Goal: Information Seeking & Learning: Learn about a topic

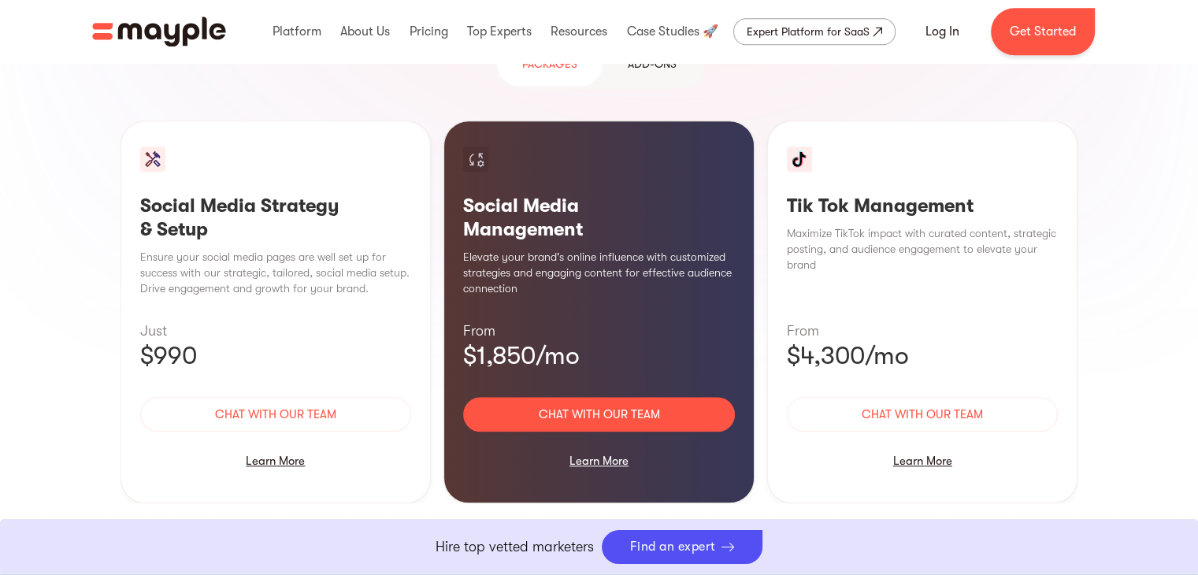
scroll to position [1497, 0]
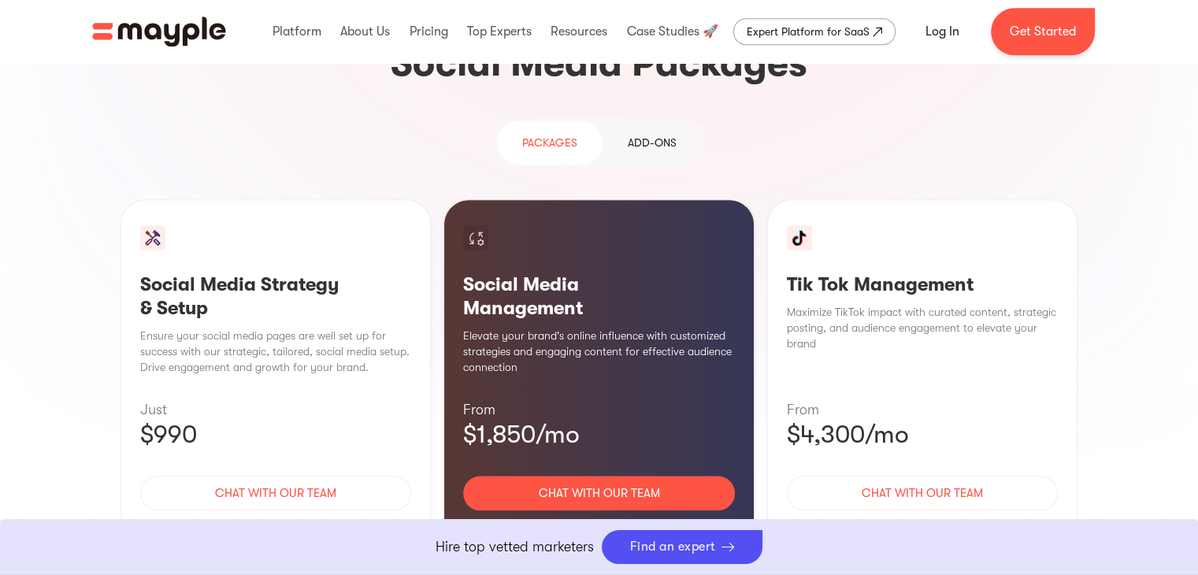
click at [20, 215] on section "Why use Social Media for your business? With over 4.59 billion users worldwide,…" at bounding box center [599, 154] width 1198 height 1090
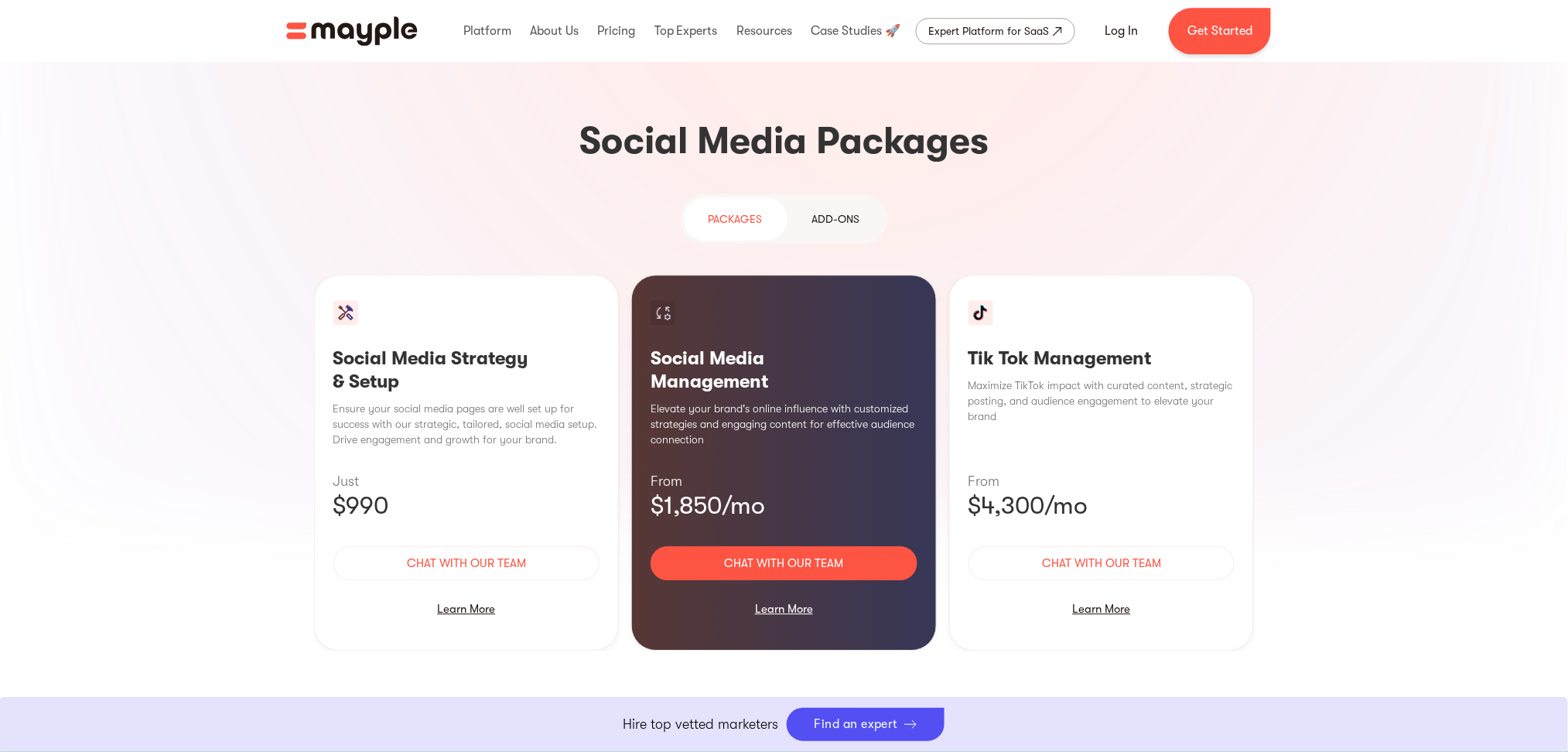
scroll to position [1289, 0]
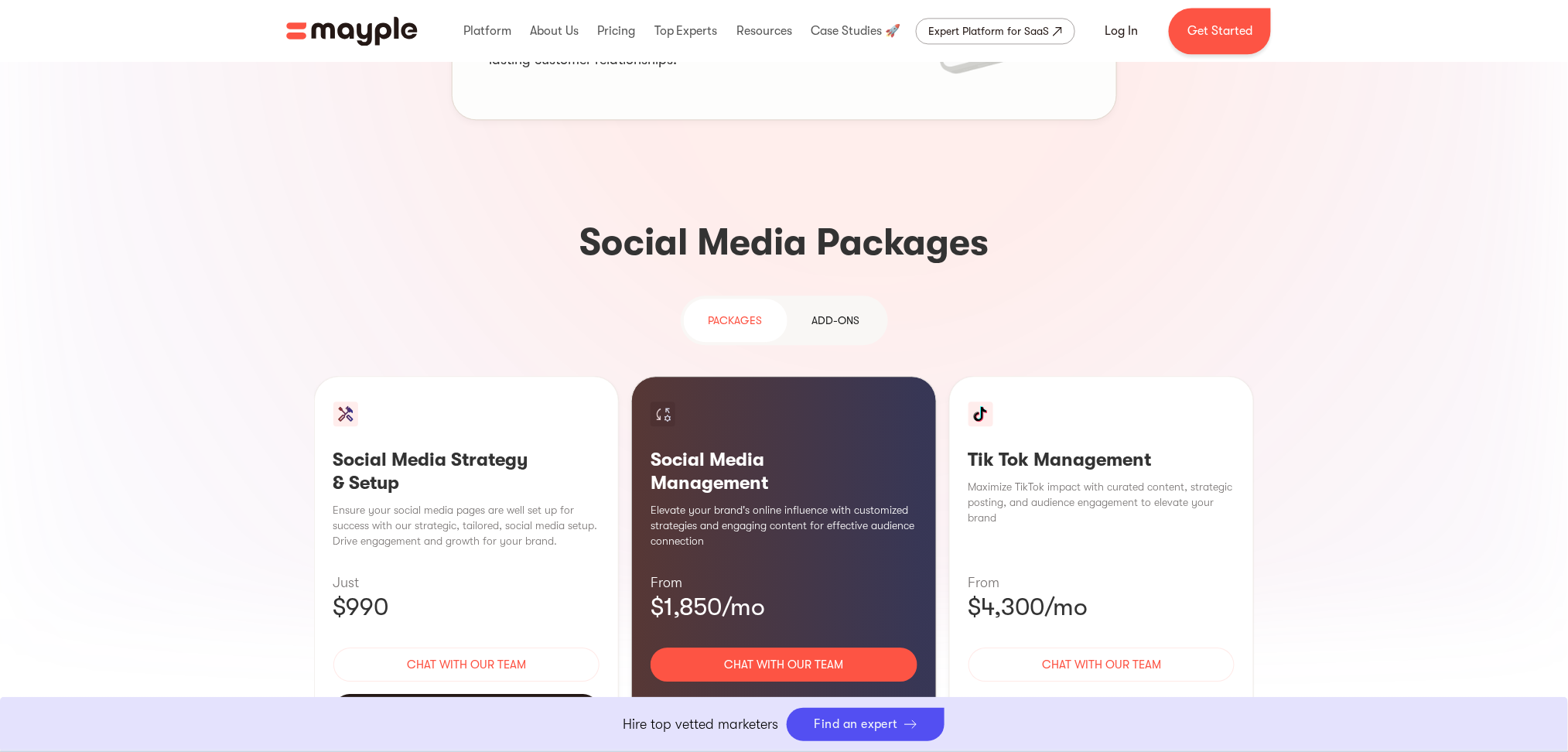
click at [465, 564] on div "Learn More" at bounding box center [467, 710] width 267 height 32
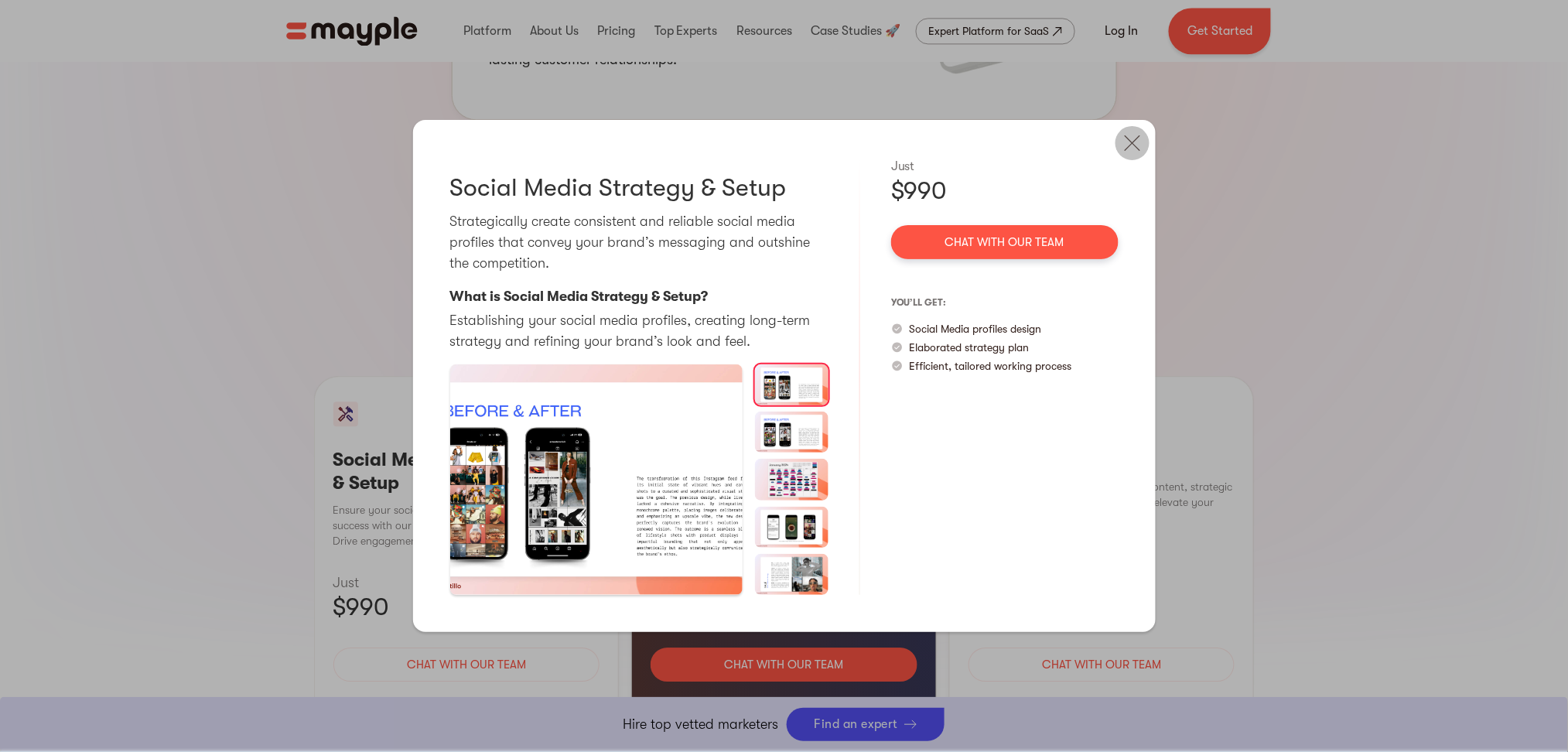
click at [1128, 144] on img at bounding box center [1132, 142] width 34 height 34
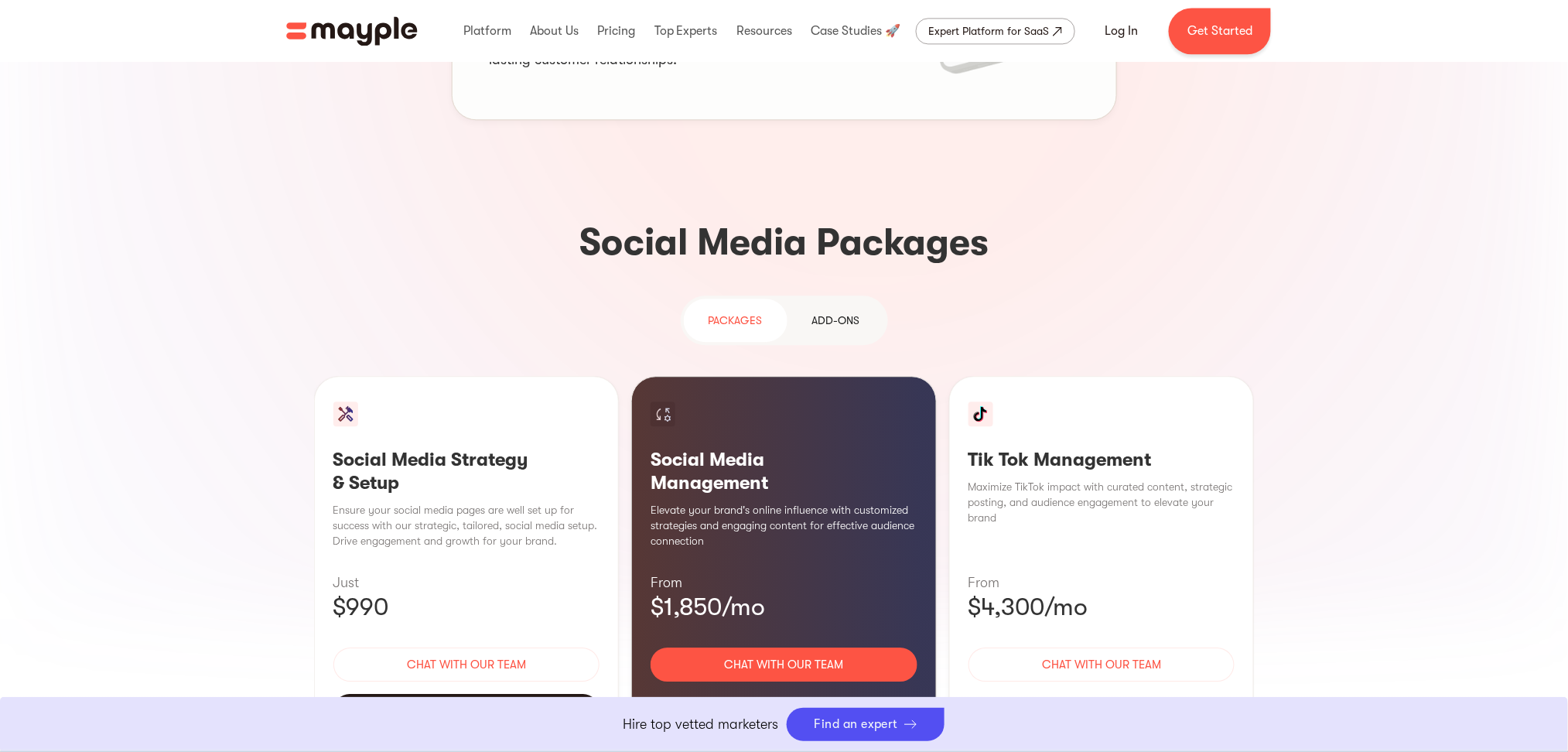
click at [480, 564] on div "Learn More" at bounding box center [467, 710] width 267 height 32
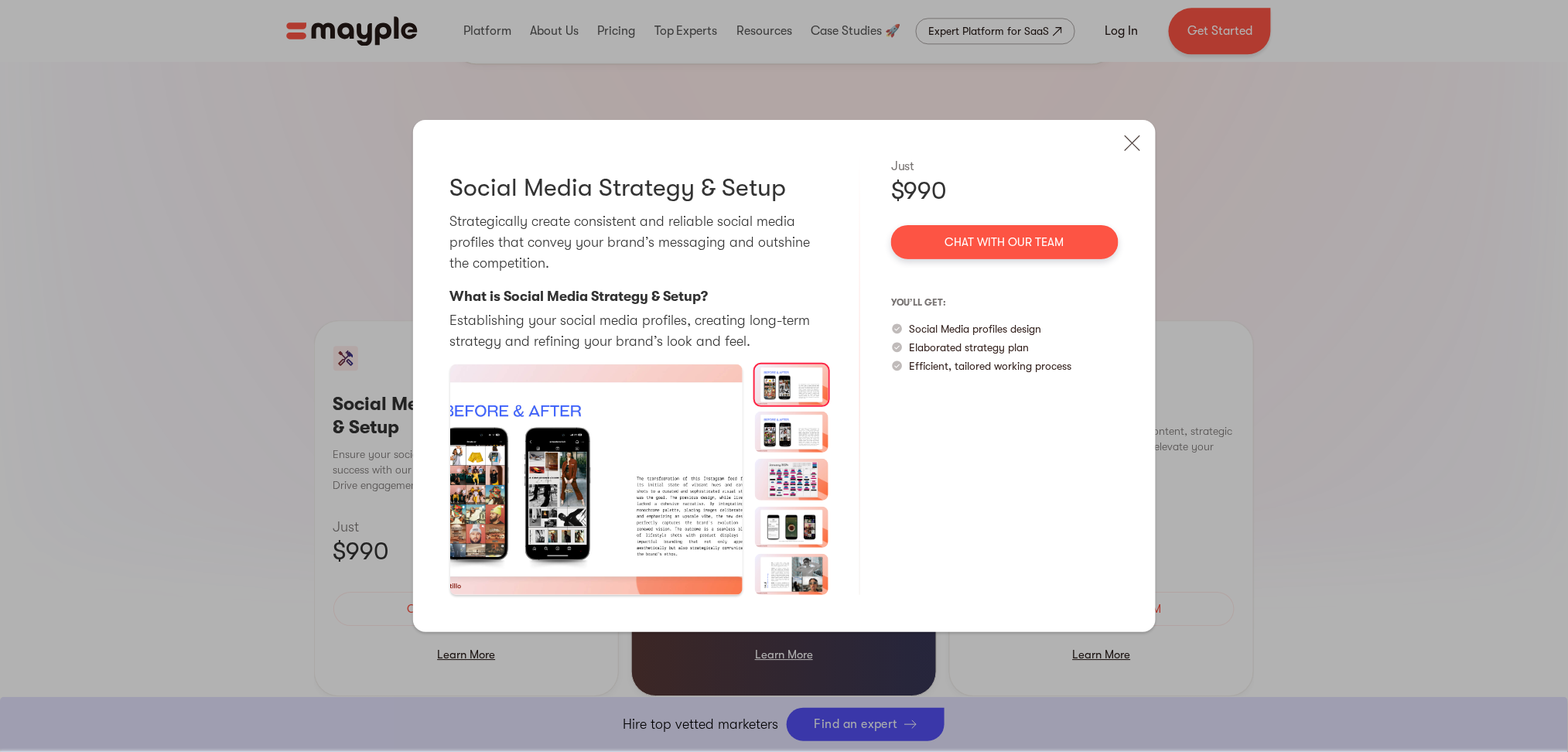
scroll to position [1392, 0]
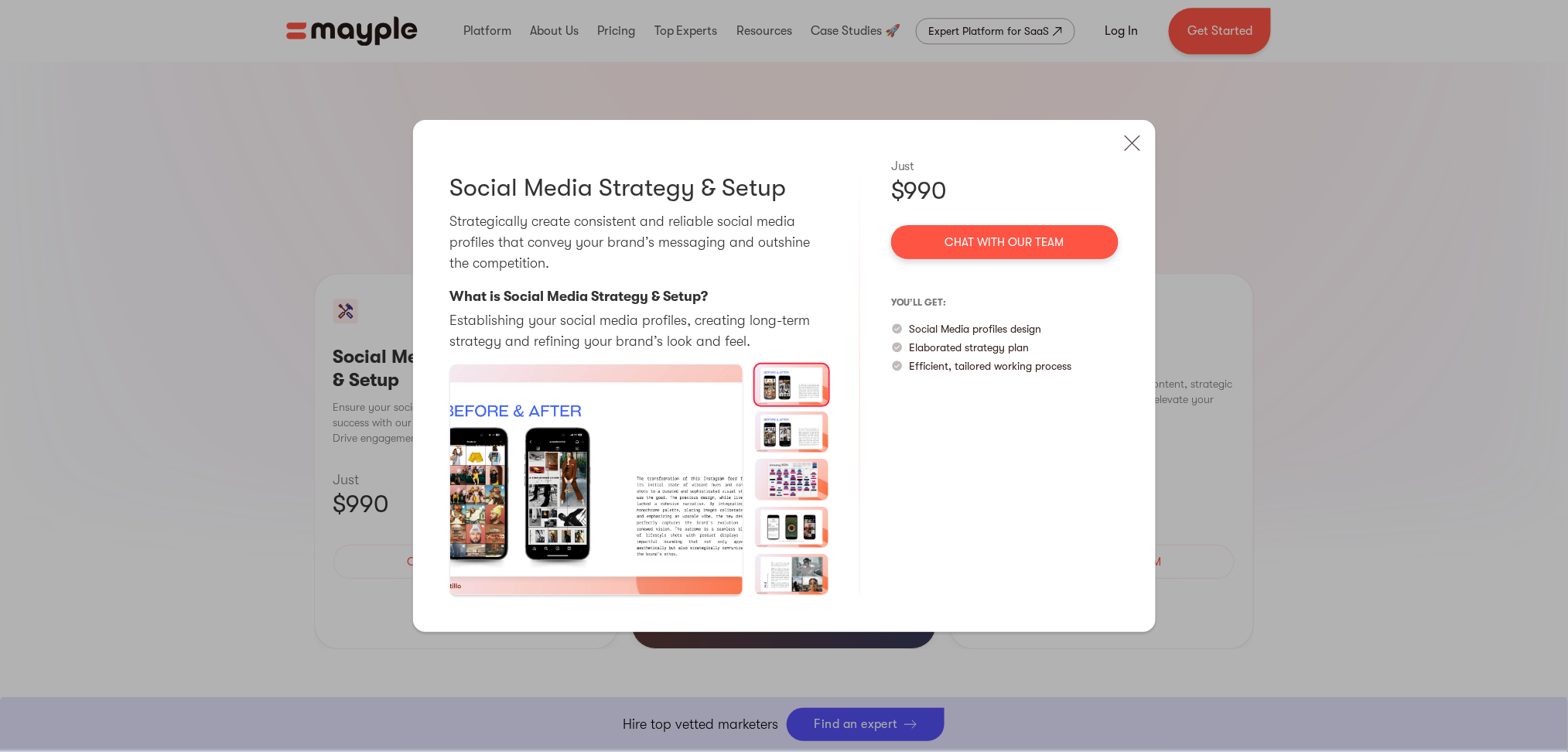
click at [914, 327] on p "Social Media profiles design" at bounding box center [976, 329] width 133 height 16
click at [914, 326] on p "Social Media profiles design" at bounding box center [976, 329] width 133 height 16
click at [990, 316] on div "you’ll get: Social Media profiles design Elaborated strategy plan Efficient, ta…" at bounding box center [1005, 331] width 228 height 83
click at [921, 329] on p "Social Media profiles design" at bounding box center [976, 329] width 133 height 16
drag, startPoint x: 920, startPoint y: 329, endPoint x: 1013, endPoint y: 334, distance: 93.1
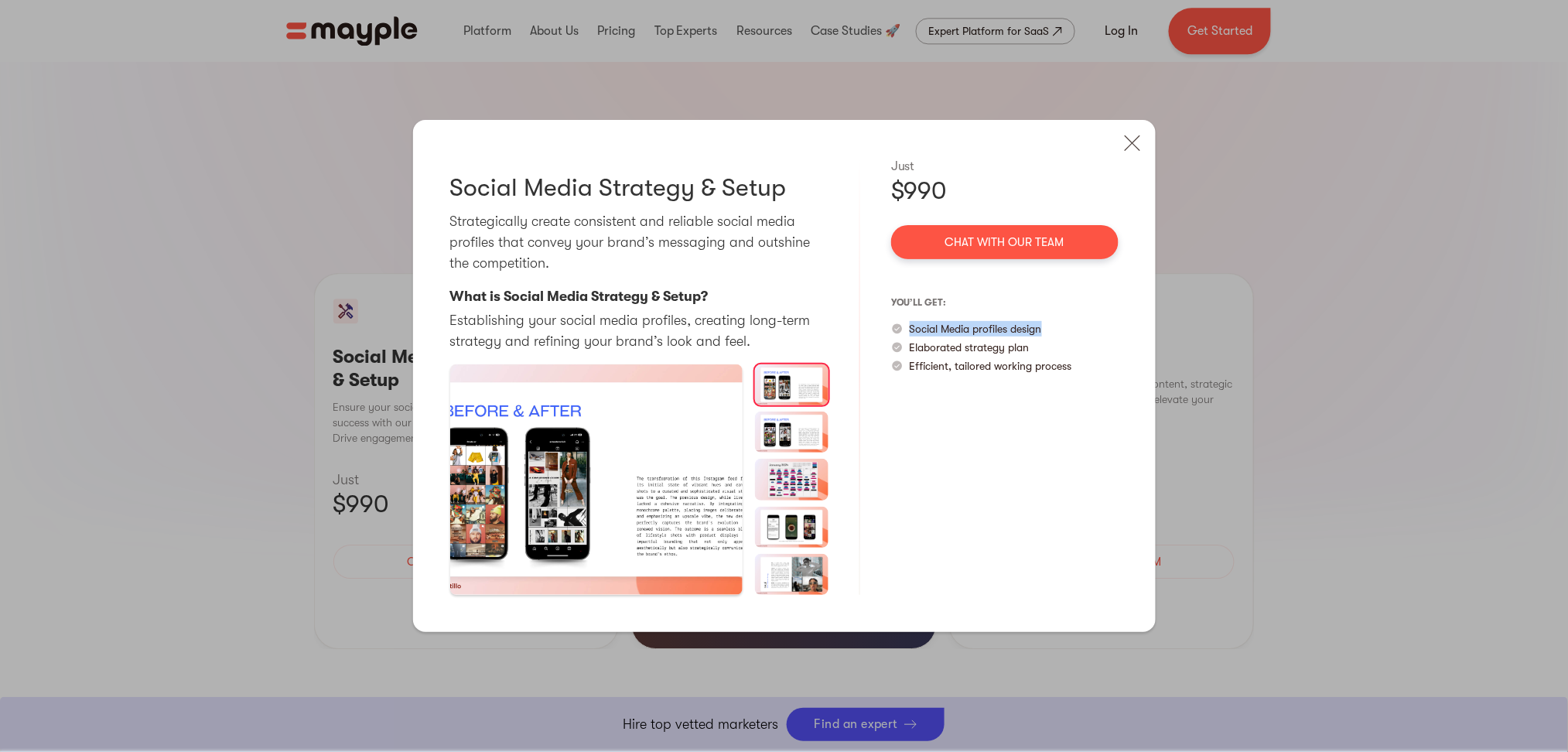
click at [1013, 334] on p "Social Media profiles design" at bounding box center [976, 329] width 133 height 16
click at [930, 347] on p "Elaborated strategy plan" at bounding box center [970, 348] width 120 height 16
drag, startPoint x: 933, startPoint y: 347, endPoint x: 1073, endPoint y: 351, distance: 140.1
click at [1073, 351] on div "Elaborated strategy plan" at bounding box center [1005, 348] width 228 height 16
click at [921, 369] on p "Efficient, tailored working process" at bounding box center [991, 366] width 162 height 16
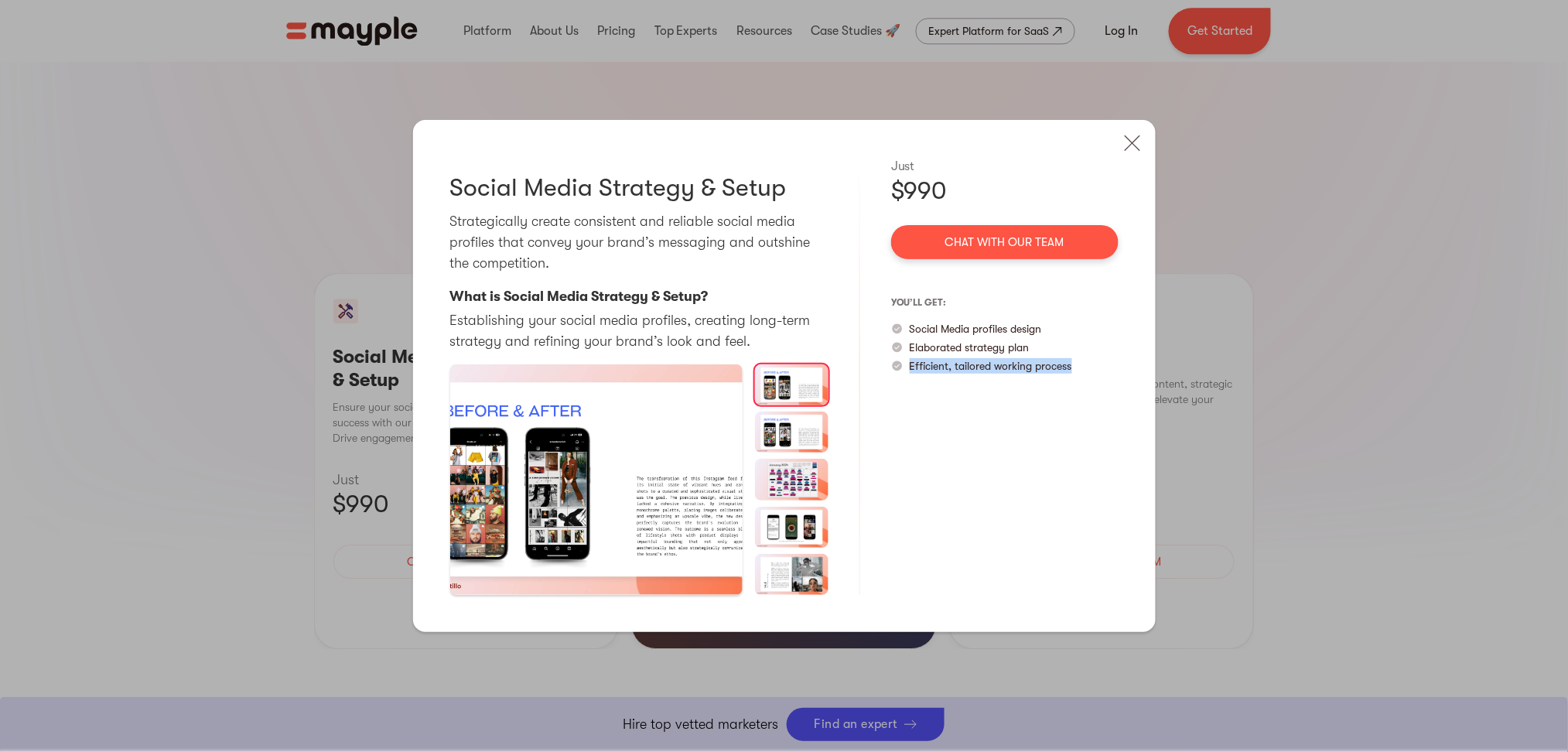
drag, startPoint x: 921, startPoint y: 369, endPoint x: 1043, endPoint y: 363, distance: 122.1
click at [1043, 363] on p "Efficient, tailored working process" at bounding box center [991, 366] width 162 height 16
click at [1054, 423] on div "Just $990 Chat with our team you’ll get: Social Media profiles design Elaborate…" at bounding box center [1005, 376] width 228 height 438
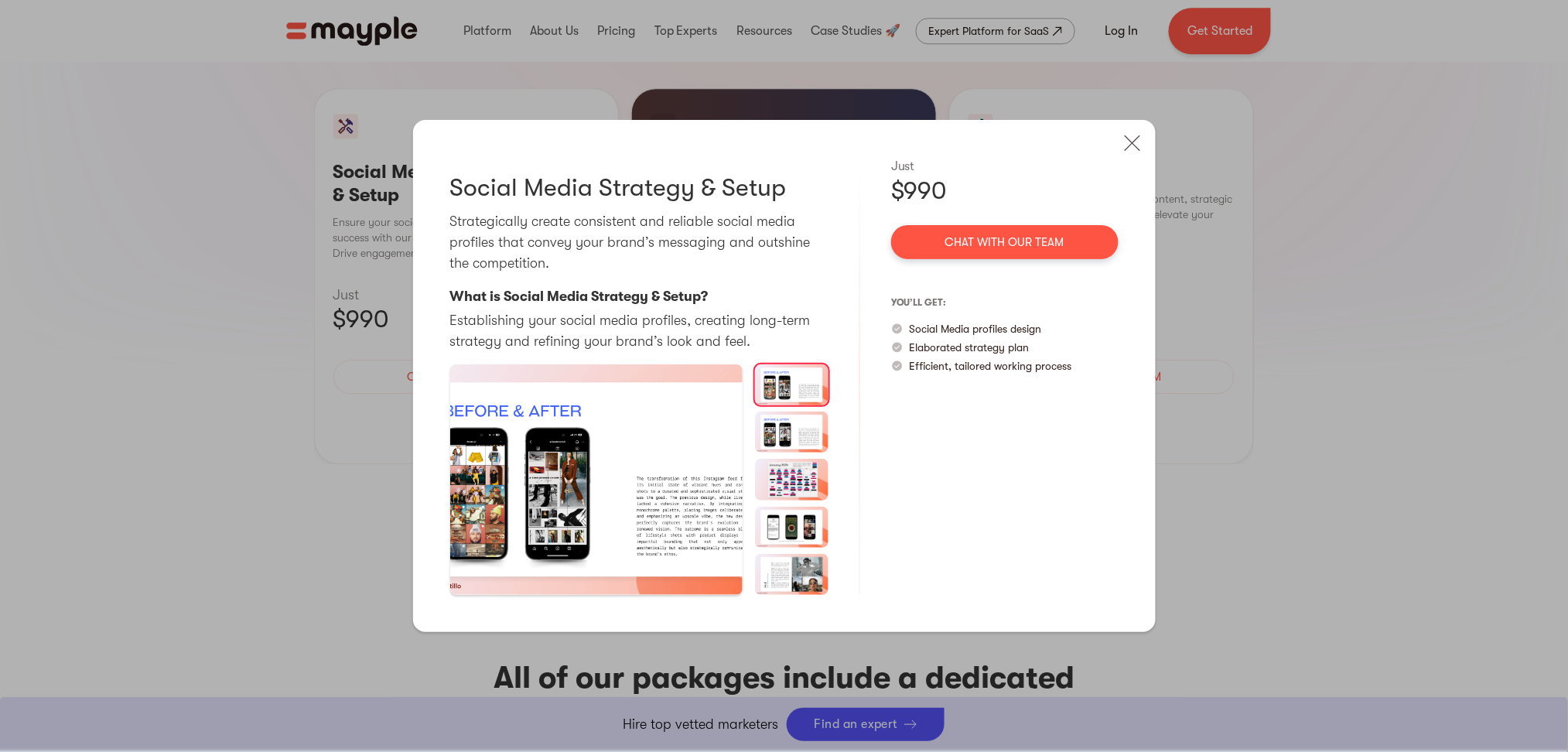
scroll to position [1599, 0]
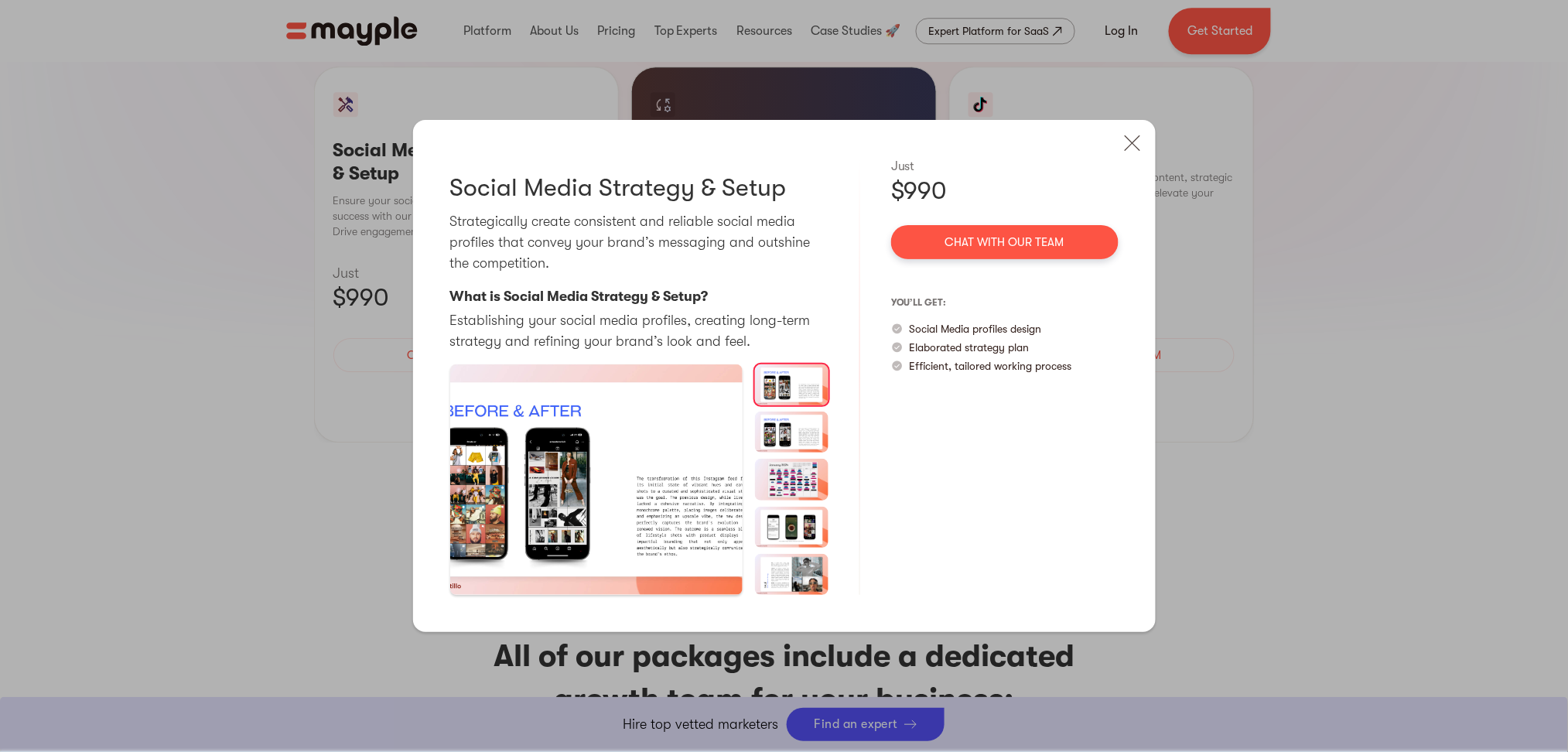
click at [341, 352] on div "Social Media Strategy & Setup Strategically create consistent and reliable soci…" at bounding box center [784, 376] width 1568 height 752
click at [1118, 141] on img at bounding box center [1132, 142] width 34 height 34
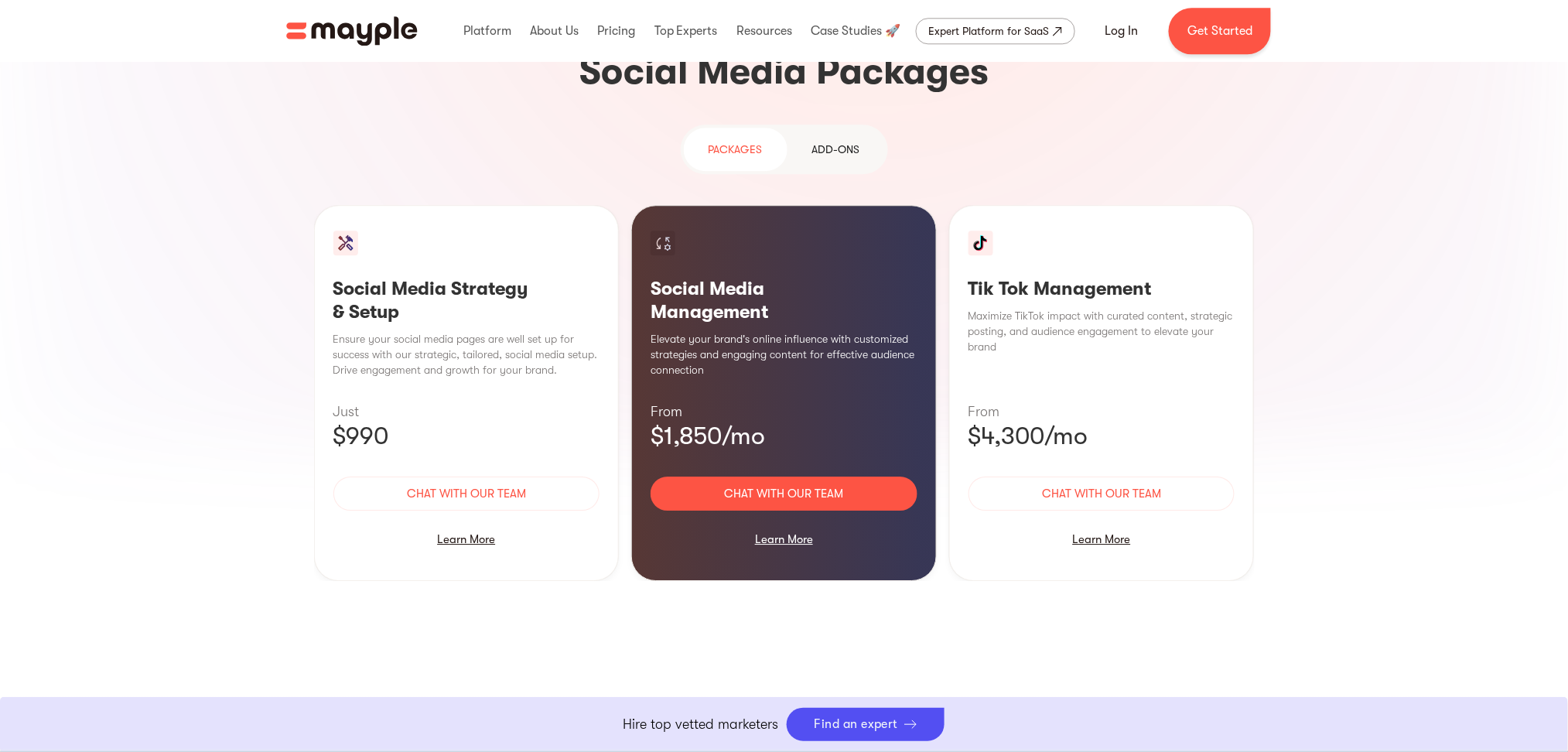
scroll to position [1392, 0]
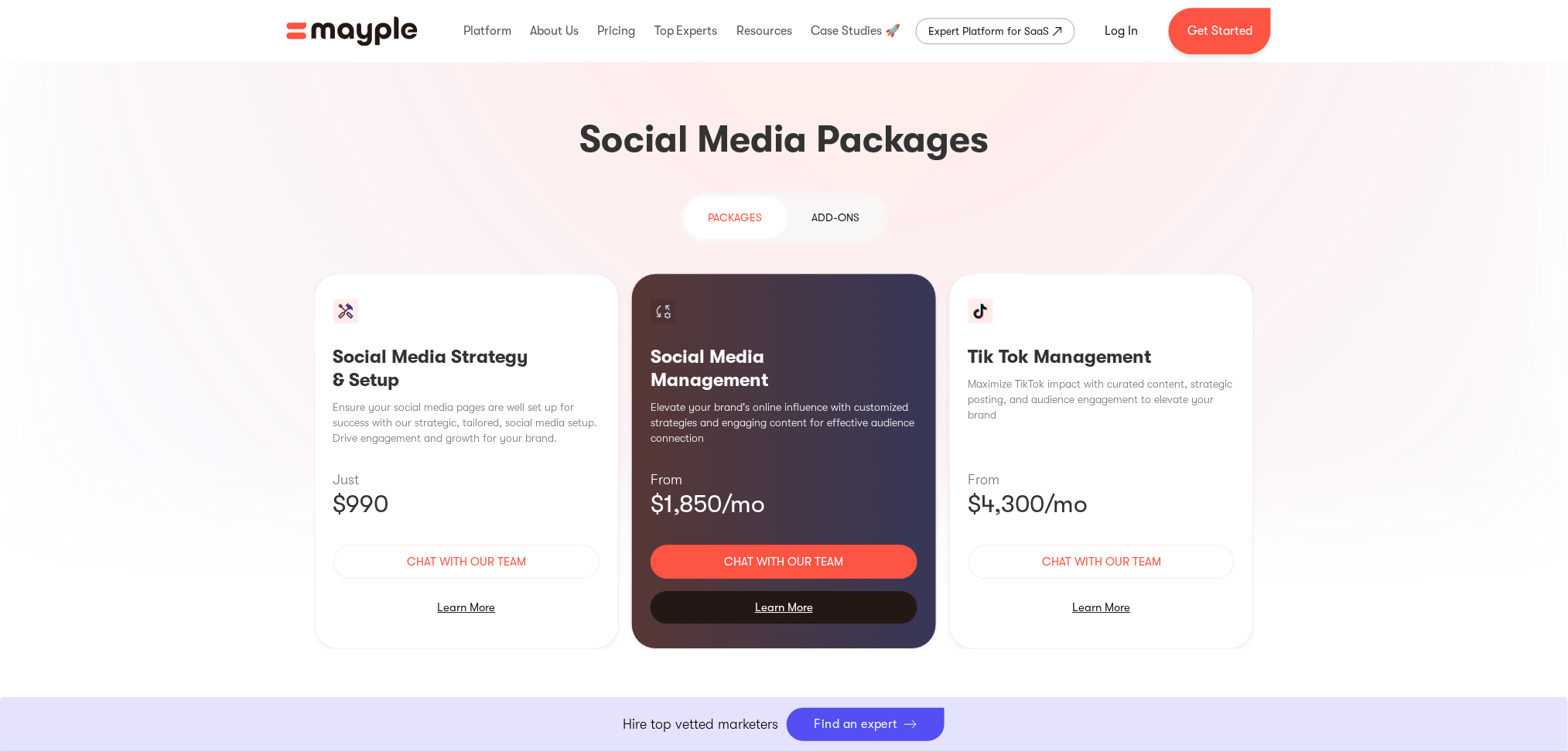
click at [775, 564] on div "Learn More" at bounding box center [784, 607] width 267 height 32
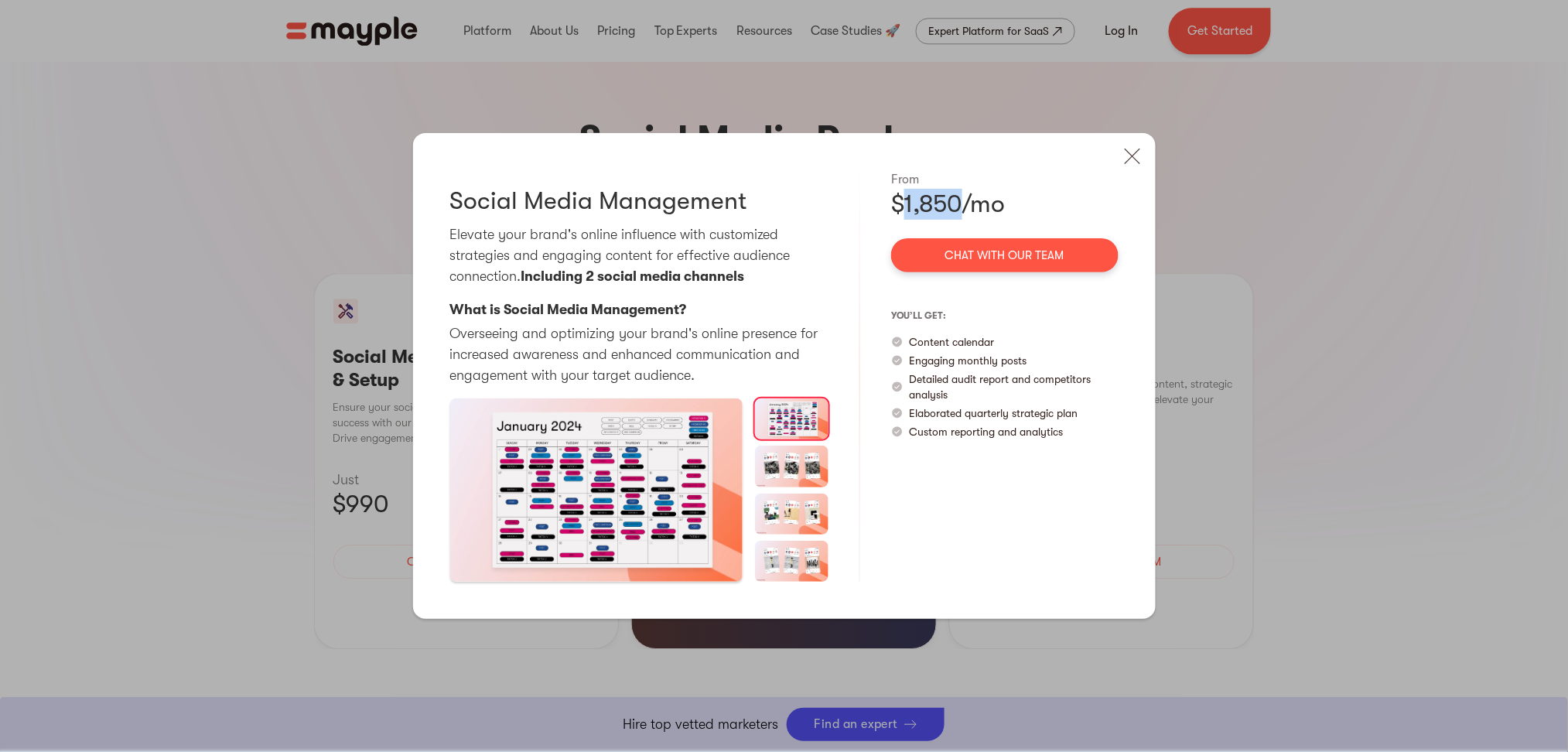
drag, startPoint x: 905, startPoint y: 197, endPoint x: 962, endPoint y: 197, distance: 57.0
click at [962, 197] on div "$1,850/mo" at bounding box center [1005, 204] width 228 height 31
drag, startPoint x: 538, startPoint y: 282, endPoint x: 698, endPoint y: 285, distance: 160.0
click at [694, 285] on p "Elevate your brand's online influence with customized strategies and engaging c…" at bounding box center [639, 255] width 378 height 63
click at [727, 284] on p "Elevate your brand's online influence with customized strategies and engaging c…" at bounding box center [639, 255] width 378 height 63
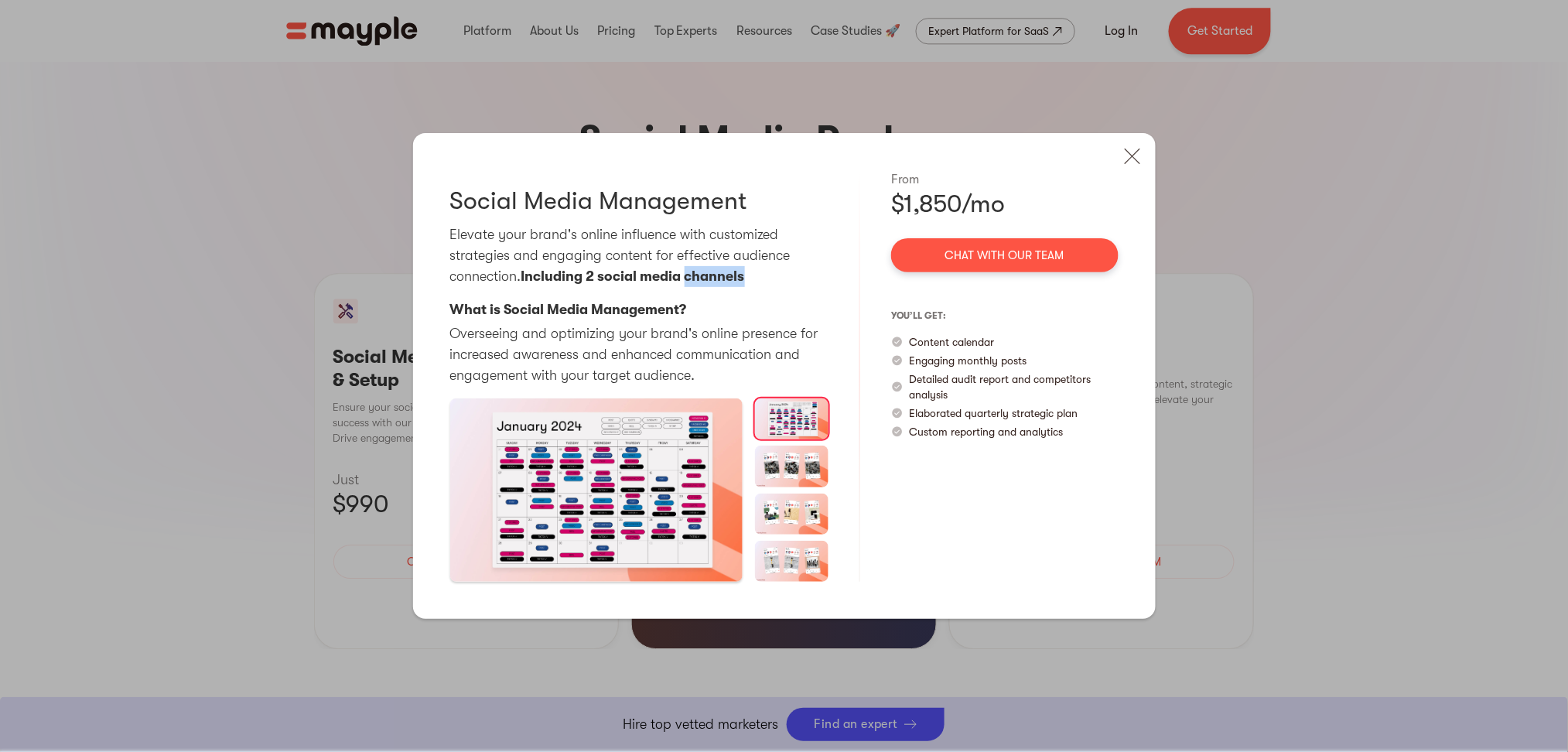
click at [727, 284] on strong "Including 2 social media channels" at bounding box center [633, 276] width 224 height 16
click at [938, 345] on p "Content calendar" at bounding box center [952, 342] width 85 height 16
drag, startPoint x: 938, startPoint y: 345, endPoint x: 960, endPoint y: 346, distance: 22.0
click at [960, 346] on p "Content calendar" at bounding box center [952, 342] width 85 height 16
click at [939, 365] on p "Engaging monthly posts" at bounding box center [969, 360] width 118 height 16
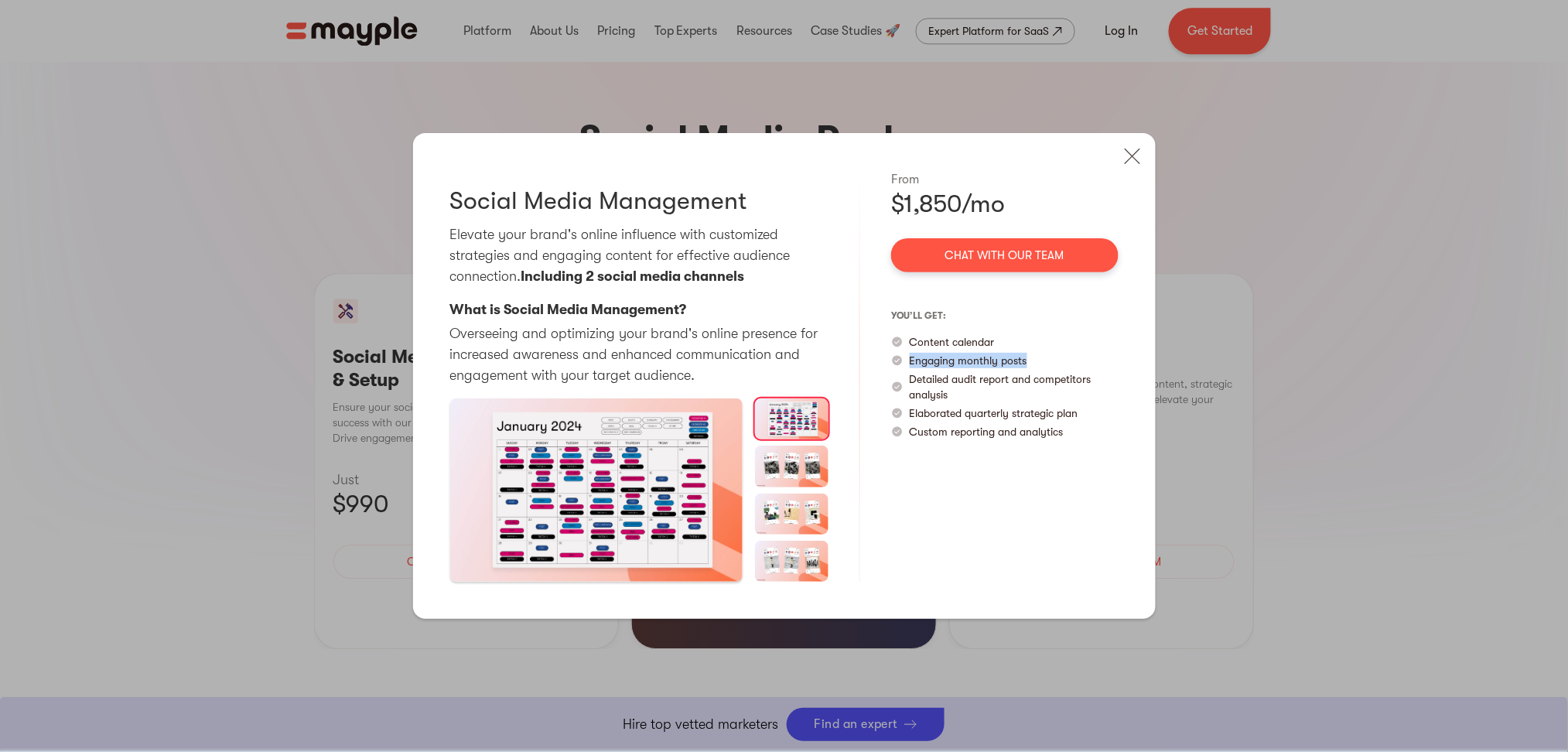
drag, startPoint x: 939, startPoint y: 365, endPoint x: 1012, endPoint y: 362, distance: 73.1
click at [1012, 359] on p "Engaging monthly posts" at bounding box center [969, 360] width 118 height 16
click at [929, 379] on p "Detailed audit report and competitors analysis" at bounding box center [1014, 387] width 209 height 31
drag, startPoint x: 929, startPoint y: 379, endPoint x: 951, endPoint y: 398, distance: 29.1
click at [951, 398] on p "Detailed audit report and competitors analysis" at bounding box center [1014, 387] width 209 height 31
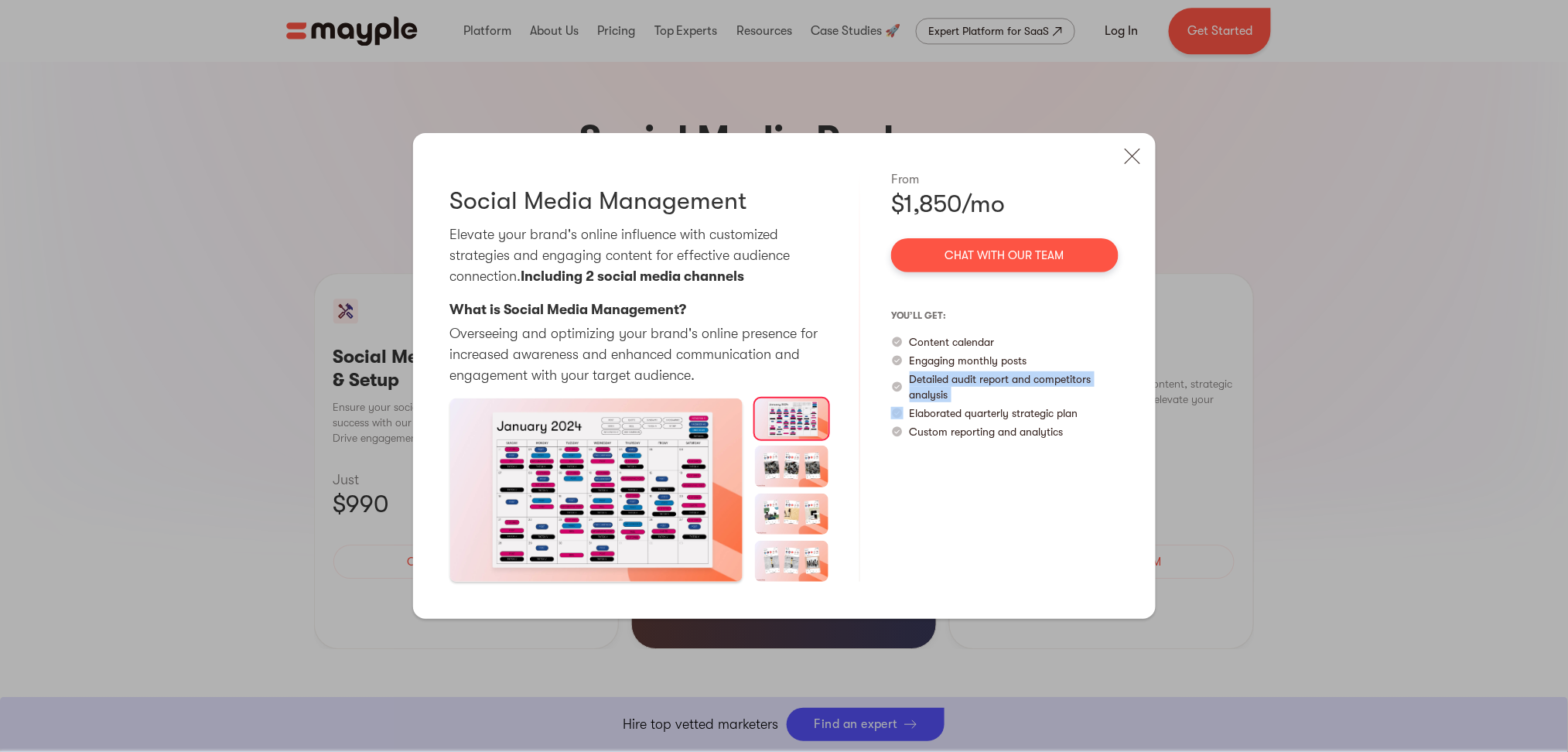
click at [933, 385] on p "Detailed audit report and competitors analysis" at bounding box center [1014, 387] width 209 height 31
click at [934, 387] on p "Detailed audit report and competitors analysis" at bounding box center [1014, 387] width 209 height 31
click at [934, 396] on p "Detailed audit report and competitors analysis" at bounding box center [1014, 387] width 209 height 31
drag, startPoint x: 934, startPoint y: 396, endPoint x: 929, endPoint y: 378, distance: 18.7
click at [929, 378] on p "Detailed audit report and competitors analysis" at bounding box center [1014, 387] width 209 height 31
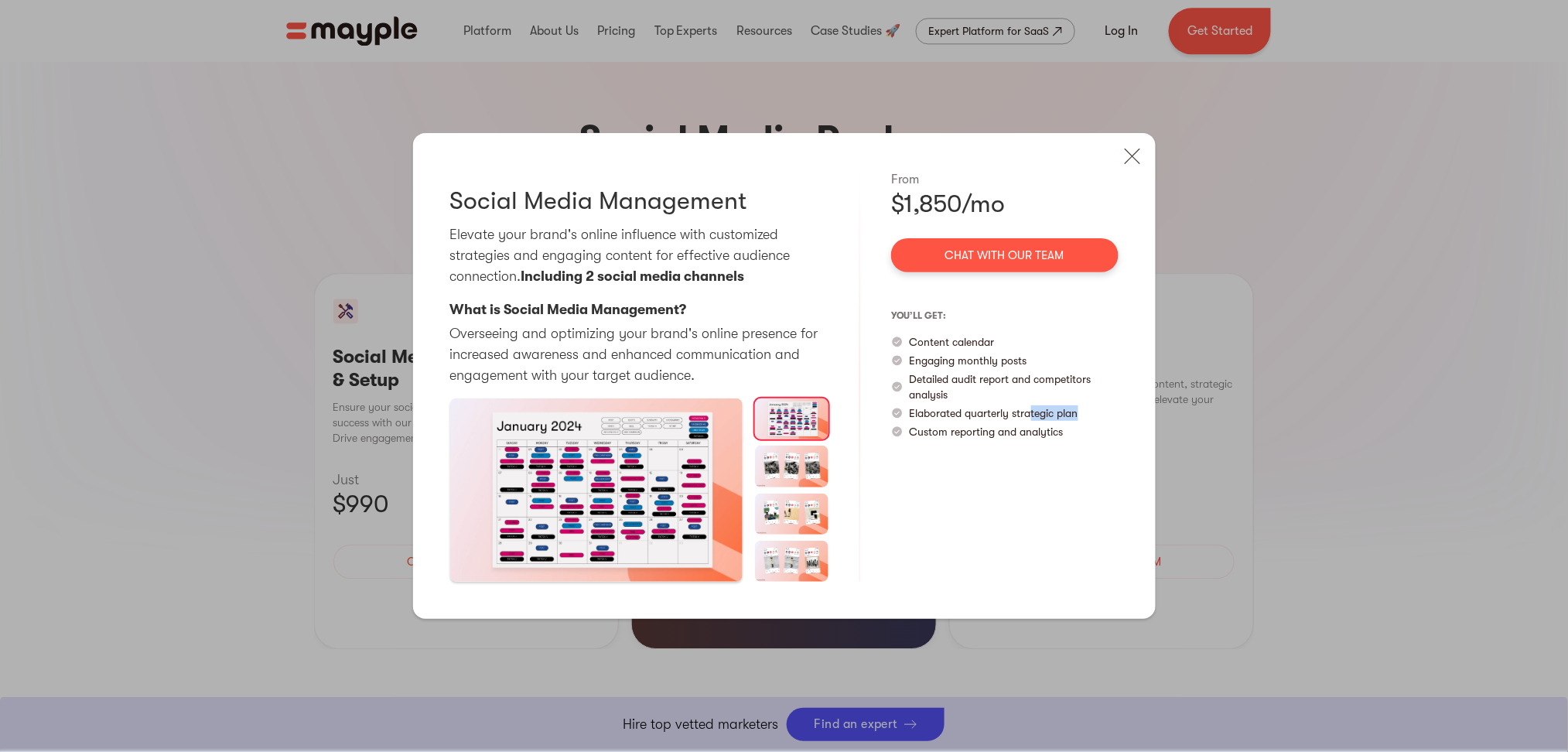
drag, startPoint x: 1032, startPoint y: 414, endPoint x: 1083, endPoint y: 413, distance: 51.0
click at [1083, 413] on div "Elaborated quarterly strategic plan" at bounding box center [1005, 413] width 228 height 16
click at [1040, 432] on p "Custom reporting and analytics" at bounding box center [987, 432] width 154 height 16
drag, startPoint x: 1040, startPoint y: 432, endPoint x: 953, endPoint y: 432, distance: 87.0
click at [957, 432] on p "Custom reporting and analytics" at bounding box center [987, 432] width 154 height 16
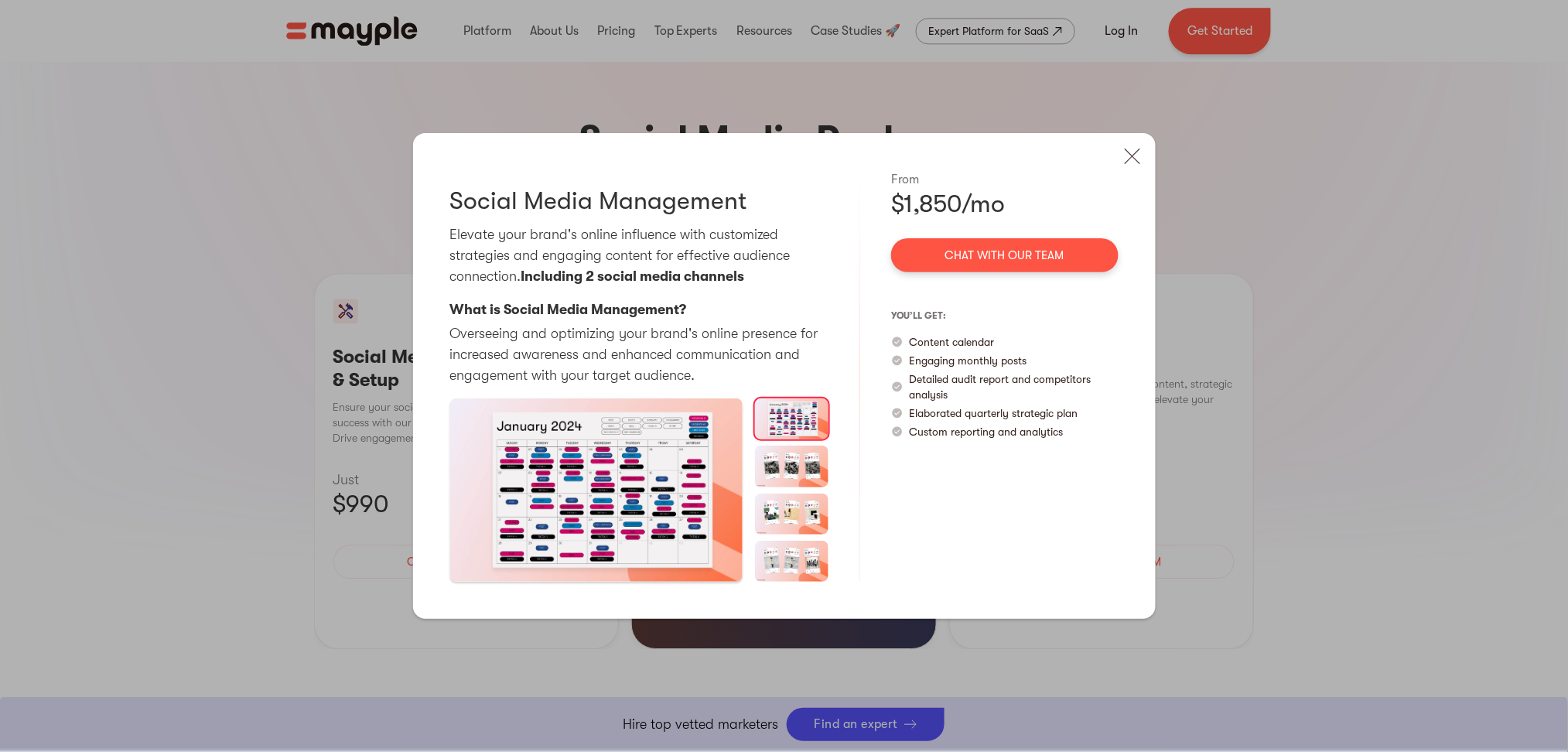
drag, startPoint x: 932, startPoint y: 436, endPoint x: 936, endPoint y: 452, distance: 16.5
click at [932, 437] on p "Custom reporting and analytics" at bounding box center [987, 432] width 154 height 16
click at [1139, 158] on img at bounding box center [1132, 156] width 34 height 34
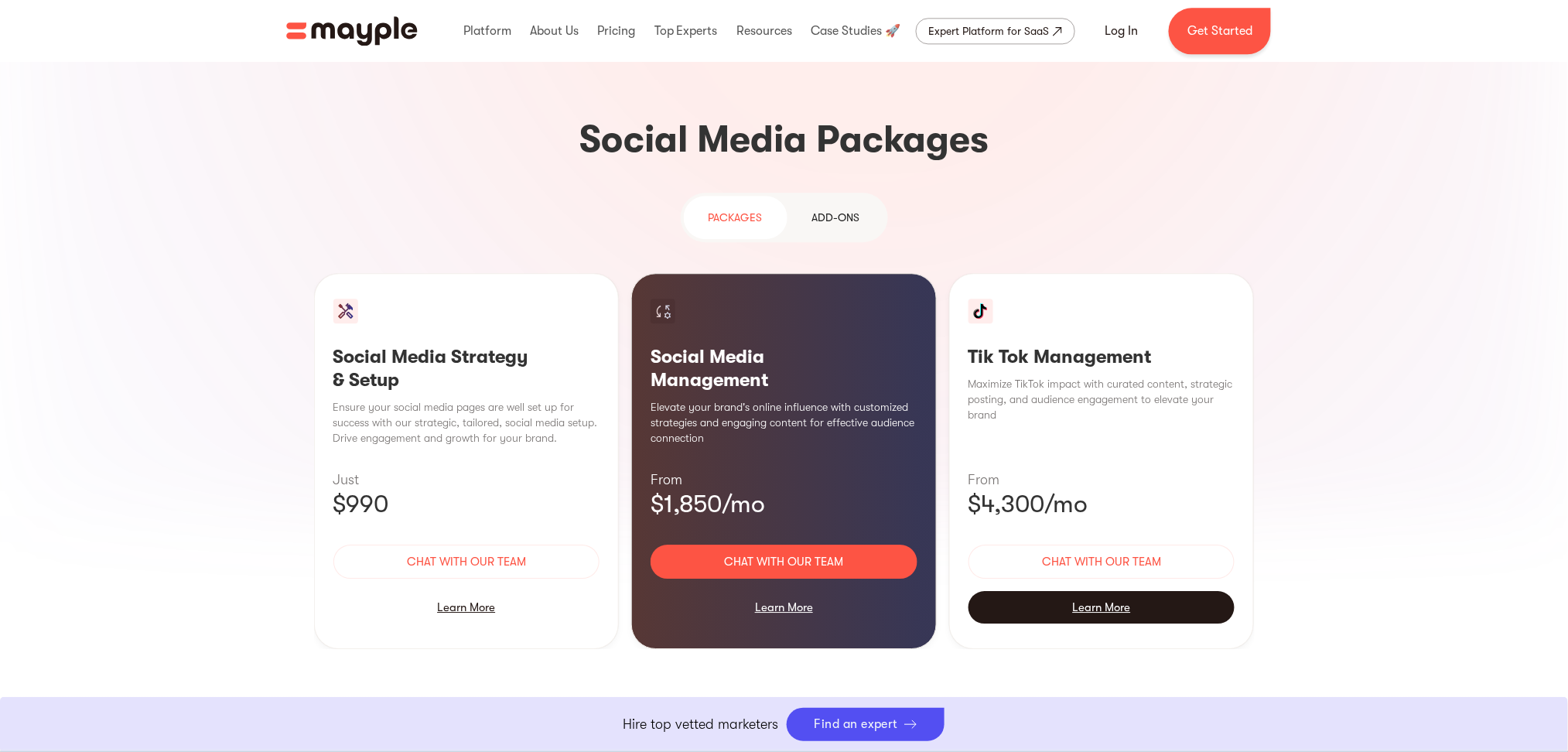
click at [1120, 564] on div "Learn More" at bounding box center [1102, 607] width 267 height 32
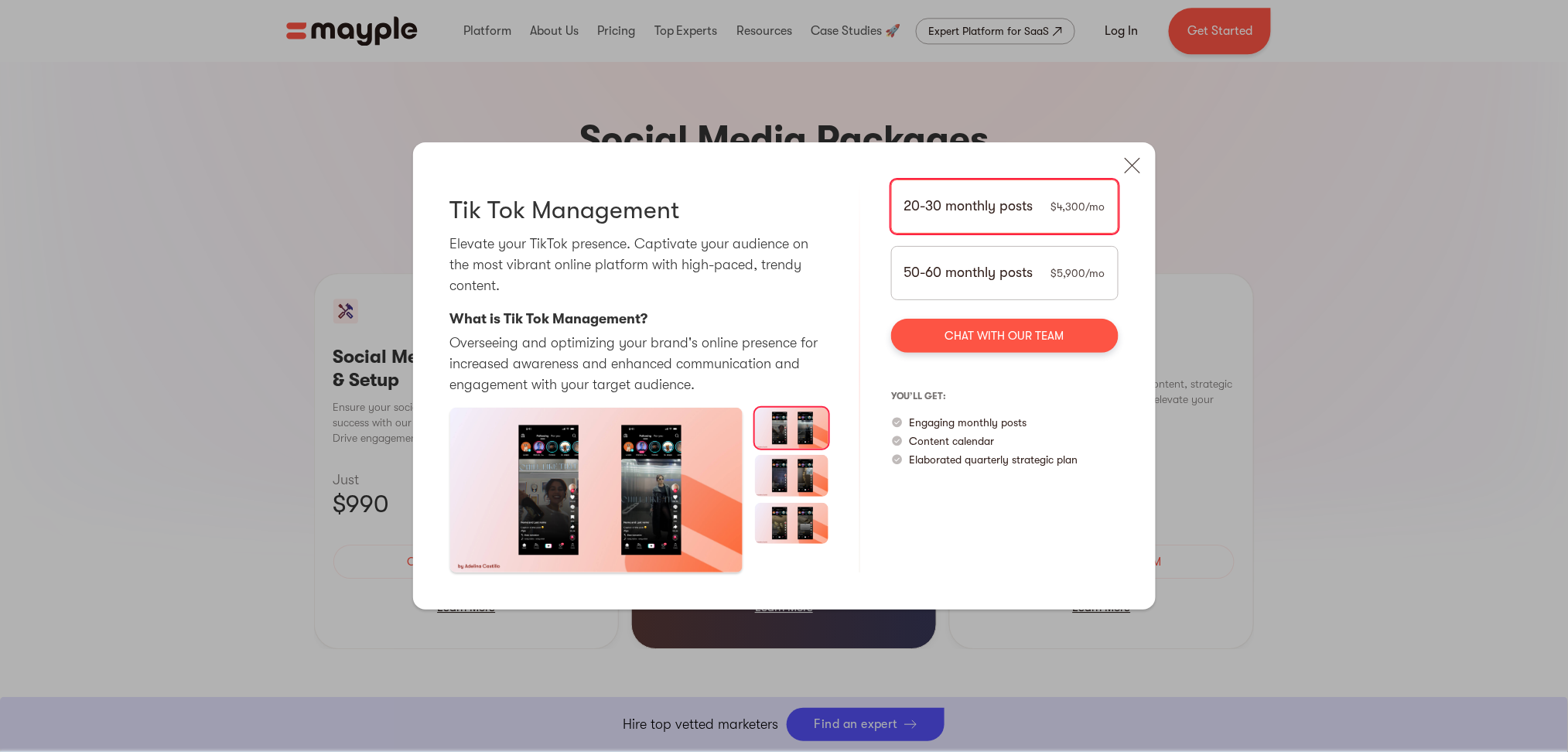
click at [968, 280] on p "50-60 monthly posts" at bounding box center [969, 272] width 130 height 21
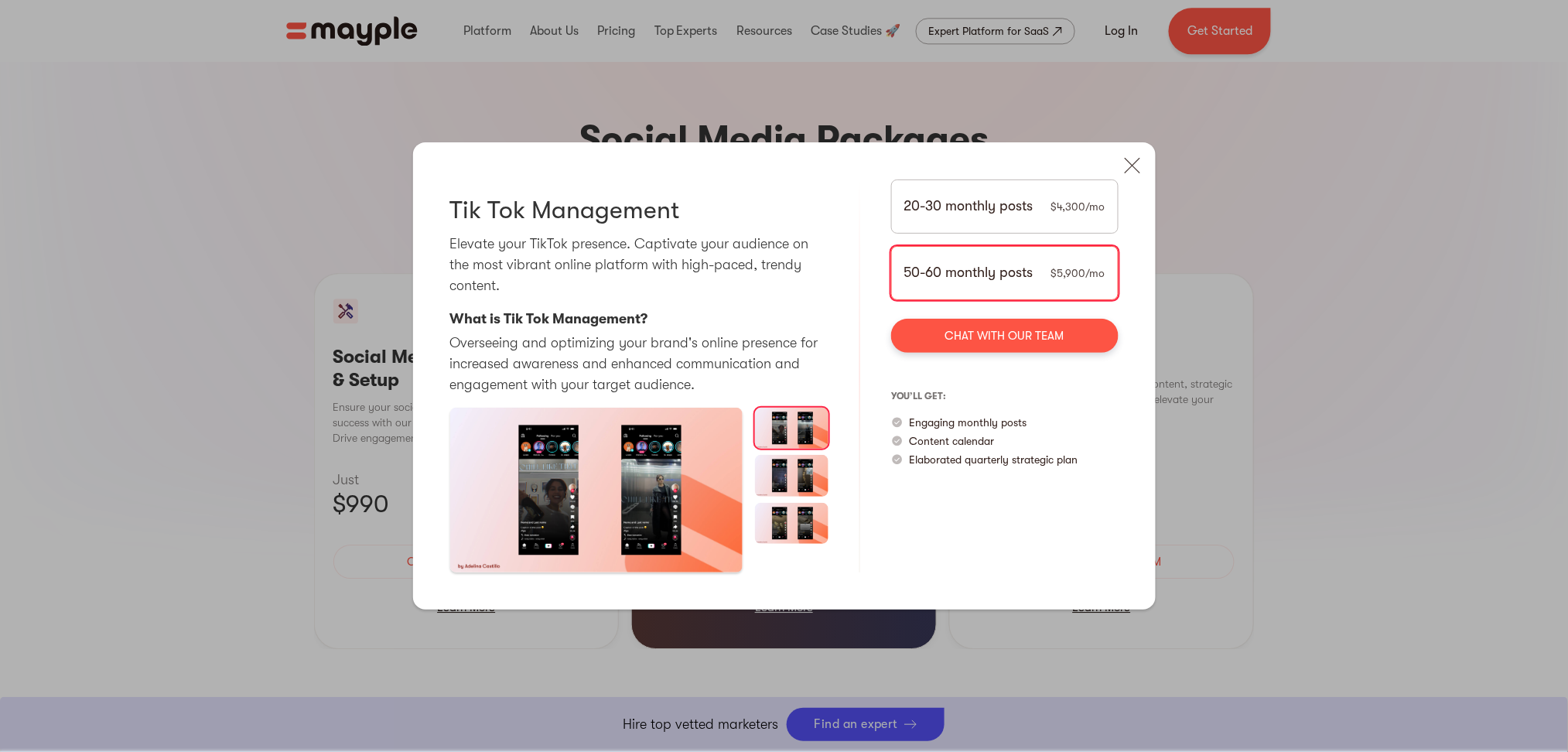
click at [958, 214] on p "20-30 monthly posts" at bounding box center [969, 205] width 130 height 21
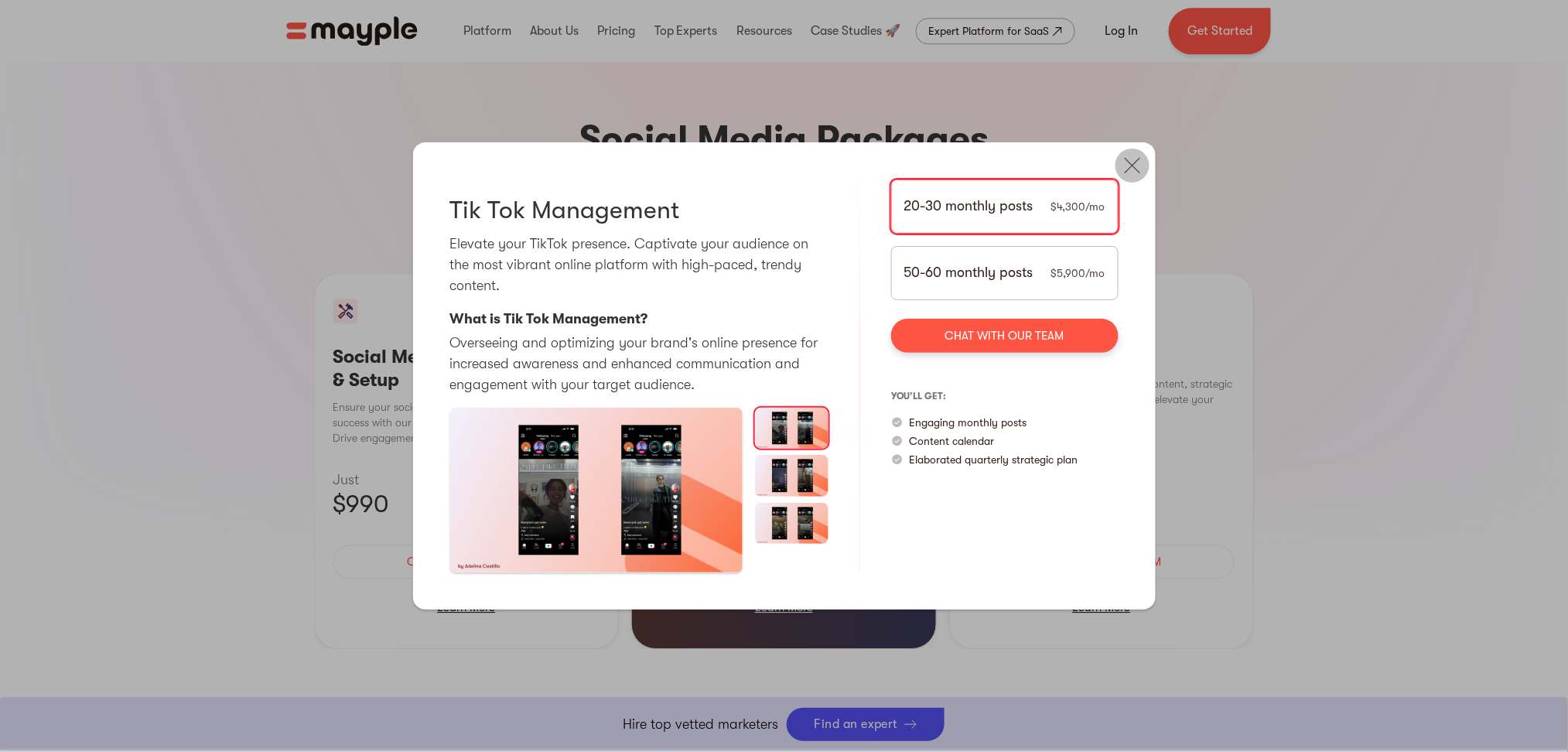
click at [1126, 152] on img at bounding box center [1132, 165] width 34 height 34
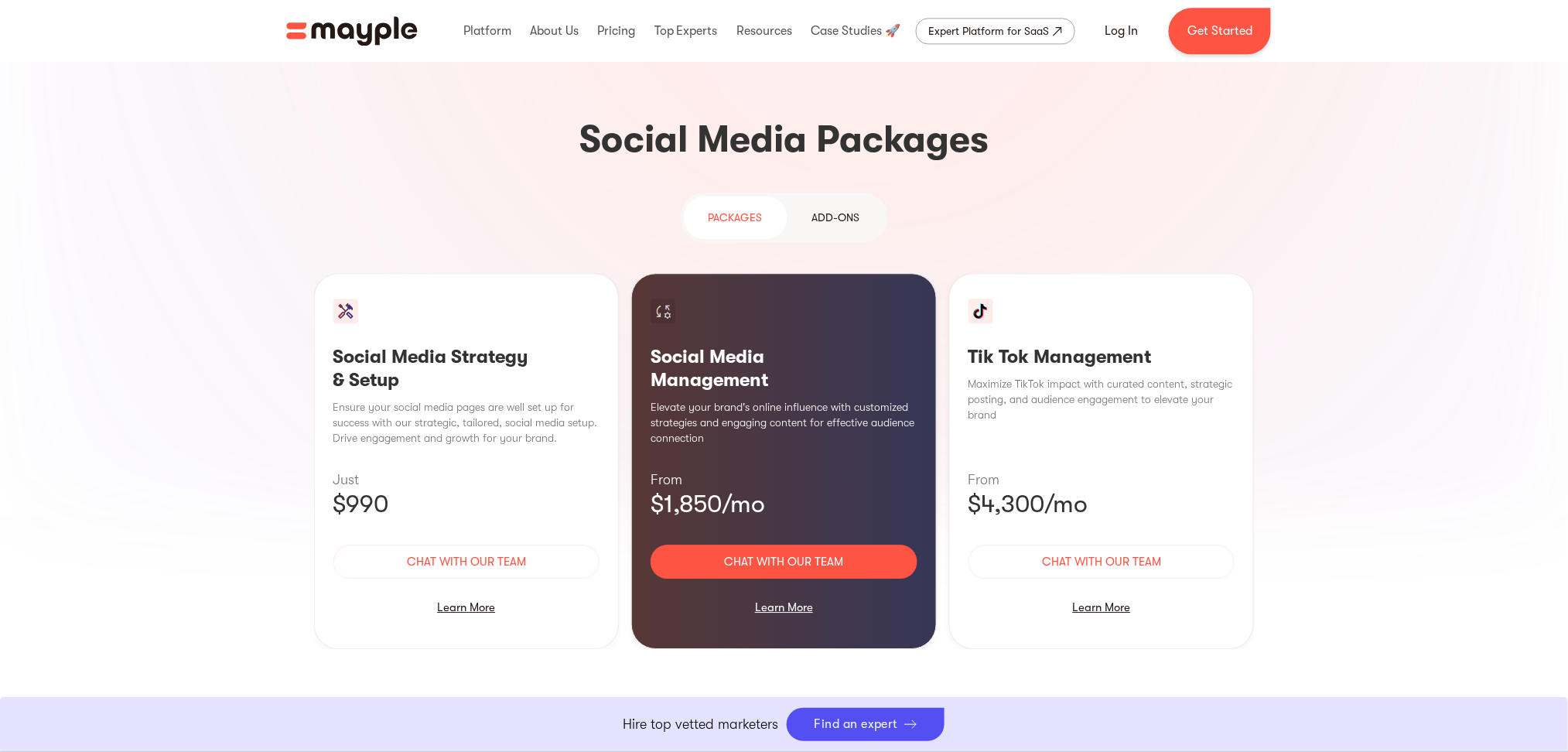
click at [414, 522] on div "Social Media Strategy & Setup Ensure your social media pages are well set up fo…" at bounding box center [466, 460] width 305 height 376
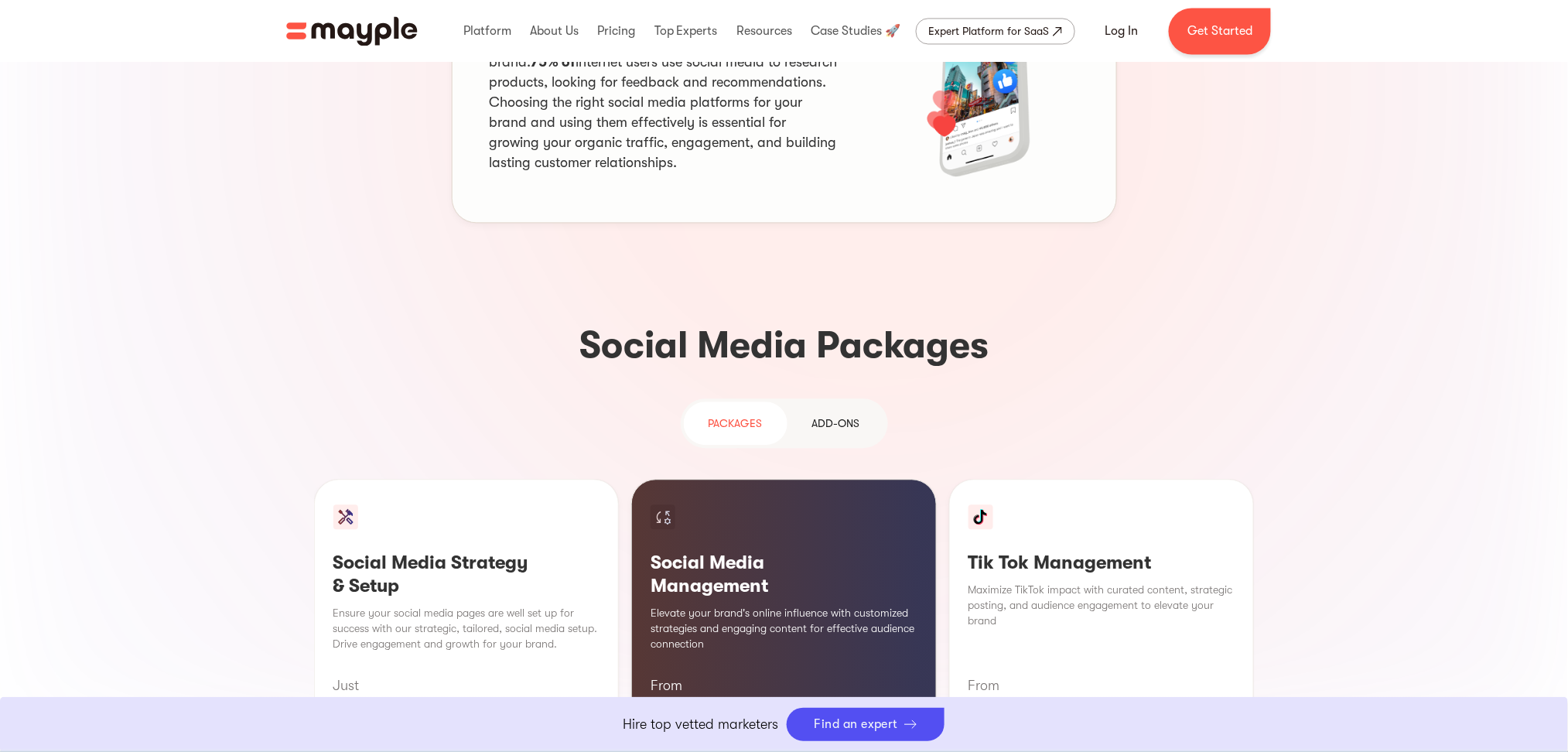
scroll to position [1186, 0]
click at [818, 403] on link "Add-ons" at bounding box center [836, 424] width 97 height 43
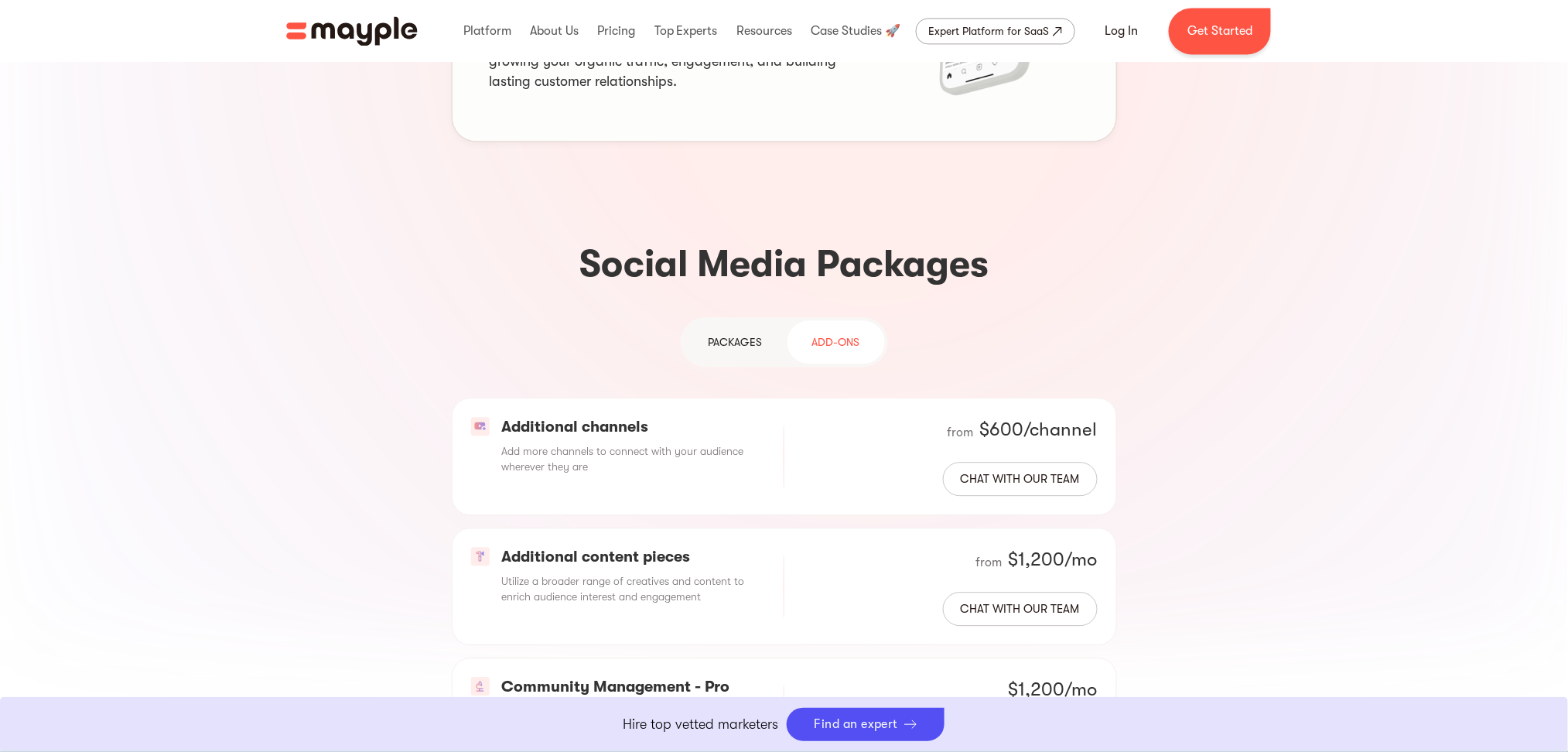
scroll to position [1392, 0]
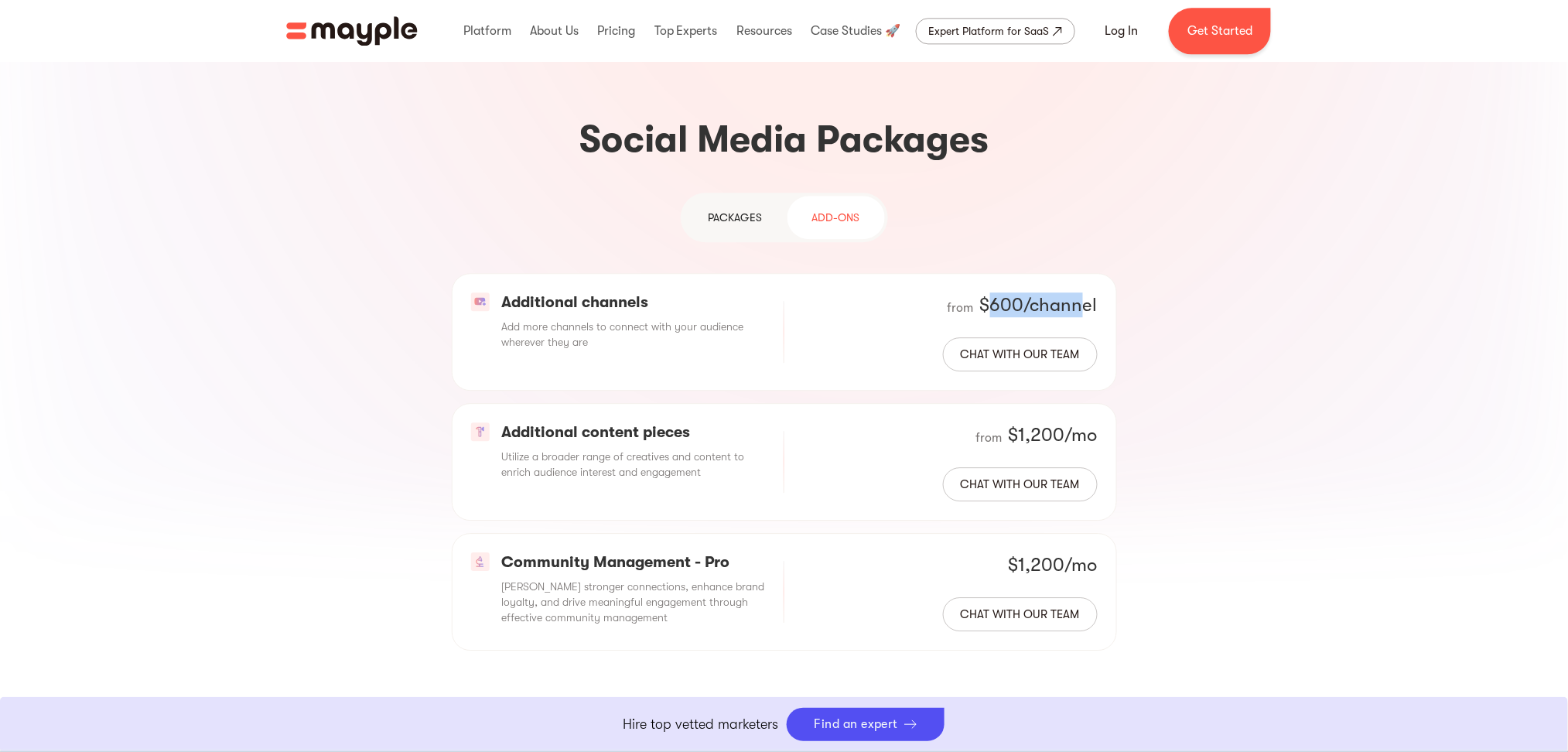
drag, startPoint x: 993, startPoint y: 188, endPoint x: 1081, endPoint y: 183, distance: 88.1
click at [1081, 293] on div "$600/channel" at bounding box center [1039, 304] width 118 height 25
click at [1094, 293] on div "$600/channel" at bounding box center [1039, 304] width 118 height 25
drag, startPoint x: 1094, startPoint y: 185, endPoint x: 1085, endPoint y: 185, distance: 9.0
click at [1087, 293] on div "$600/channel" at bounding box center [1039, 304] width 118 height 25
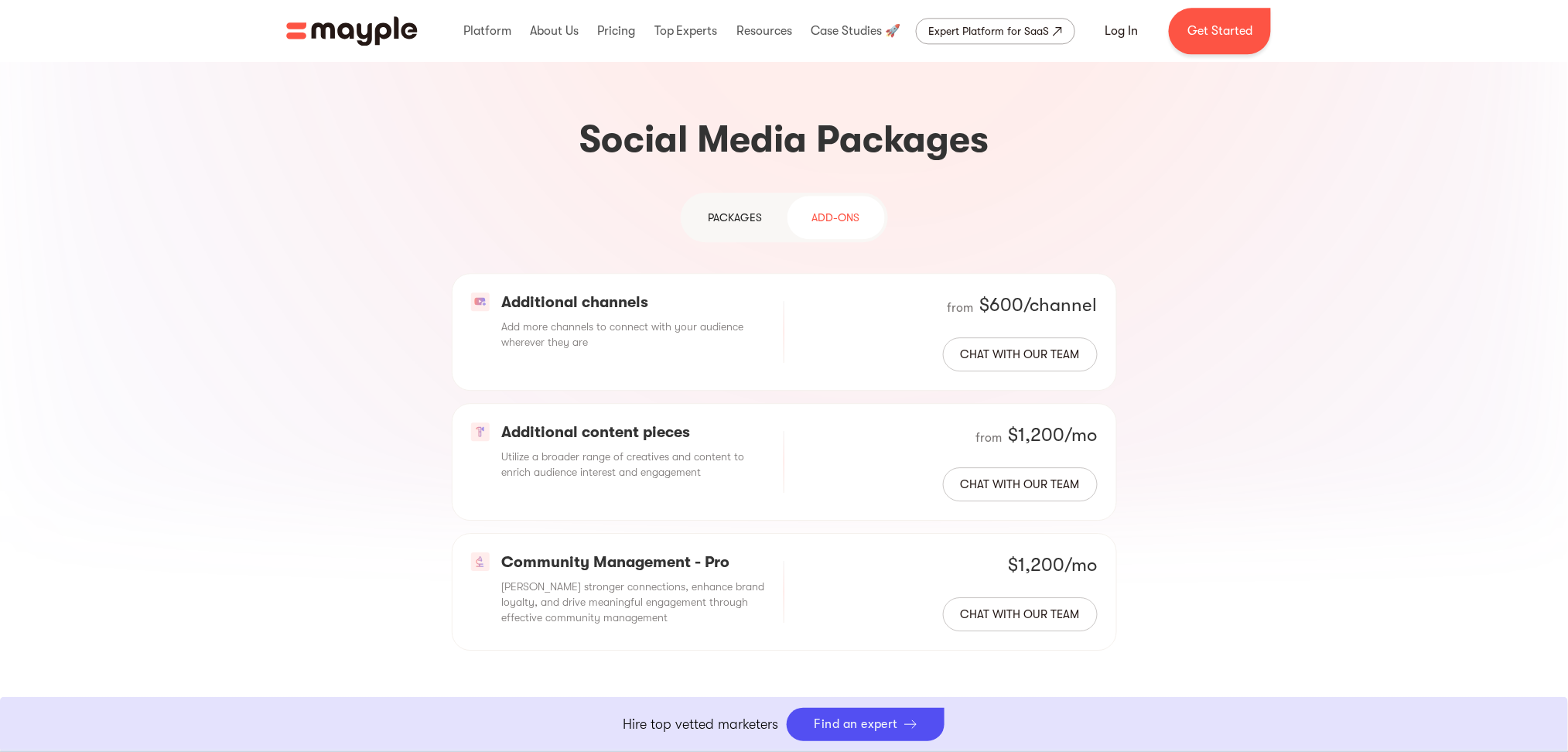
click at [983, 293] on div "$600/channel" at bounding box center [1039, 304] width 118 height 25
drag, startPoint x: 983, startPoint y: 185, endPoint x: 1083, endPoint y: 183, distance: 100.0
click at [1083, 293] on div "$600/channel" at bounding box center [1039, 304] width 118 height 25
click at [1009, 422] on div "$1,200/mo" at bounding box center [1053, 434] width 89 height 25
drag, startPoint x: 1009, startPoint y: 316, endPoint x: 1079, endPoint y: 313, distance: 70.1
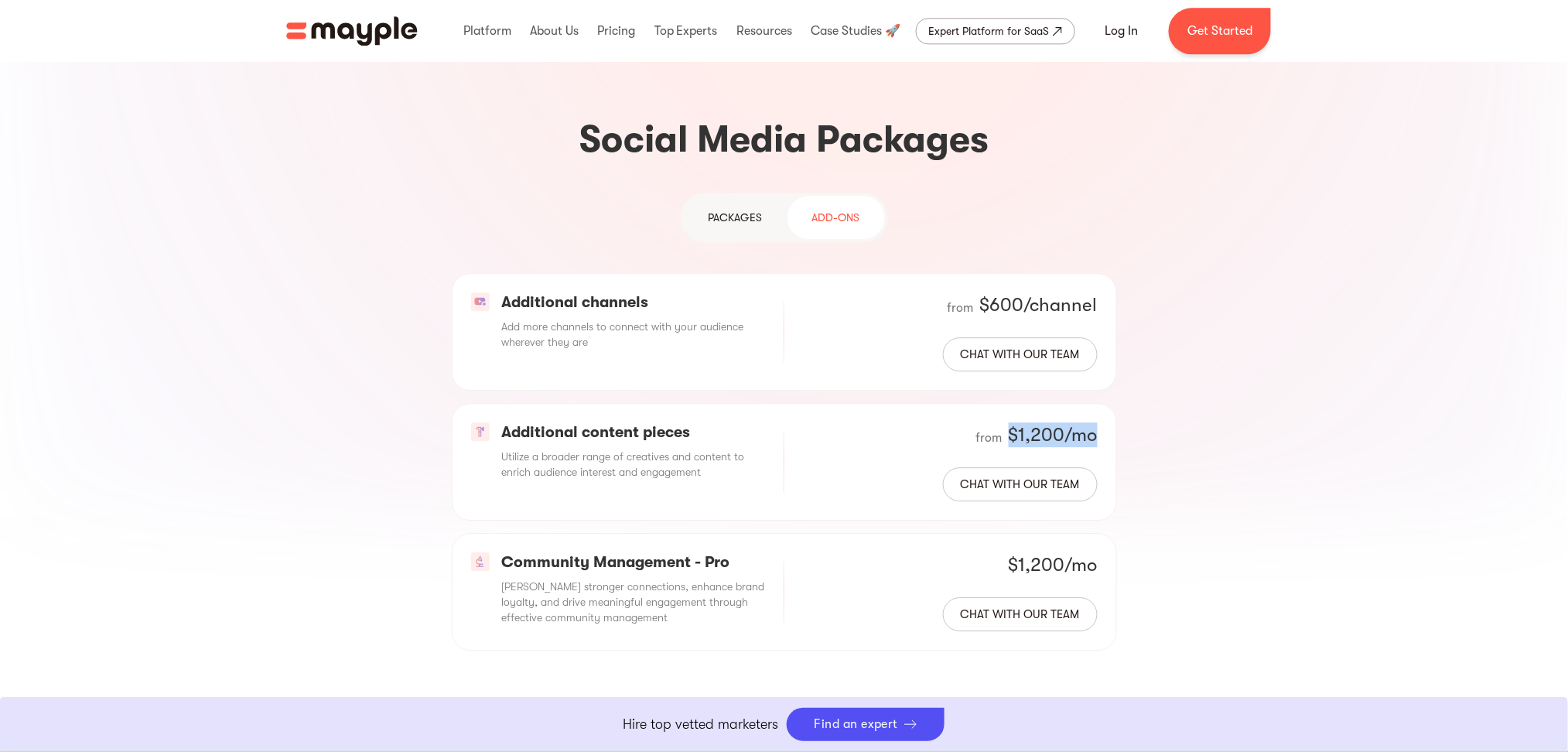
click at [1077, 422] on div "$1,200/mo" at bounding box center [1053, 434] width 89 height 25
click at [1100, 403] on div "Additional content pieces Utilize a broader range of creatives and content to e…" at bounding box center [784, 461] width 666 height 118
drag, startPoint x: 1100, startPoint y: 323, endPoint x: 1089, endPoint y: 321, distance: 11.2
click at [1100, 403] on div "Additional content pieces Utilize a broader range of creatives and content to e…" at bounding box center [784, 461] width 666 height 118
click at [1019, 422] on div "$1,200/mo" at bounding box center [1053, 434] width 89 height 25
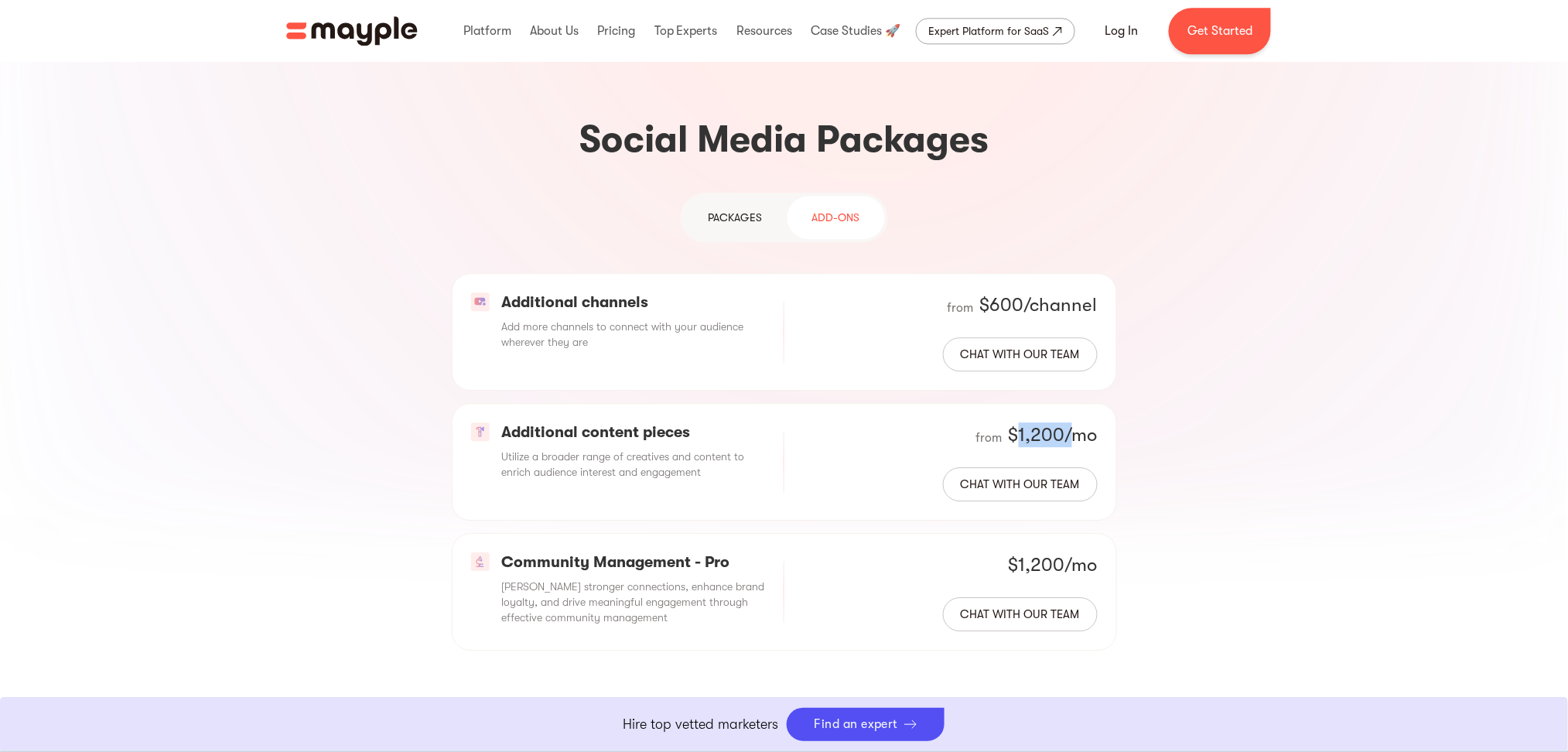
drag, startPoint x: 1019, startPoint y: 319, endPoint x: 1081, endPoint y: 317, distance: 62.0
click at [1067, 422] on div "$1,200/mo" at bounding box center [1053, 434] width 89 height 25
click at [1096, 422] on div "$1,200/mo" at bounding box center [1053, 434] width 89 height 25
drag, startPoint x: 1096, startPoint y: 315, endPoint x: 1016, endPoint y: 301, distance: 81.2
click at [1016, 403] on div "Additional content pieces Utilize a broader range of creatives and content to e…" at bounding box center [784, 461] width 666 height 118
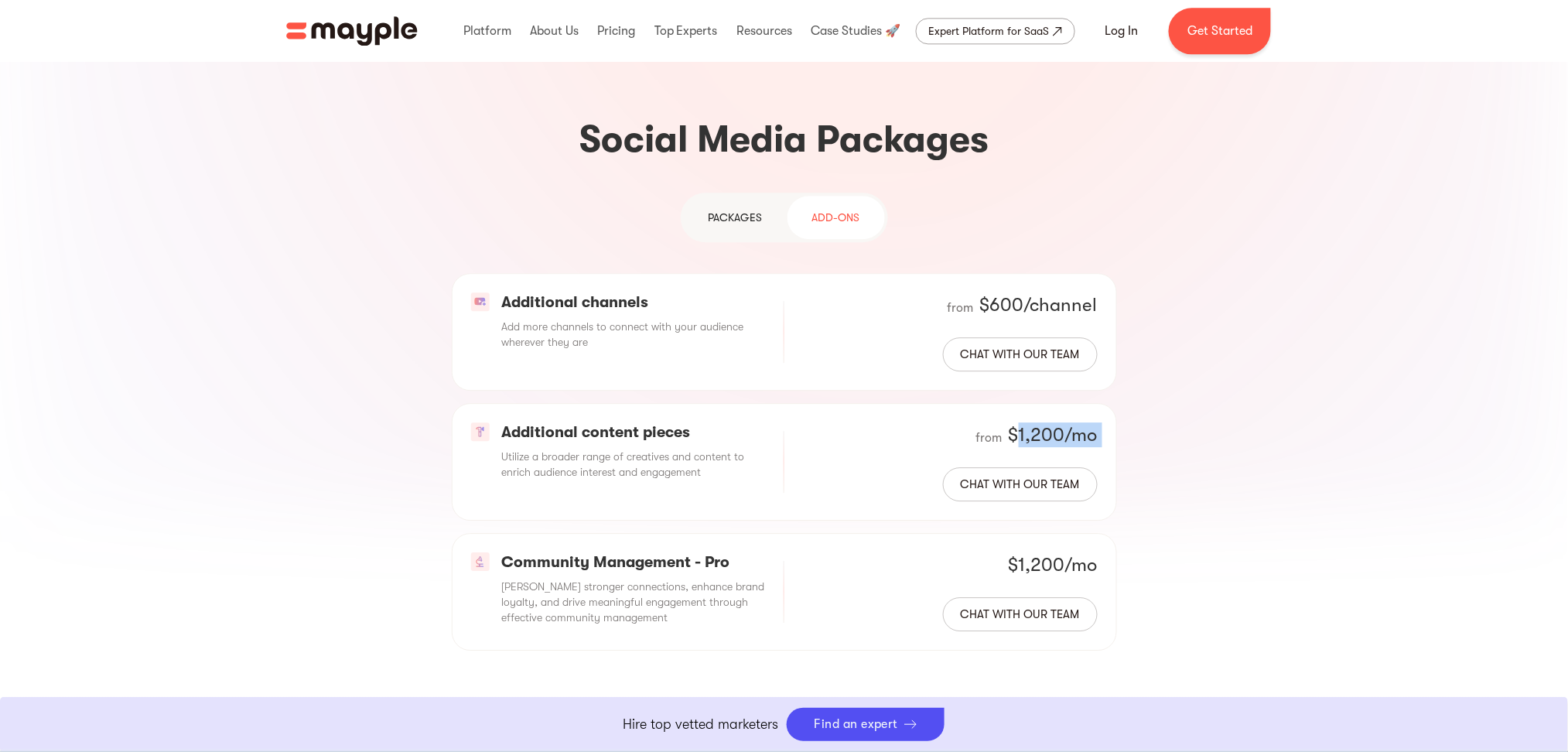
click at [1016, 403] on div "Additional content pieces Utilize a broader range of creatives and content to e…" at bounding box center [784, 461] width 666 height 118
click at [1011, 422] on div "$1,200/mo" at bounding box center [1053, 434] width 89 height 25
drag, startPoint x: 1011, startPoint y: 302, endPoint x: 1094, endPoint y: 307, distance: 83.2
click at [1094, 422] on div "$1,200/mo" at bounding box center [1053, 434] width 89 height 25
click at [1088, 422] on div "$1,200/mo" at bounding box center [1053, 434] width 89 height 25
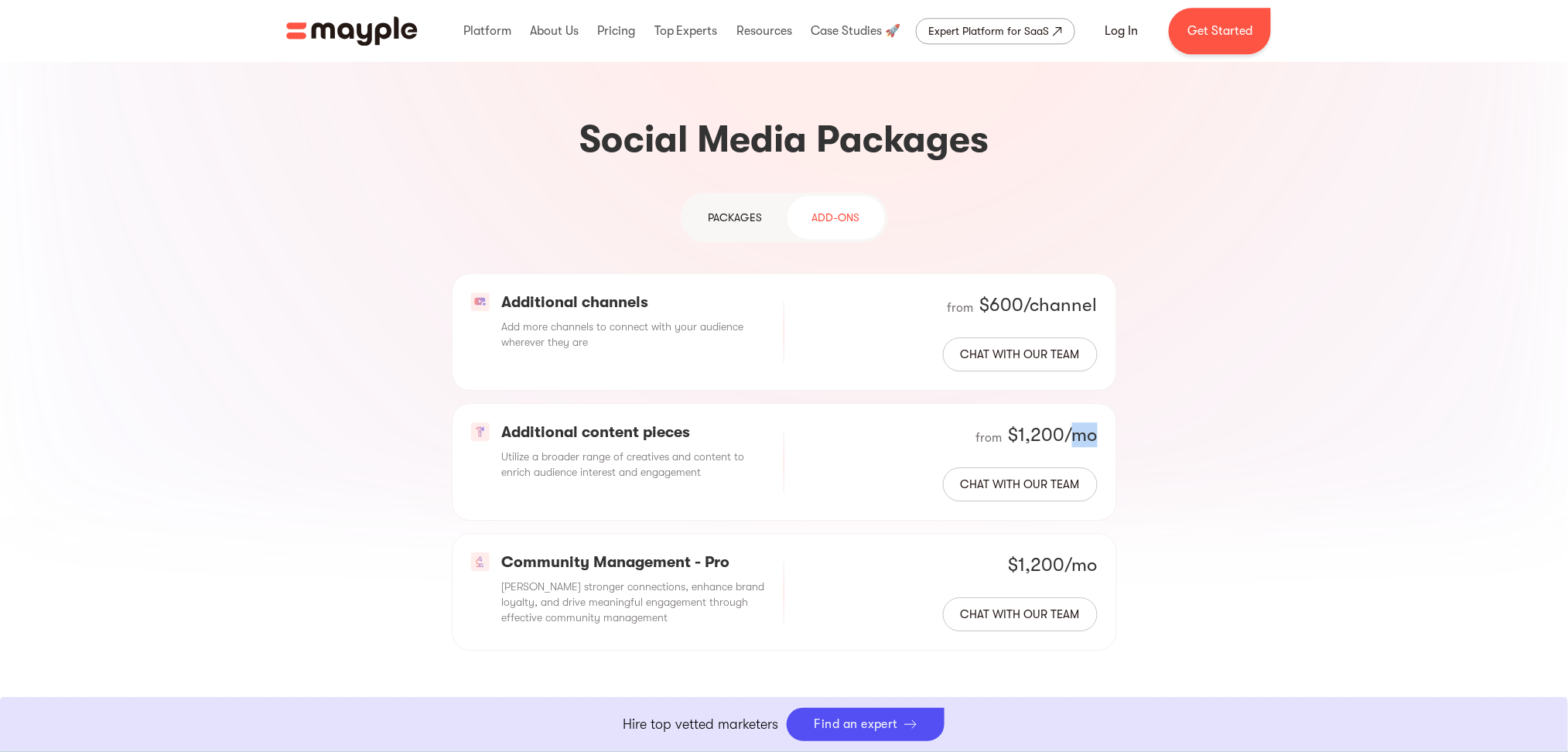
drag, startPoint x: 1088, startPoint y: 326, endPoint x: 1091, endPoint y: 316, distance: 10.4
click at [1087, 422] on div "$1,200/mo" at bounding box center [1053, 434] width 89 height 25
click at [1096, 422] on div "$1,200/mo" at bounding box center [1053, 434] width 89 height 25
drag, startPoint x: 1096, startPoint y: 311, endPoint x: 1004, endPoint y: 308, distance: 92.0
click at [1004, 422] on div "from $1,200/mo" at bounding box center [1037, 434] width 122 height 25
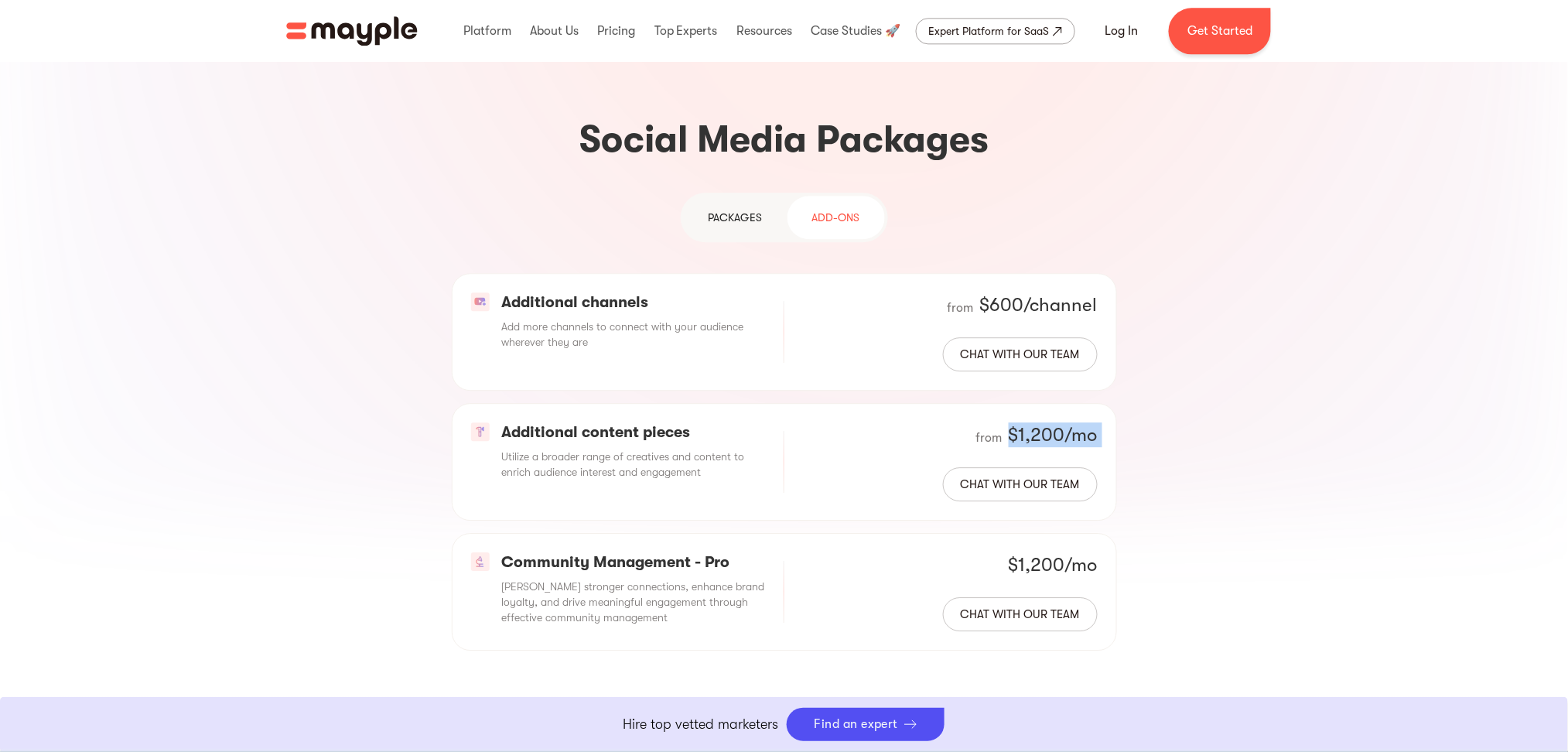
click at [1004, 422] on div "from $1,200/mo" at bounding box center [1037, 434] width 122 height 25
drag, startPoint x: 1004, startPoint y: 308, endPoint x: 1098, endPoint y: 304, distance: 94.1
click at [1098, 403] on div "Additional content pieces Utilize a broader range of creatives and content to e…" at bounding box center [784, 461] width 666 height 118
click at [874, 422] on div "from $1,200/mo Chat with our team" at bounding box center [950, 461] width 295 height 79
click at [739, 208] on div "PAckages" at bounding box center [735, 217] width 54 height 19
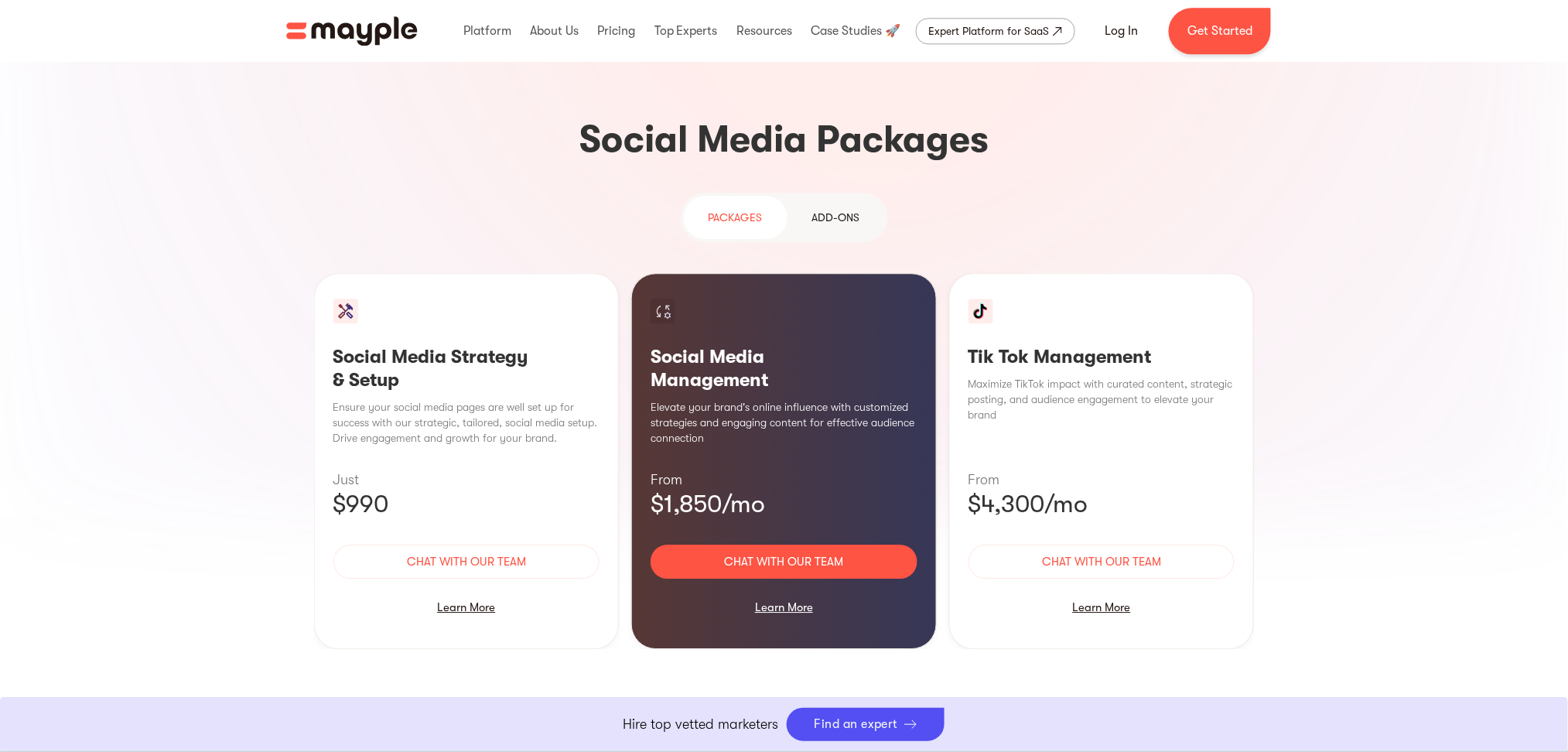
click at [854, 208] on div "Add-ons" at bounding box center [836, 217] width 48 height 19
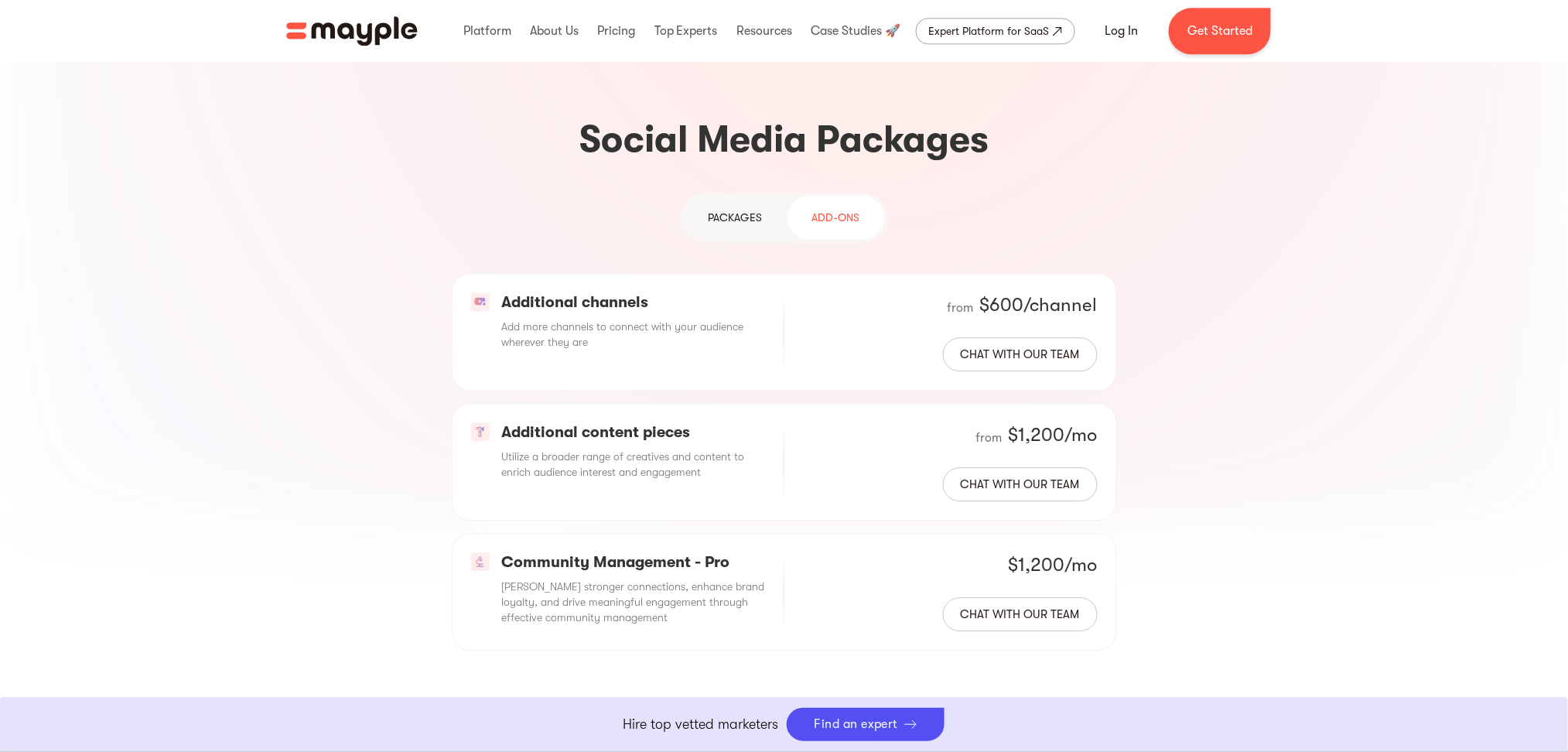
click at [759, 208] on div "PAckages" at bounding box center [735, 217] width 54 height 19
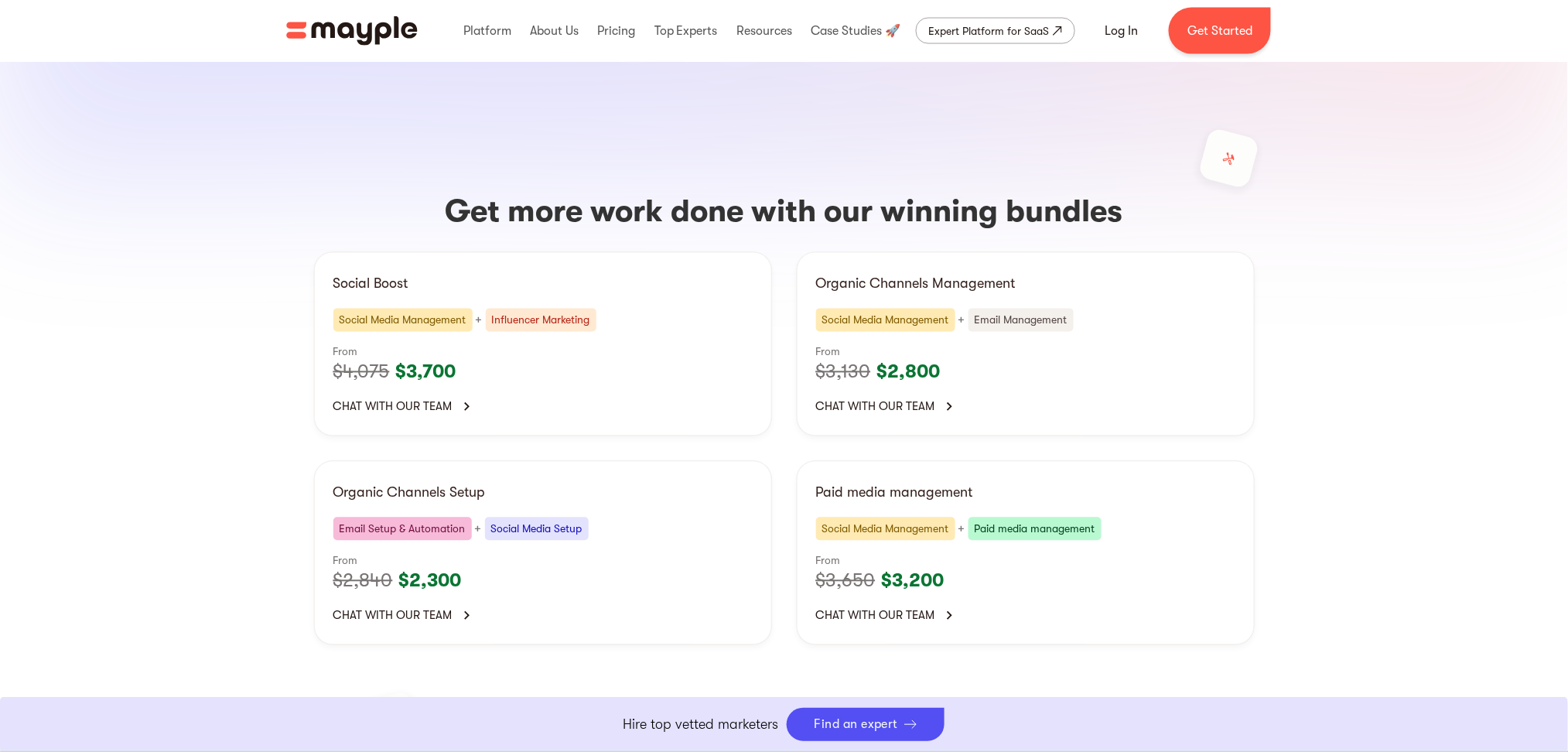
scroll to position [3042, 0]
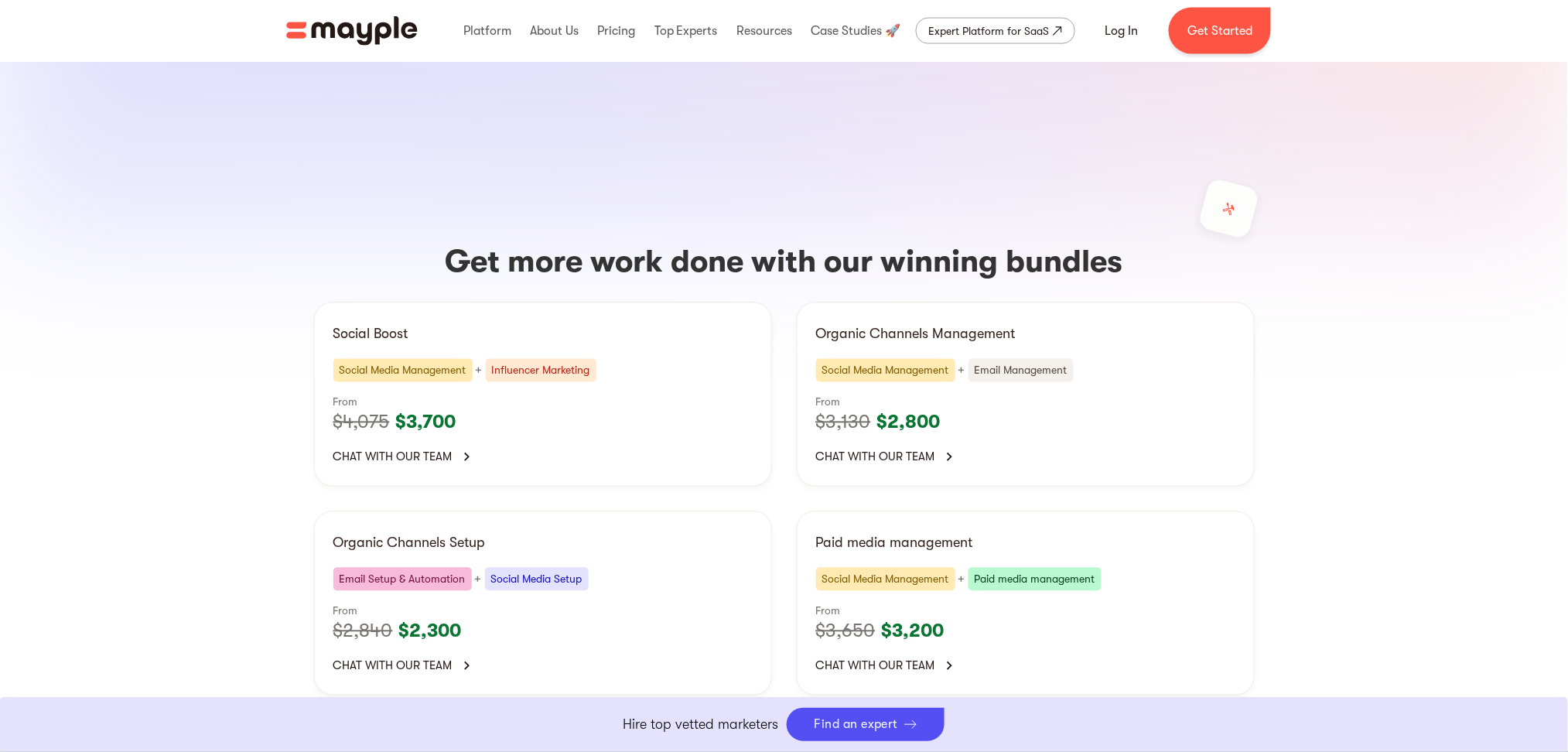
drag, startPoint x: 317, startPoint y: 452, endPoint x: 266, endPoint y: 357, distance: 107.8
click at [266, 356] on section "Get more work done with our winning bundles Social Boost Social Media Managemen…" at bounding box center [784, 464] width 1568 height 749
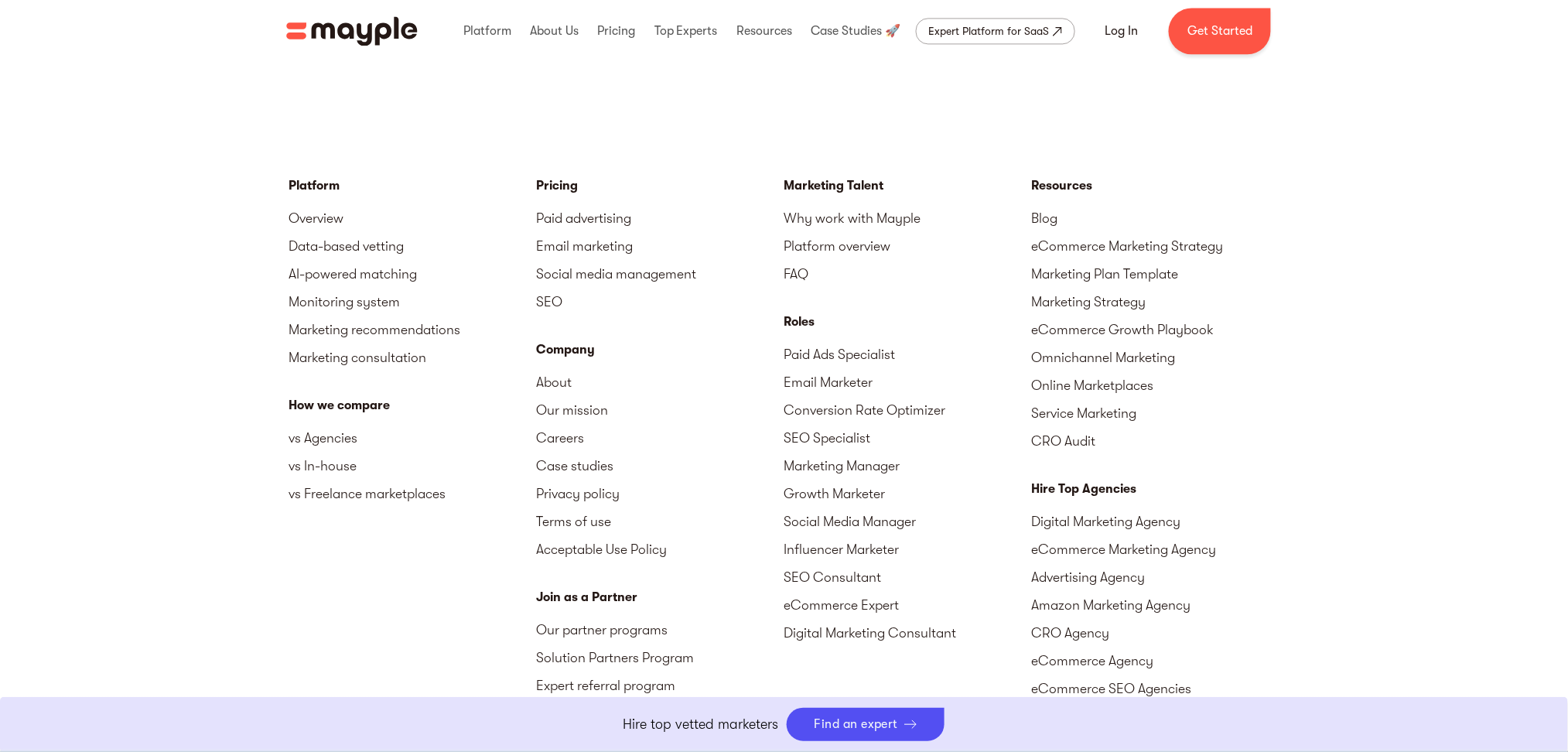
scroll to position [5654, 0]
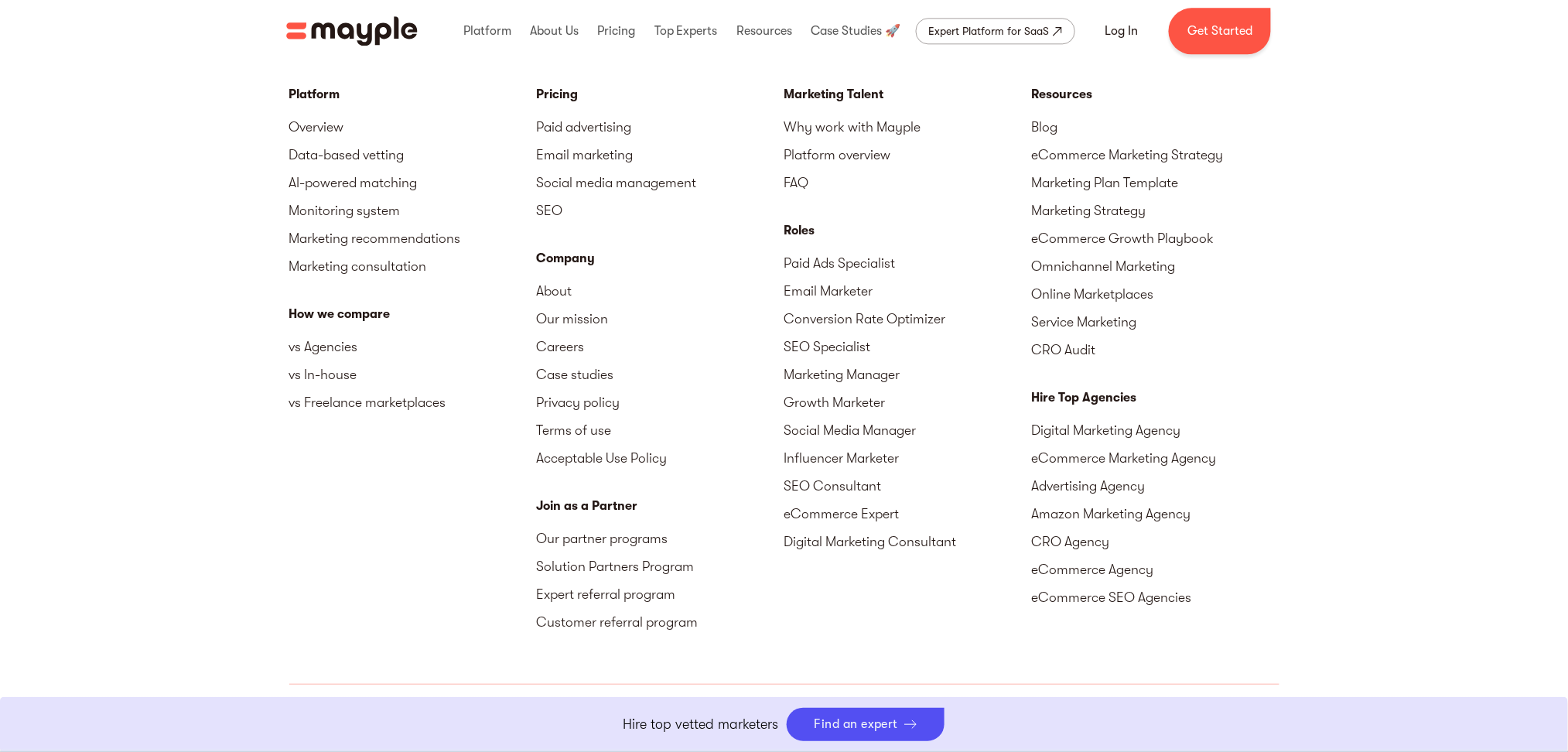
click at [310, 564] on div "[STREET_ADDRESS][US_STATE] +1 929-335-[STREET_ADDRESS][PERSON_NAME]" at bounding box center [412, 757] width 246 height 46
click at [303, 564] on div "[STREET_ADDRESS][US_STATE] +1 929-335-[STREET_ADDRESS][PERSON_NAME]" at bounding box center [412, 757] width 246 height 46
drag, startPoint x: 302, startPoint y: 632, endPoint x: 319, endPoint y: 632, distance: 17.0
click at [319, 564] on div "[STREET_ADDRESS][US_STATE] +1 929-335-[STREET_ADDRESS][PERSON_NAME]" at bounding box center [412, 757] width 246 height 46
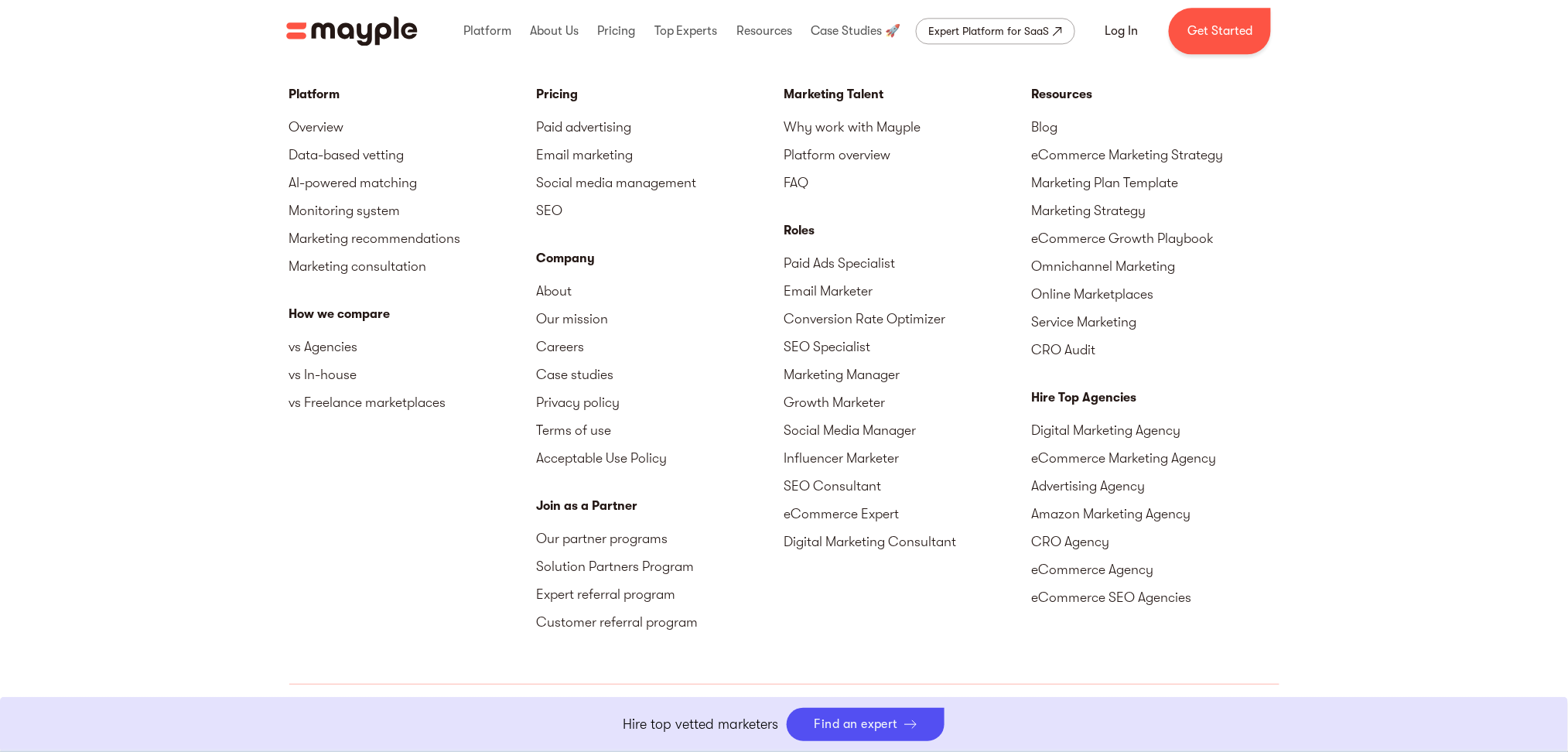
click at [236, 564] on div "Platform Overview Data-based vetting AI-powered matching Monitoring system Mark…" at bounding box center [784, 426] width 1568 height 869
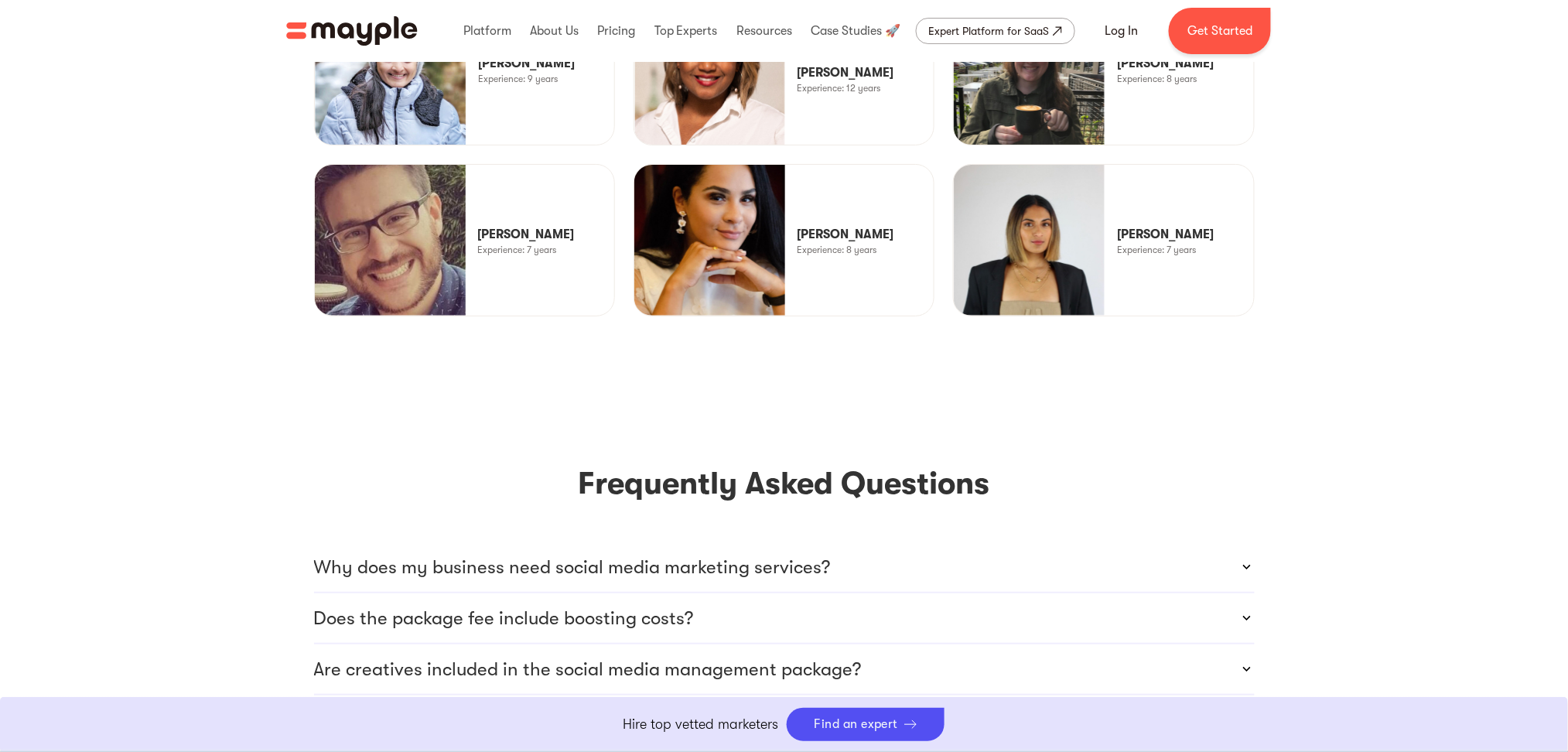
scroll to position [4417, 0]
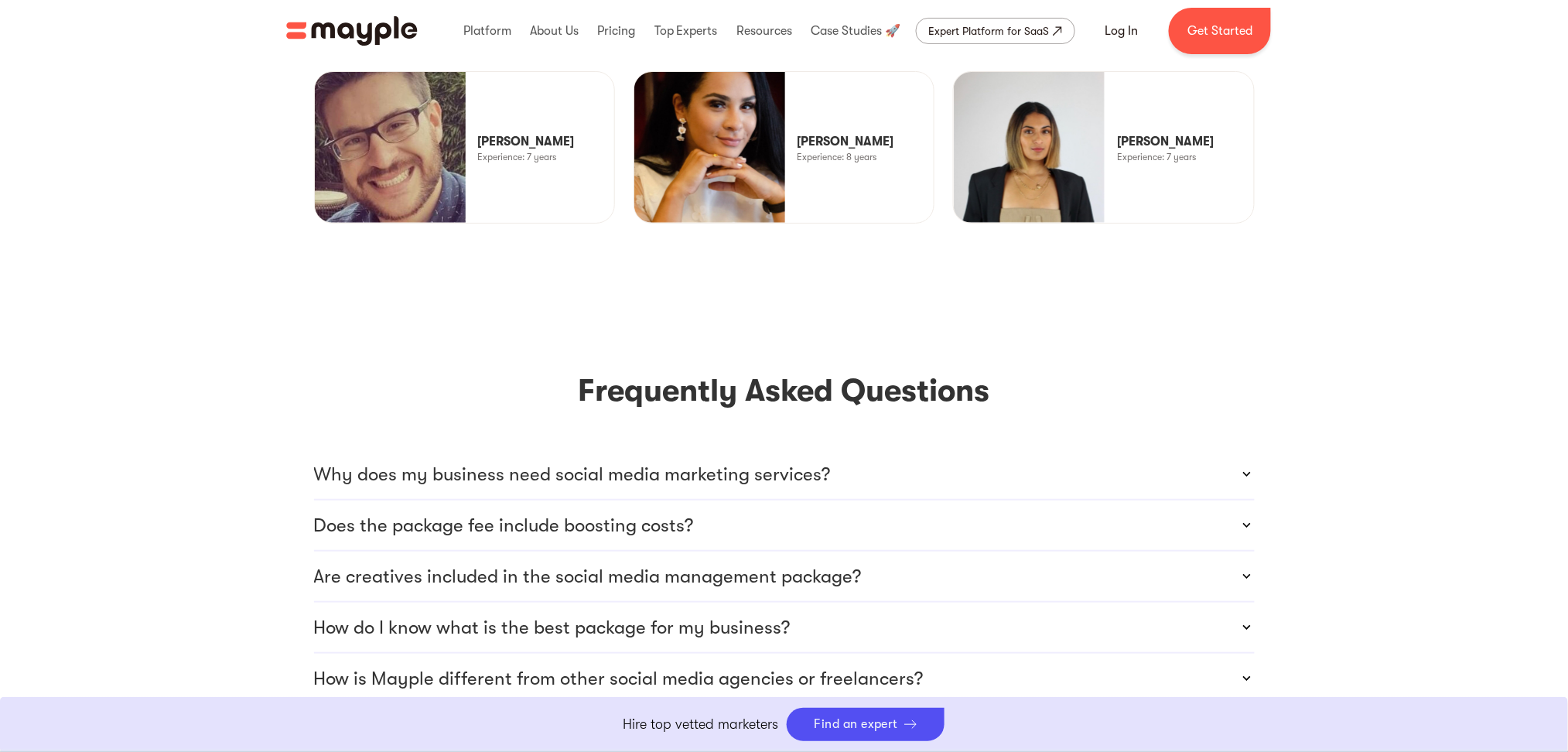
click at [747, 461] on p "Why does my business need social media marketing services?" at bounding box center [572, 473] width 516 height 25
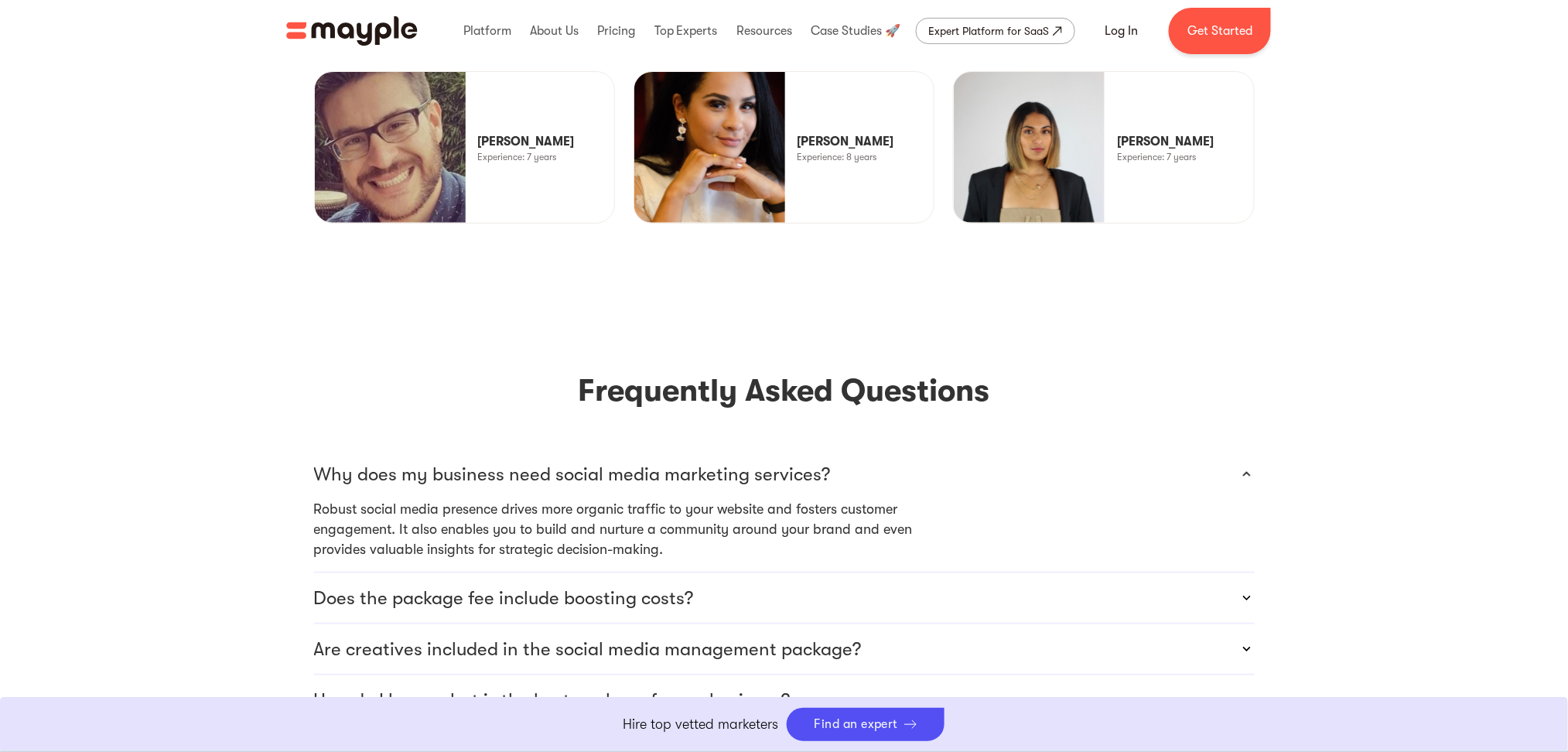
click at [825, 461] on p "Why does my business need social media marketing services?" at bounding box center [572, 473] width 516 height 25
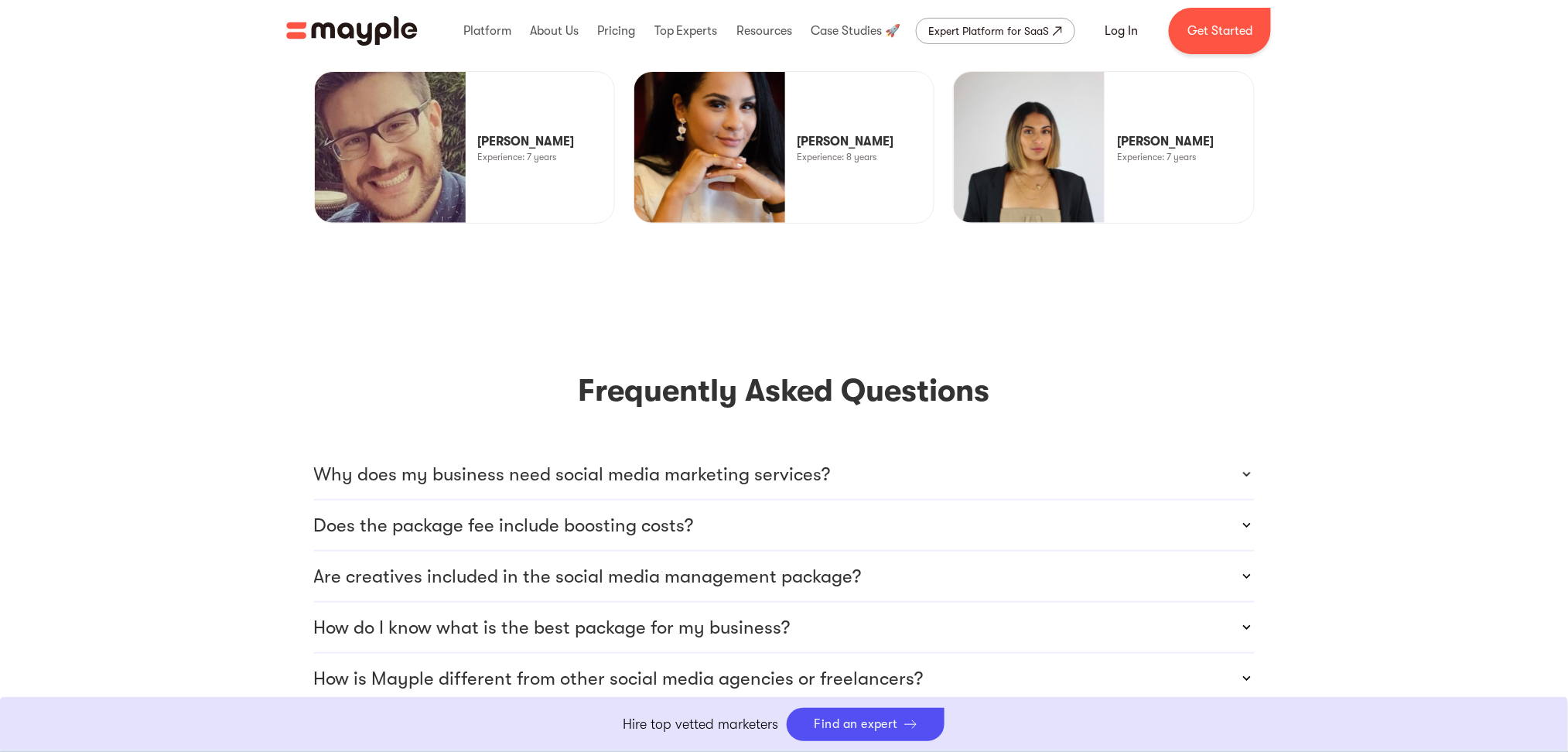
click at [361, 461] on p "Why does my business need social media marketing services?" at bounding box center [572, 473] width 516 height 25
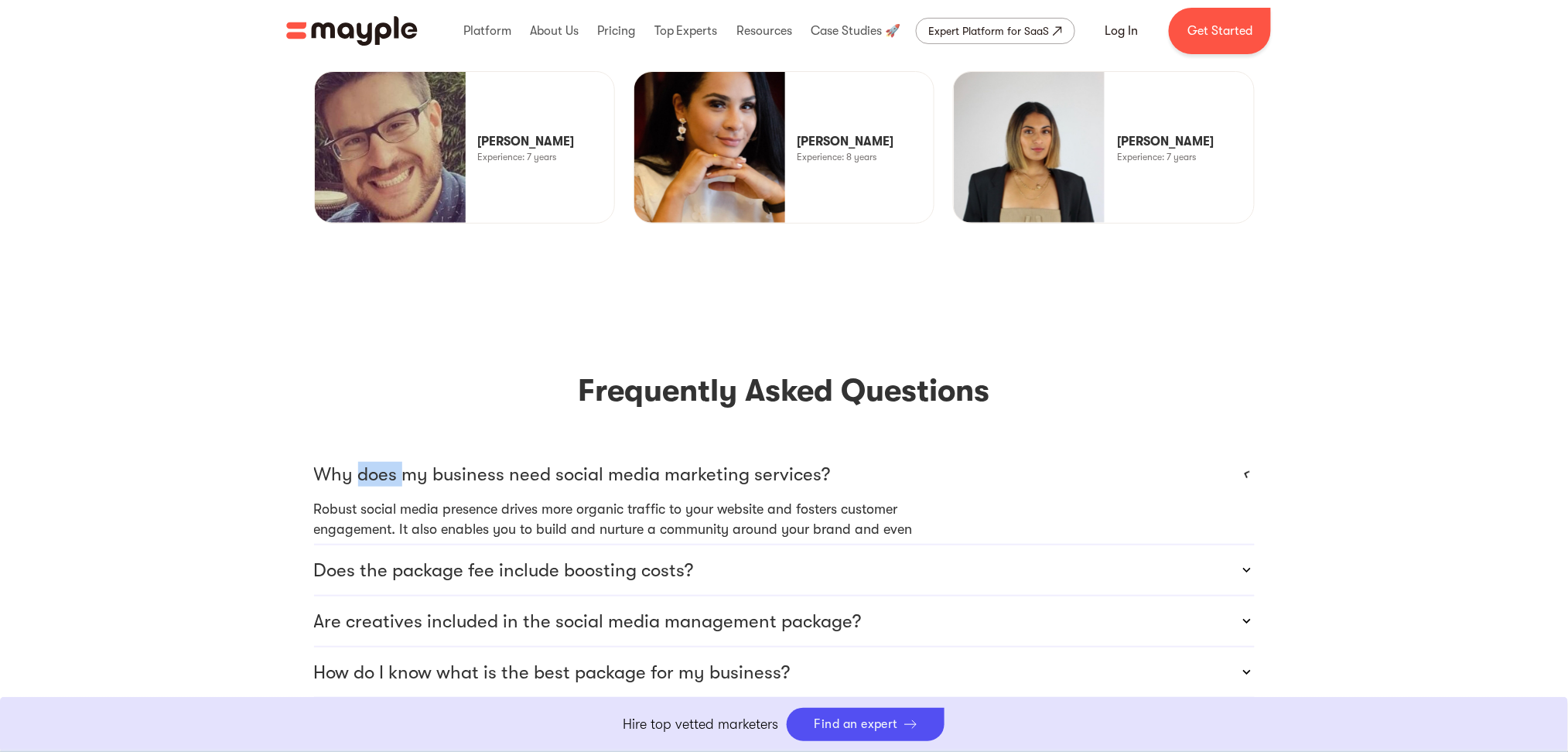
click at [361, 461] on p "Why does my business need social media marketing services?" at bounding box center [572, 473] width 516 height 25
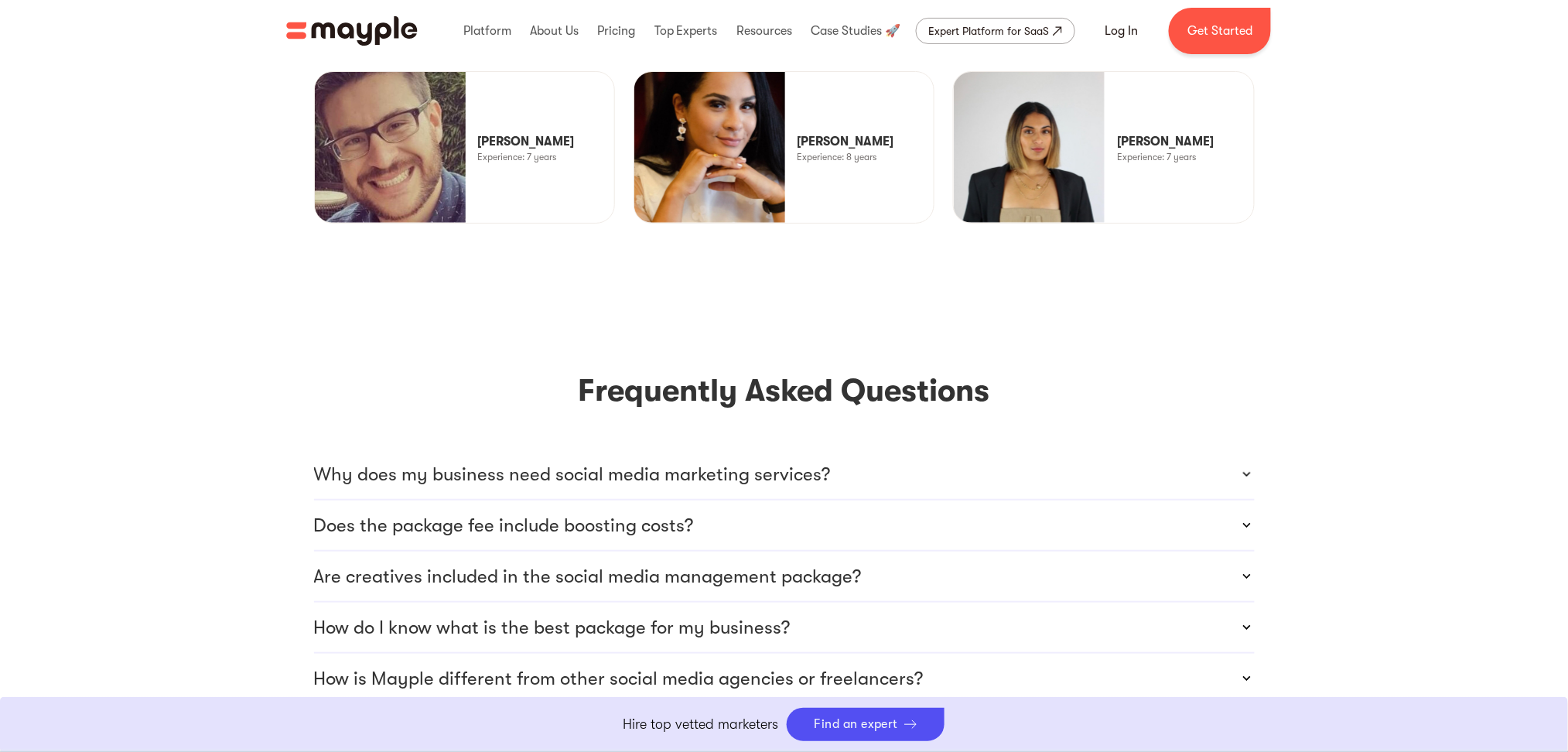
click at [239, 351] on section "Frequently Asked Questions Why does my business need social media marketing ser…" at bounding box center [784, 579] width 1568 height 527
click at [513, 461] on p "Why does my business need social media marketing services?" at bounding box center [572, 473] width 516 height 25
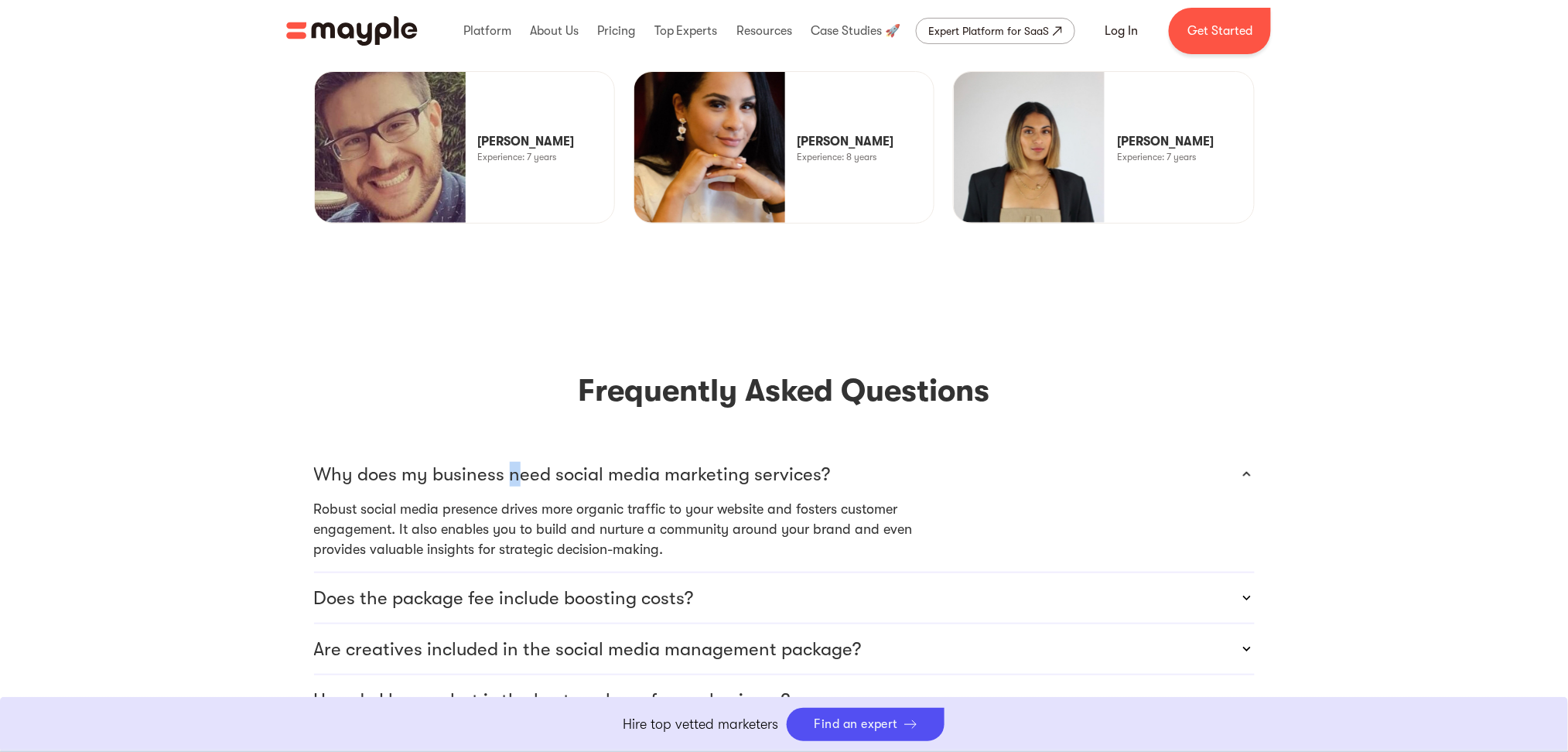
click at [512, 461] on p "Why does my business need social media marketing services?" at bounding box center [572, 473] width 516 height 25
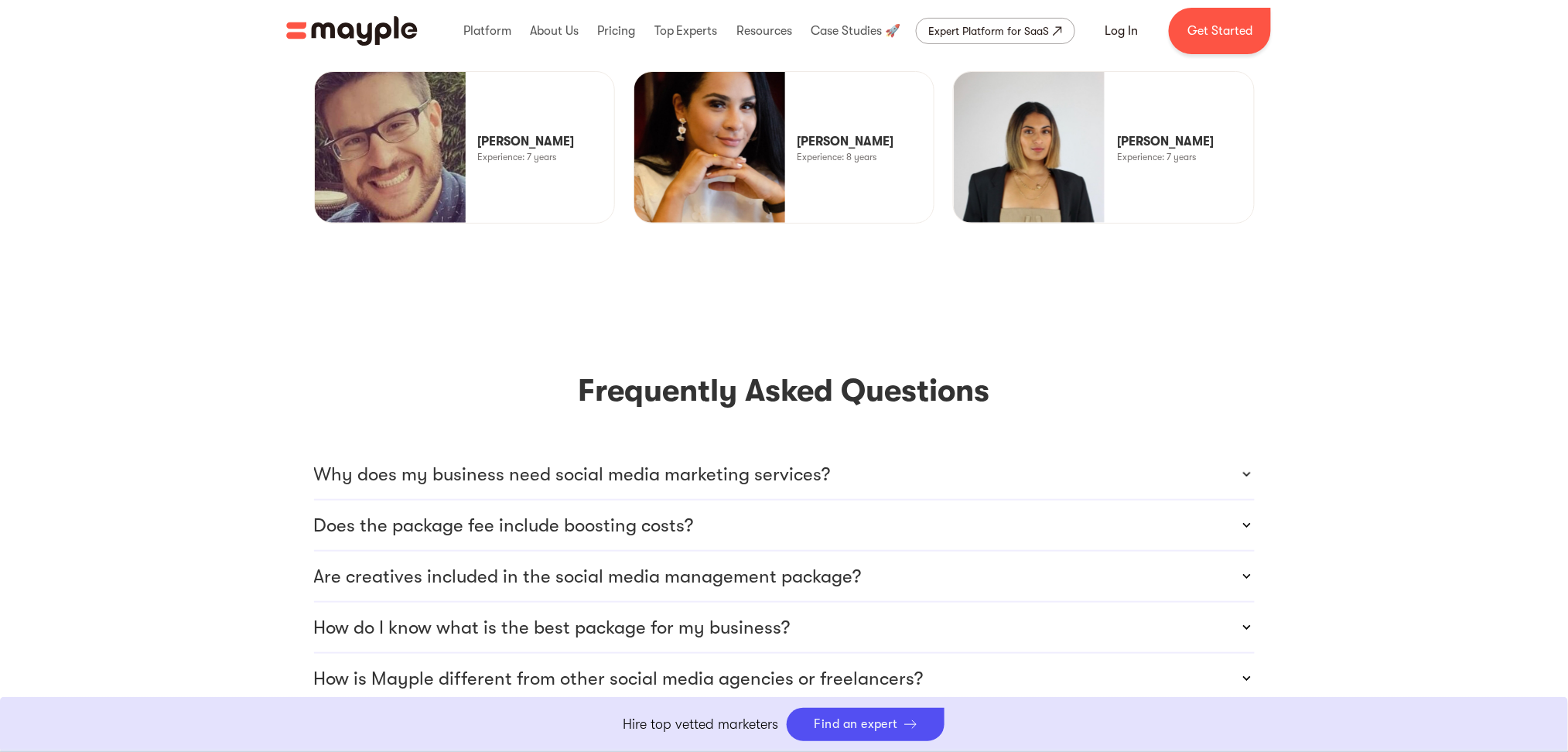
click at [96, 396] on section "Frequently Asked Questions Why does my business need social media marketing ser…" at bounding box center [784, 579] width 1568 height 527
click at [433, 461] on p "Why does my business need social media marketing services?" at bounding box center [572, 473] width 516 height 25
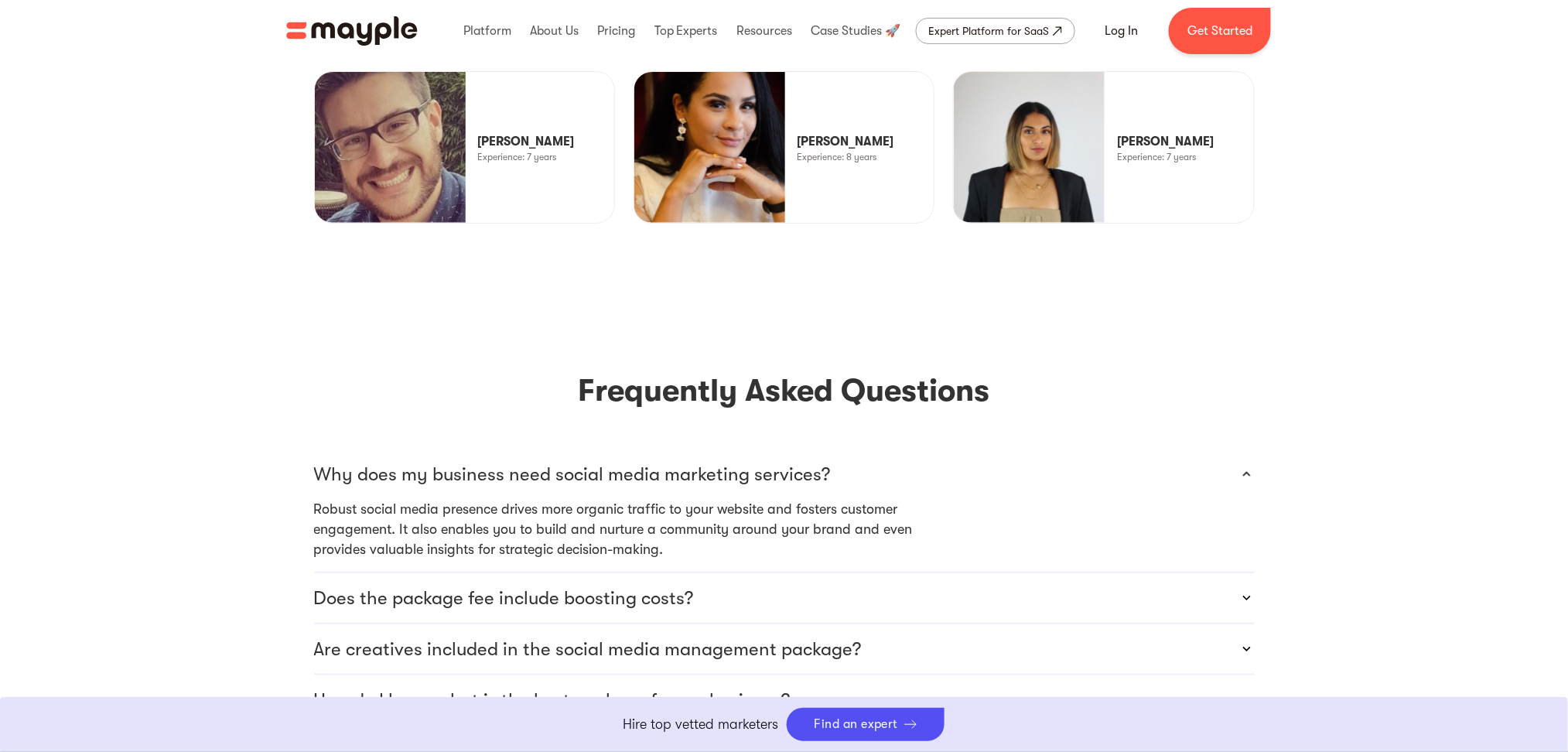
click at [242, 345] on section "Frequently Asked Questions Why does my business need social media marketing ser…" at bounding box center [784, 616] width 1568 height 600
click at [487, 461] on p "Why does my business need social media marketing services?" at bounding box center [572, 473] width 516 height 25
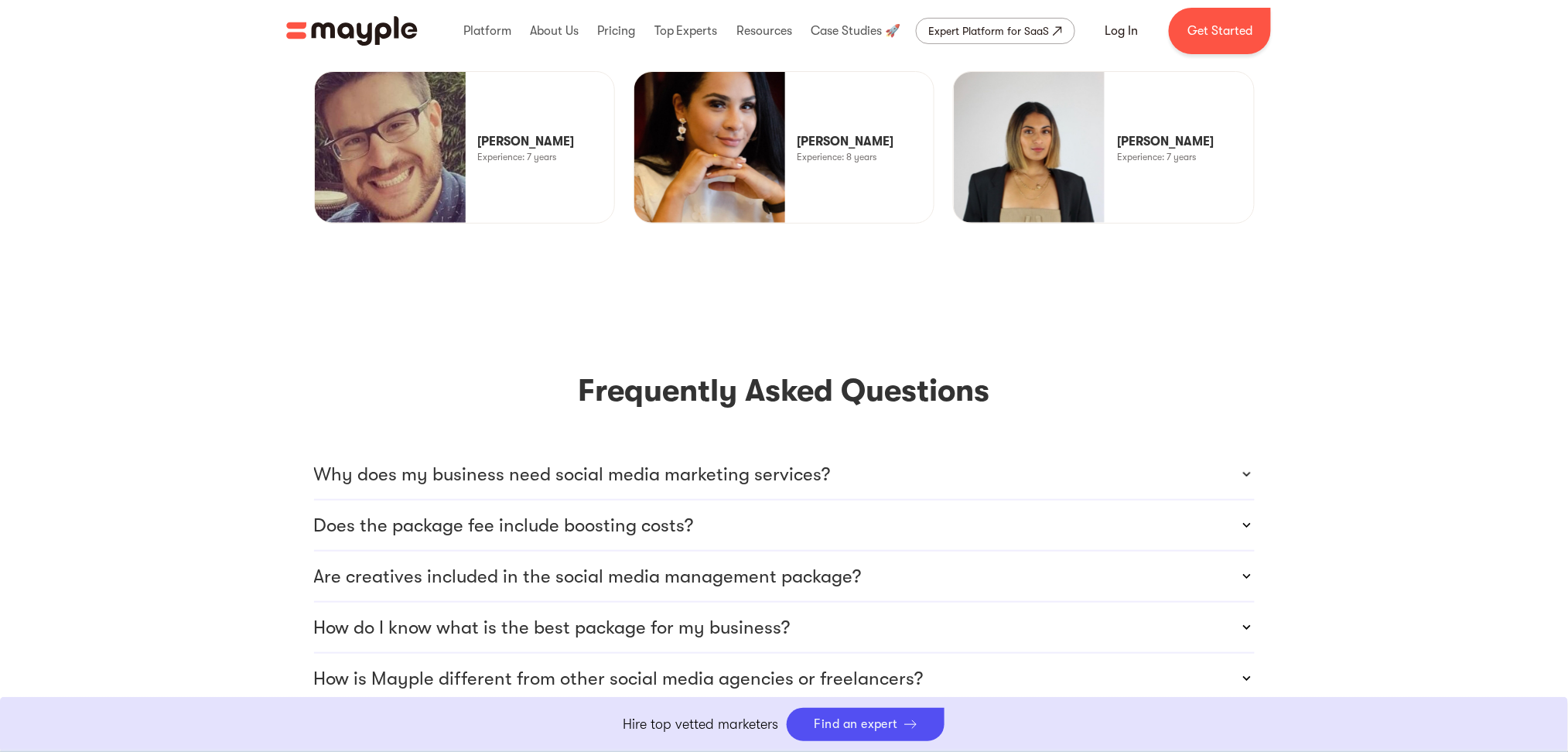
click at [255, 354] on section "Frequently Asked Questions Why does my business need social media marketing ser…" at bounding box center [784, 579] width 1568 height 527
click at [589, 461] on p "Why does my business need social media marketing services?" at bounding box center [572, 473] width 516 height 25
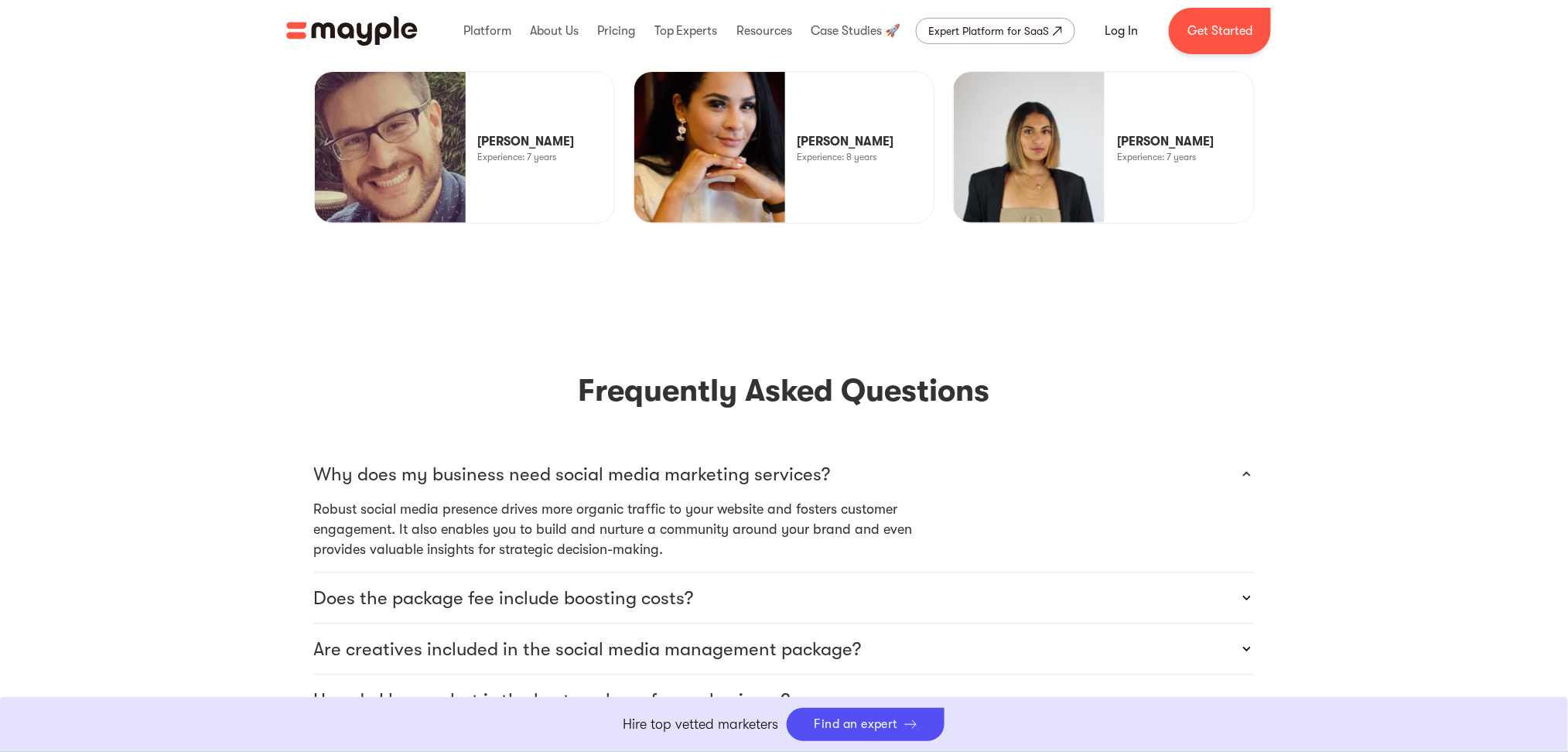
click at [585, 461] on p "Why does my business need social media marketing services?" at bounding box center [572, 473] width 516 height 25
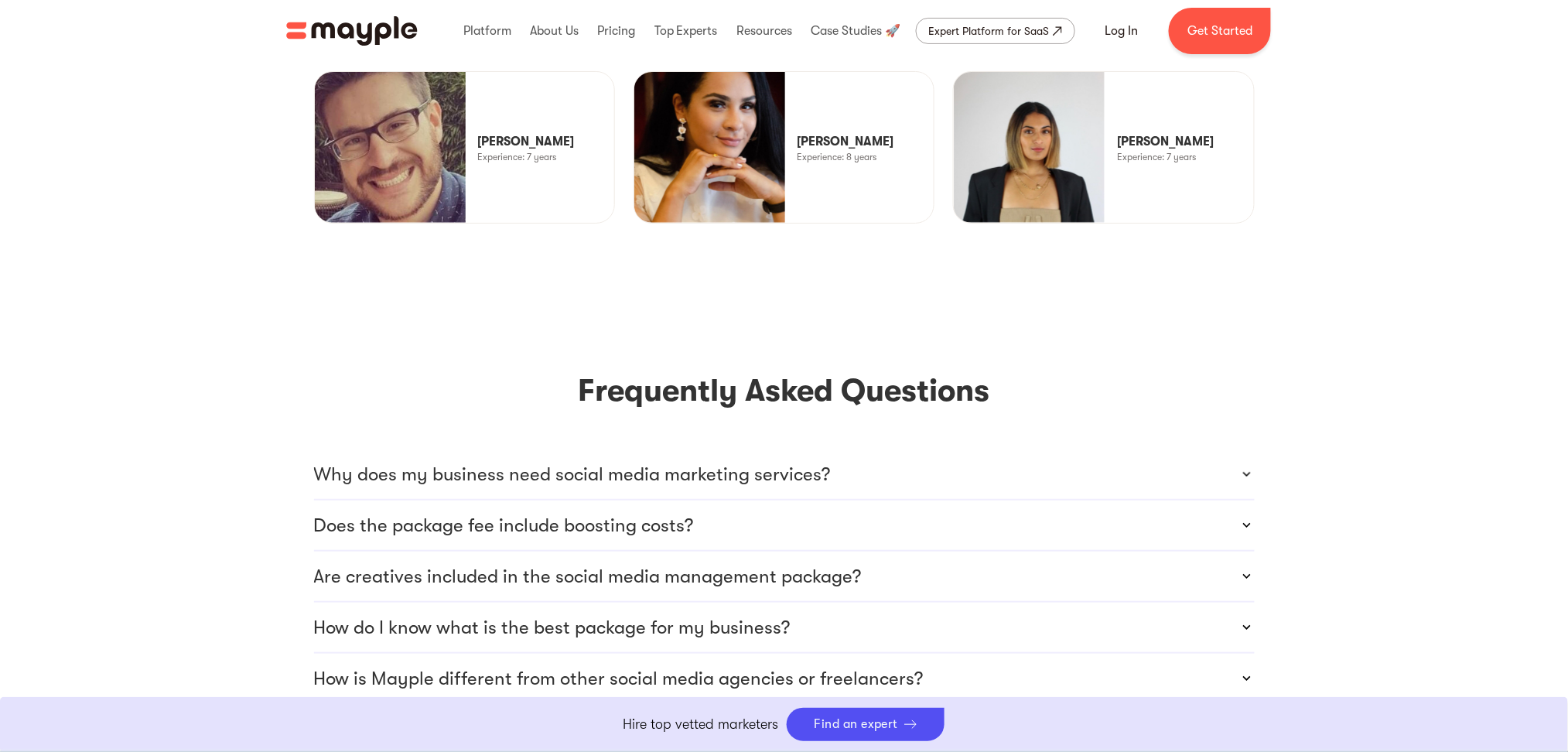
click at [566, 512] on p "Does the package fee include boosting costs?" at bounding box center [504, 524] width 380 height 25
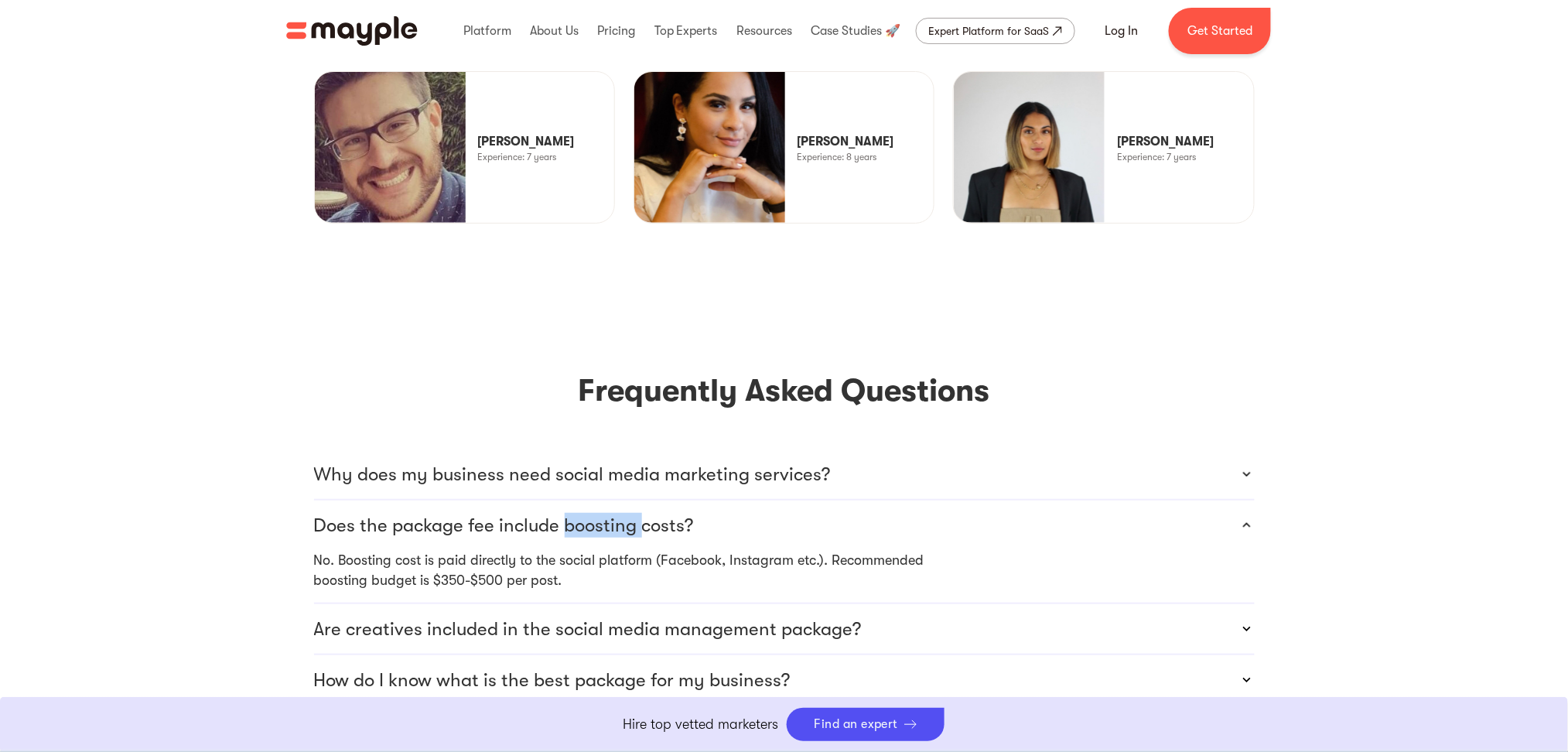
click at [566, 512] on p "Does the package fee include boosting costs?" at bounding box center [504, 524] width 380 height 25
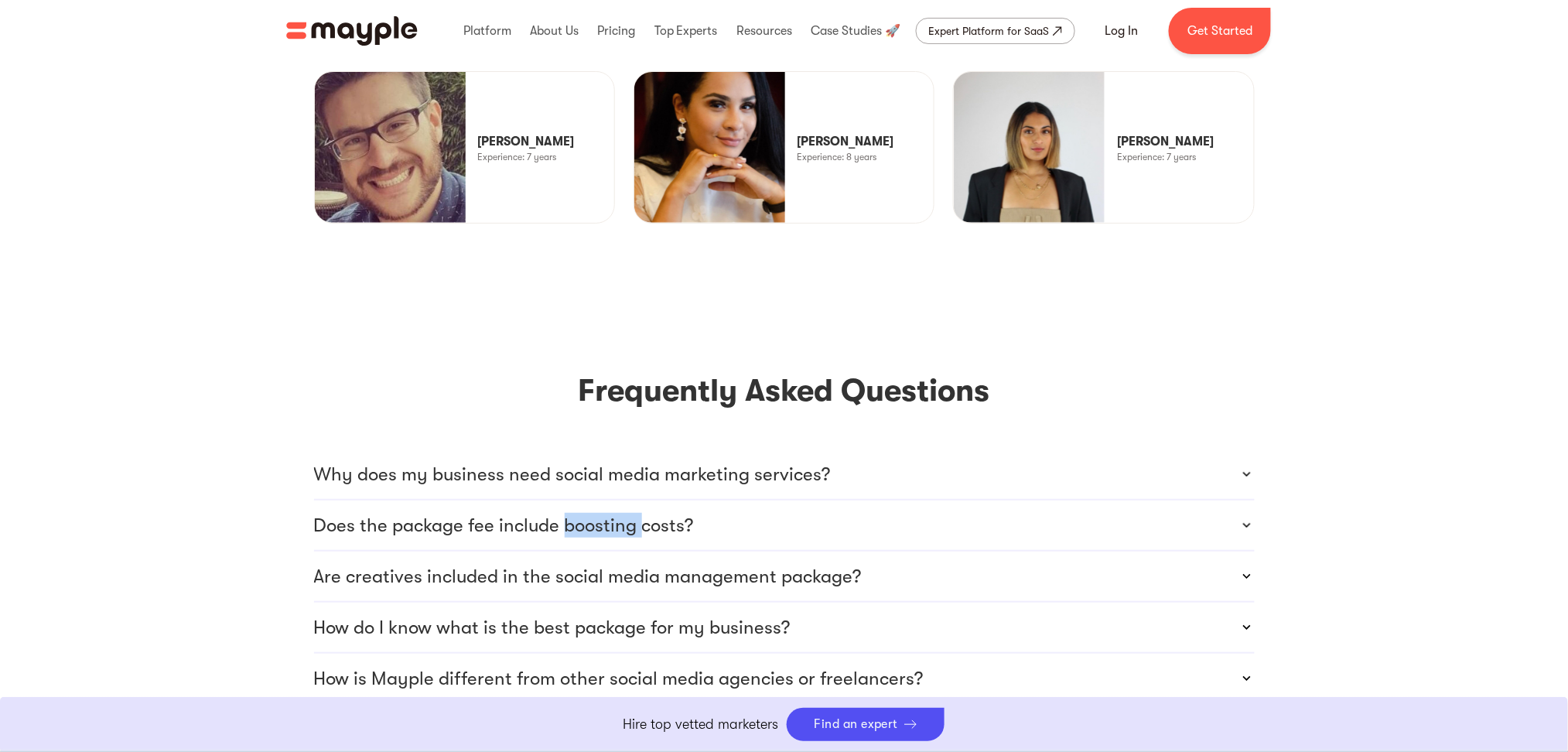
click at [566, 512] on p "Does the package fee include boosting costs?" at bounding box center [504, 524] width 380 height 25
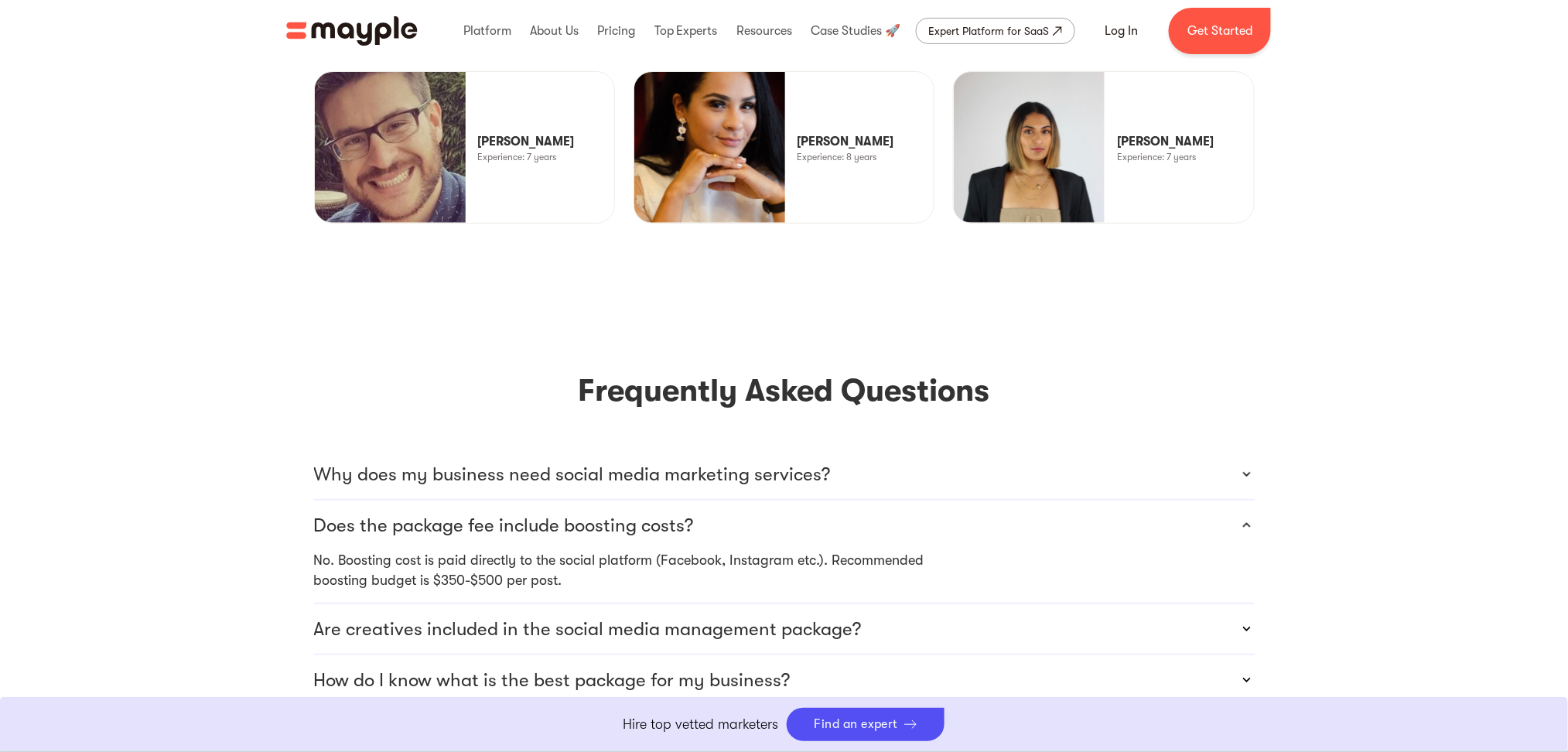
click at [461, 501] on div "Does the package fee include boosting costs?" at bounding box center [784, 525] width 941 height 49
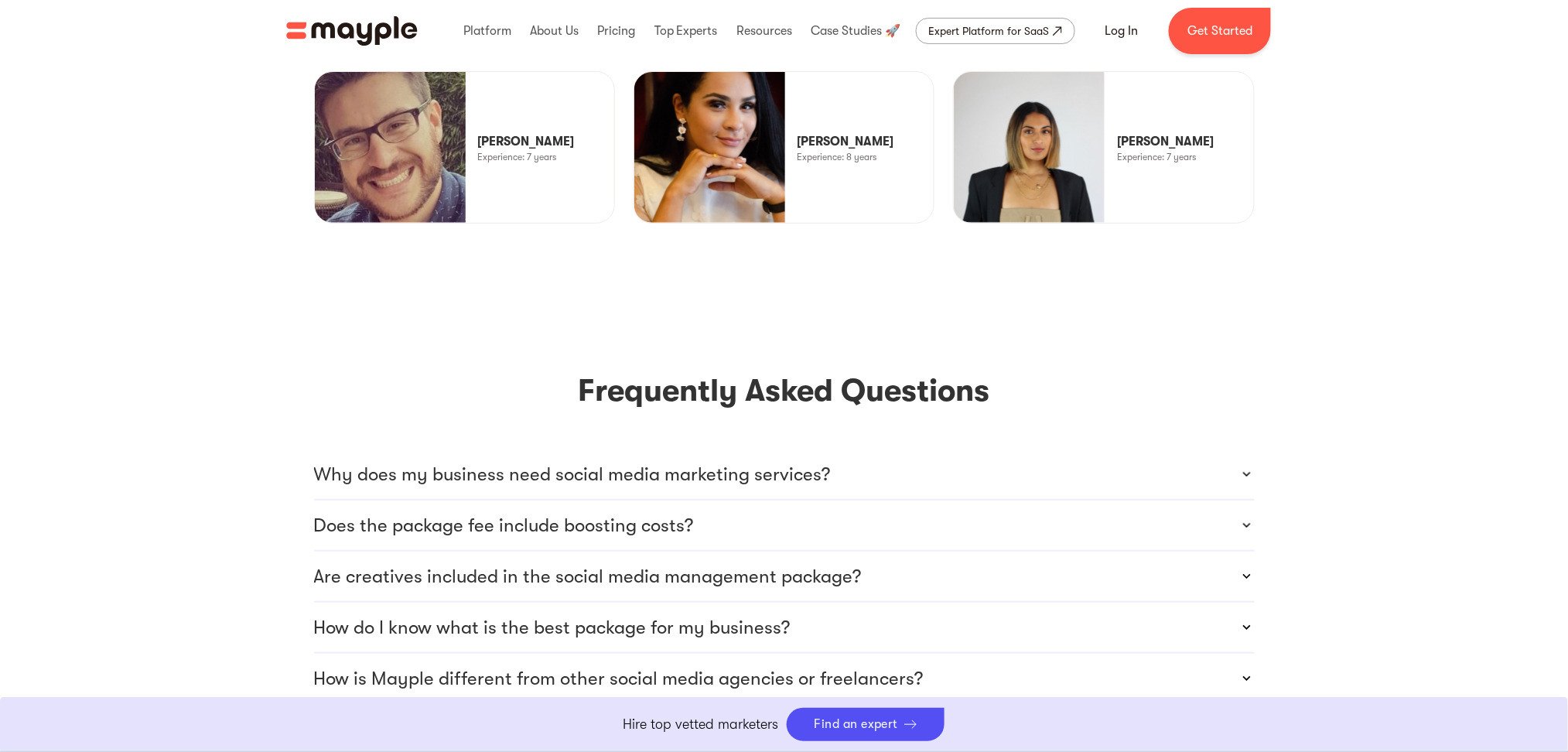
click at [470, 512] on p "Does the package fee include boosting costs?" at bounding box center [504, 524] width 380 height 25
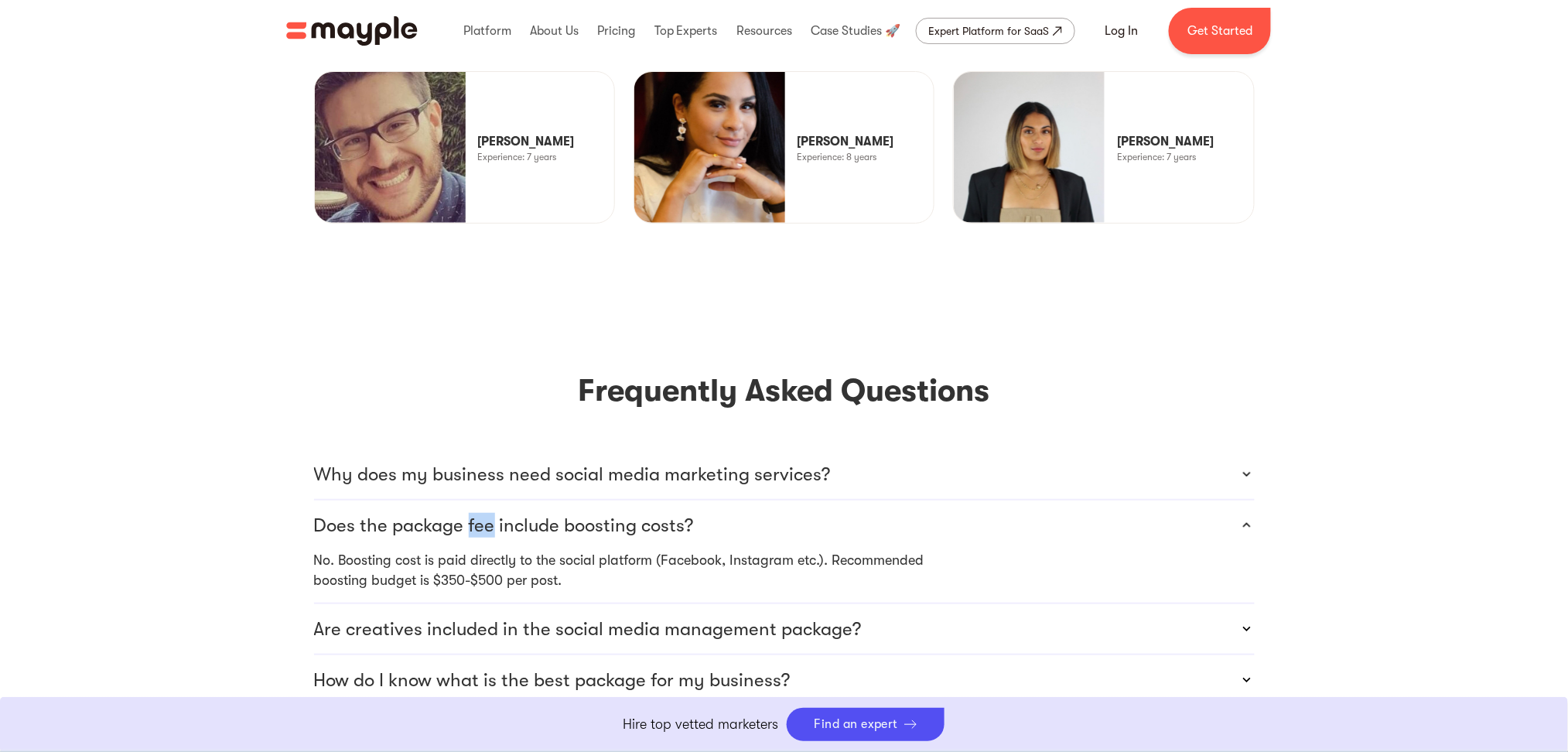
click at [468, 512] on p "Does the package fee include boosting costs?" at bounding box center [504, 524] width 380 height 25
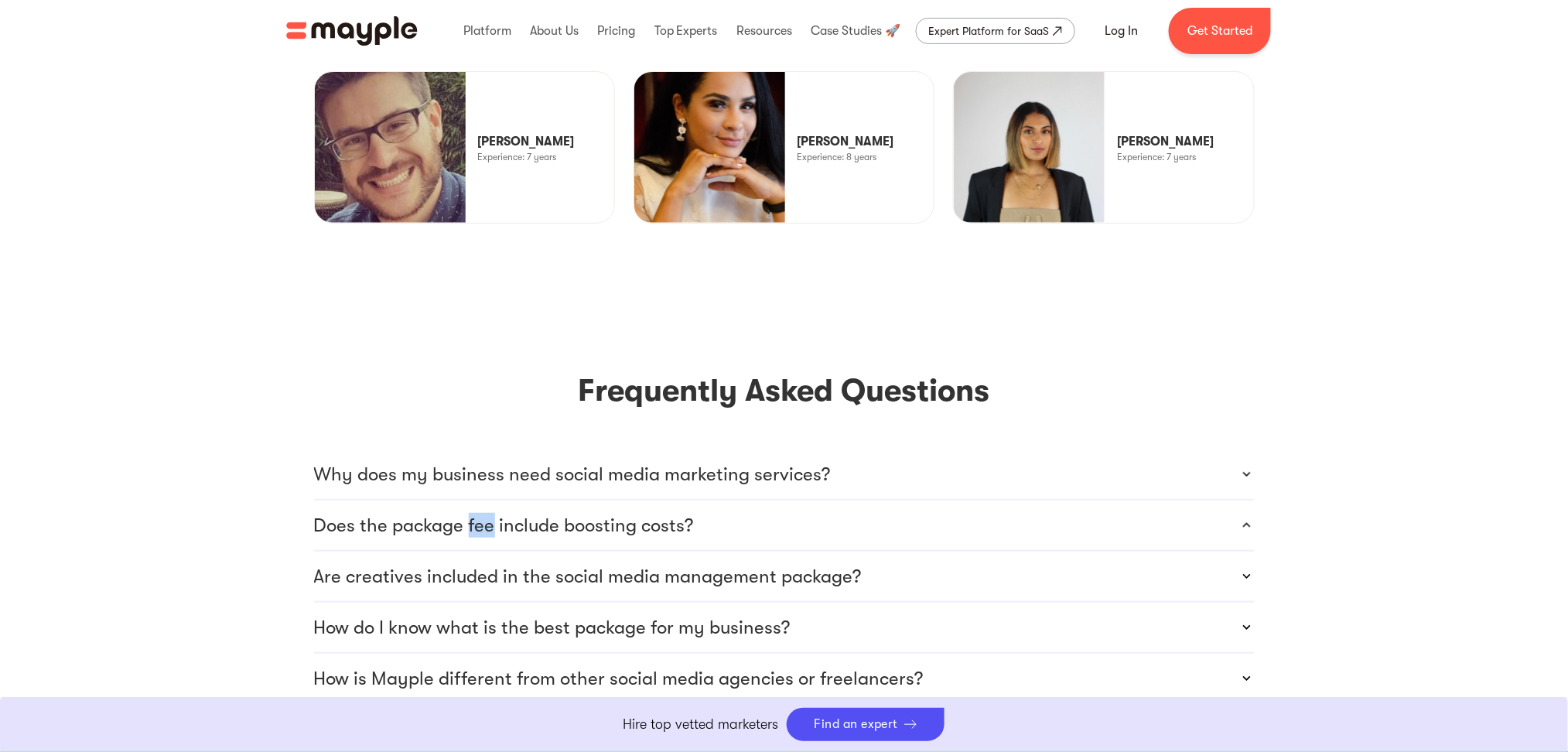
click at [487, 501] on div "Does the package fee include boosting costs?" at bounding box center [784, 525] width 941 height 49
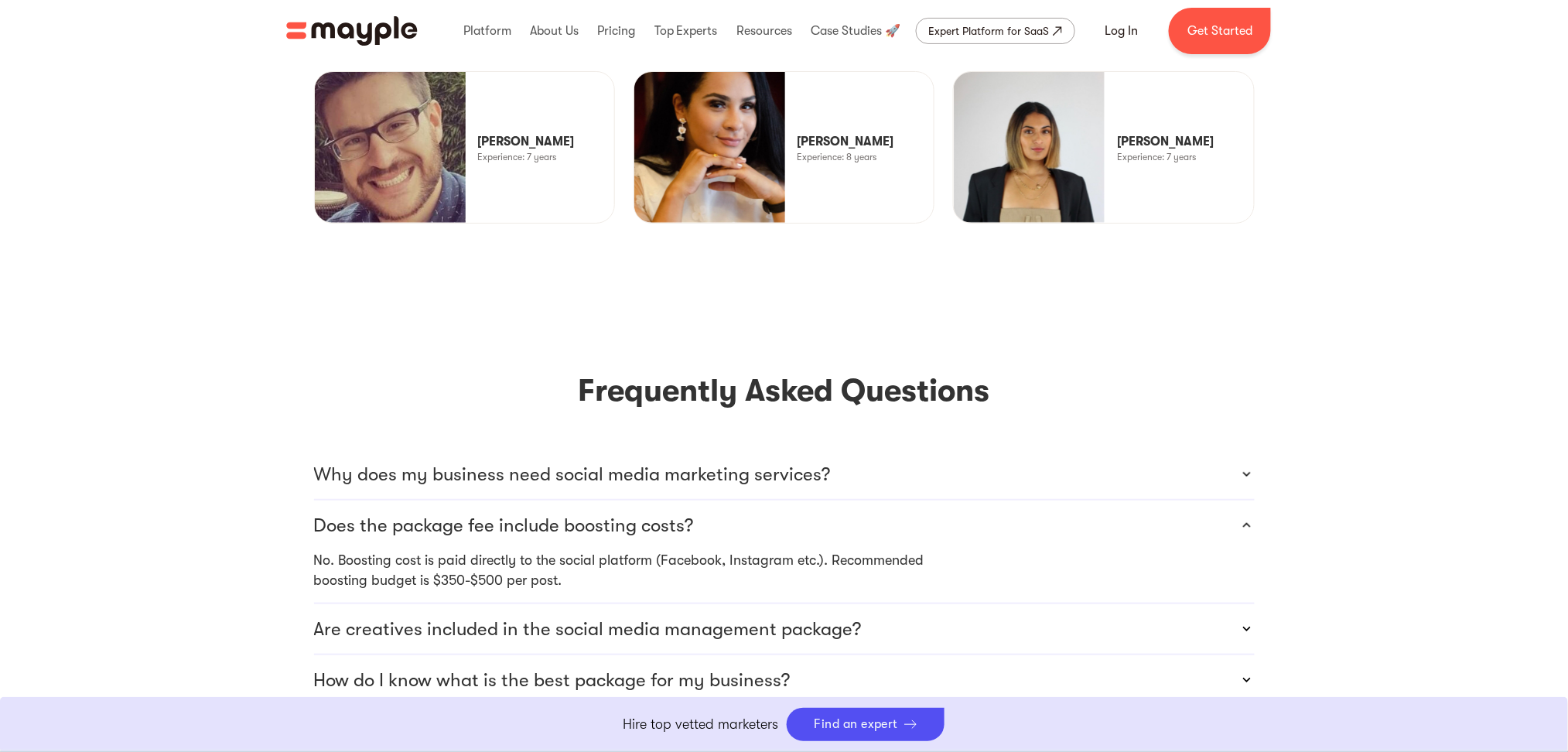
click at [516, 512] on p "Does the package fee include boosting costs?" at bounding box center [504, 524] width 380 height 25
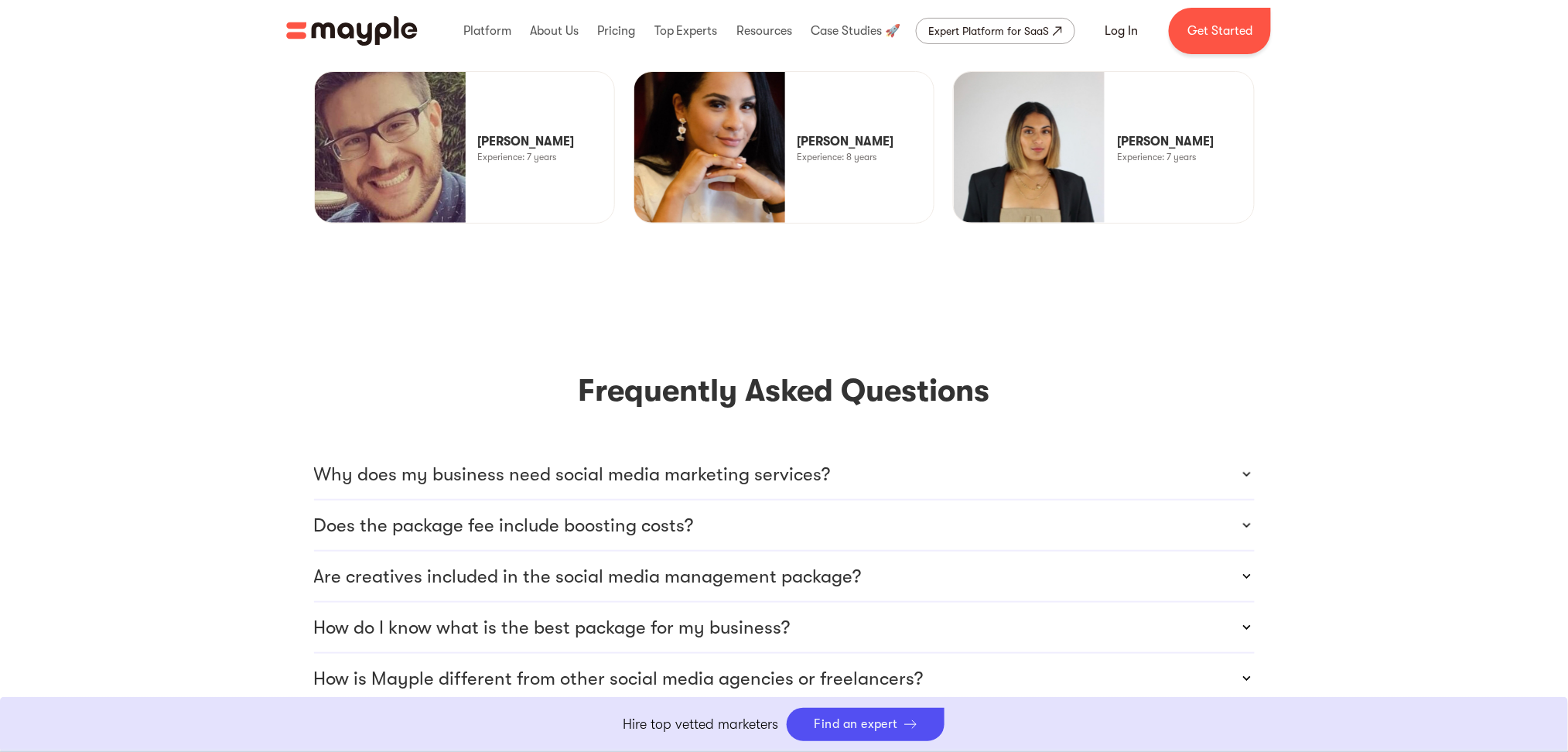
click at [503, 501] on div "Does the package fee include boosting costs?" at bounding box center [784, 525] width 941 height 49
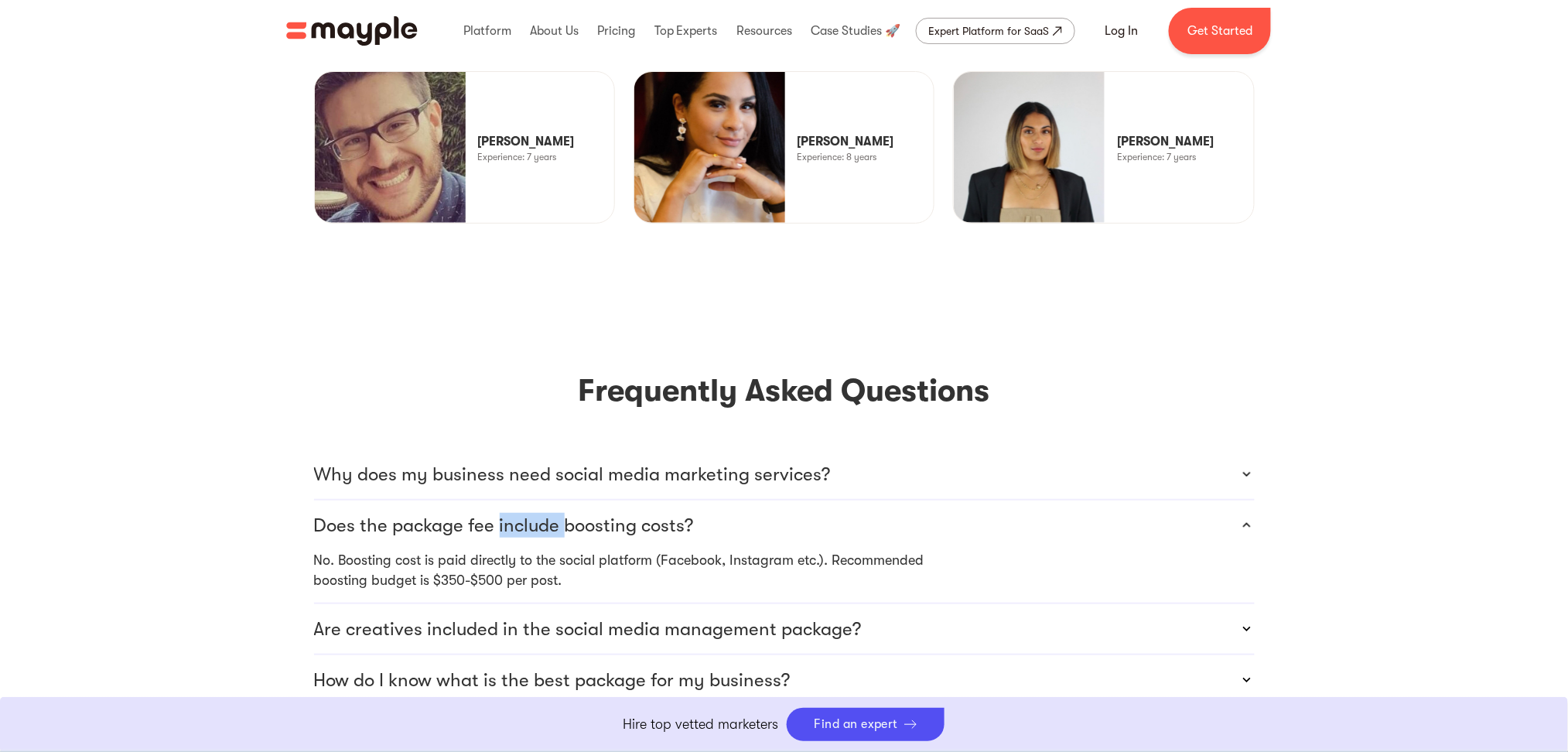
click at [503, 501] on div "Does the package fee include boosting costs?" at bounding box center [784, 525] width 941 height 49
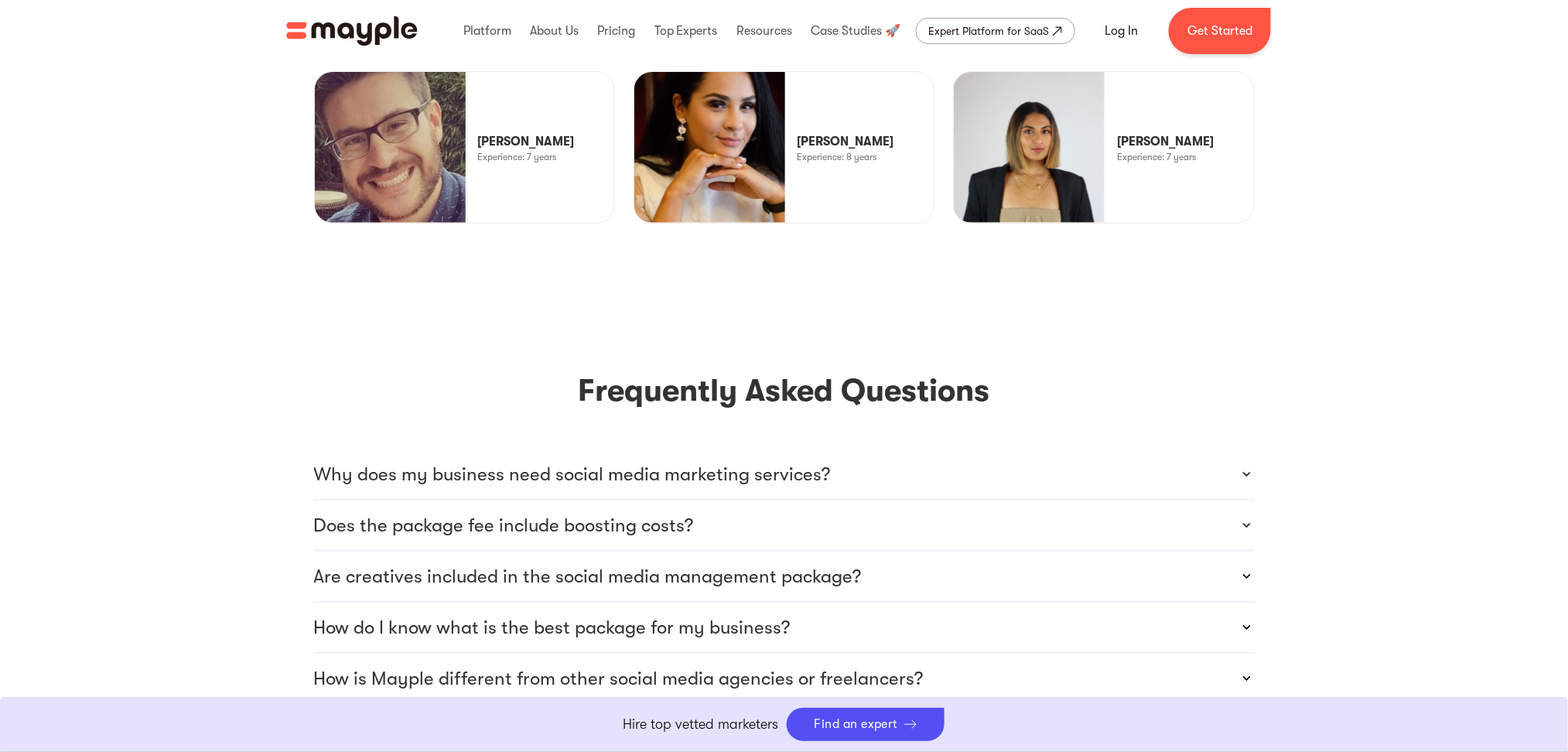
click at [170, 381] on section "Frequently Asked Questions Why does my business need social media marketing ser…" at bounding box center [784, 579] width 1568 height 527
click at [540, 512] on p "Does the package fee include boosting costs?" at bounding box center [504, 524] width 380 height 25
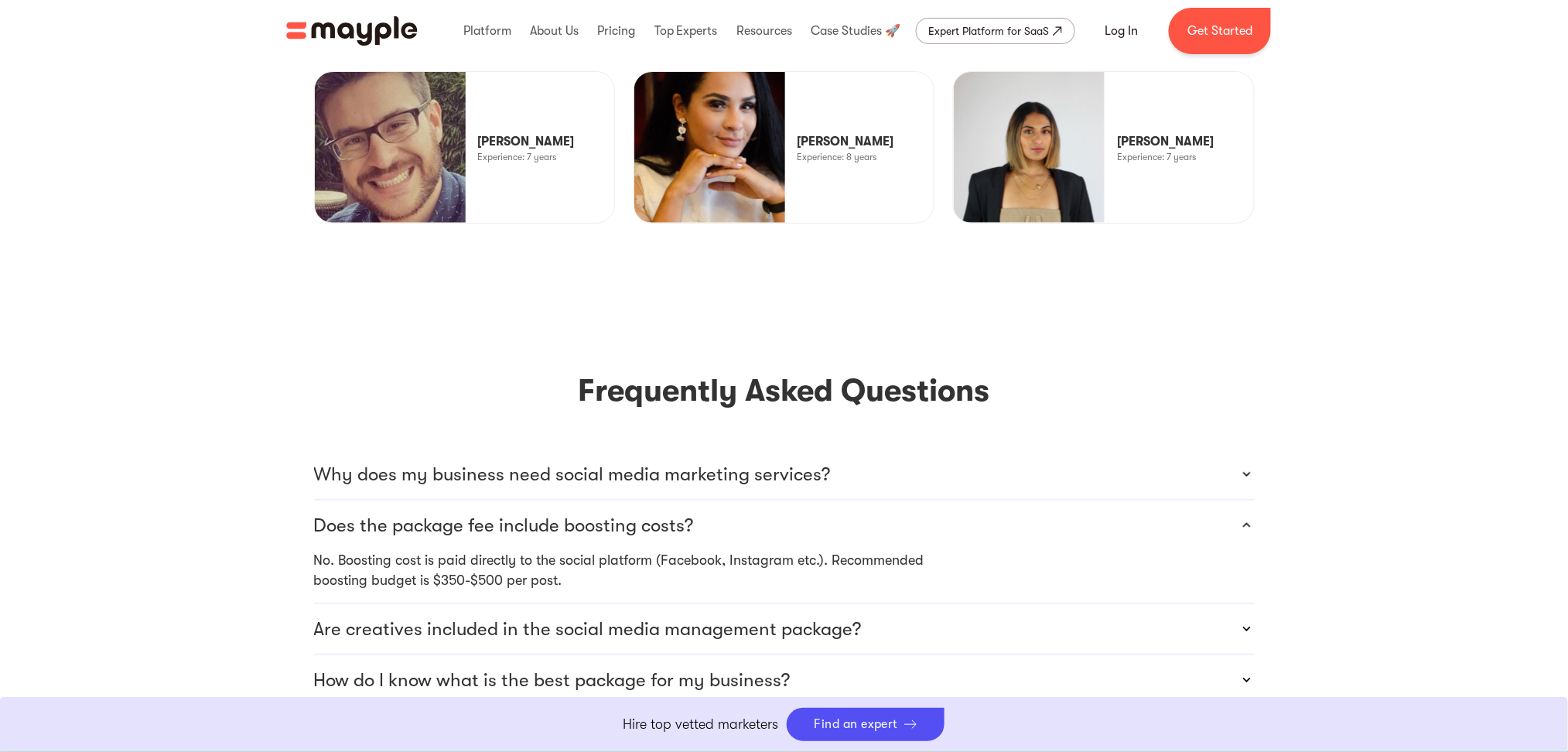
click at [539, 512] on p "Does the package fee include boosting costs?" at bounding box center [504, 524] width 380 height 25
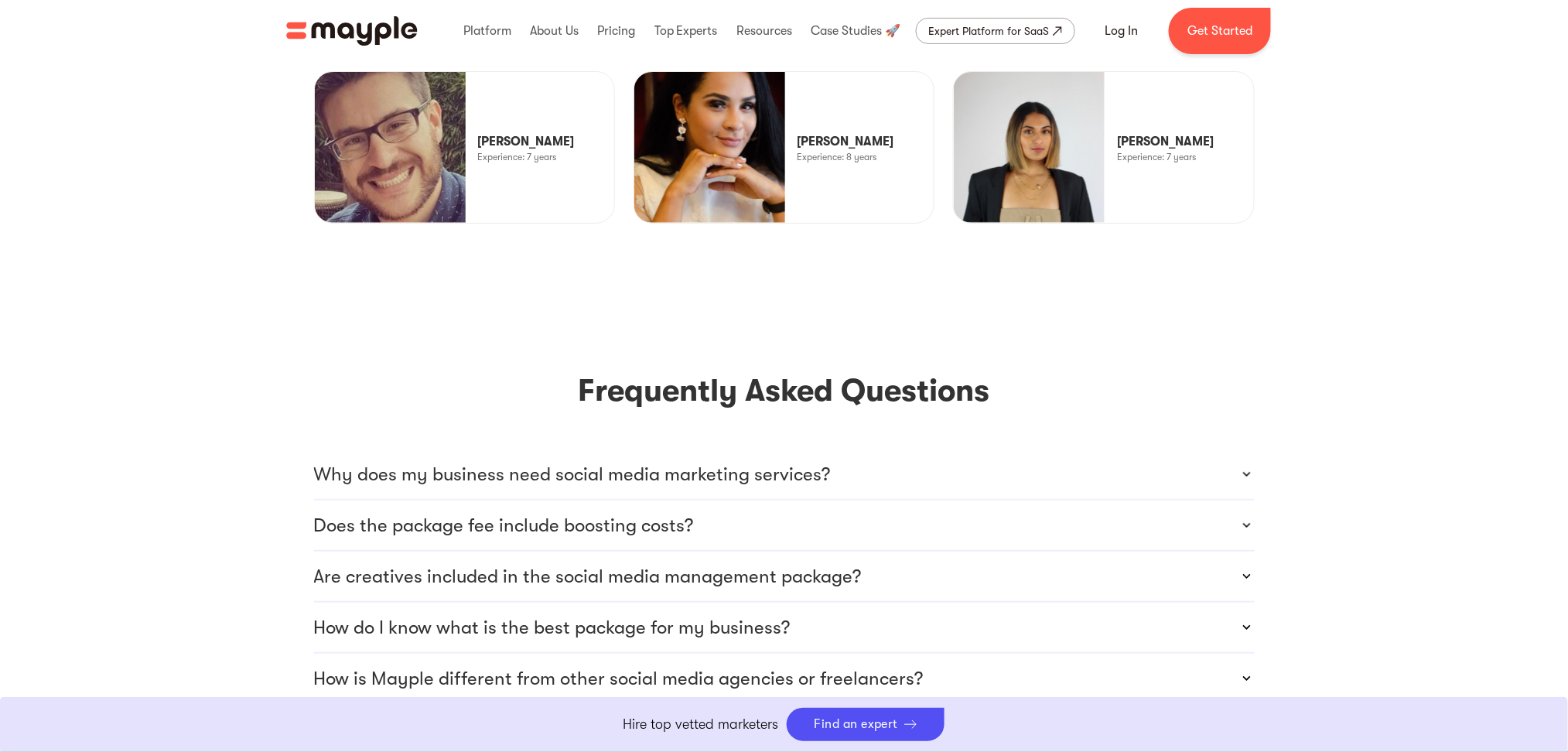
click at [243, 407] on section "Frequently Asked Questions Why does my business need social media marketing ser…" at bounding box center [784, 579] width 1568 height 527
click at [514, 501] on div "Does the package fee include boosting costs?" at bounding box center [784, 525] width 941 height 49
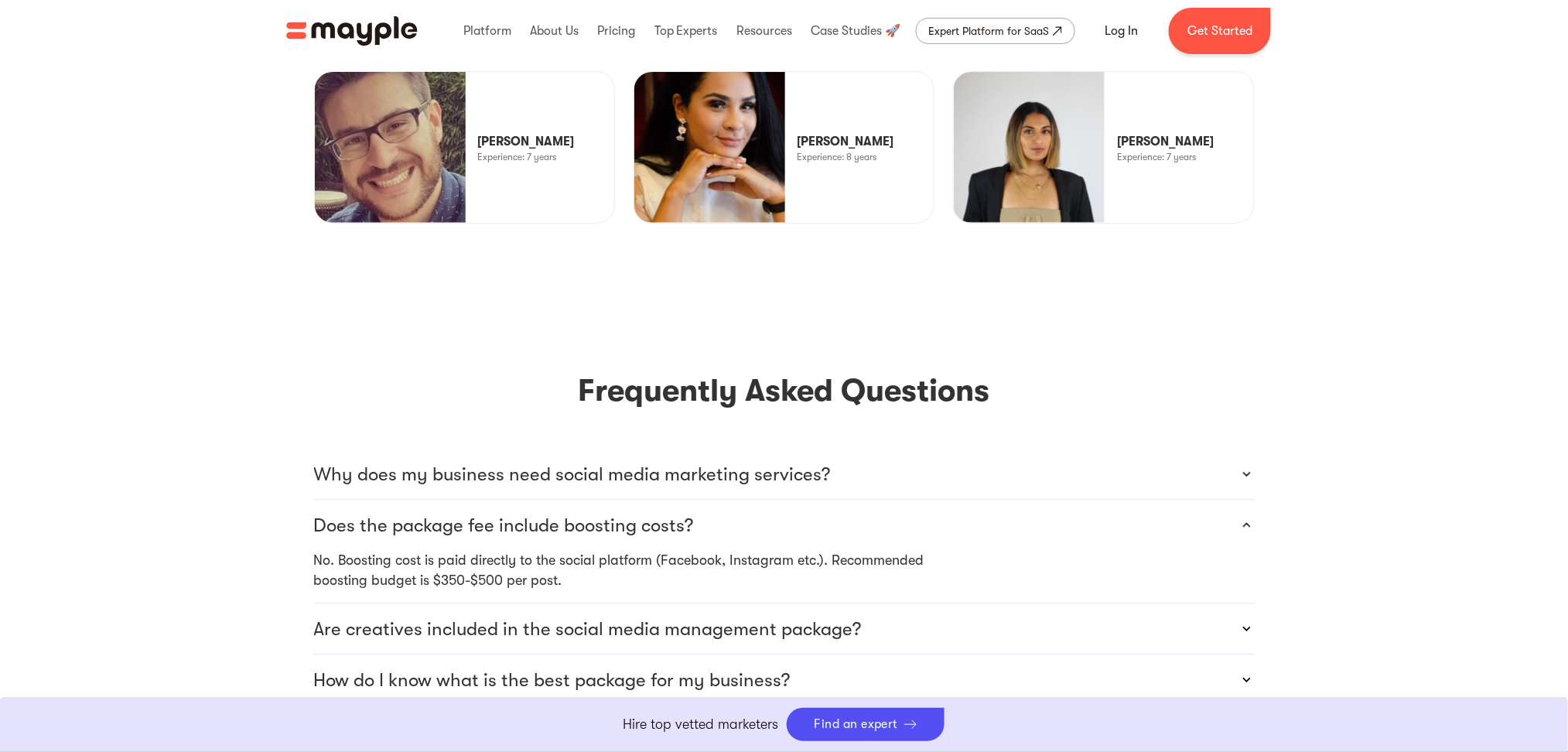
click at [514, 501] on div "Does the package fee include boosting costs?" at bounding box center [784, 525] width 941 height 49
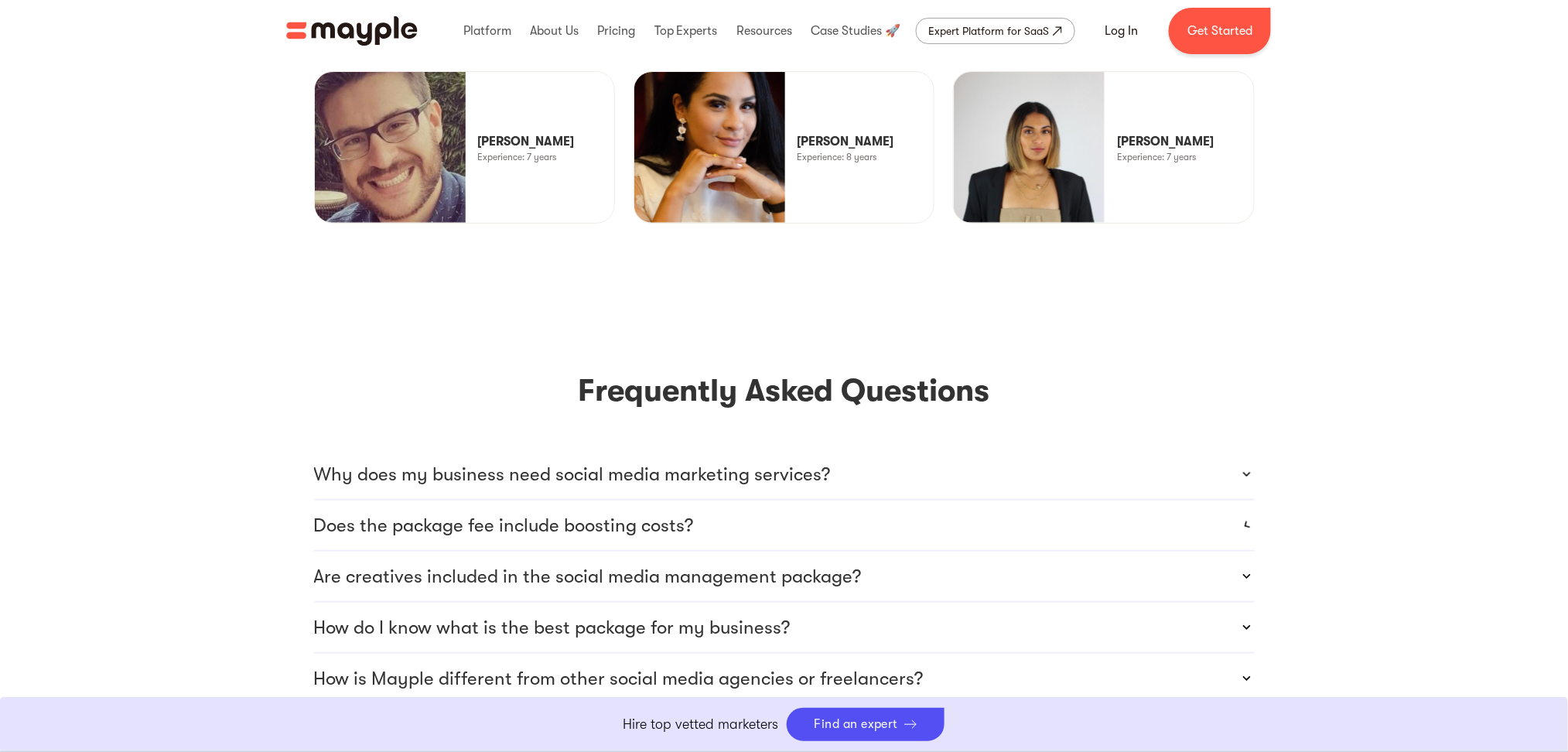
click at [553, 564] on p "Are creatives included in the social media management package?" at bounding box center [588, 575] width 548 height 25
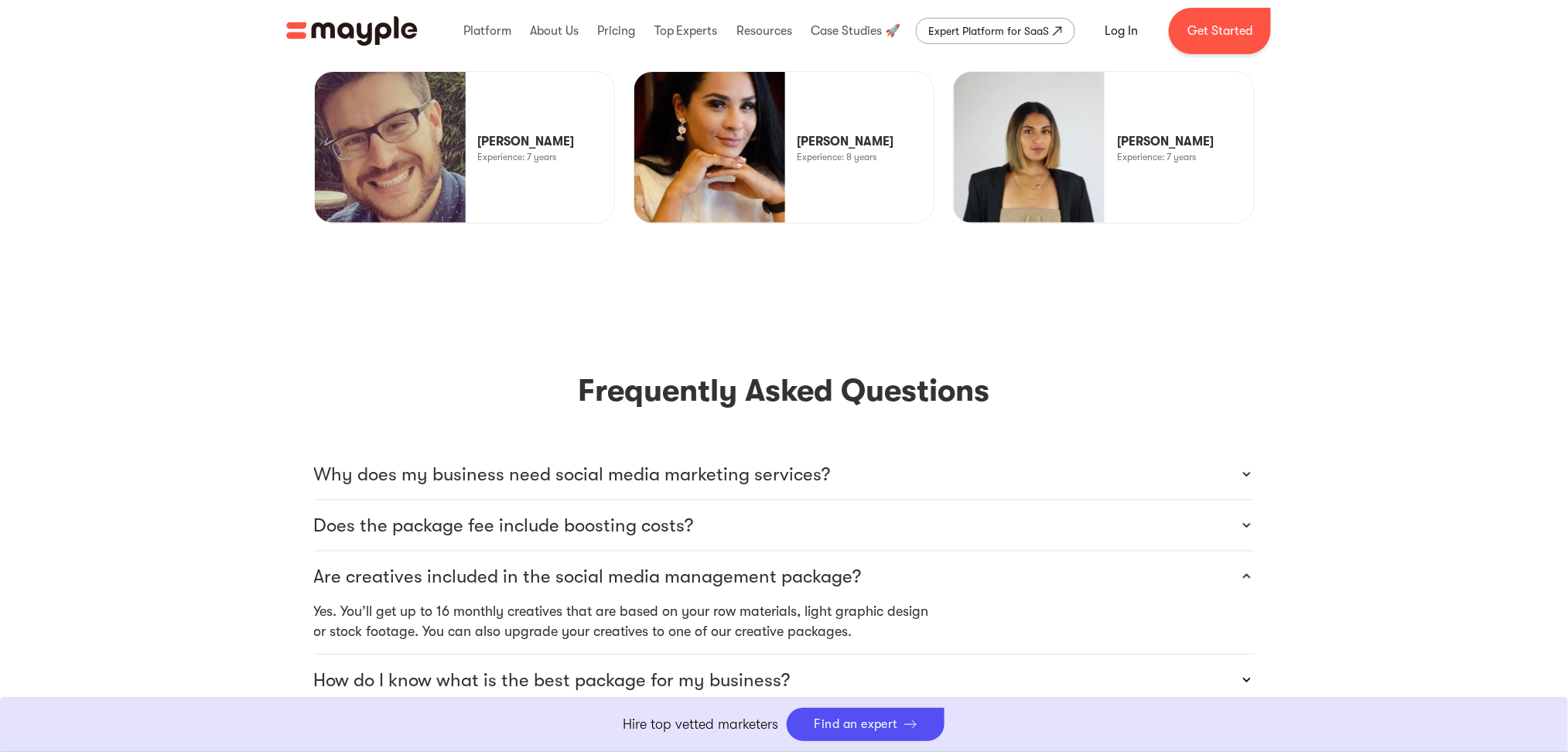
click at [634, 564] on p "Are creatives included in the social media management package?" at bounding box center [588, 575] width 548 height 25
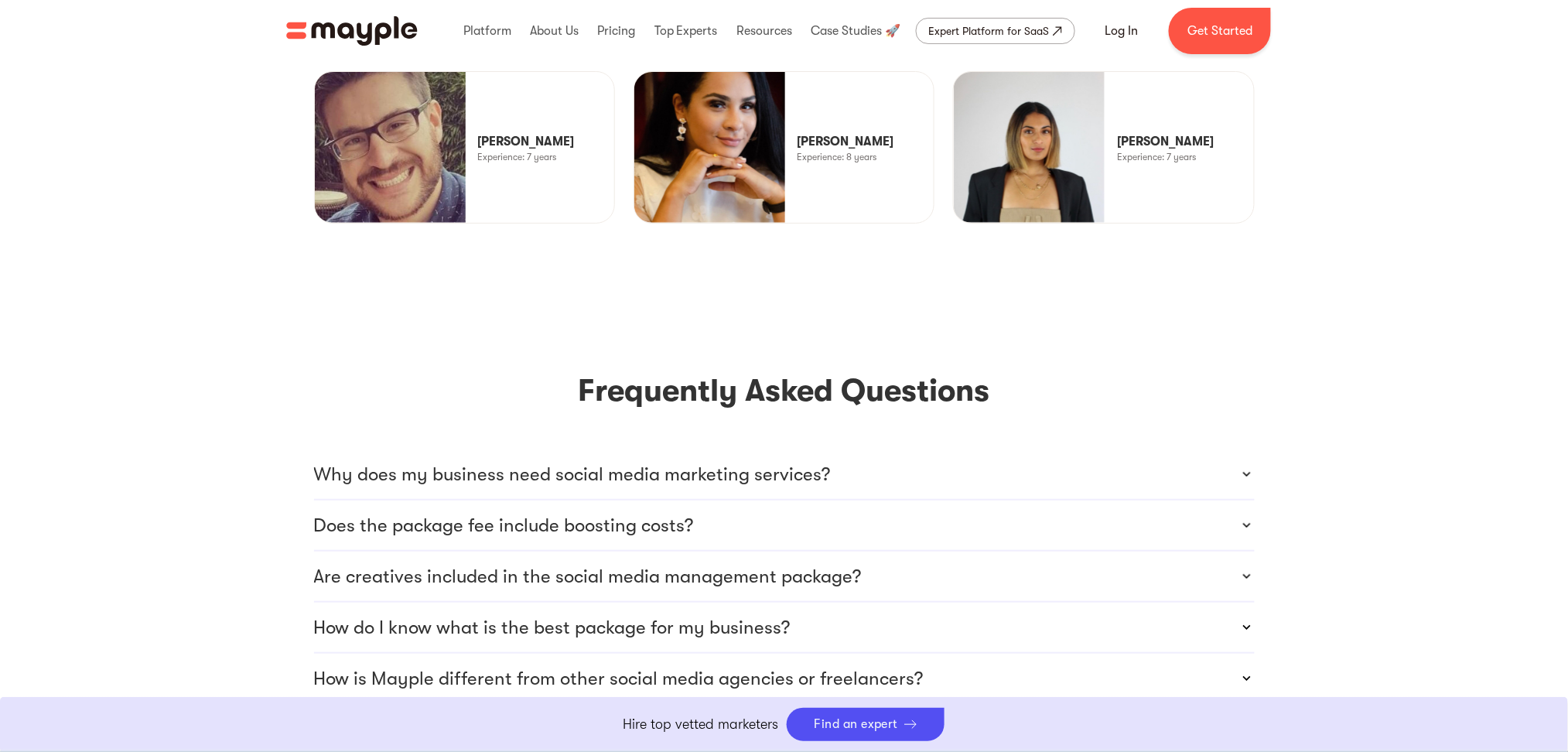
click at [551, 564] on p "Are creatives included in the social media management package?" at bounding box center [588, 575] width 548 height 25
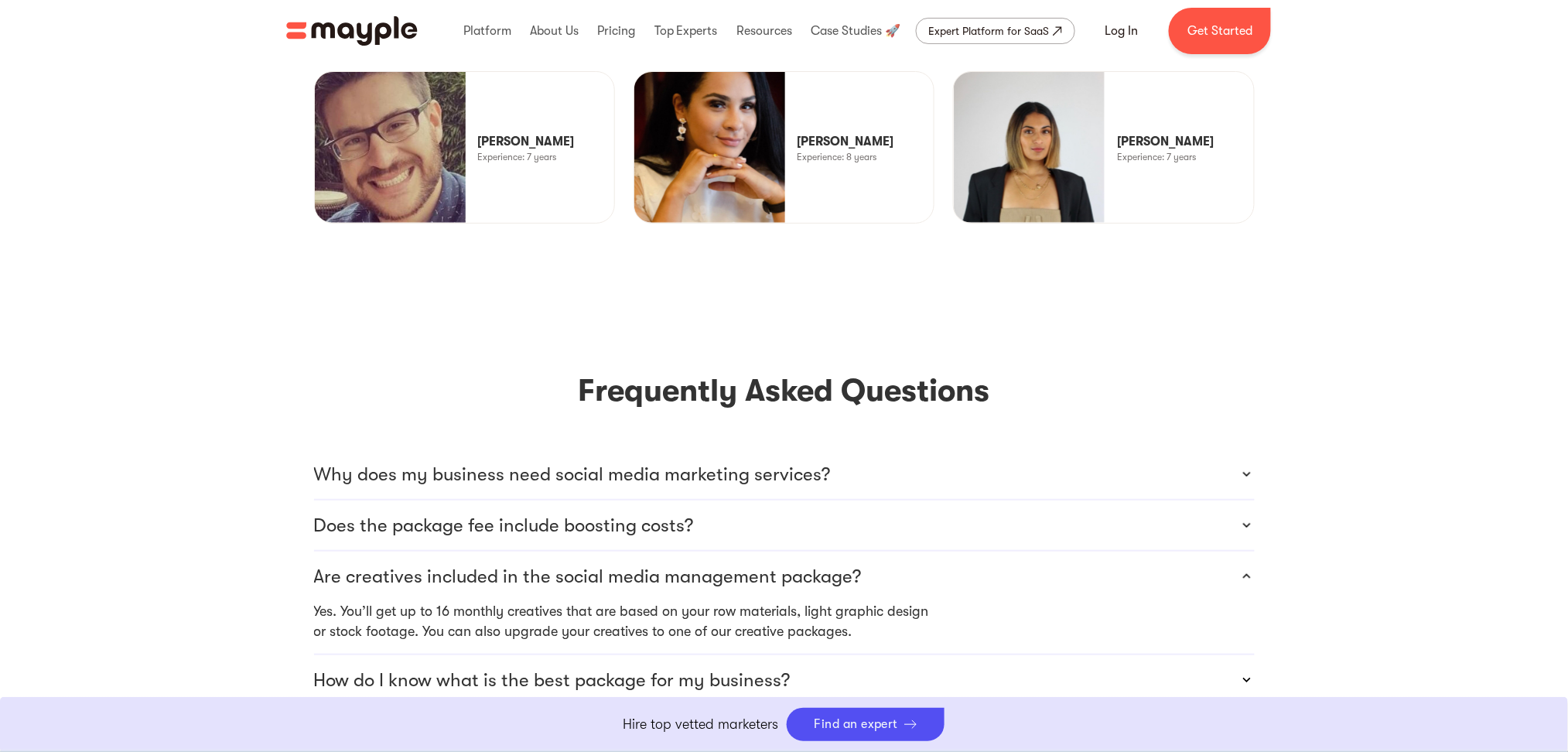
click at [632, 564] on p "Are creatives included in the social media management package?" at bounding box center [588, 575] width 548 height 25
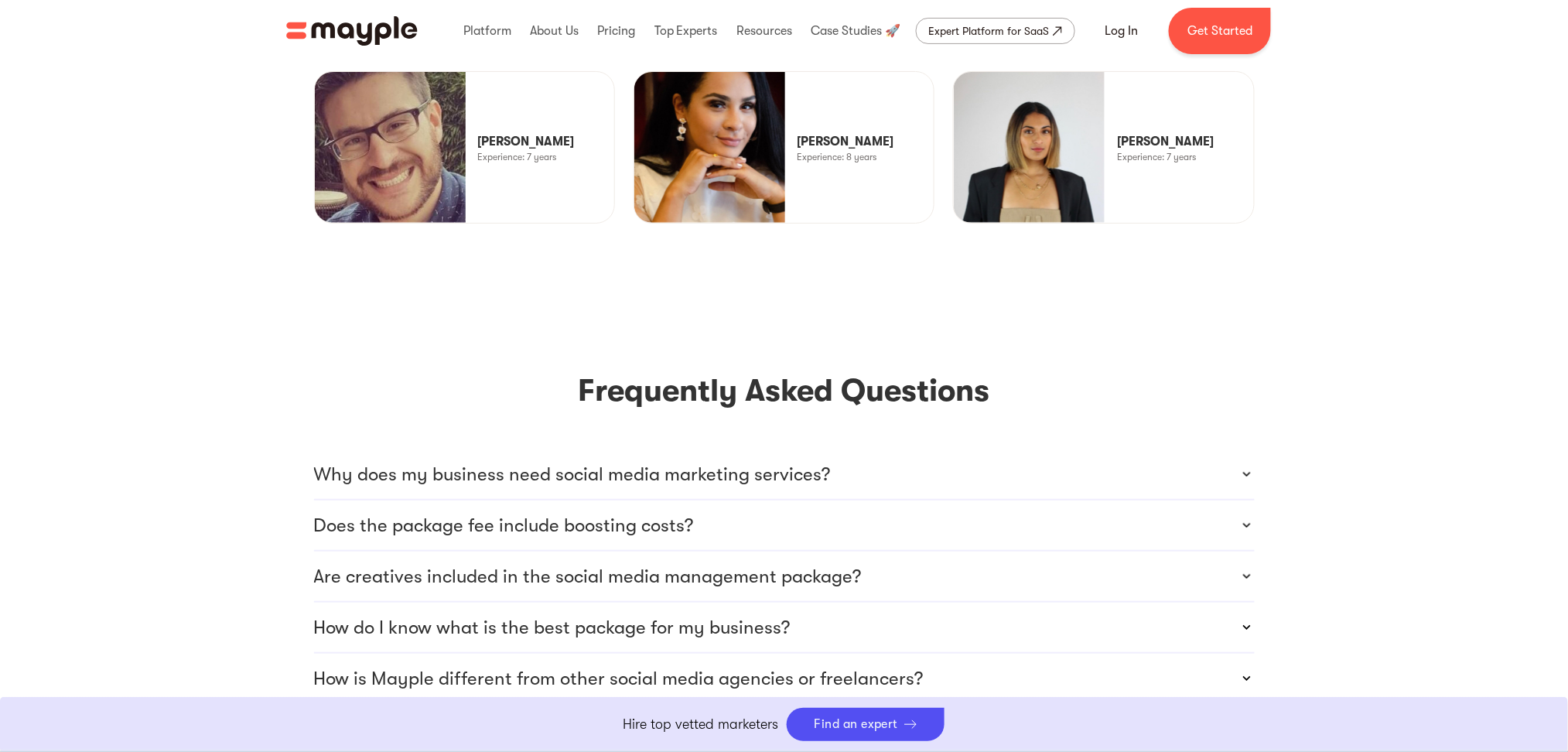
click at [557, 564] on p "Are creatives included in the social media management package?" at bounding box center [588, 575] width 548 height 25
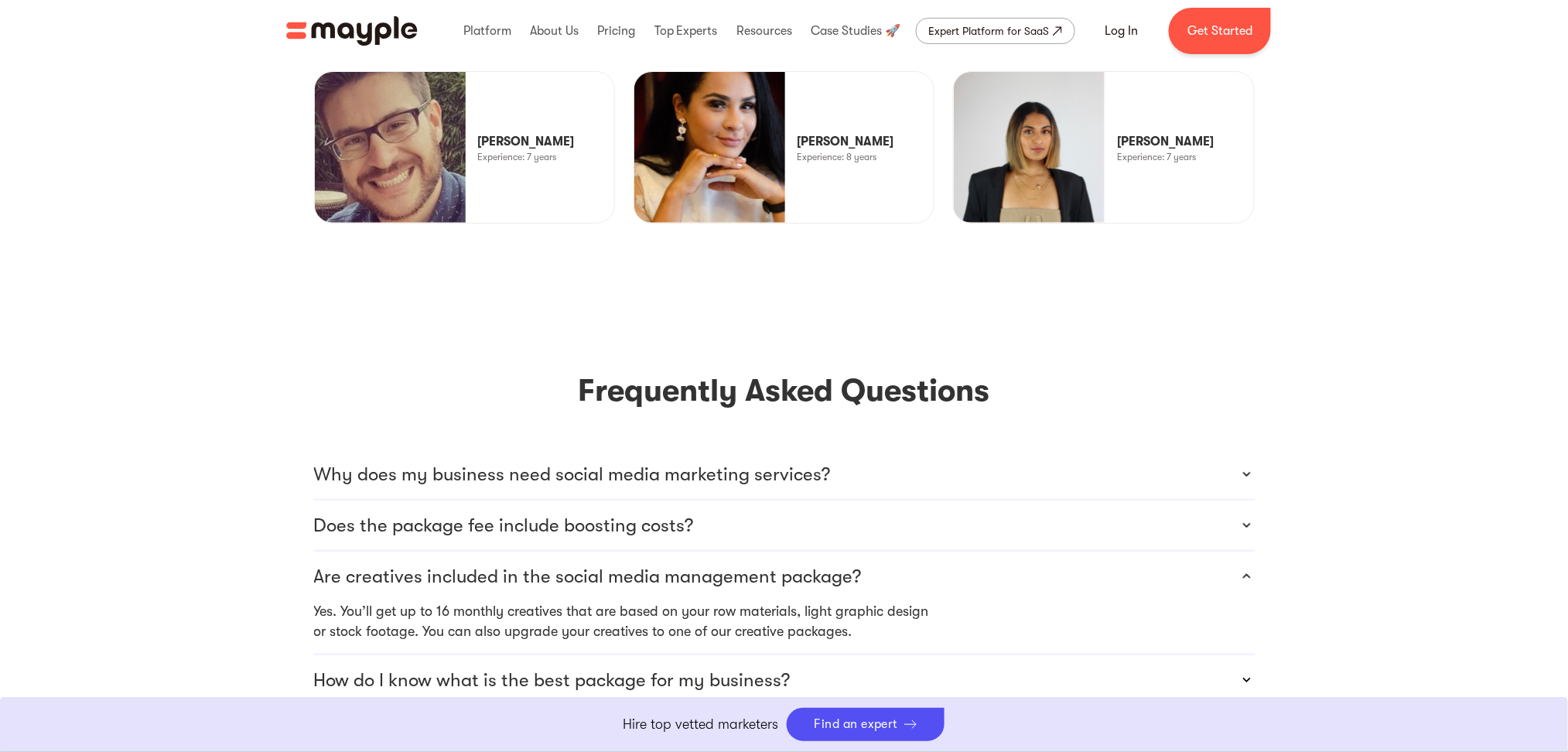
click at [566, 564] on p "Are creatives included in the social media management package?" at bounding box center [588, 575] width 548 height 25
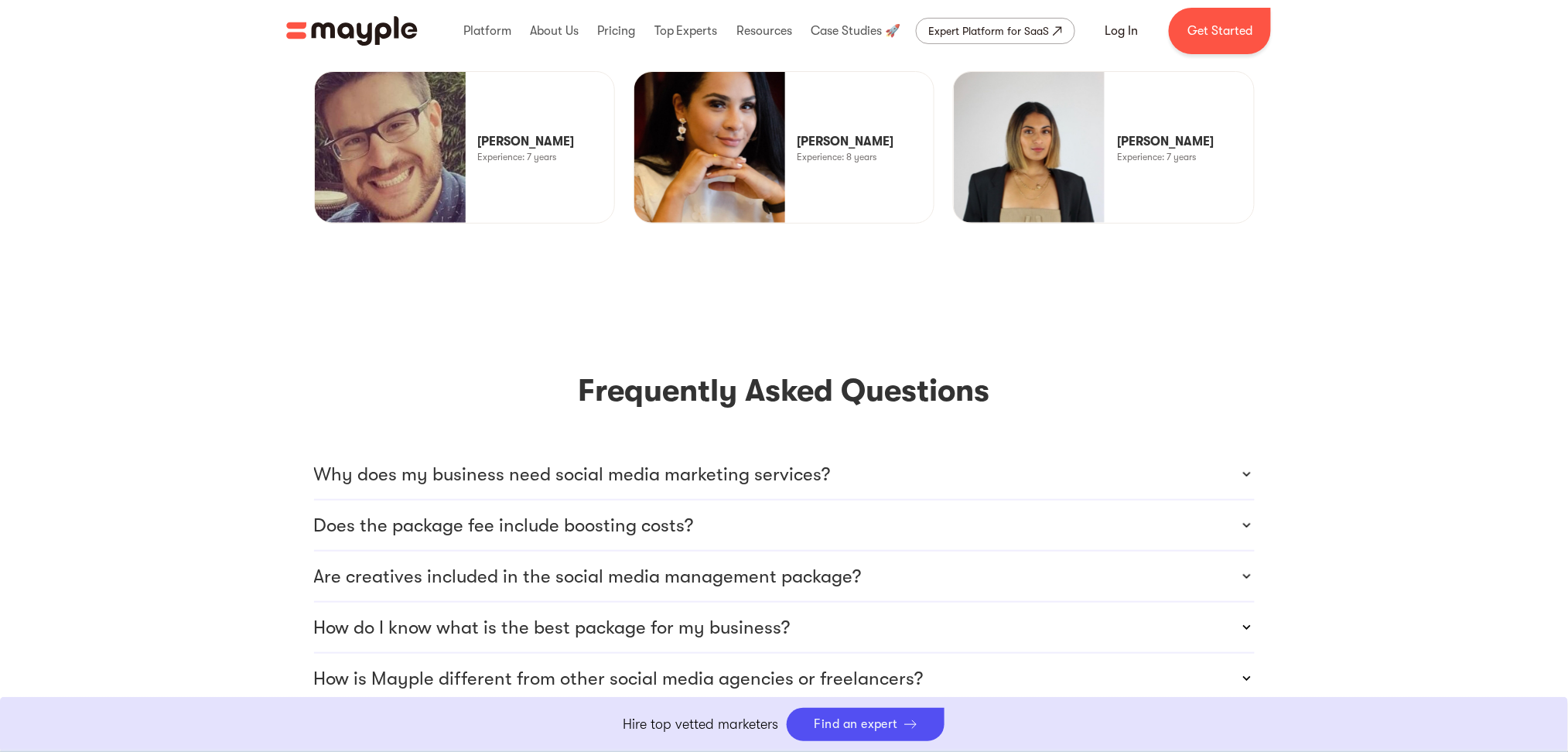
click at [557, 564] on p "How do I know what is the best package for my business?" at bounding box center [552, 626] width 476 height 25
click at [556, 564] on p "How do I know what is the best package for my business?" at bounding box center [552, 626] width 476 height 25
click at [775, 369] on h3 "Frequently Asked Questions" at bounding box center [784, 391] width 941 height 43
click at [772, 369] on h3 "Frequently Asked Questions" at bounding box center [784, 391] width 941 height 43
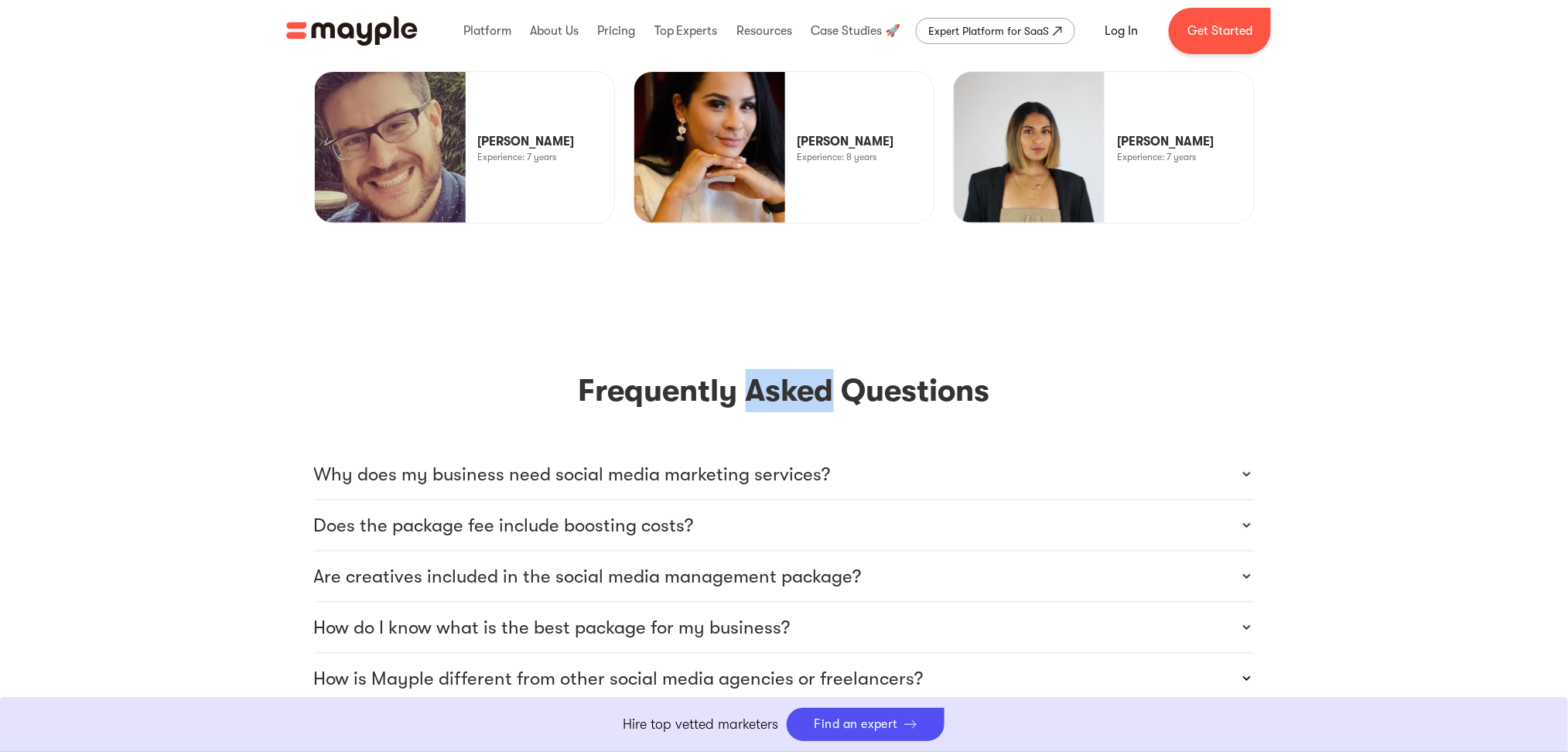
click at [764, 369] on h3 "Frequently Asked Questions" at bounding box center [784, 391] width 941 height 43
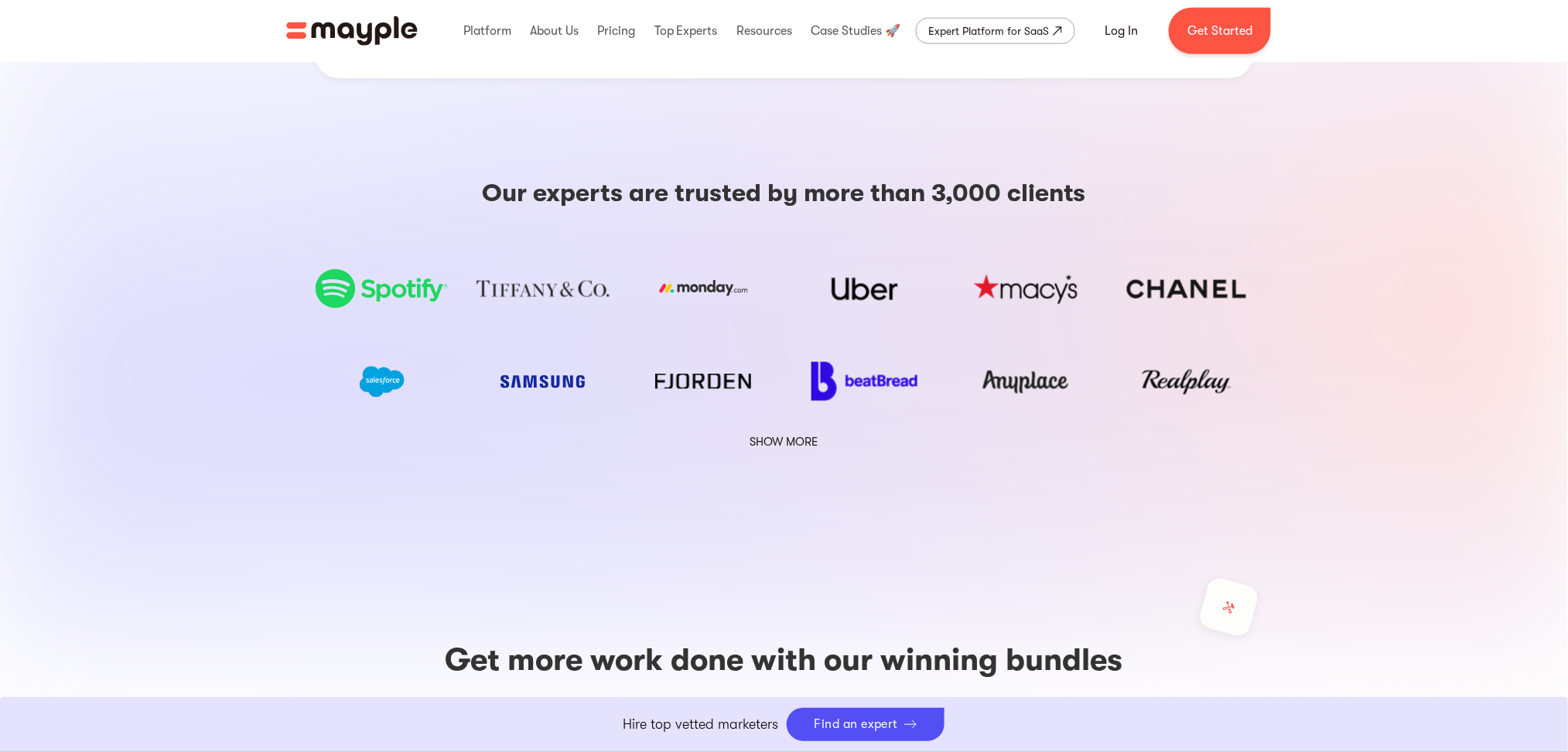
scroll to position [2974, 0]
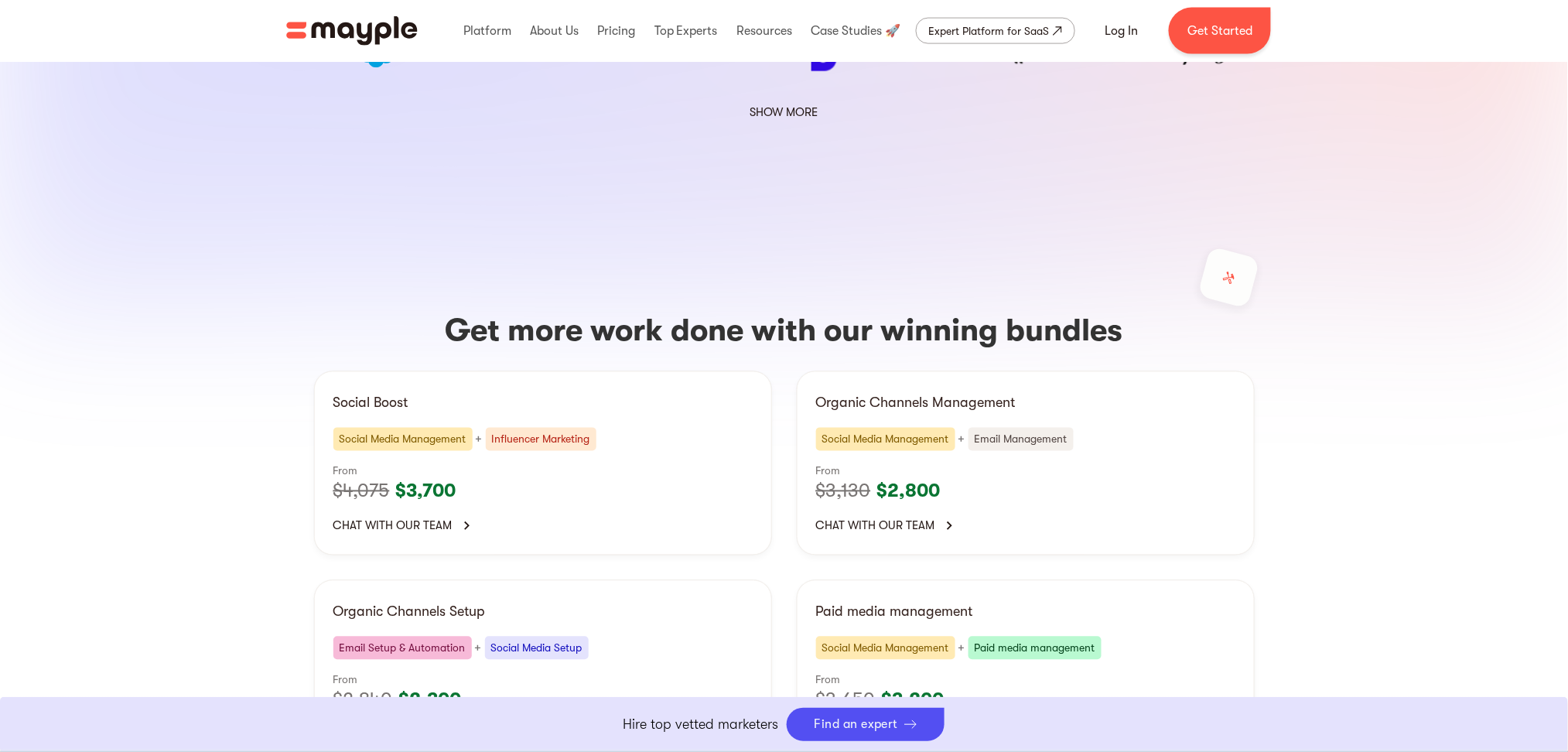
click at [614, 309] on h3 "Get more work done with our winning bundles" at bounding box center [784, 331] width 941 height 43
click at [537, 309] on h3 "Get more work done with our winning bundles" at bounding box center [784, 331] width 941 height 43
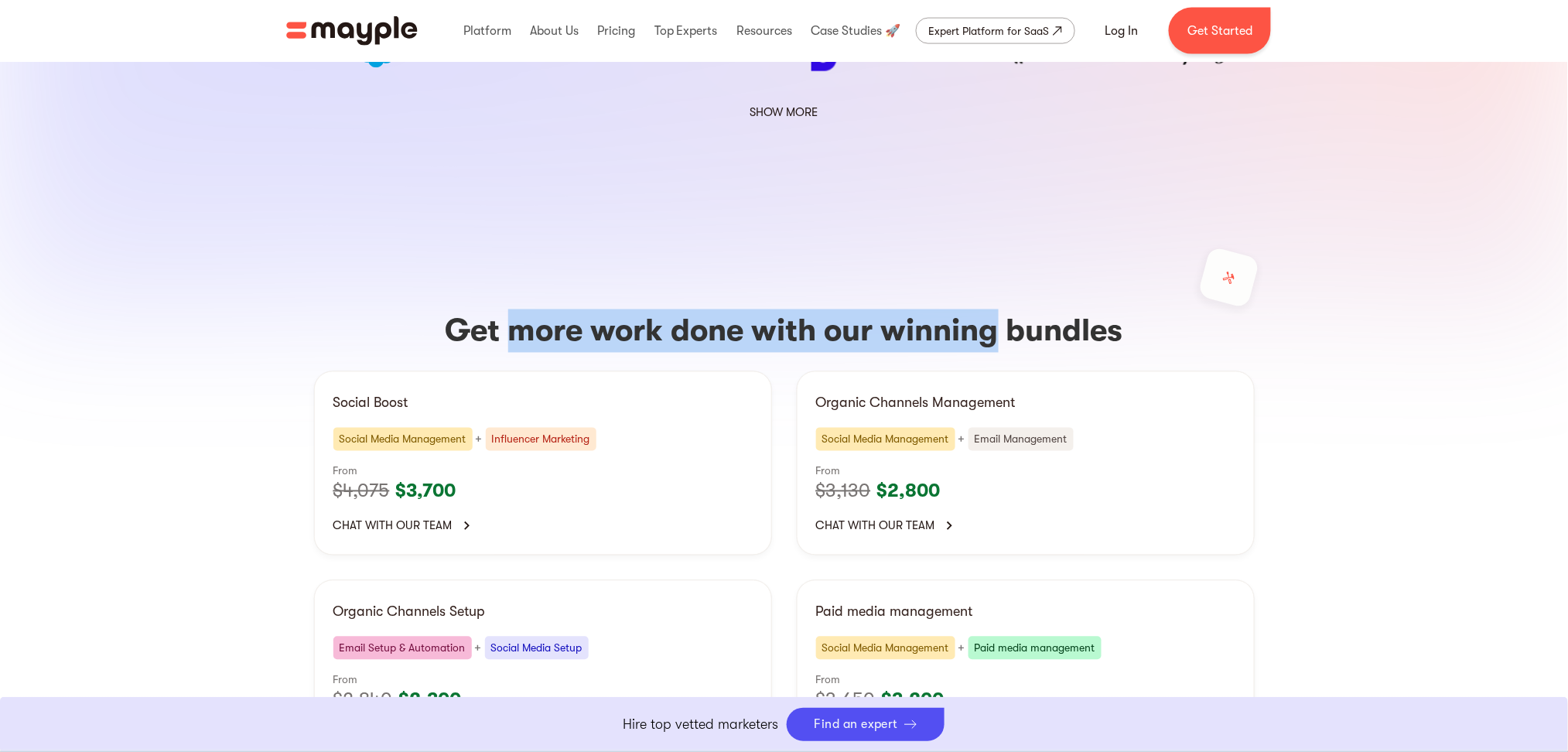
drag, startPoint x: 542, startPoint y: 203, endPoint x: 925, endPoint y: 225, distance: 383.6
click at [925, 309] on h3 "Get more work done with our winning bundles" at bounding box center [784, 331] width 941 height 43
click at [1000, 309] on h3 "Get more work done with our winning bundles" at bounding box center [784, 331] width 941 height 43
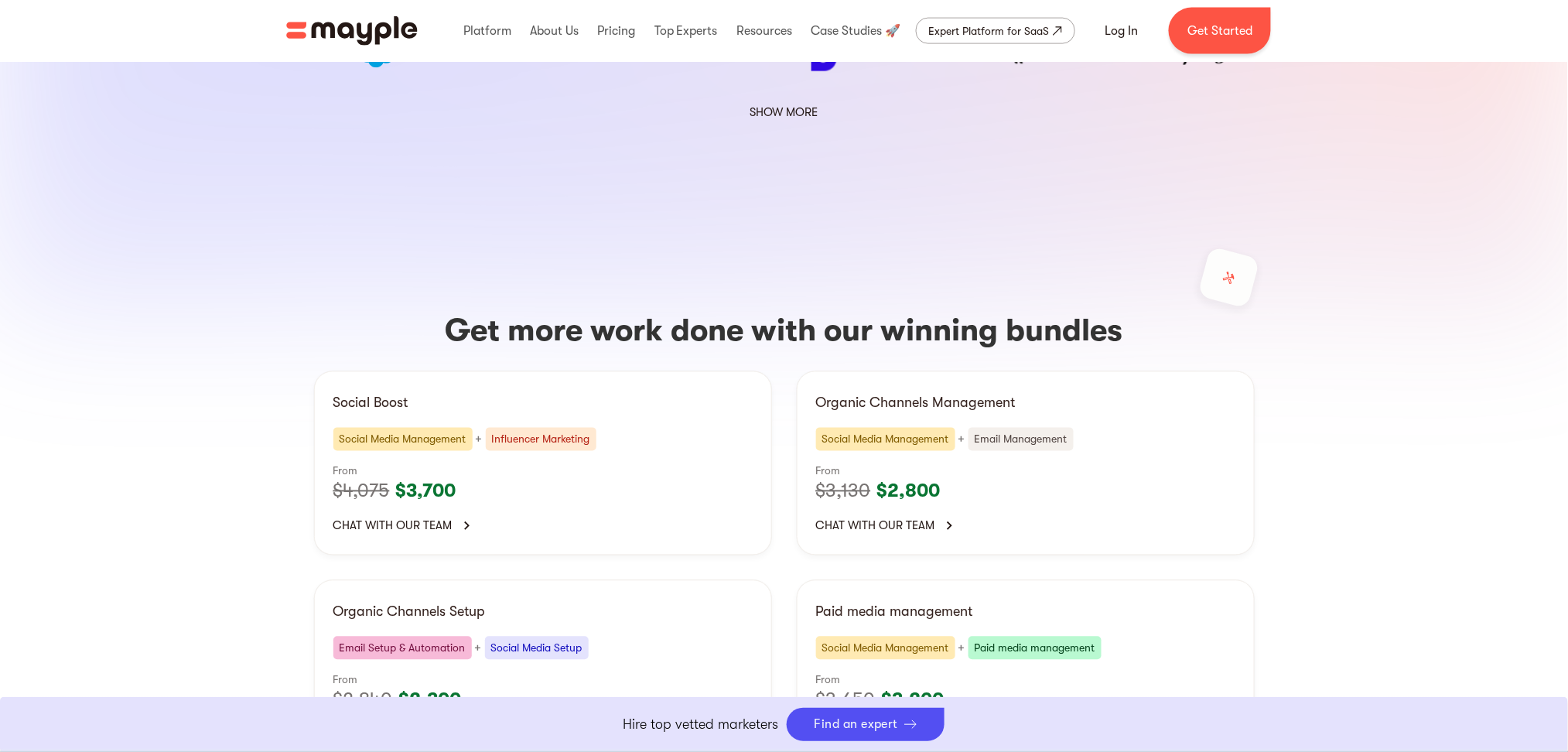
click at [917, 309] on h3 "Get more work done with our winning bundles" at bounding box center [784, 331] width 941 height 43
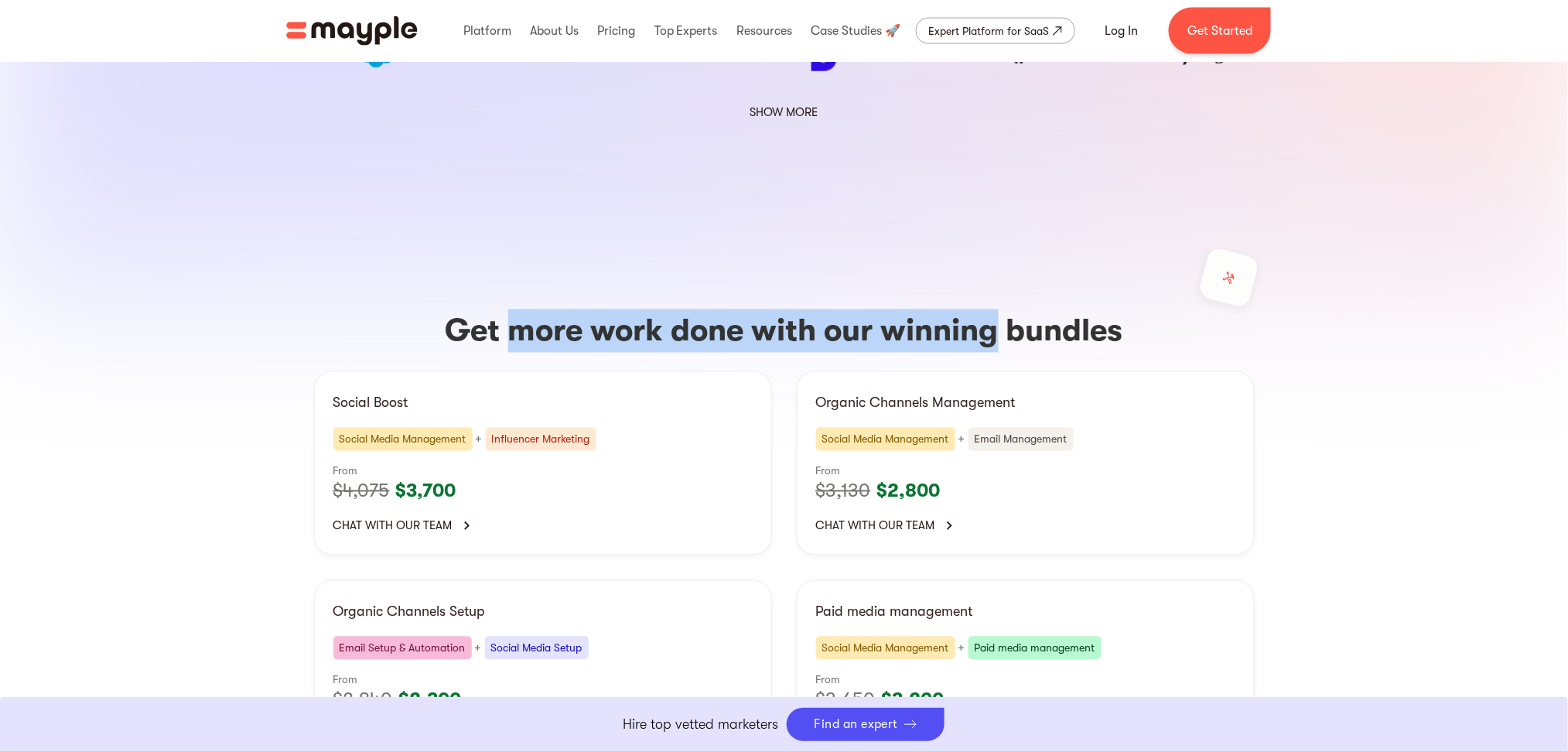
drag, startPoint x: 917, startPoint y: 204, endPoint x: 524, endPoint y: 202, distance: 393.0
click at [524, 309] on h3 "Get more work done with our winning bundles" at bounding box center [784, 331] width 941 height 43
drag, startPoint x: 524, startPoint y: 202, endPoint x: 903, endPoint y: 198, distance: 379.0
click at [903, 309] on h3 "Get more work done with our winning bundles" at bounding box center [784, 331] width 941 height 43
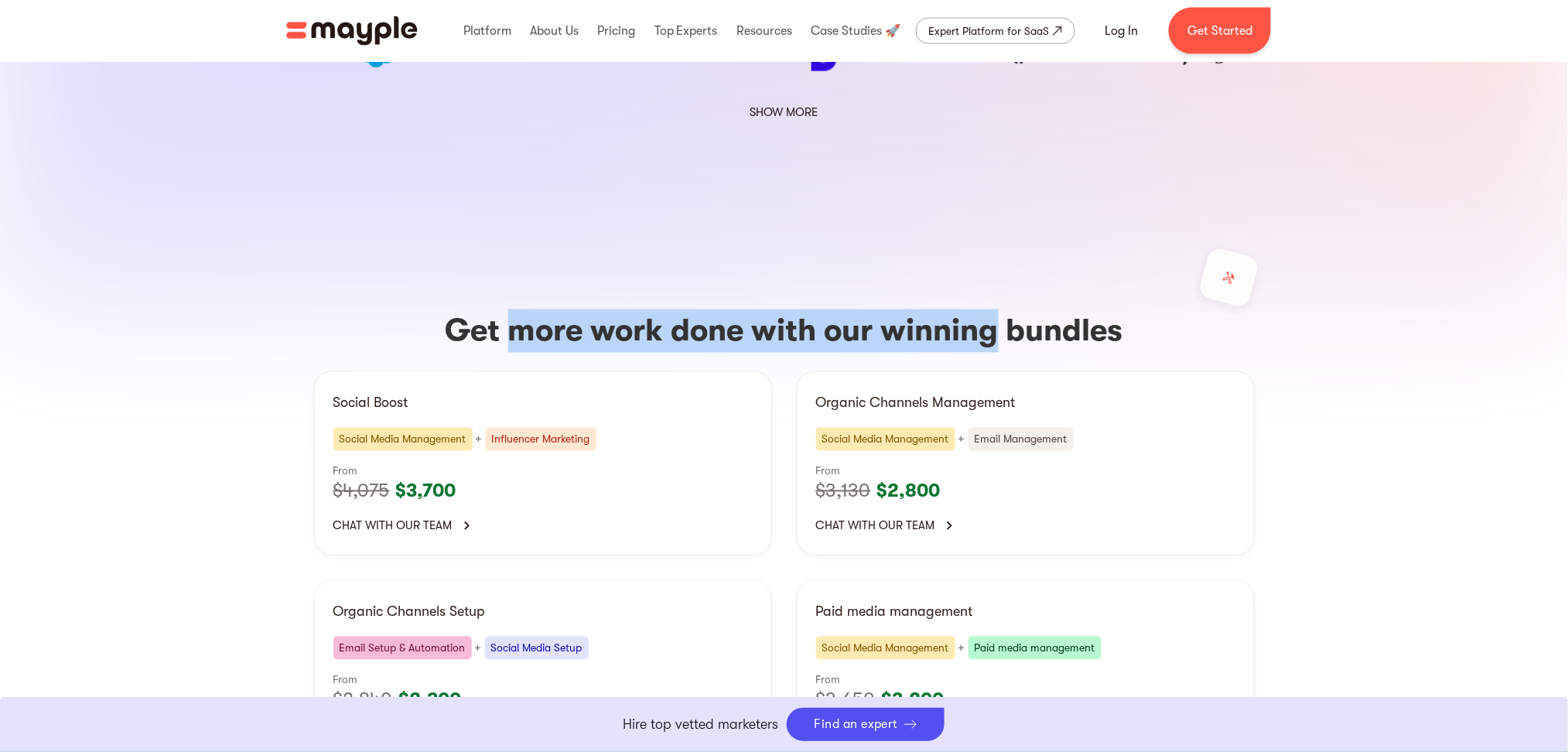
click at [949, 309] on h3 "Get more work done with our winning bundles" at bounding box center [784, 331] width 941 height 43
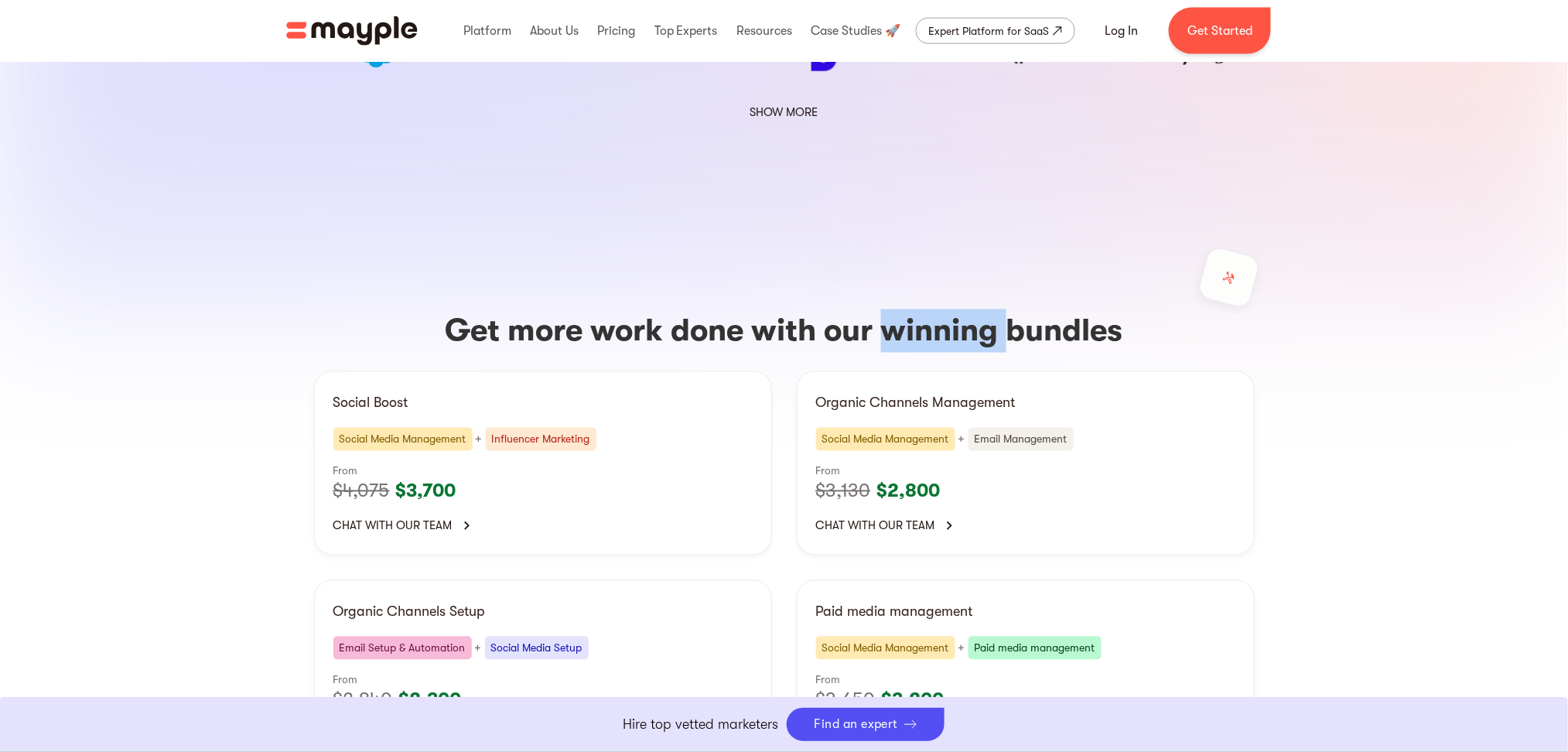
click at [949, 309] on h3 "Get more work done with our winning bundles" at bounding box center [784, 331] width 941 height 43
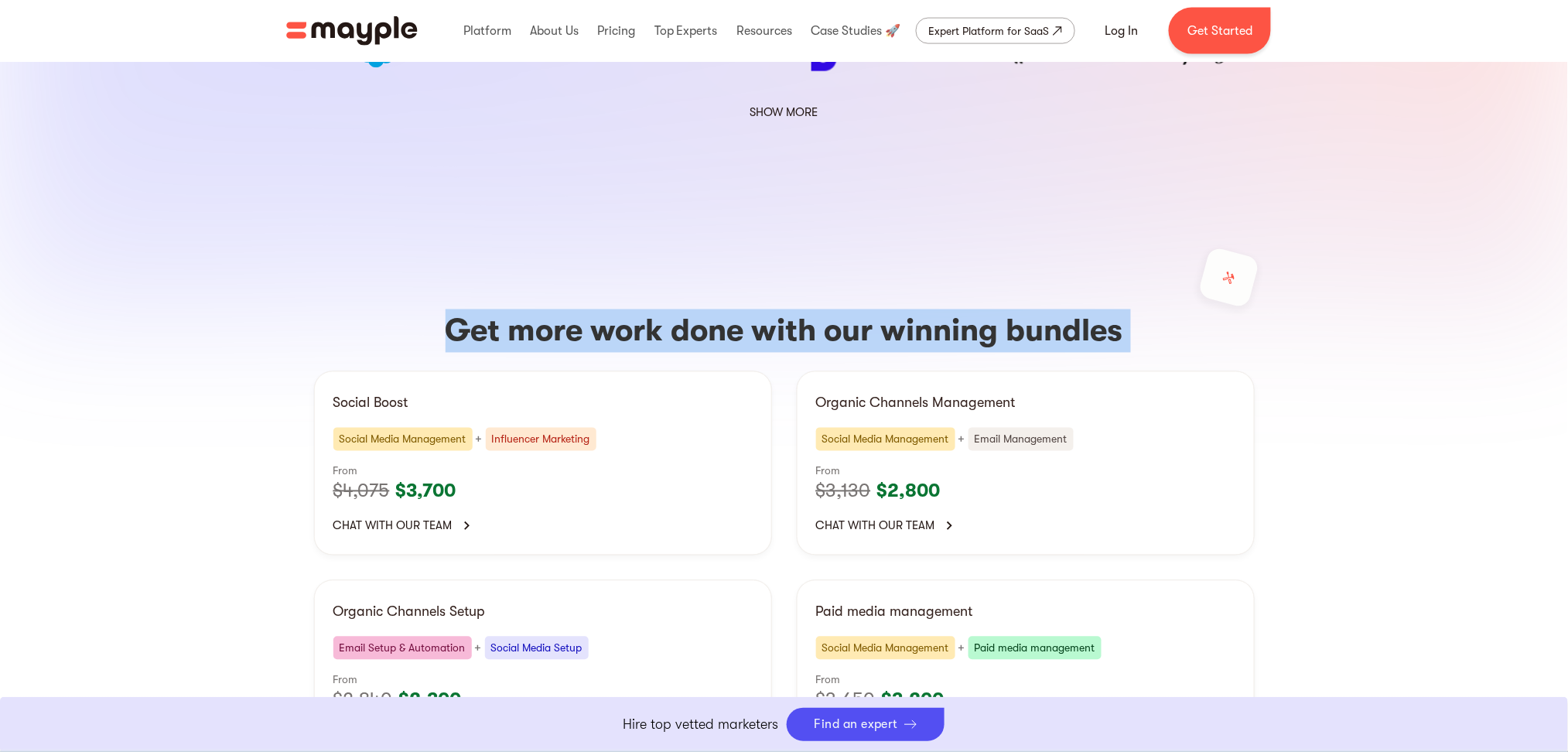
drag, startPoint x: 949, startPoint y: 203, endPoint x: 579, endPoint y: 201, distance: 370.0
click at [589, 309] on h3 "Get more work done with our winning bundles" at bounding box center [784, 331] width 941 height 43
click at [545, 309] on h3 "Get more work done with our winning bundles" at bounding box center [784, 331] width 941 height 43
drag, startPoint x: 545, startPoint y: 217, endPoint x: 944, endPoint y: 224, distance: 399.1
click at [944, 309] on h3 "Get more work done with our winning bundles" at bounding box center [784, 331] width 941 height 43
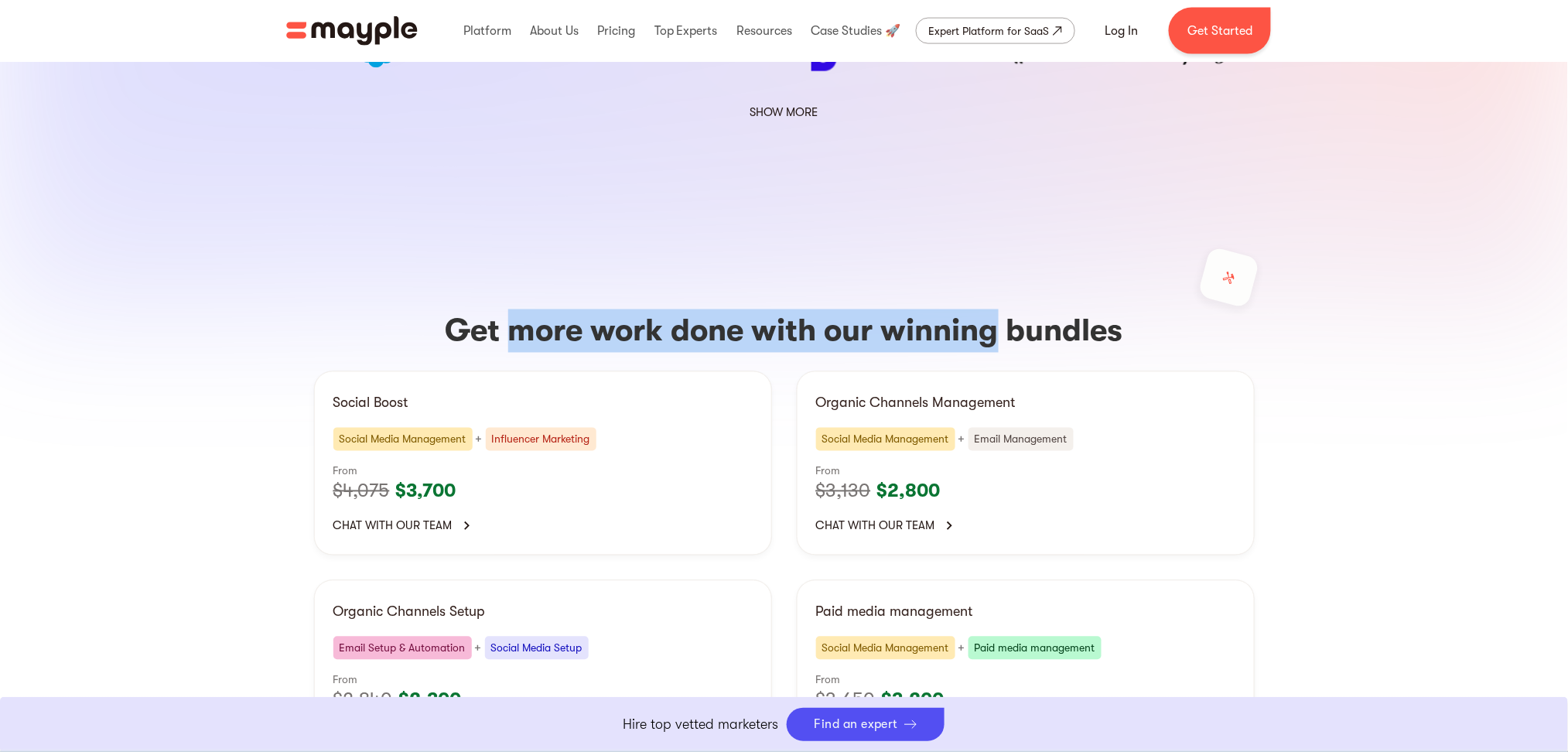
click at [965, 309] on h3 "Get more work done with our winning bundles" at bounding box center [784, 331] width 941 height 43
drag, startPoint x: 965, startPoint y: 208, endPoint x: 795, endPoint y: 201, distance: 170.1
click at [795, 309] on h3 "Get more work done with our winning bundles" at bounding box center [784, 331] width 941 height 43
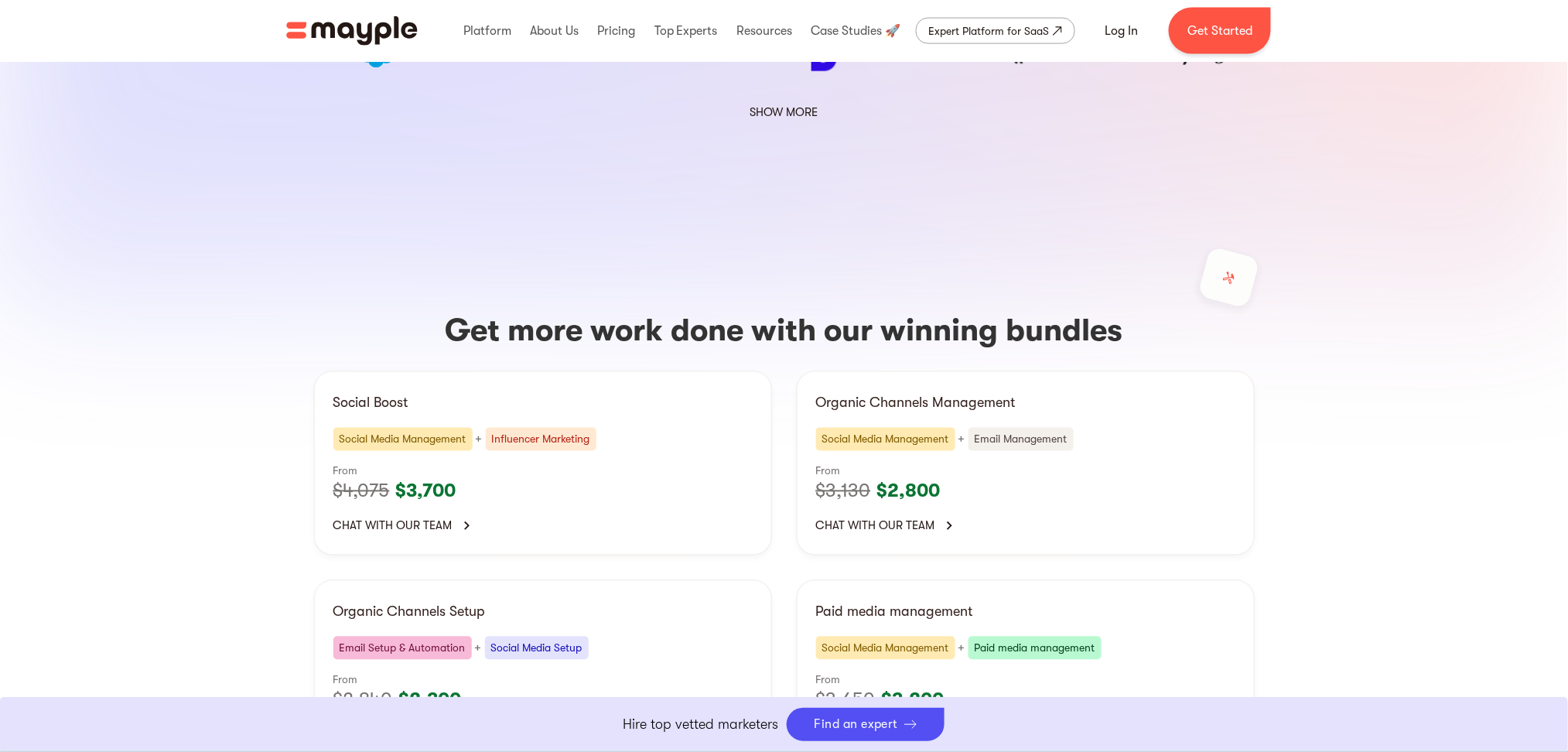
click at [879, 309] on h3 "Get more work done with our winning bundles" at bounding box center [784, 331] width 941 height 43
click at [921, 309] on h3 "Get more work done with our winning bundles" at bounding box center [784, 331] width 941 height 43
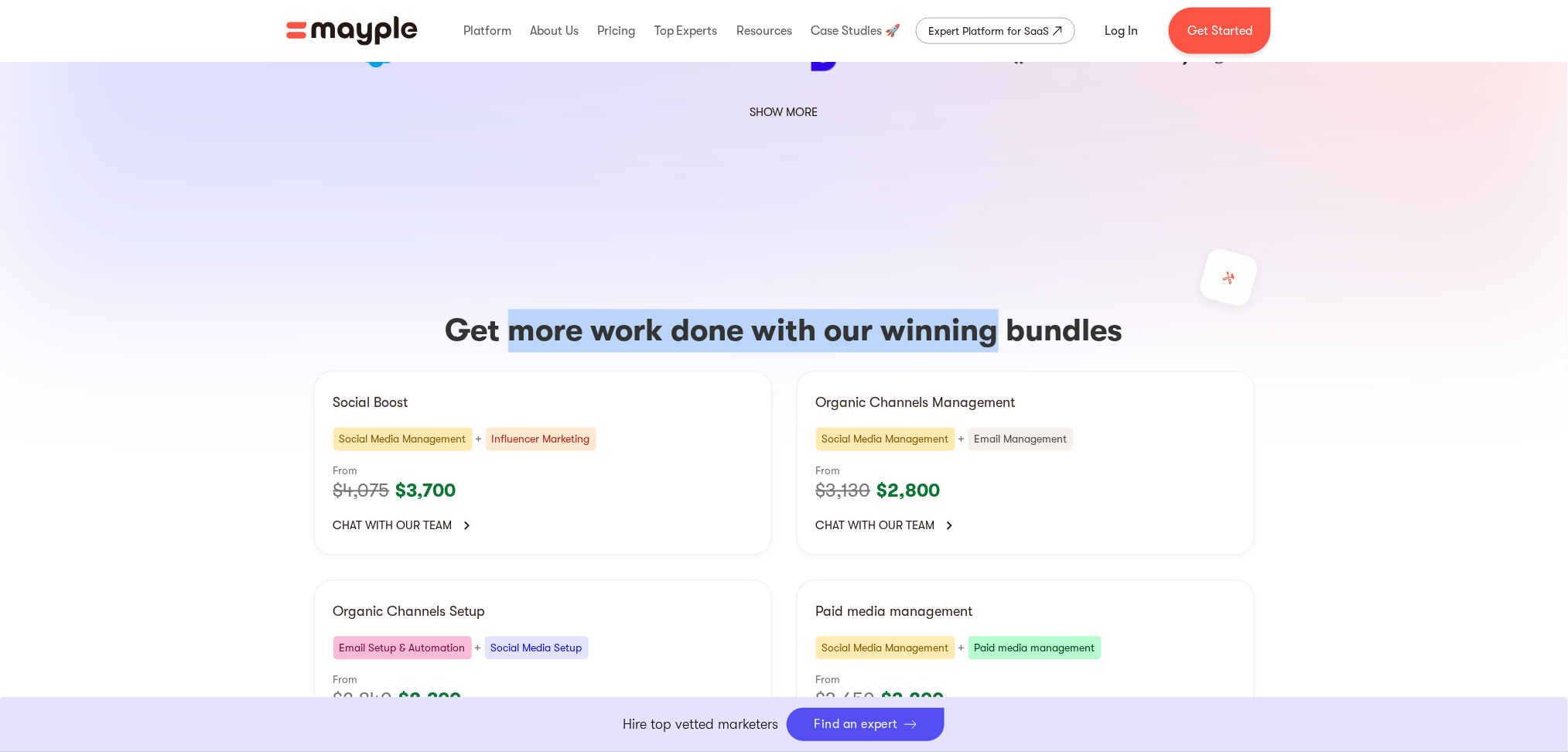
drag, startPoint x: 921, startPoint y: 207, endPoint x: 516, endPoint y: 196, distance: 405.1
click at [516, 309] on h3 "Get more work done with our winning bundles" at bounding box center [784, 331] width 941 height 43
drag, startPoint x: 516, startPoint y: 196, endPoint x: 946, endPoint y: 207, distance: 430.1
click at [946, 309] on h3 "Get more work done with our winning bundles" at bounding box center [784, 331] width 941 height 43
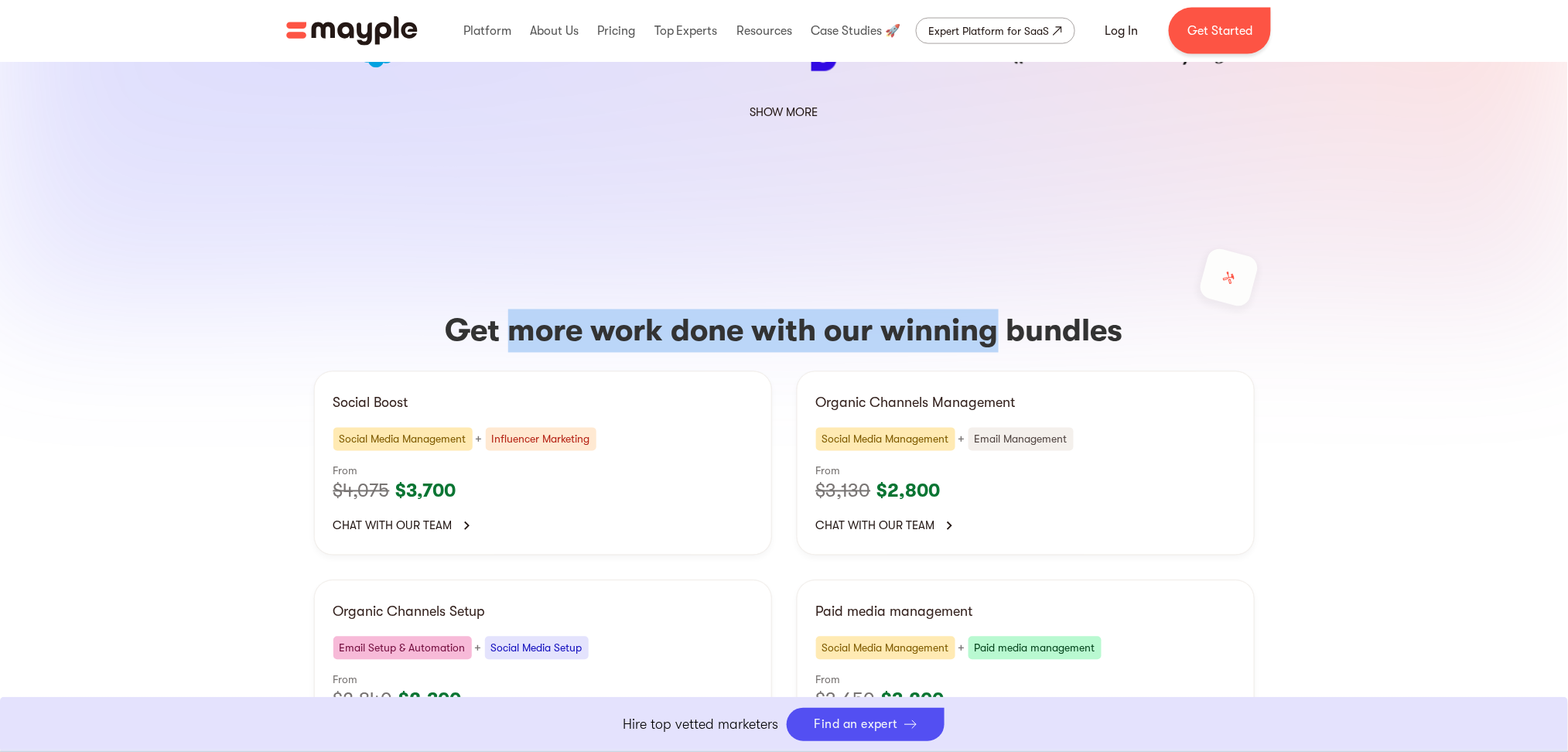
click at [946, 309] on h3 "Get more work done with our winning bundles" at bounding box center [784, 331] width 941 height 43
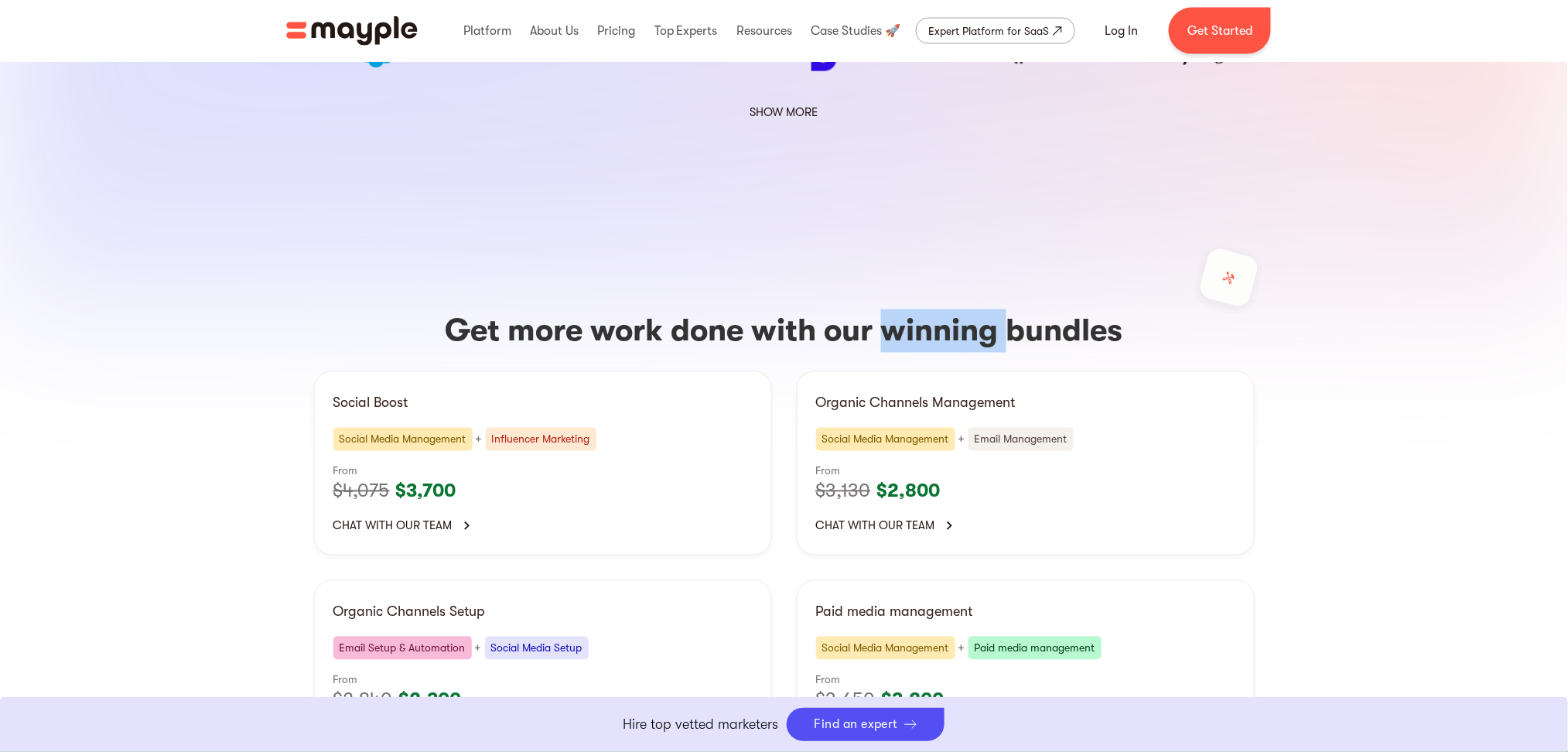
click at [946, 309] on h3 "Get more work done with our winning bundles" at bounding box center [784, 331] width 941 height 43
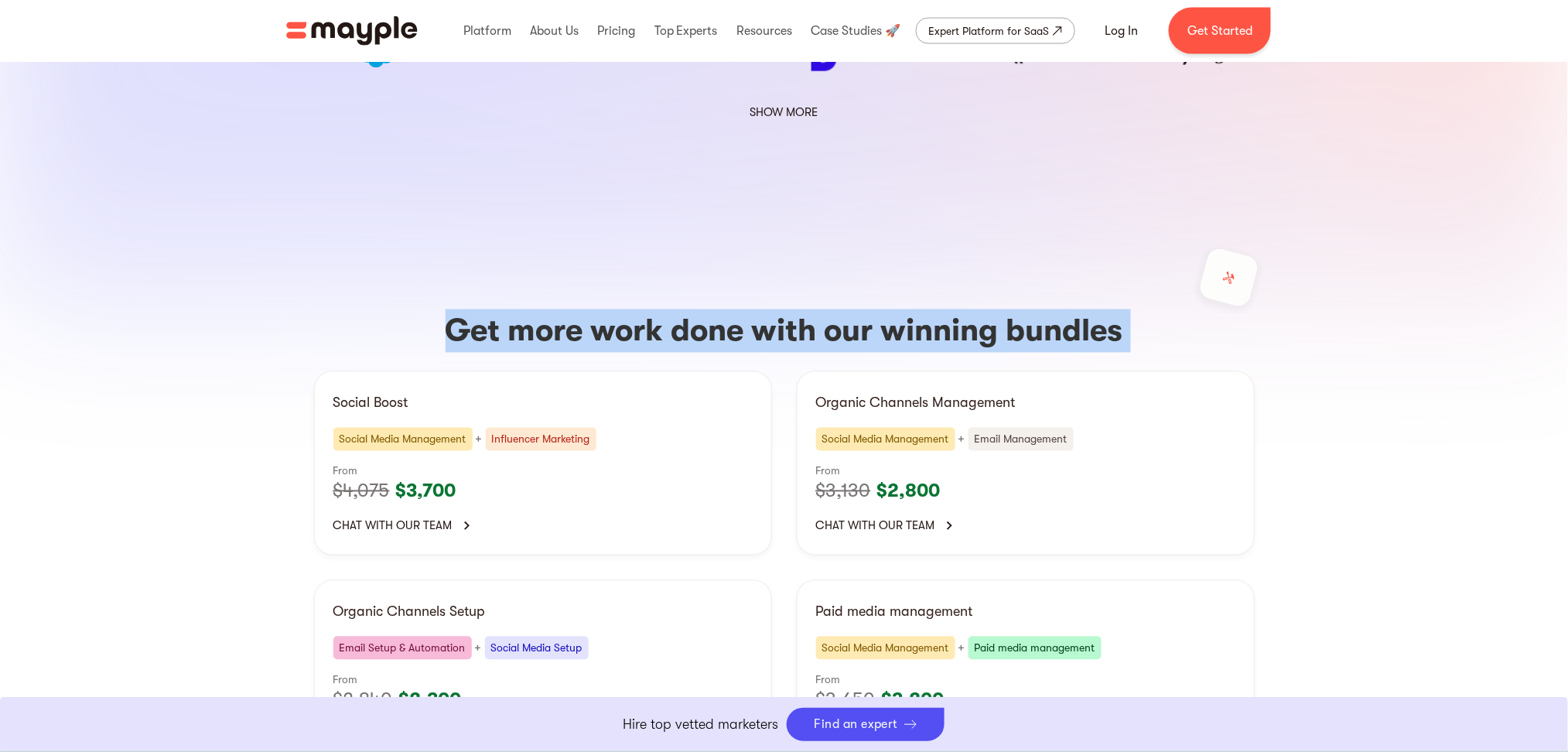
drag, startPoint x: 946, startPoint y: 207, endPoint x: 570, endPoint y: 195, distance: 376.2
click at [570, 309] on h3 "Get more work done with our winning bundles" at bounding box center [784, 331] width 941 height 43
click at [532, 309] on h3 "Get more work done with our winning bundles" at bounding box center [784, 331] width 941 height 43
click at [553, 309] on h3 "Get more work done with our winning bundles" at bounding box center [784, 331] width 941 height 43
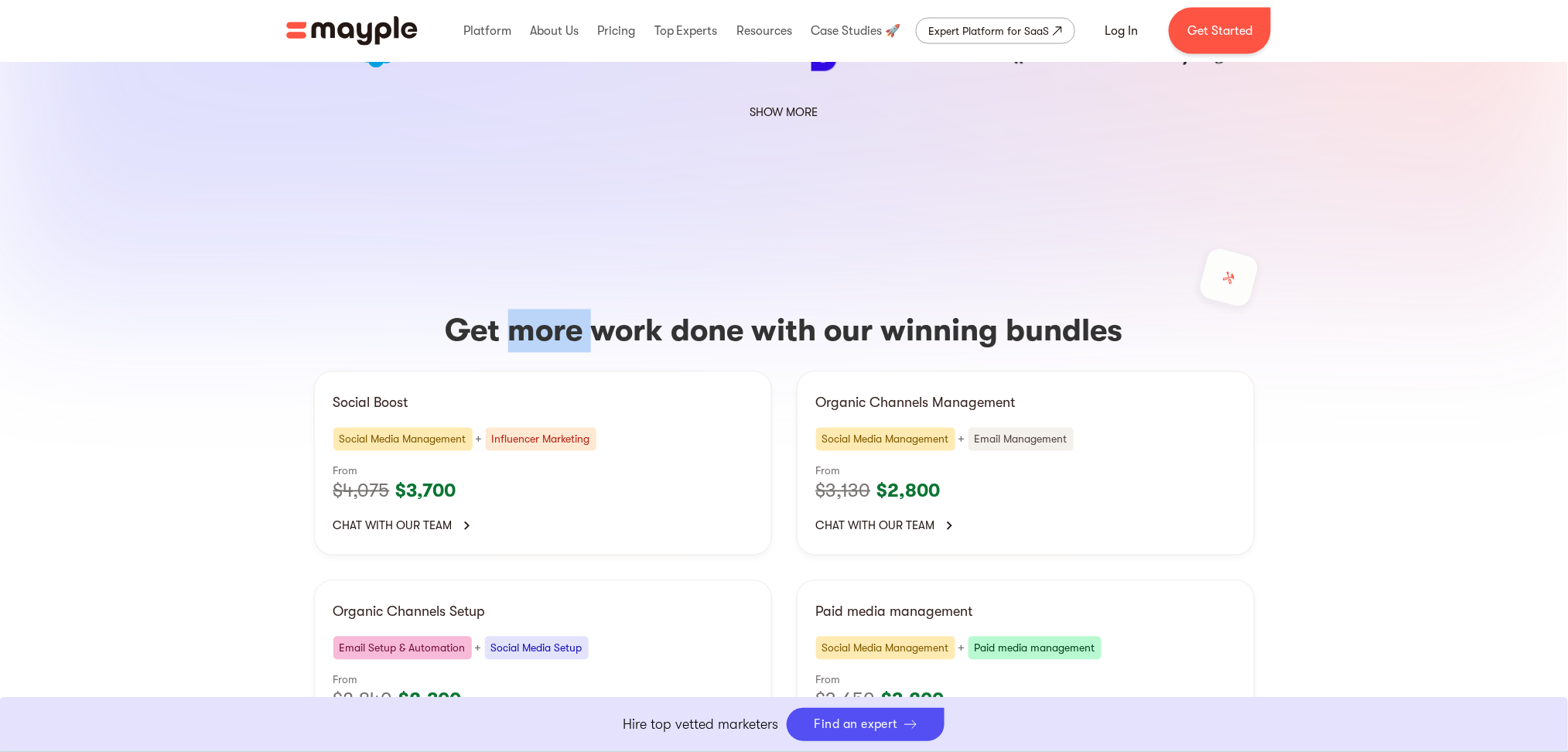
click at [553, 309] on h3 "Get more work done with our winning bundles" at bounding box center [784, 331] width 941 height 43
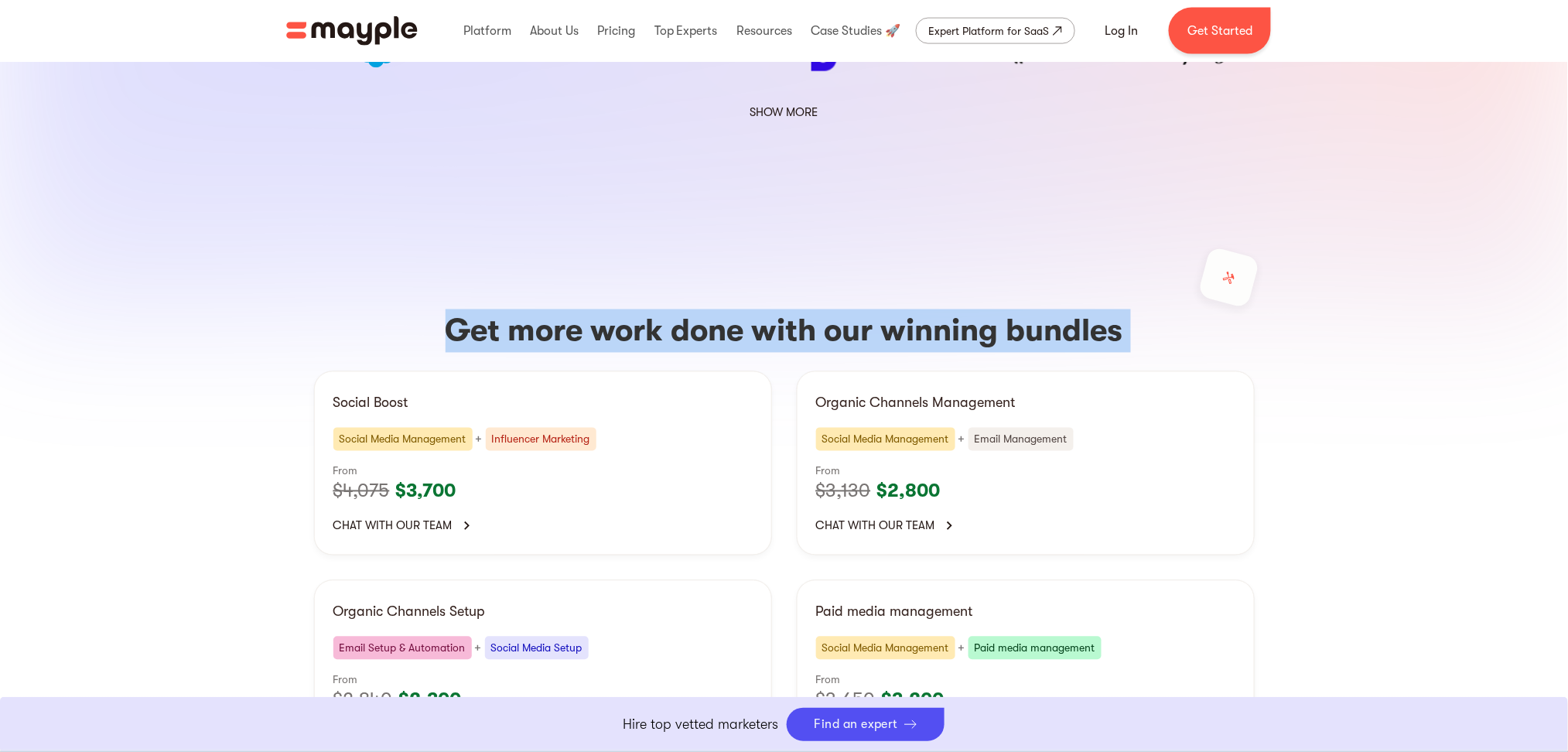
drag, startPoint x: 553, startPoint y: 217, endPoint x: 888, endPoint y: 213, distance: 335.0
click at [855, 309] on h3 "Get more work done with our winning bundles" at bounding box center [784, 331] width 941 height 43
click at [537, 309] on h3 "Get more work done with our winning bundles" at bounding box center [784, 331] width 941 height 43
drag, startPoint x: 537, startPoint y: 210, endPoint x: 621, endPoint y: 223, distance: 85.0
click at [621, 309] on h3 "Get more work done with our winning bundles" at bounding box center [784, 331] width 941 height 43
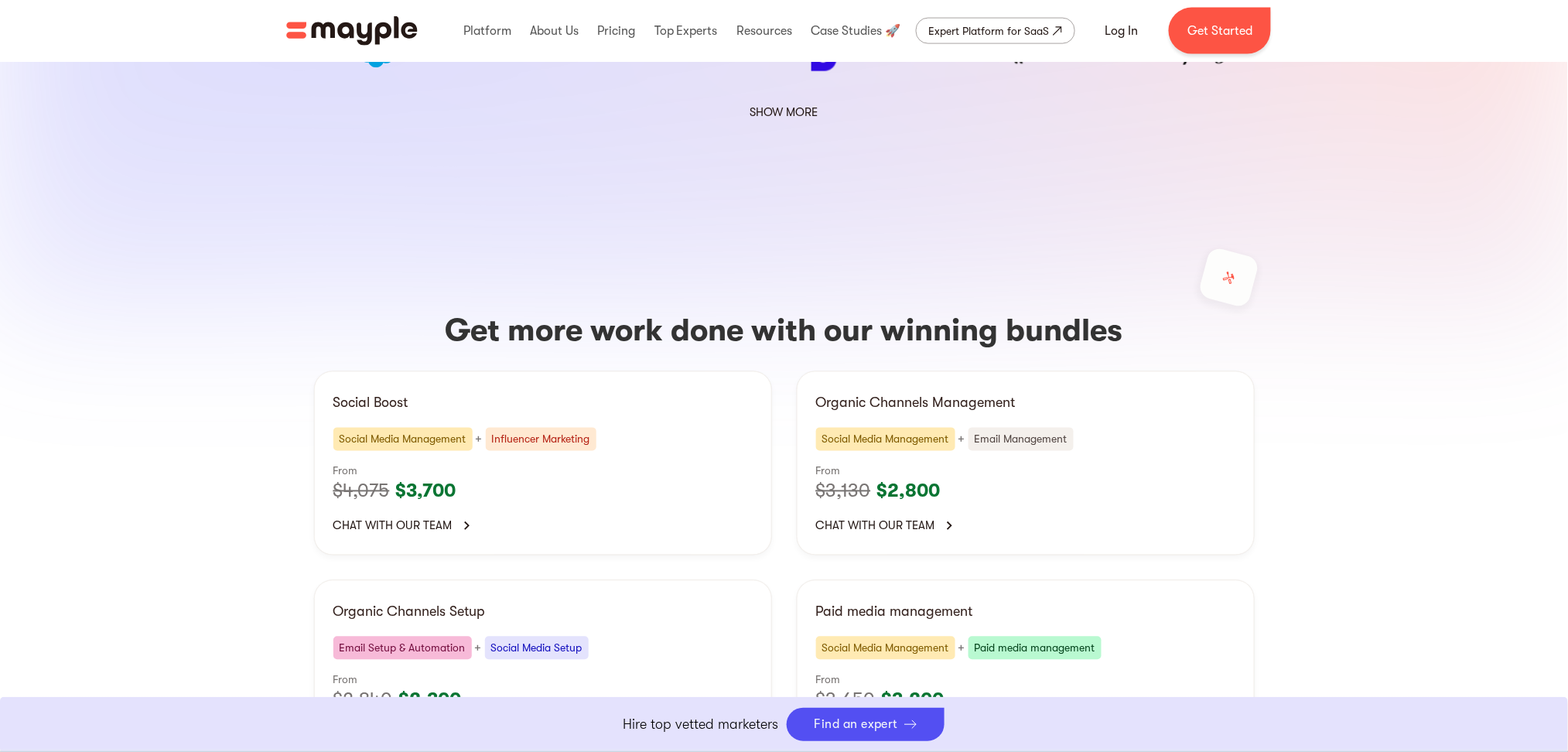
click at [564, 240] on div "Get more work done with our winning bundles Social Boost Social Media Managemen…" at bounding box center [784, 533] width 990 height 749
click at [545, 309] on h3 "Get more work done with our winning bundles" at bounding box center [784, 331] width 941 height 43
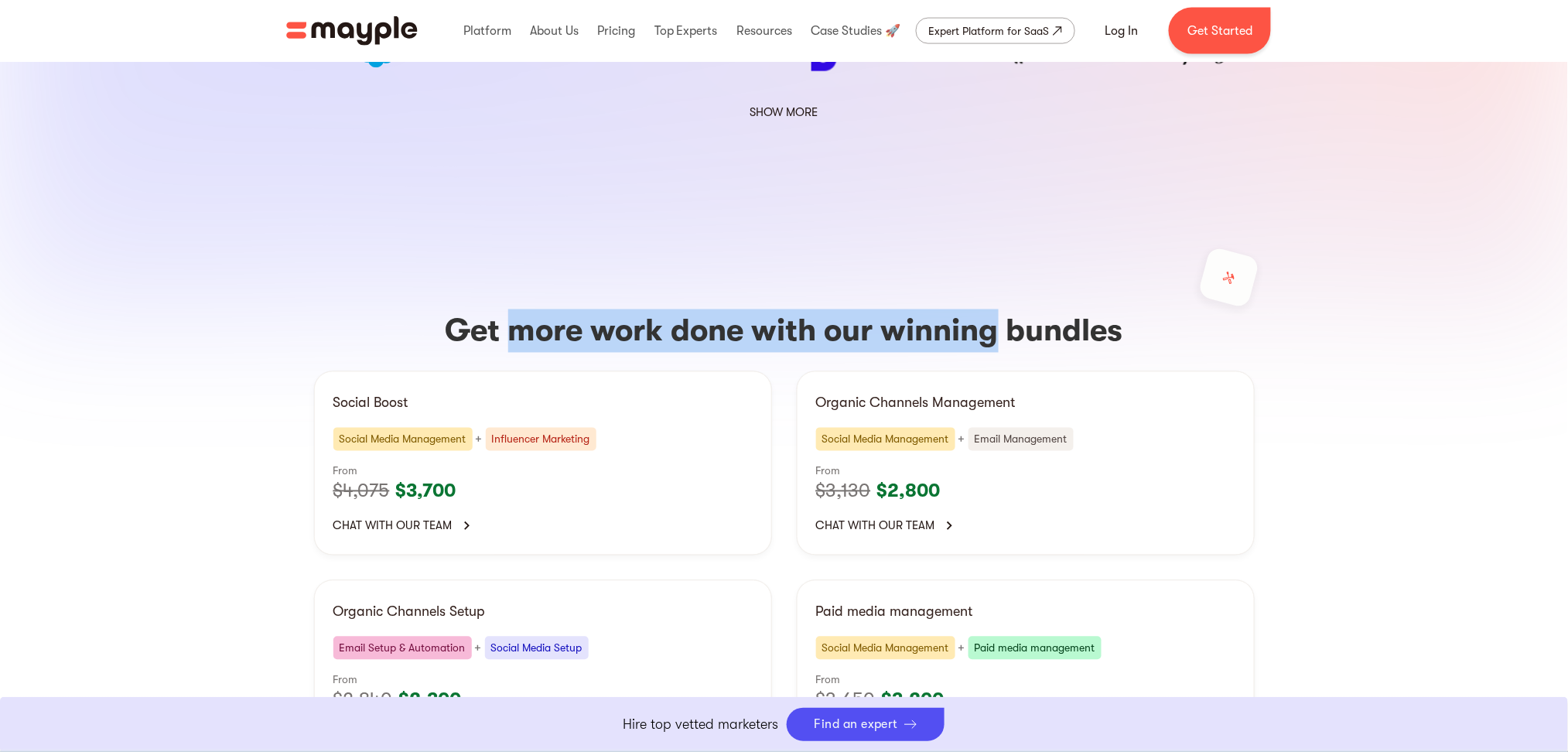
drag, startPoint x: 545, startPoint y: 206, endPoint x: 917, endPoint y: 216, distance: 372.1
click at [917, 309] on h3 "Get more work done with our winning bundles" at bounding box center [784, 331] width 941 height 43
drag, startPoint x: 917, startPoint y: 216, endPoint x: 554, endPoint y: 195, distance: 363.6
click at [554, 309] on h3 "Get more work done with our winning bundles" at bounding box center [784, 331] width 941 height 43
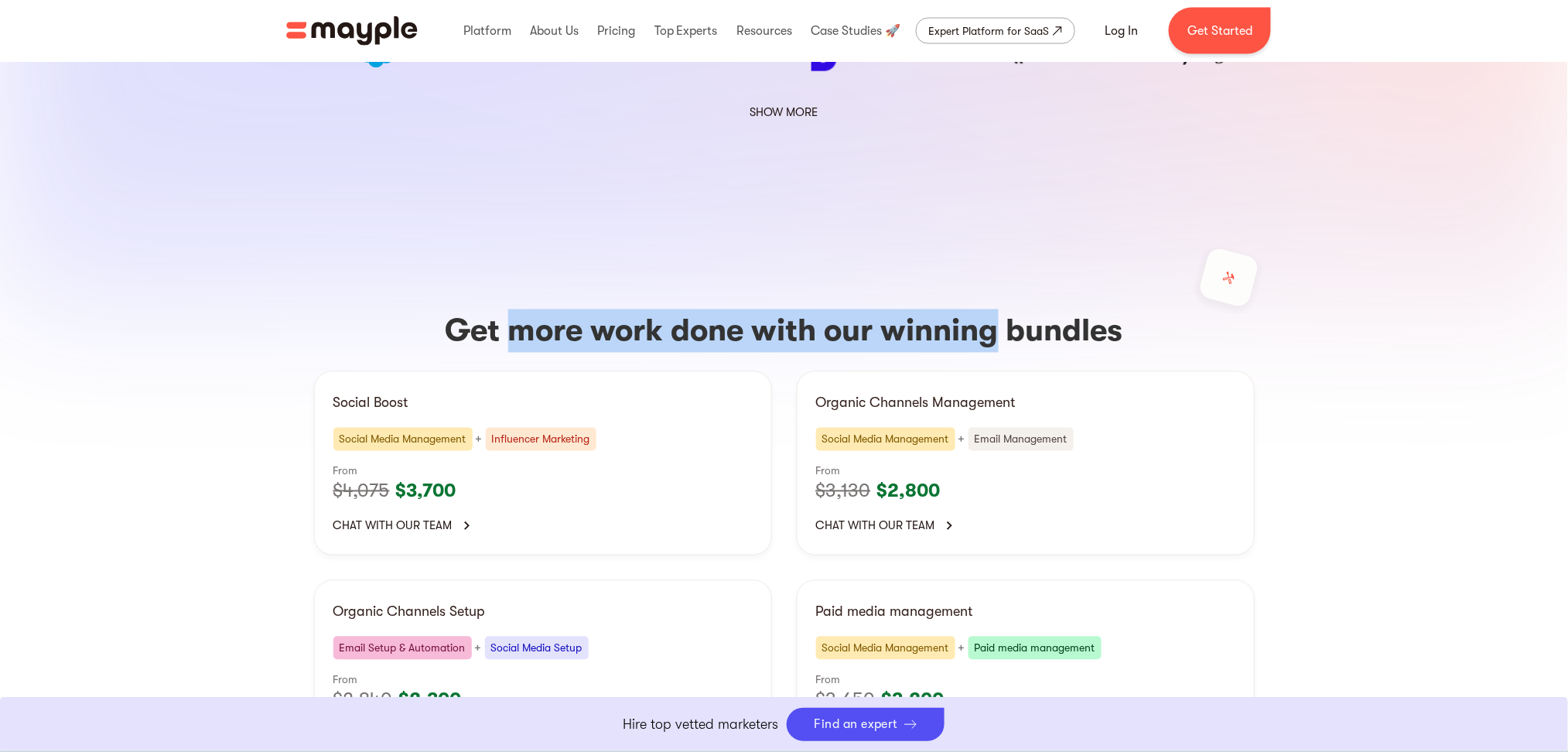
click at [554, 309] on h3 "Get more work done with our winning bundles" at bounding box center [784, 331] width 941 height 43
drag, startPoint x: 554, startPoint y: 195, endPoint x: 912, endPoint y: 188, distance: 358.1
click at [912, 188] on div "Get more work done with our winning bundles Social Boost Social Media Managemen…" at bounding box center [784, 533] width 990 height 749
click at [945, 309] on h3 "Get more work done with our winning bundles" at bounding box center [784, 331] width 941 height 43
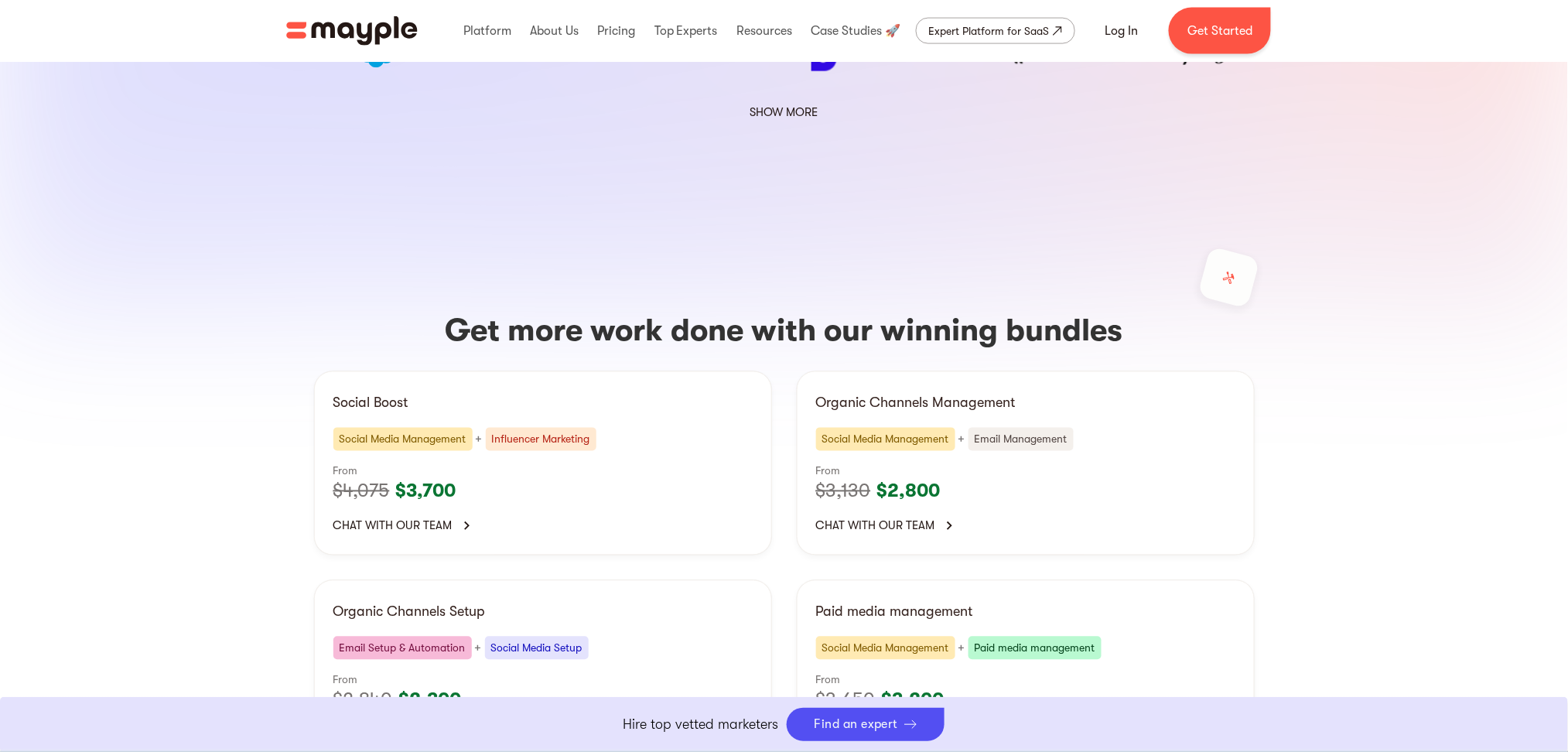
click at [545, 309] on h3 "Get more work done with our winning bundles" at bounding box center [784, 331] width 941 height 43
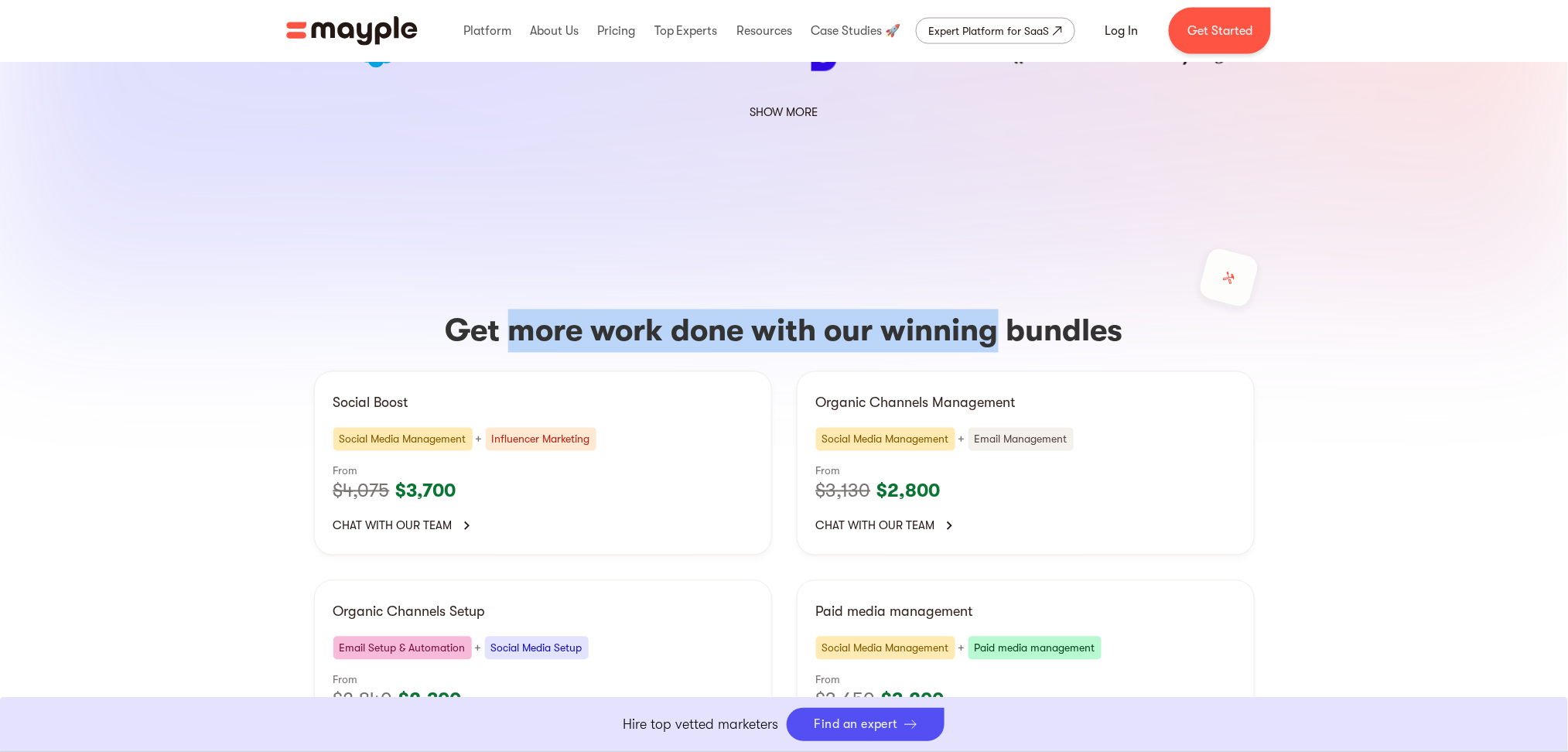
drag, startPoint x: 545, startPoint y: 212, endPoint x: 932, endPoint y: 196, distance: 387.3
click at [932, 309] on h3 "Get more work done with our winning bundles" at bounding box center [784, 331] width 941 height 43
drag, startPoint x: 932, startPoint y: 196, endPoint x: 570, endPoint y: 174, distance: 362.7
click at [570, 174] on div "Get more work done with our winning bundles Social Boost Social Media Managemen…" at bounding box center [784, 533] width 990 height 749
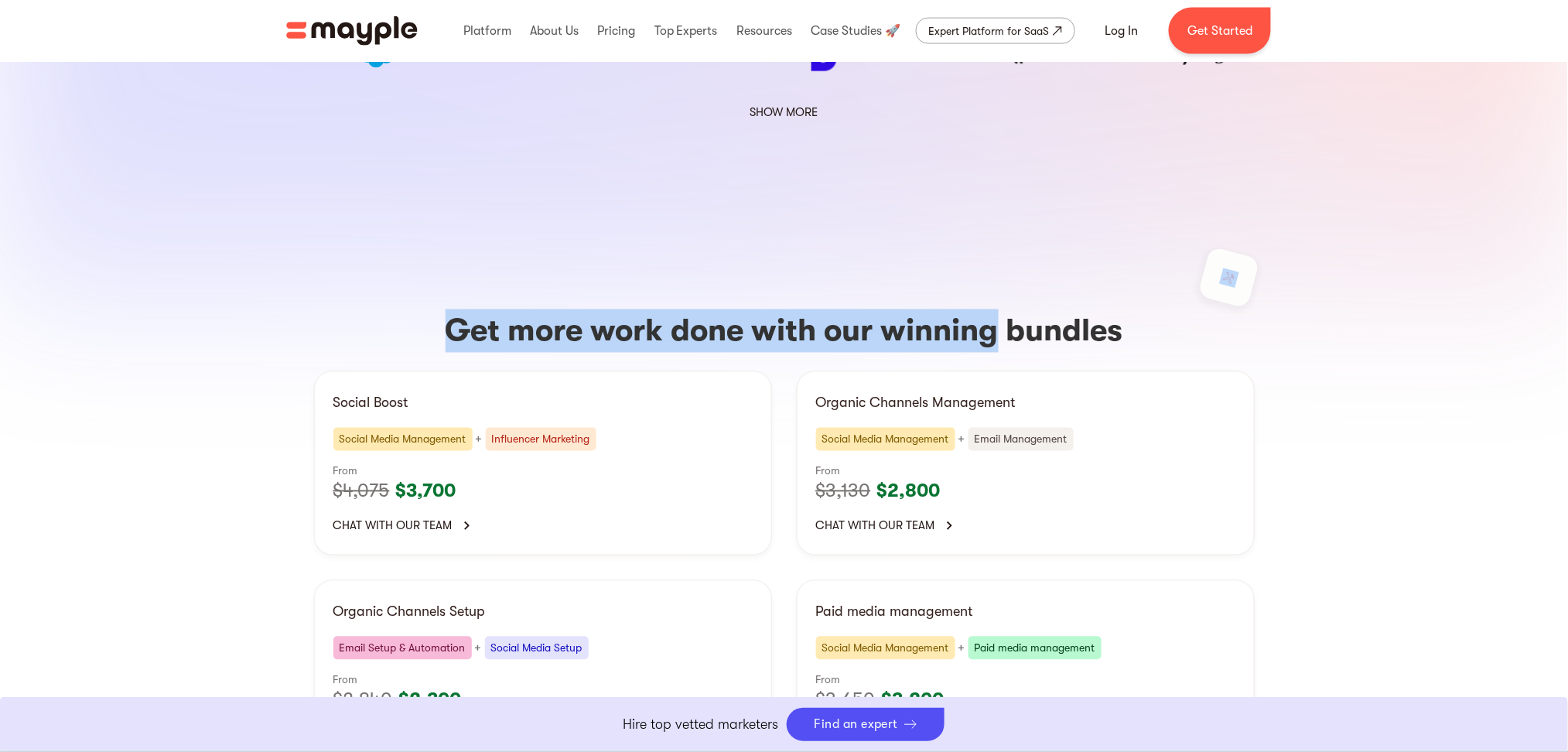
click at [542, 309] on h3 "Get more work done with our winning bundles" at bounding box center [784, 331] width 941 height 43
drag, startPoint x: 542, startPoint y: 207, endPoint x: 942, endPoint y: 210, distance: 400.0
click at [942, 309] on h3 "Get more work done with our winning bundles" at bounding box center [784, 331] width 941 height 43
drag, startPoint x: 942, startPoint y: 210, endPoint x: 567, endPoint y: 187, distance: 375.7
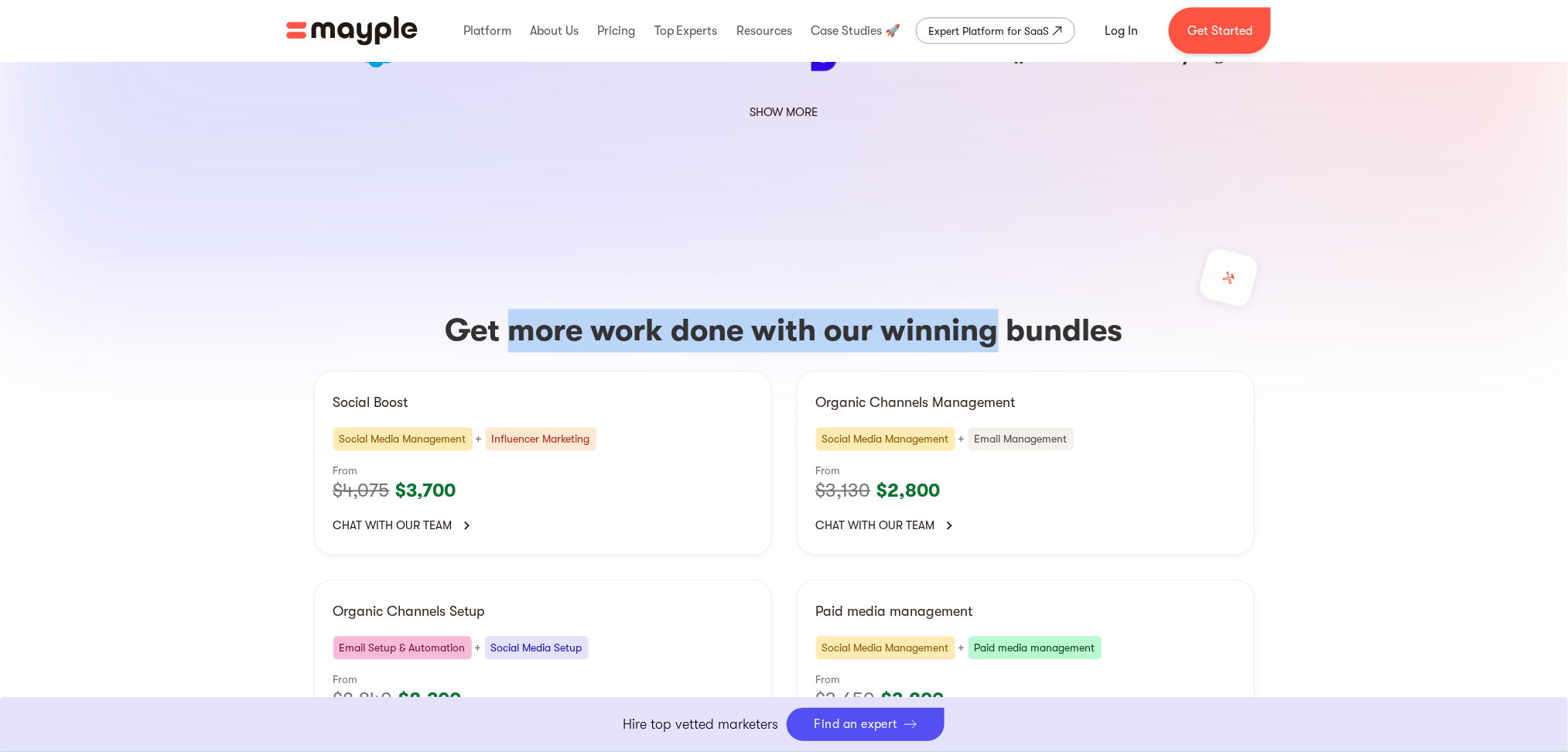
click at [567, 187] on div "Get more work done with our winning bundles Social Boost Social Media Managemen…" at bounding box center [784, 533] width 990 height 749
drag, startPoint x: 567, startPoint y: 187, endPoint x: 930, endPoint y: 211, distance: 363.8
click at [930, 211] on div "Get more work done with our winning bundles Social Boost Social Media Managemen…" at bounding box center [784, 533] width 990 height 749
click at [932, 309] on h3 "Get more work done with our winning bundles" at bounding box center [784, 331] width 941 height 43
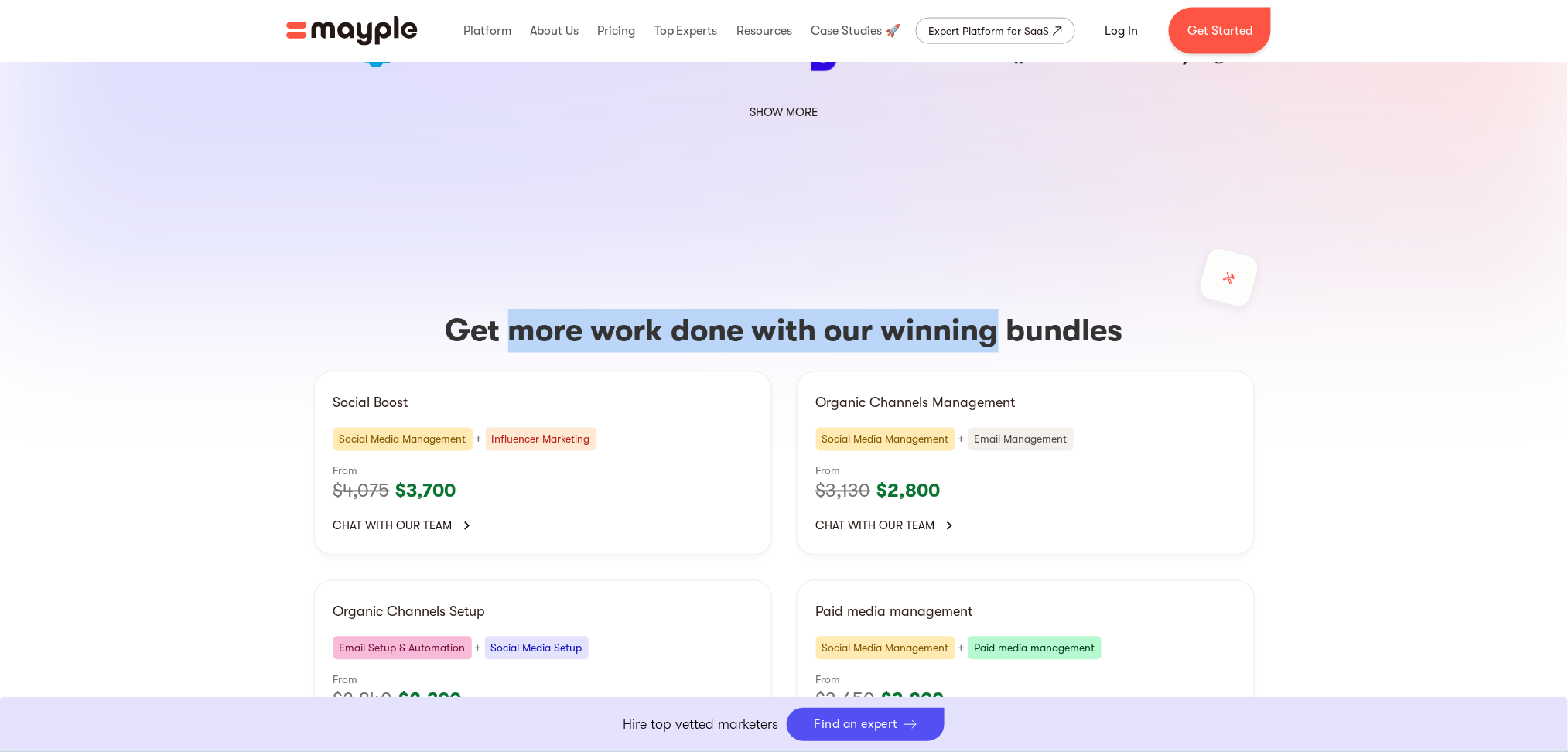
drag, startPoint x: 932, startPoint y: 210, endPoint x: 559, endPoint y: 202, distance: 373.1
click at [559, 309] on h3 "Get more work done with our winning bundles" at bounding box center [784, 331] width 941 height 43
click at [558, 309] on h3 "Get more work done with our winning bundles" at bounding box center [784, 331] width 941 height 43
drag, startPoint x: 558, startPoint y: 202, endPoint x: 910, endPoint y: 203, distance: 352.0
click at [910, 309] on h3 "Get more work done with our winning bundles" at bounding box center [784, 331] width 941 height 43
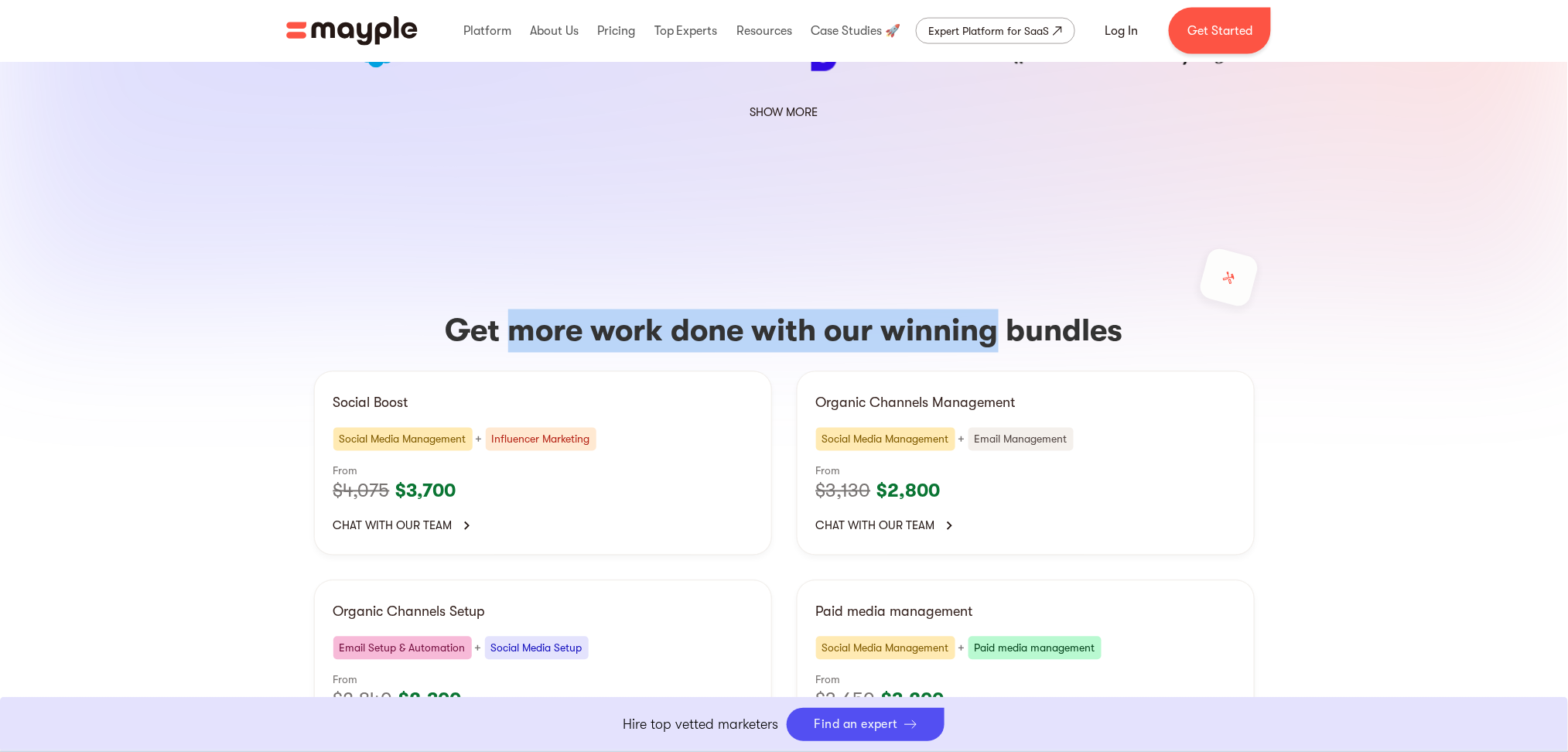
click at [910, 309] on h3 "Get more work done with our winning bundles" at bounding box center [784, 331] width 941 height 43
drag, startPoint x: 910, startPoint y: 203, endPoint x: 569, endPoint y: 198, distance: 341.0
click at [569, 309] on h3 "Get more work done with our winning bundles" at bounding box center [784, 331] width 941 height 43
drag, startPoint x: 574, startPoint y: 196, endPoint x: 773, endPoint y: 196, distance: 199.0
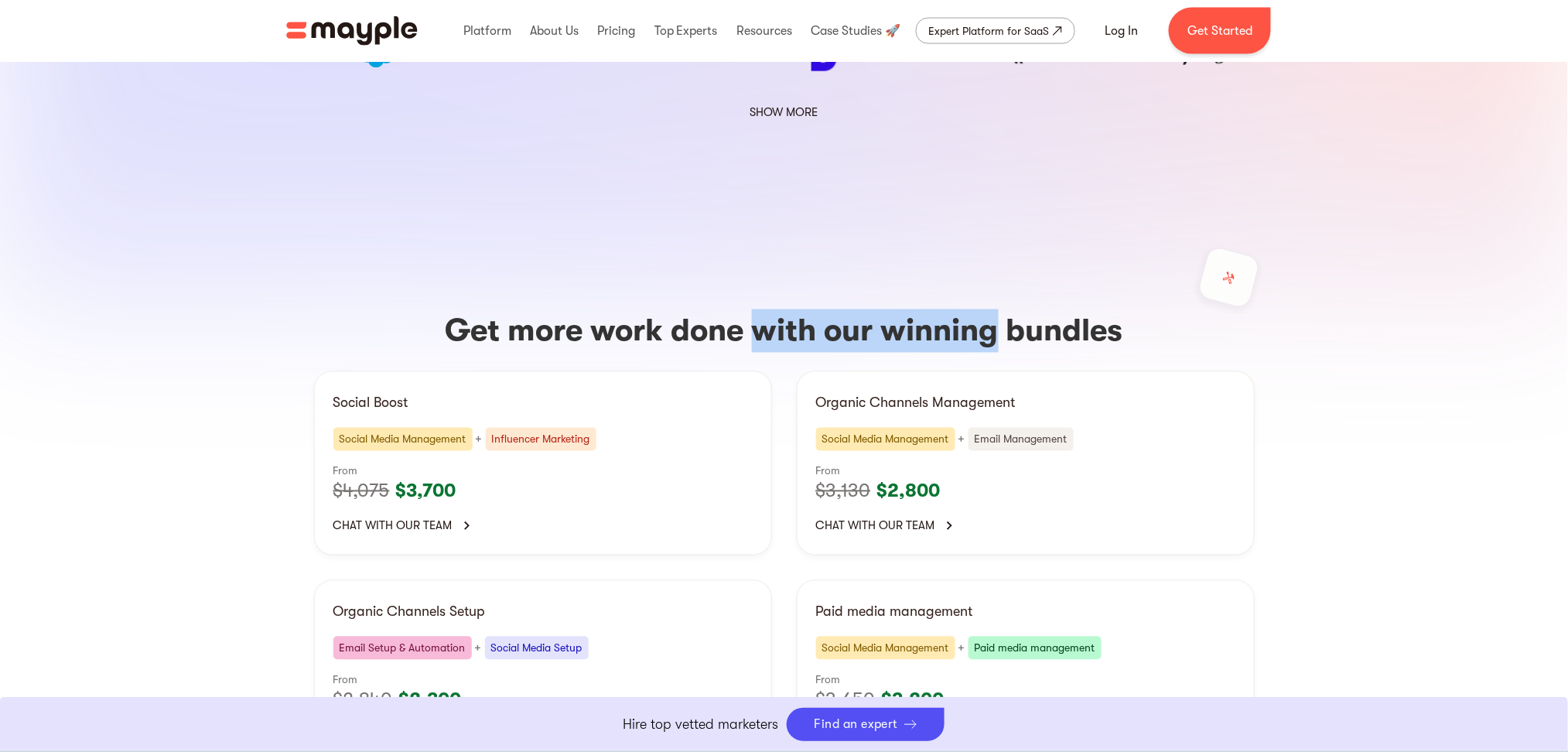
click at [777, 309] on h3 "Get more work done with our winning bundles" at bounding box center [784, 331] width 941 height 43
click at [555, 309] on h3 "Get more work done with our winning bundles" at bounding box center [784, 331] width 941 height 43
drag, startPoint x: 557, startPoint y: 189, endPoint x: 921, endPoint y: 210, distance: 364.6
click at [921, 309] on h3 "Get more work done with our winning bundles" at bounding box center [784, 331] width 941 height 43
click at [961, 309] on h3 "Get more work done with our winning bundles" at bounding box center [784, 331] width 941 height 43
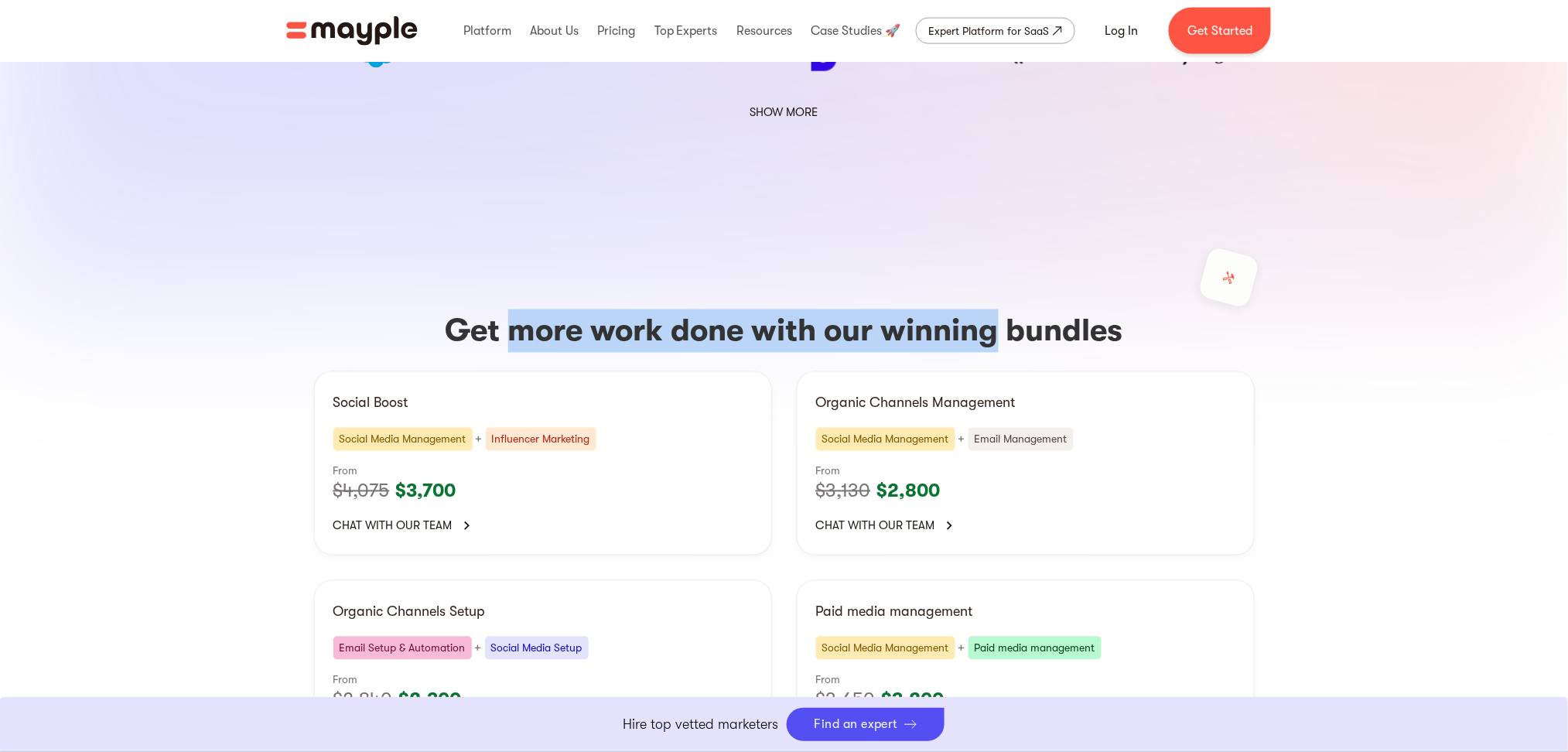
drag, startPoint x: 961, startPoint y: 221, endPoint x: 534, endPoint y: 228, distance: 427.1
click at [534, 309] on h3 "Get more work done with our winning bundles" at bounding box center [784, 331] width 941 height 43
drag, startPoint x: 534, startPoint y: 228, endPoint x: 930, endPoint y: 213, distance: 396.3
click at [919, 309] on h3 "Get more work done with our winning bundles" at bounding box center [784, 331] width 941 height 43
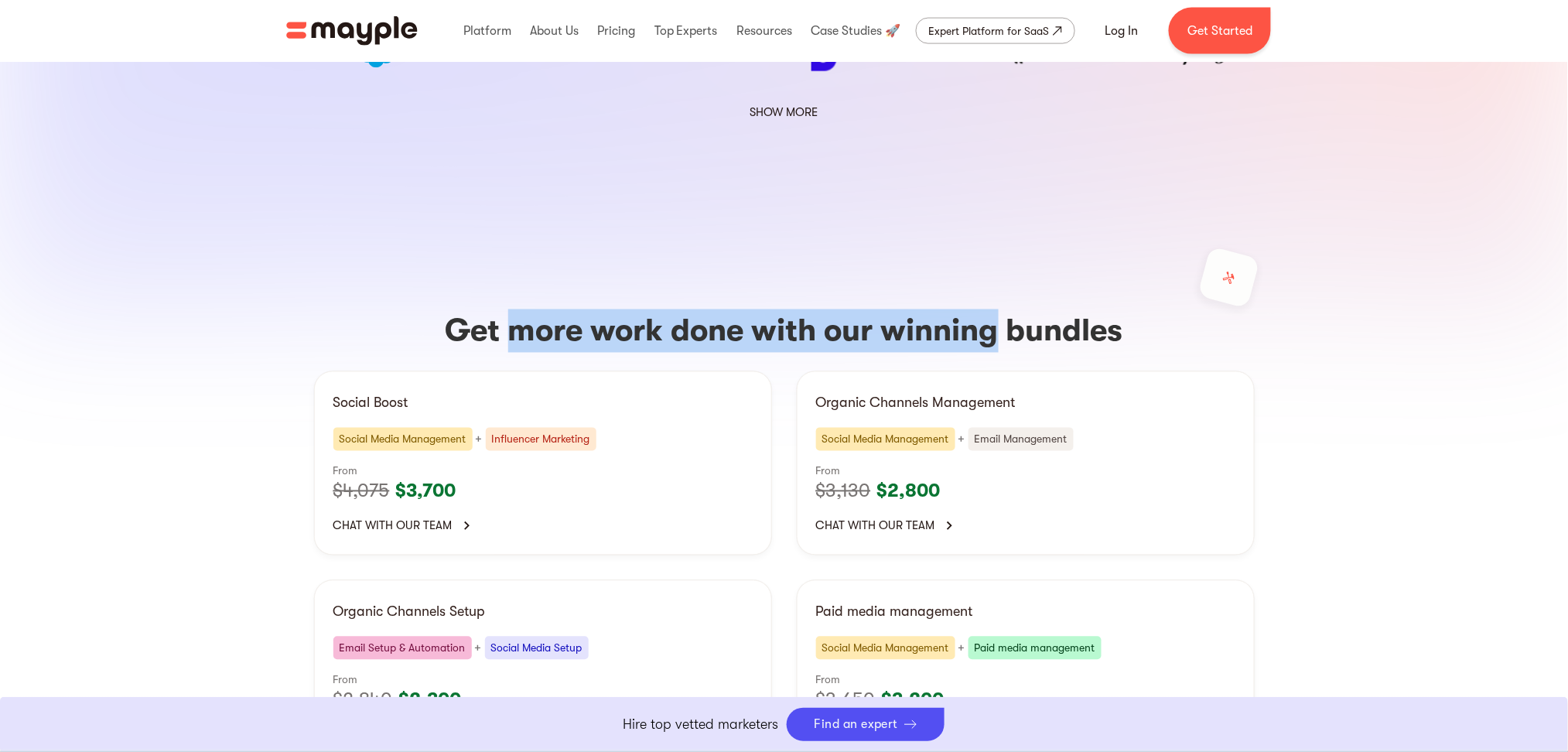
click at [930, 309] on h3 "Get more work done with our winning bundles" at bounding box center [784, 331] width 941 height 43
drag, startPoint x: 930, startPoint y: 213, endPoint x: 559, endPoint y: 209, distance: 371.0
click at [559, 309] on h3 "Get more work done with our winning bundles" at bounding box center [784, 331] width 941 height 43
drag, startPoint x: 559, startPoint y: 209, endPoint x: 924, endPoint y: 224, distance: 365.3
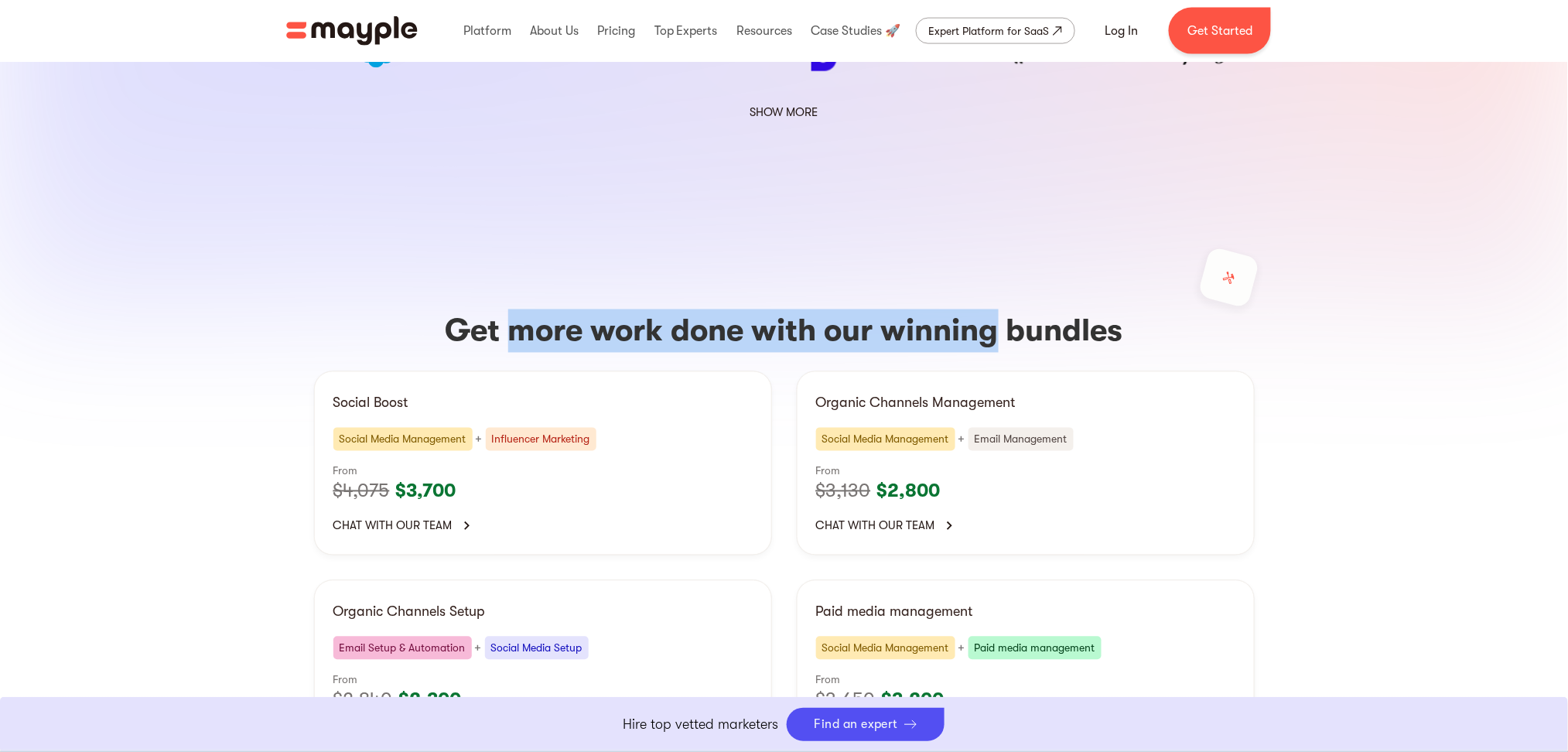
click at [924, 309] on h3 "Get more work done with our winning bundles" at bounding box center [784, 331] width 941 height 43
drag, startPoint x: 924, startPoint y: 224, endPoint x: 555, endPoint y: 212, distance: 369.2
click at [555, 309] on h3 "Get more work done with our winning bundles" at bounding box center [784, 331] width 941 height 43
click at [554, 309] on h3 "Get more work done with our winning bundles" at bounding box center [784, 331] width 941 height 43
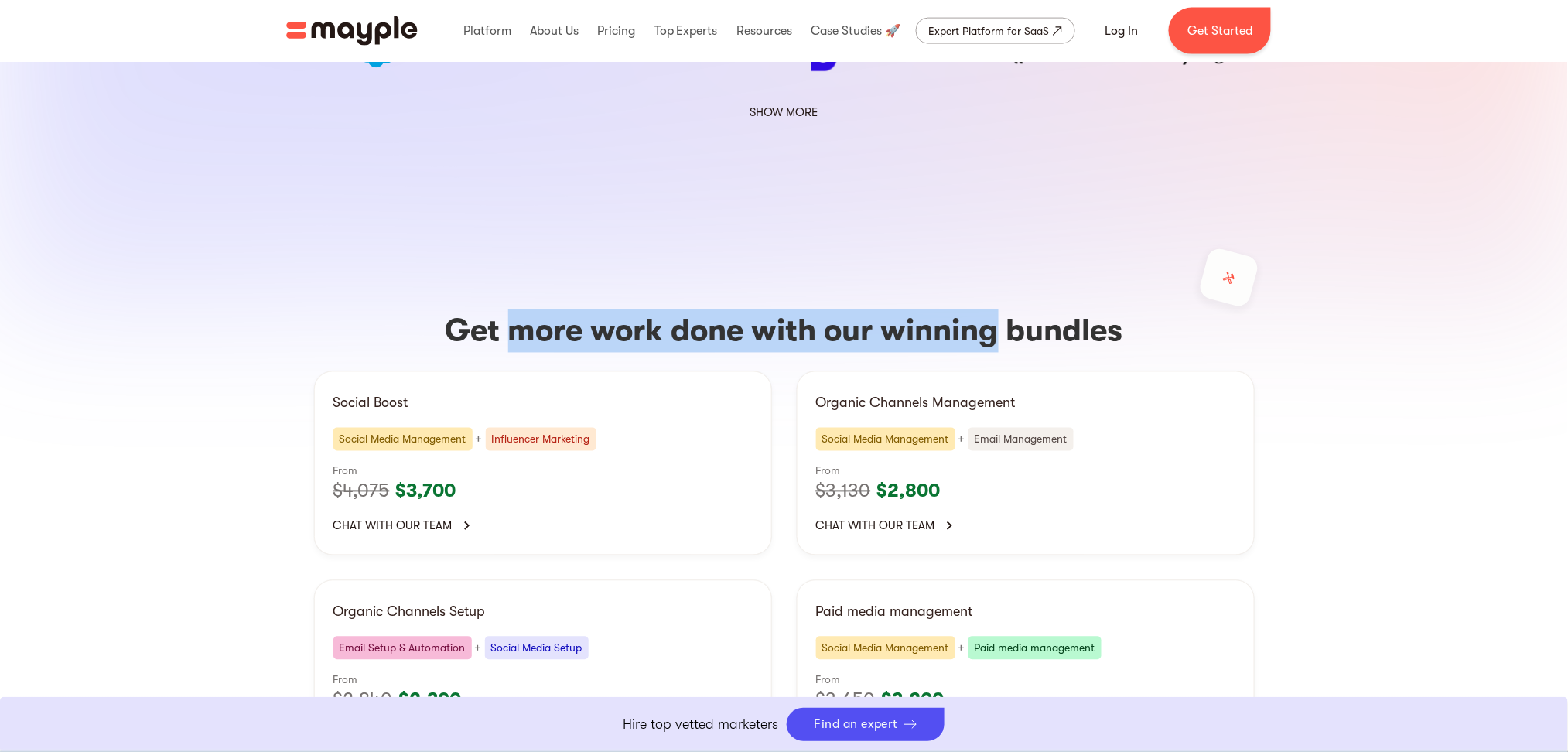
drag, startPoint x: 554, startPoint y: 211, endPoint x: 943, endPoint y: 212, distance: 389.0
click at [943, 309] on h3 "Get more work done with our winning bundles" at bounding box center [784, 331] width 941 height 43
click at [938, 309] on h3 "Get more work done with our winning bundles" at bounding box center [784, 331] width 941 height 43
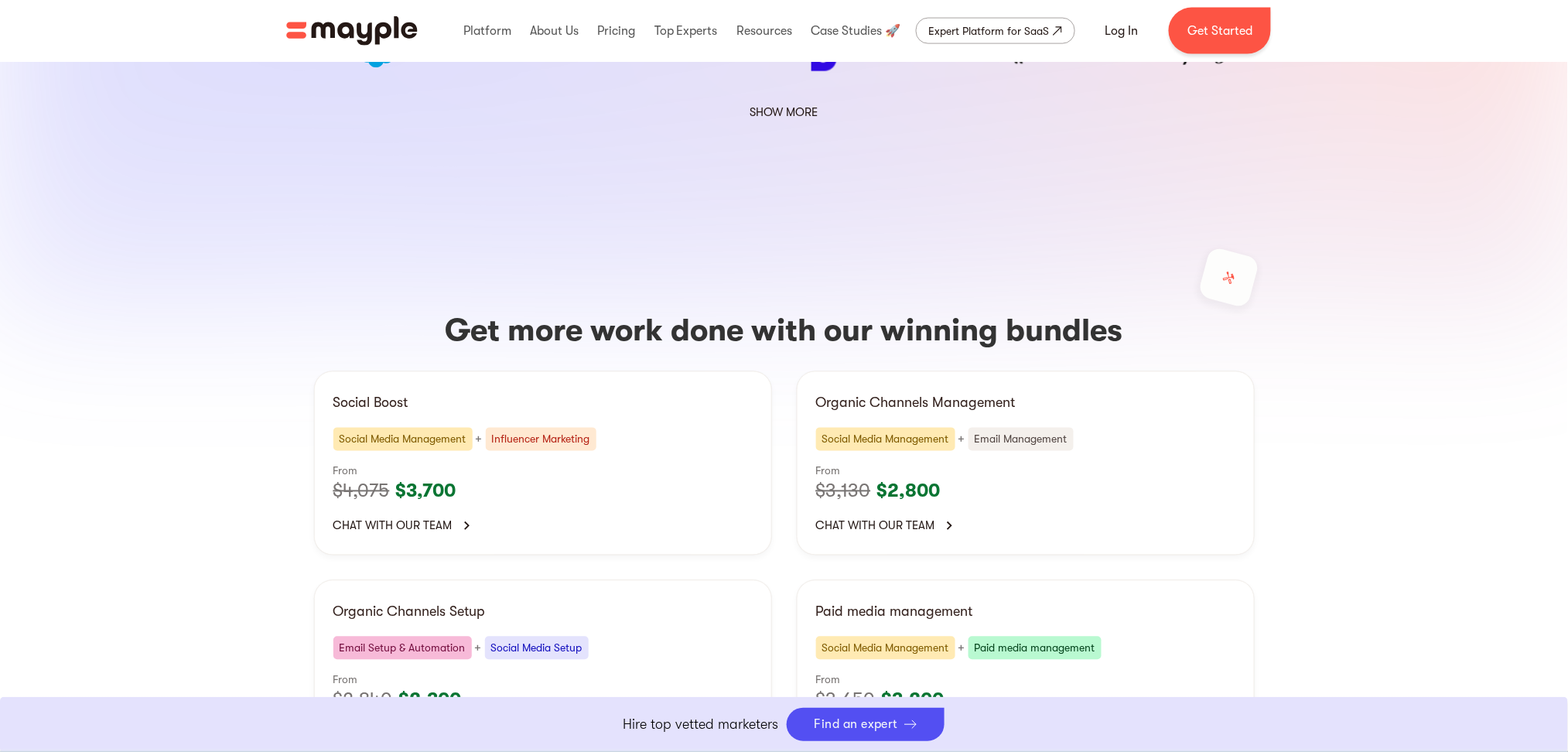
click at [958, 188] on div "Get more work done with our winning bundles Social Boost Social Media Managemen…" at bounding box center [784, 533] width 990 height 749
click at [976, 309] on h3 "Get more work done with our winning bundles" at bounding box center [784, 331] width 941 height 43
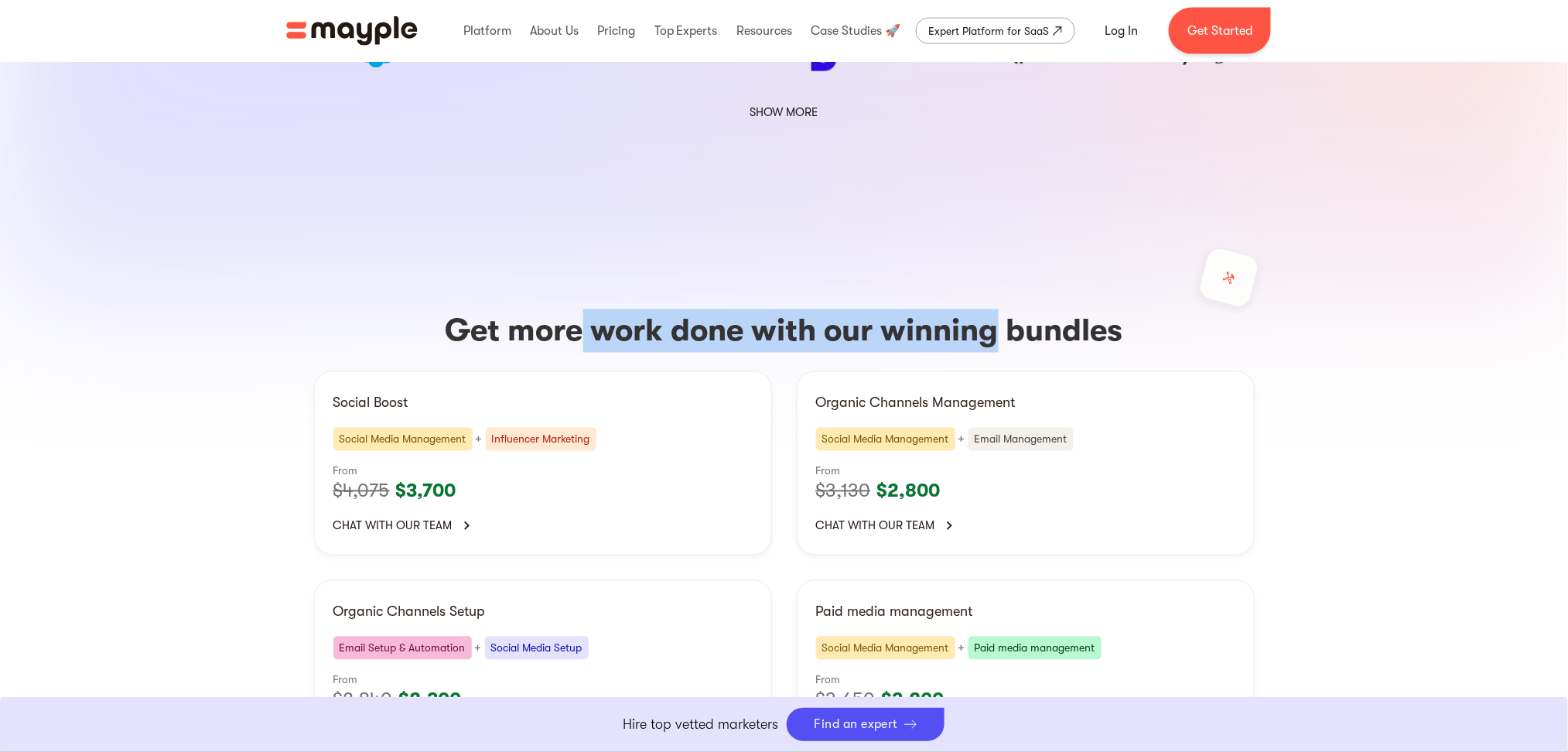
drag
click at [578, 309] on h3 "Get more work done with our winning bundles" at bounding box center [784, 331] width 941 height 43
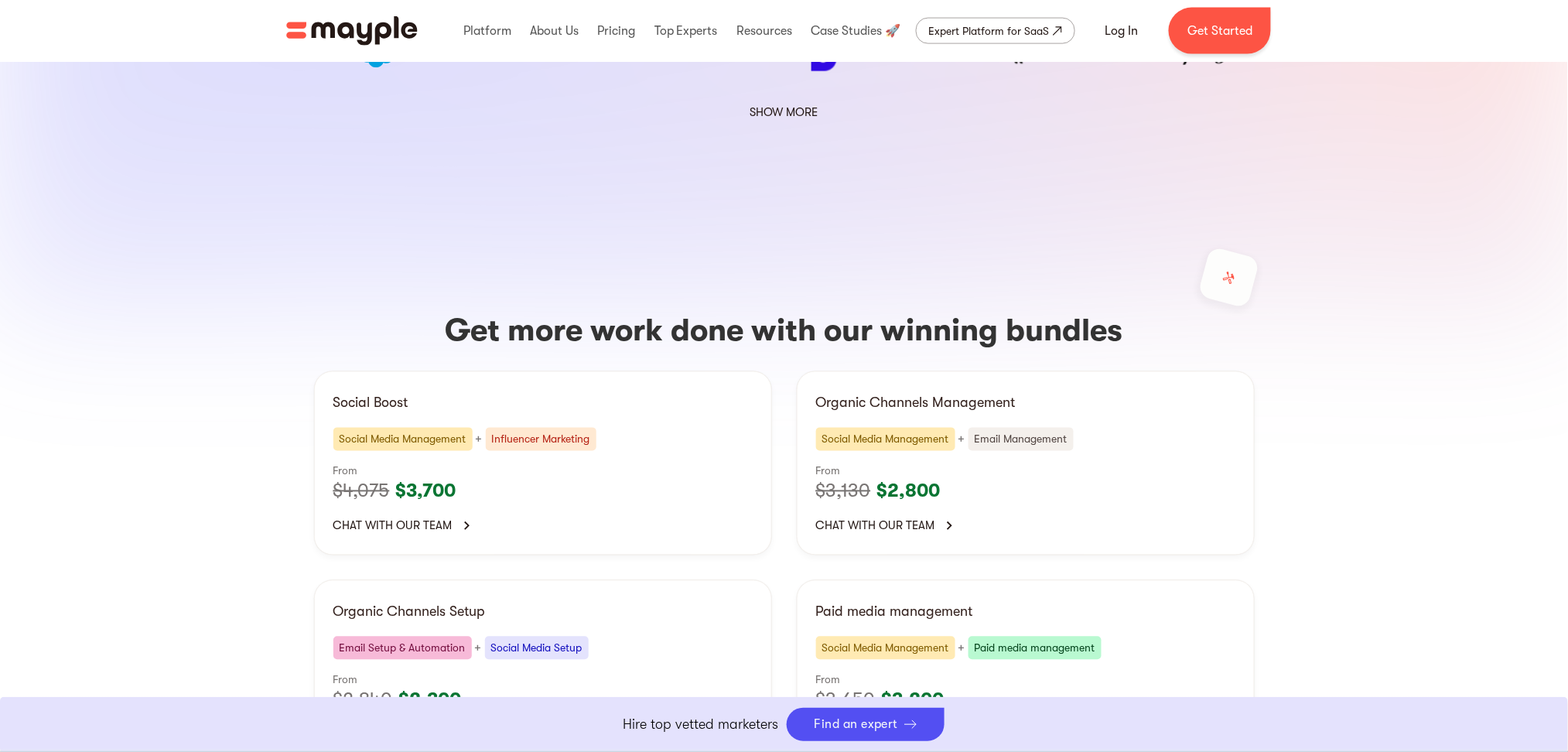
click at [568, 309] on h3 "Get more work done with our winning bundles" at bounding box center [784, 331] width 941 height 43
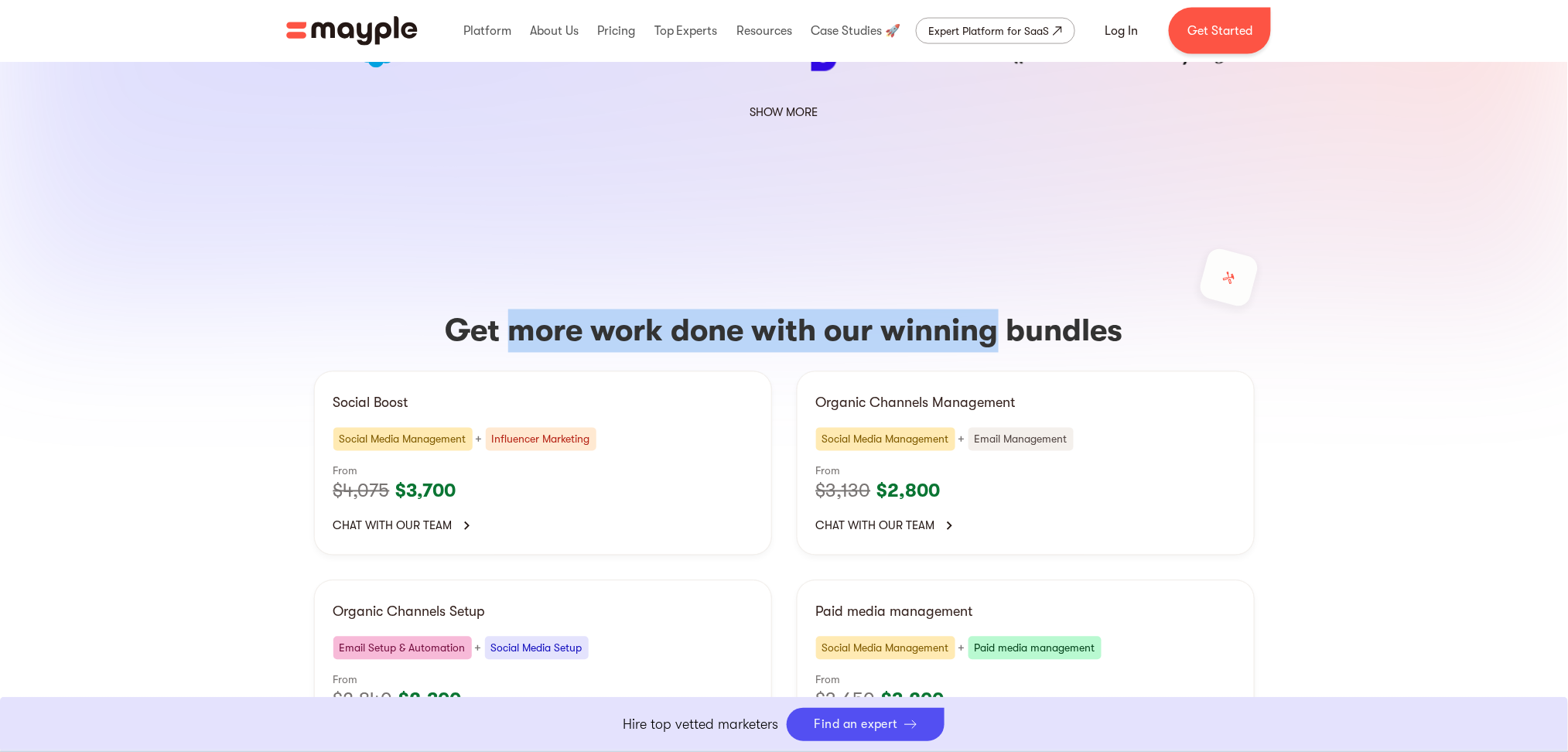
click at [967, 309] on h3 "Get more work done with our winning bundles" at bounding box center [784, 331] width 941 height 43
click at [997, 309] on h3 "Get more work done with our winning bundles" at bounding box center [784, 331] width 941 height 43
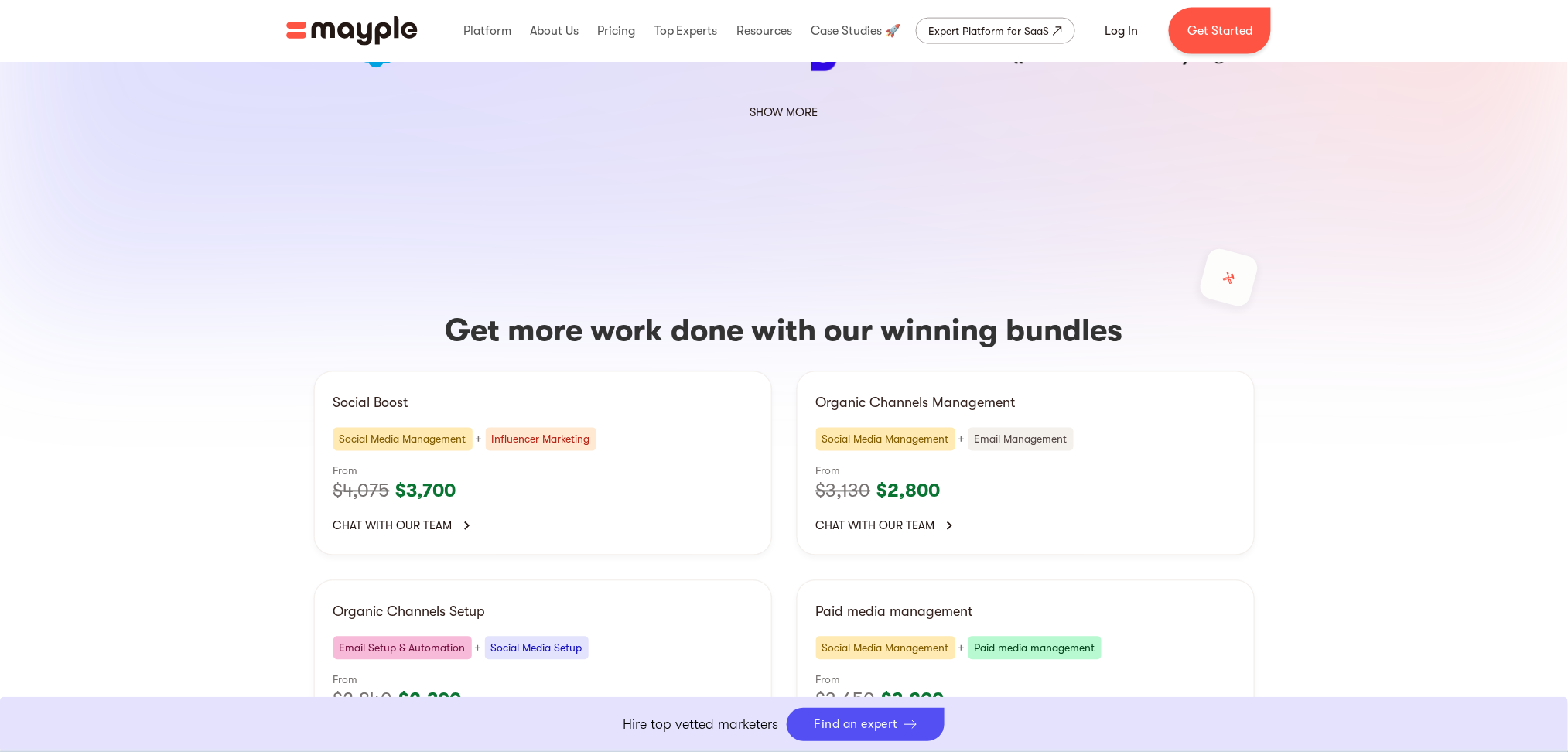
click at [1018, 309] on h3 "Get more work done with our winning bundles" at bounding box center [784, 331] width 941 height 43
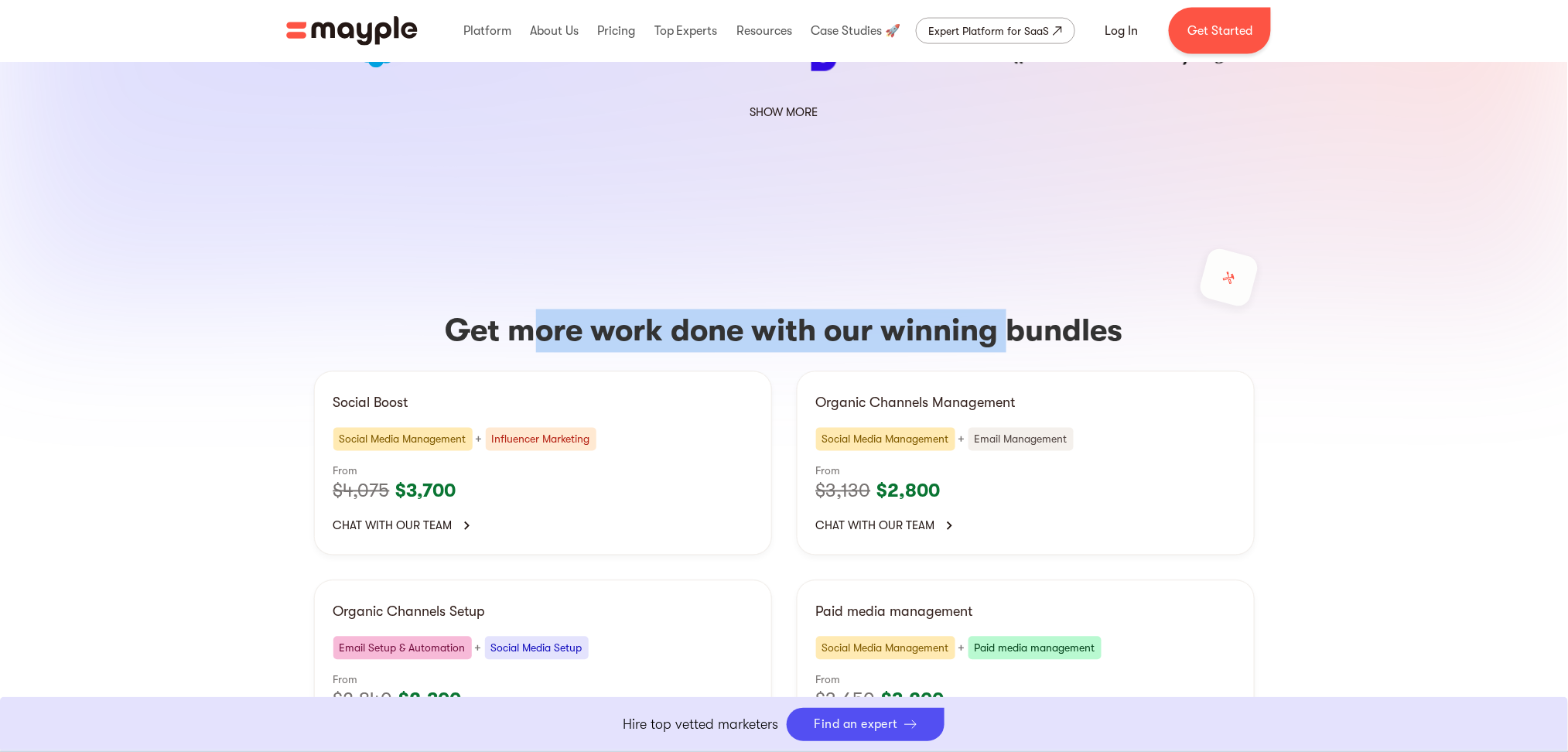
click at [524, 309] on h3 "Get more work done with our winning bundles" at bounding box center [784, 331] width 941 height 43
click at [1004, 309] on h3 "Get more work done with our winning bundles" at bounding box center [784, 331] width 941 height 43
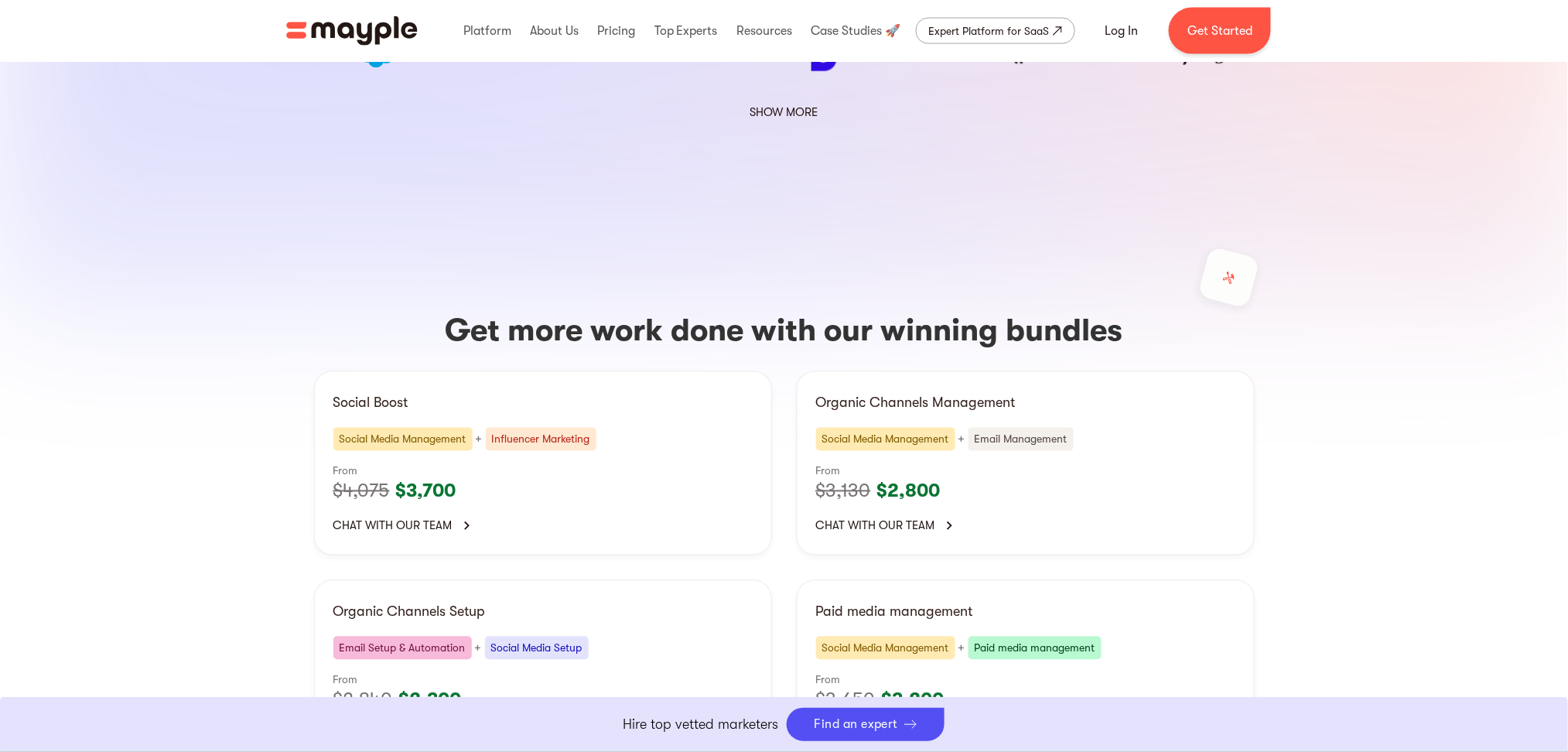
click at [557, 309] on h3 "Get more work done with our winning bundles" at bounding box center [784, 331] width 941 height 43
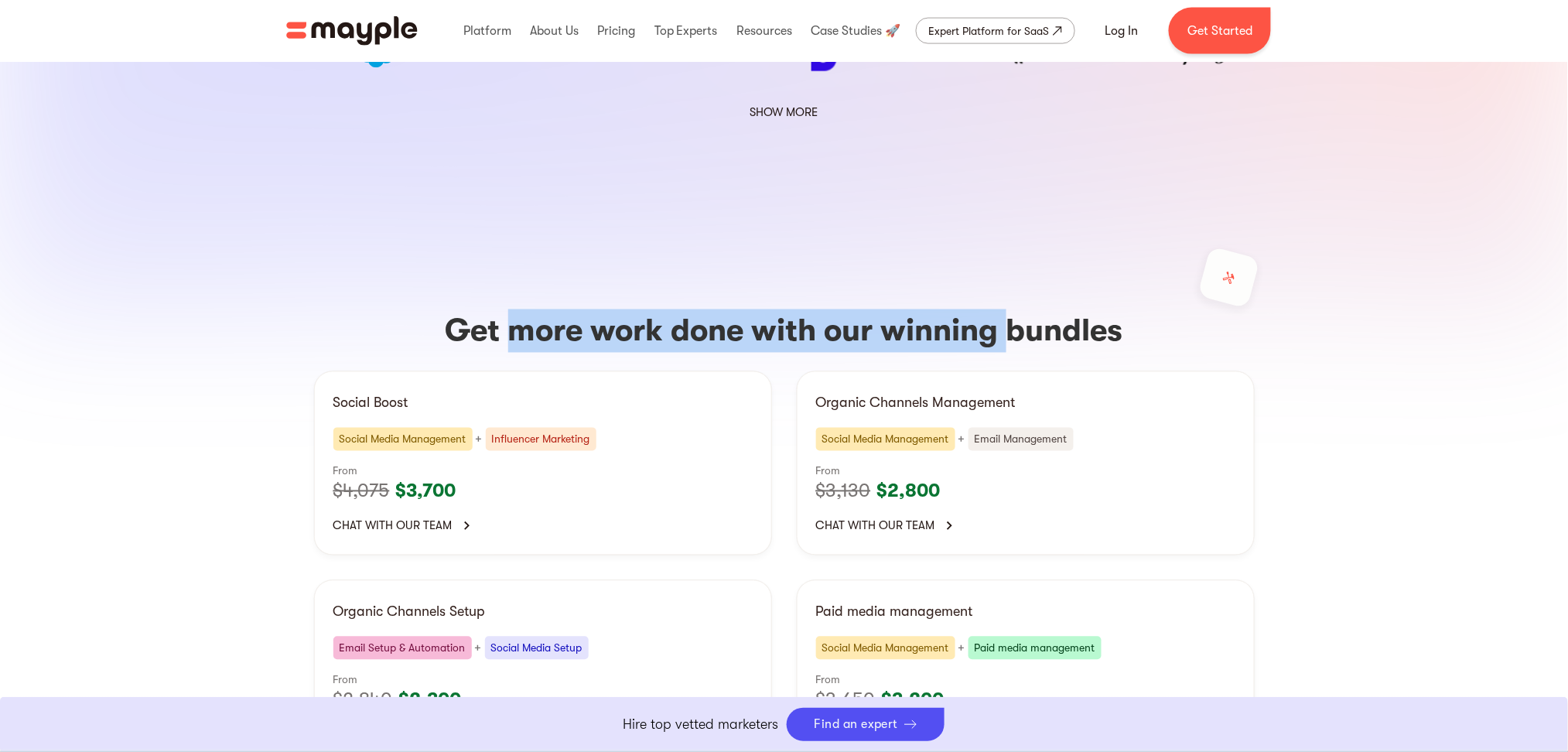
click at [997, 309] on h3 "Get more work done with our winning bundles" at bounding box center [784, 331] width 941 height 43
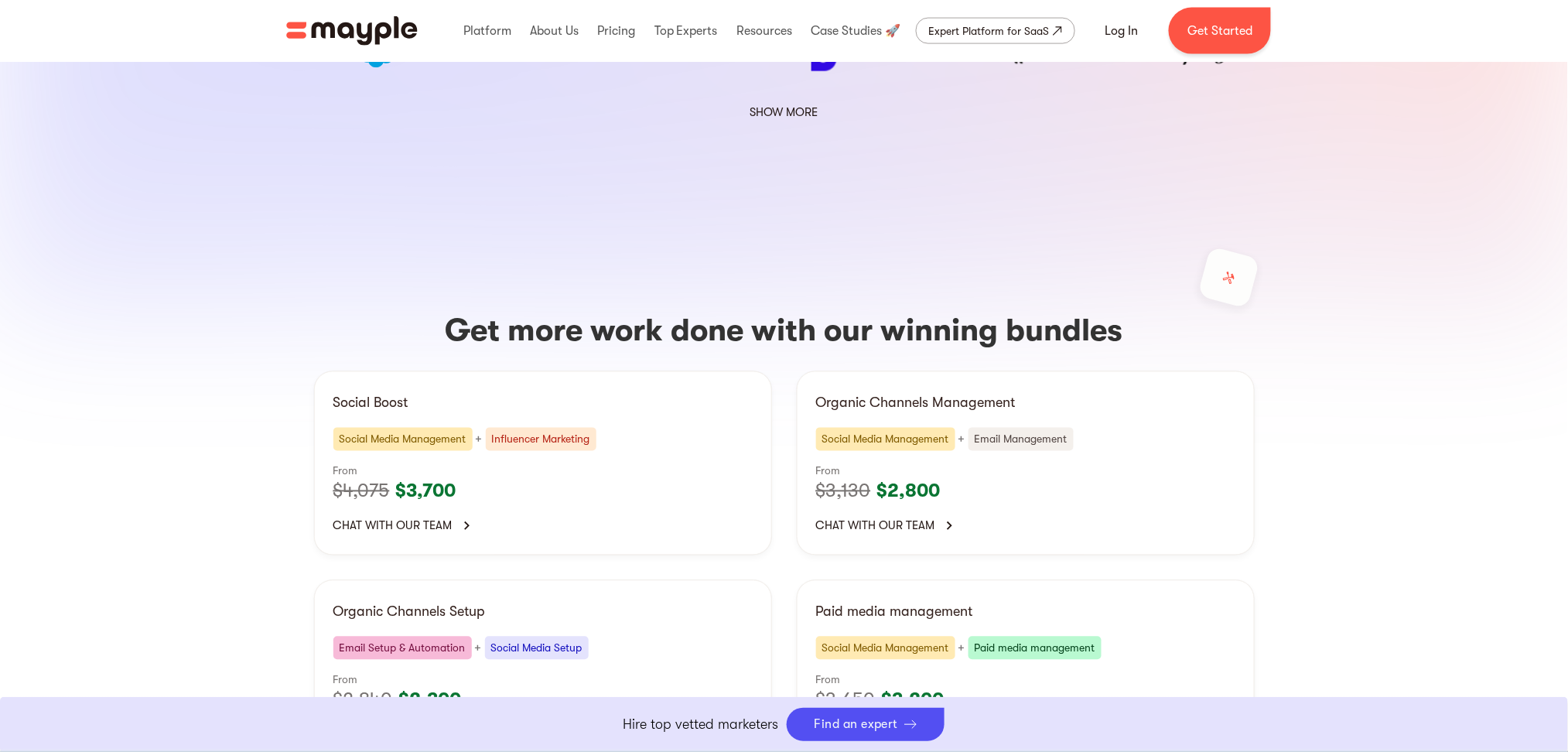
click at [519, 233] on div "Get more work done with our winning bundles Social Boost Social Media Managemen…" at bounding box center [784, 533] width 990 height 749
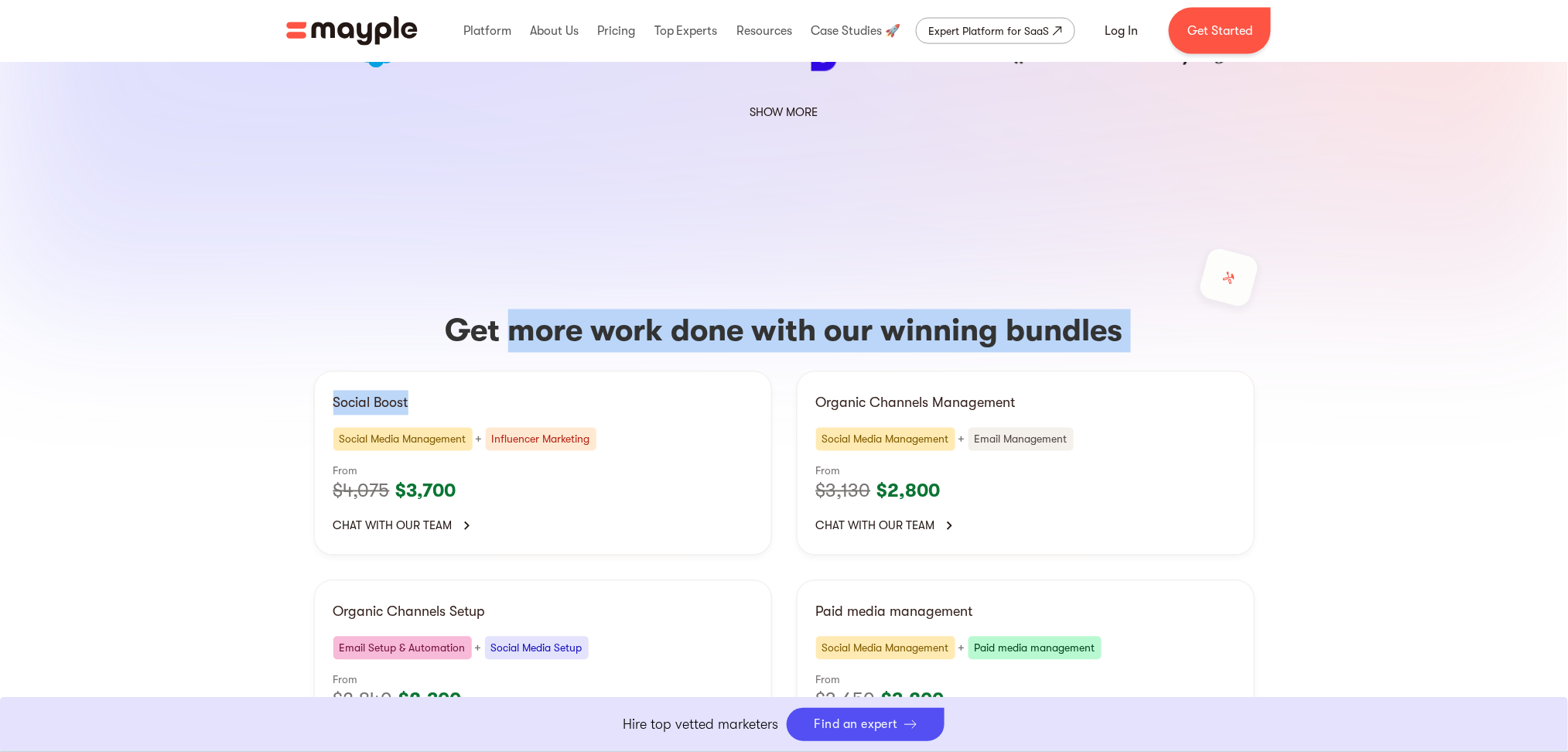
click at [516, 309] on h3 "Get more work done with our winning bundles" at bounding box center [784, 331] width 941 height 43
drag, startPoint x: 509, startPoint y: 213, endPoint x: 1000, endPoint y: 205, distance: 491.1
click at [1000, 309] on h3 "Get more work done with our winning bundles" at bounding box center [784, 331] width 941 height 43
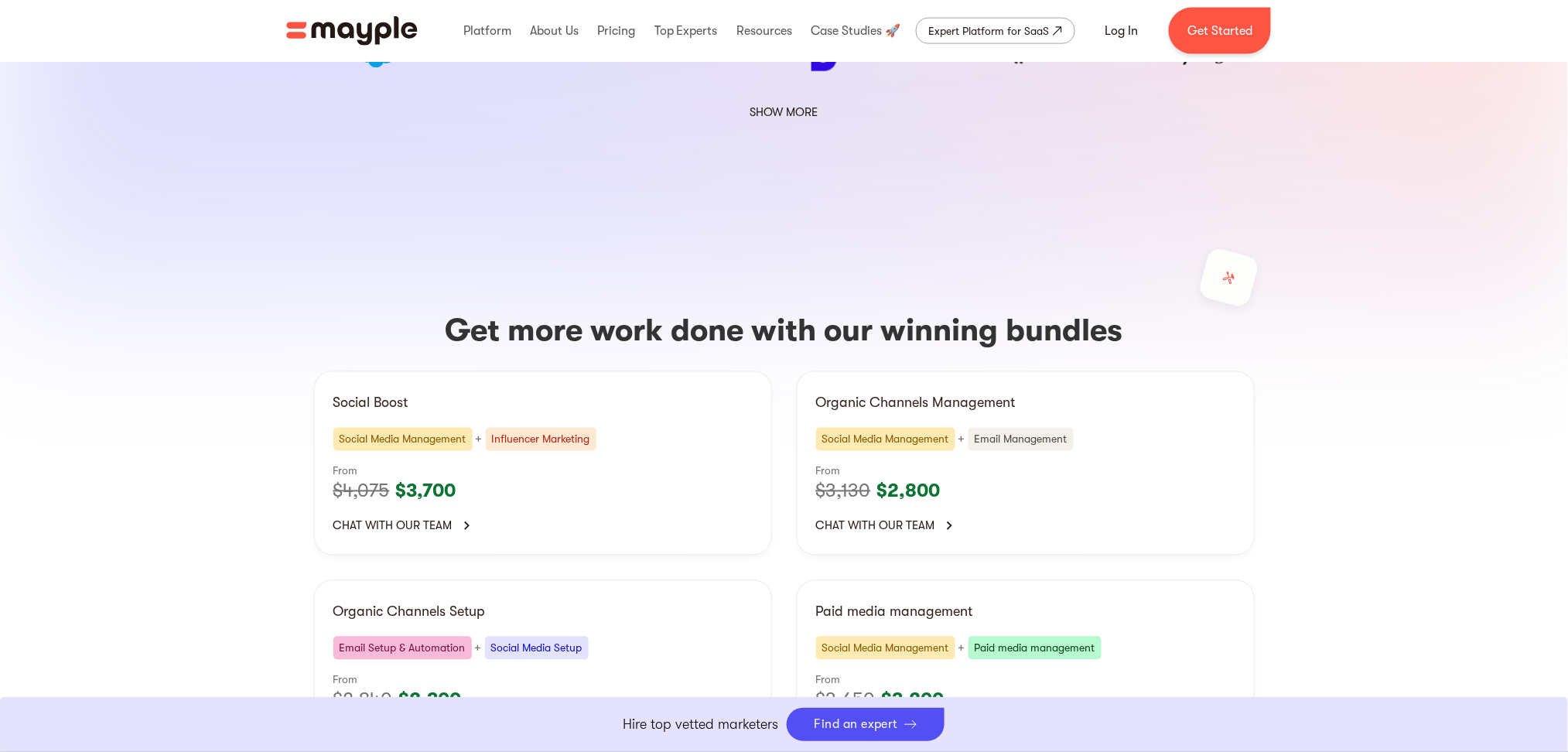
click at [1012, 309] on h3 "Get more work done with our winning bundles" at bounding box center [784, 331] width 941 height 43
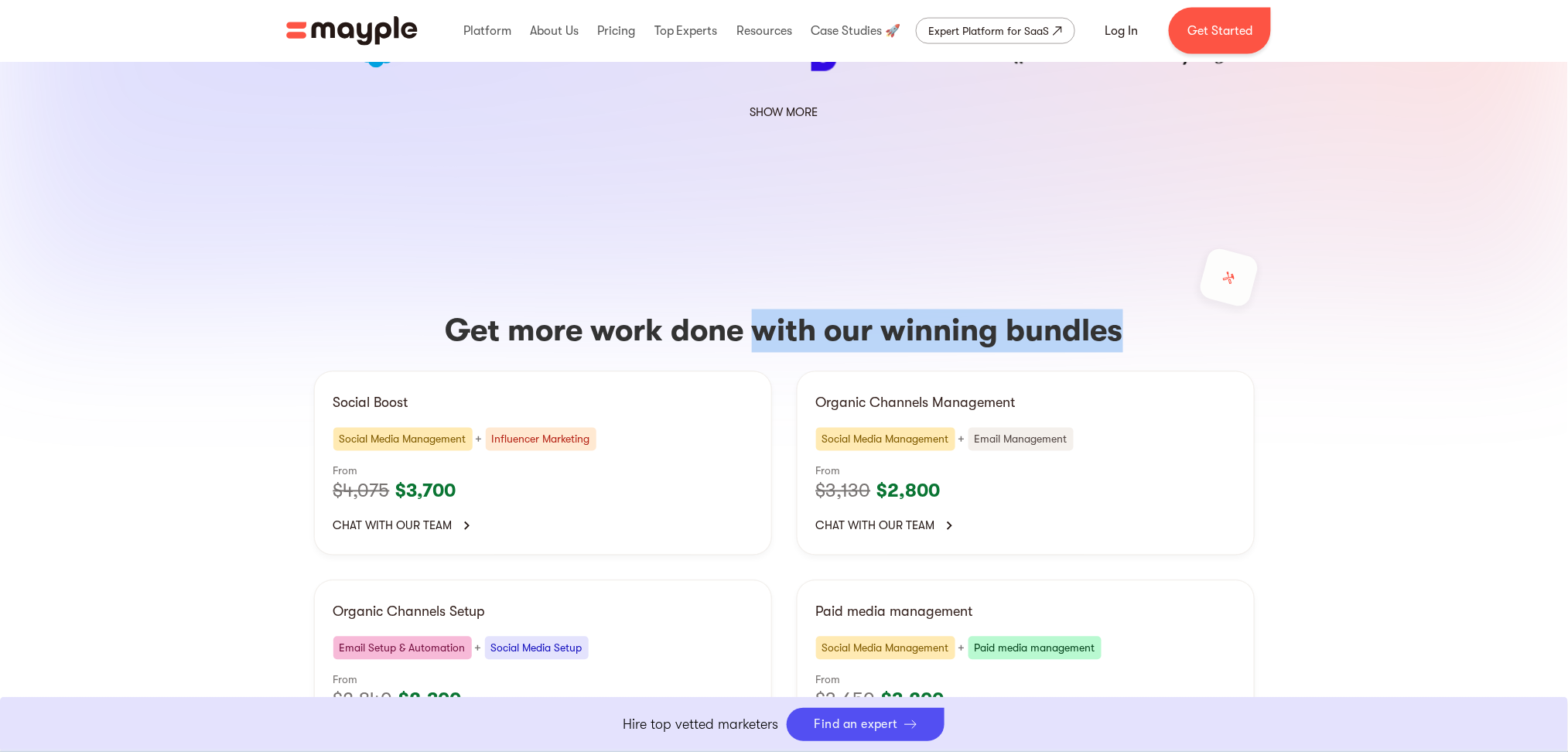
drag, startPoint x: 1012, startPoint y: 207, endPoint x: 785, endPoint y: 223, distance: 227.6
click at [785, 309] on h3 "Get more work done with our winning bundles" at bounding box center [784, 331] width 941 height 43
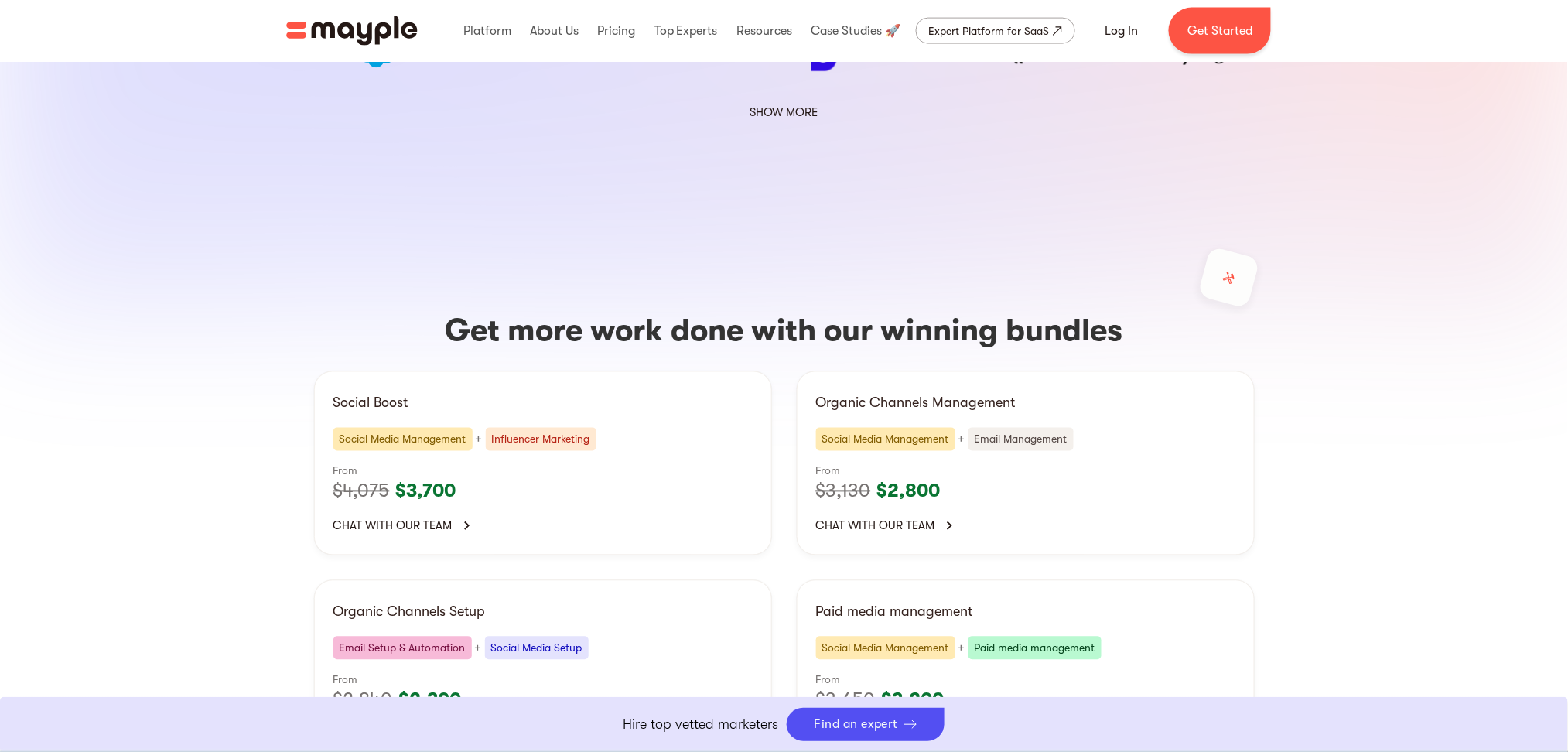
click at [539, 238] on div "Get more work done with our winning bundles Social Boost Social Media Managemen…" at bounding box center [784, 533] width 990 height 749
click at [546, 309] on h3 "Get more work done with our winning bundles" at bounding box center [784, 331] width 941 height 43
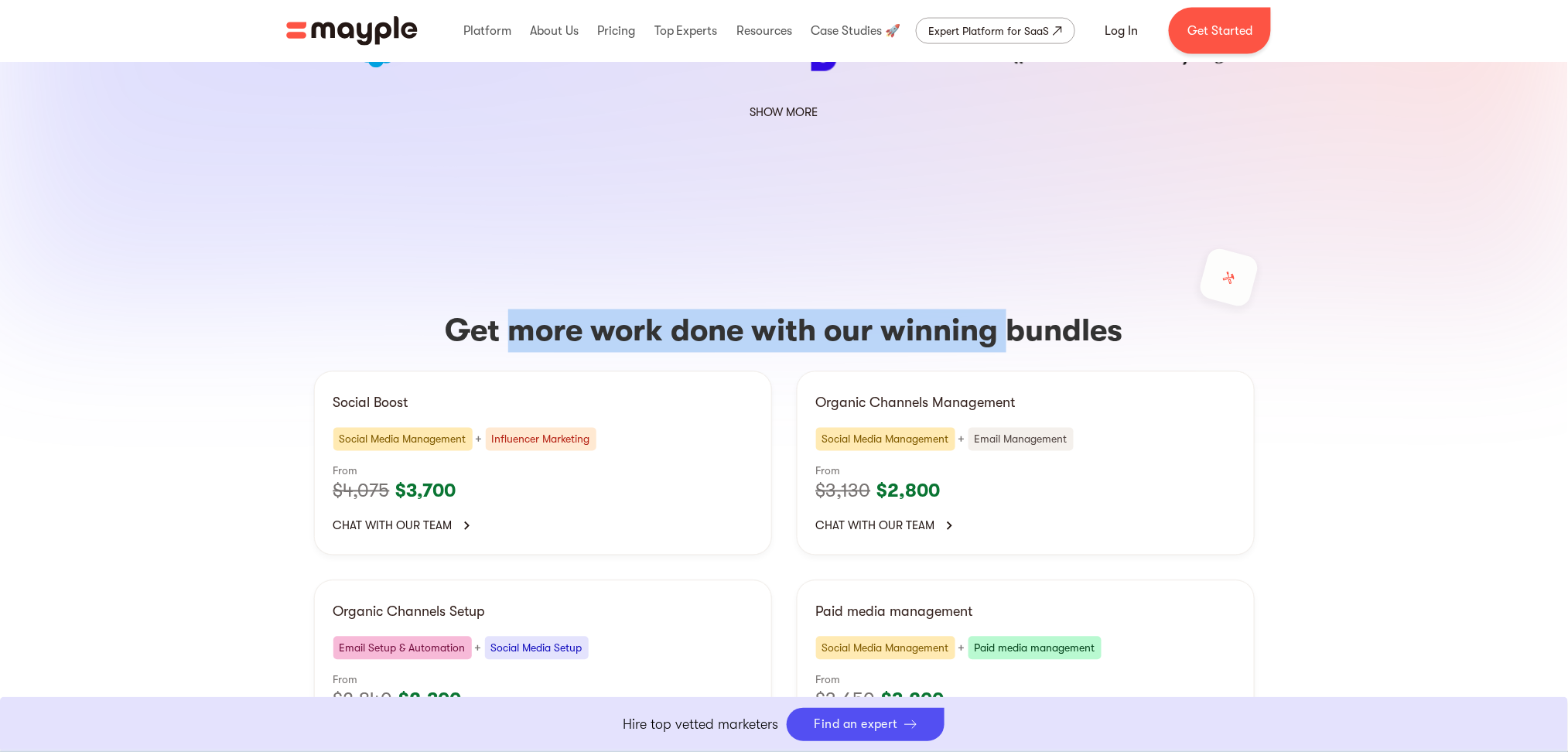
drag, startPoint x: 546, startPoint y: 224, endPoint x: 994, endPoint y: 208, distance: 448.3
click at [994, 309] on h3 "Get more work done with our winning bundles" at bounding box center [784, 331] width 941 height 43
click at [1004, 309] on h3 "Get more work done with our winning bundles" at bounding box center [784, 331] width 941 height 43
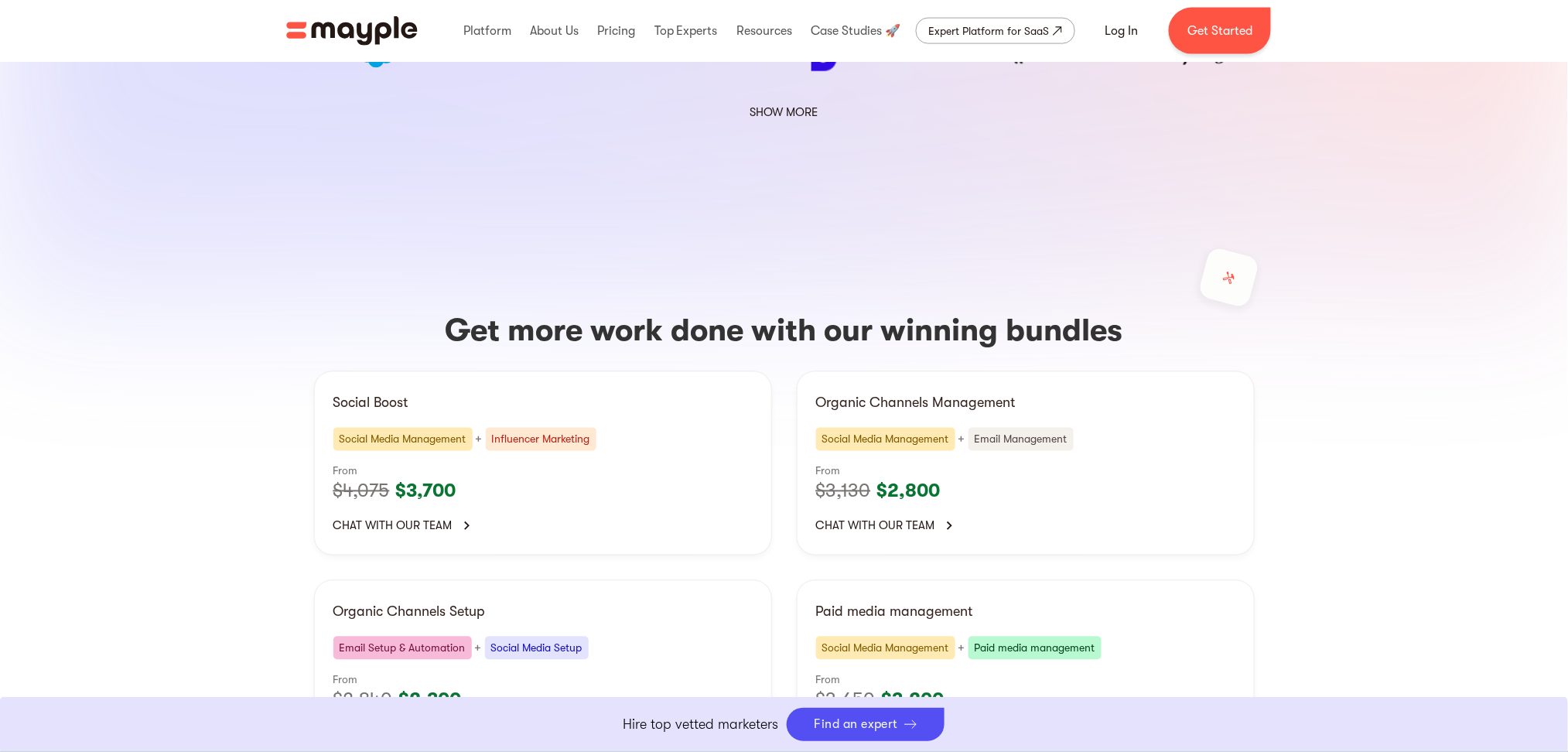
click at [1004, 309] on h3 "Get more work done with our winning bundles" at bounding box center [784, 331] width 941 height 43
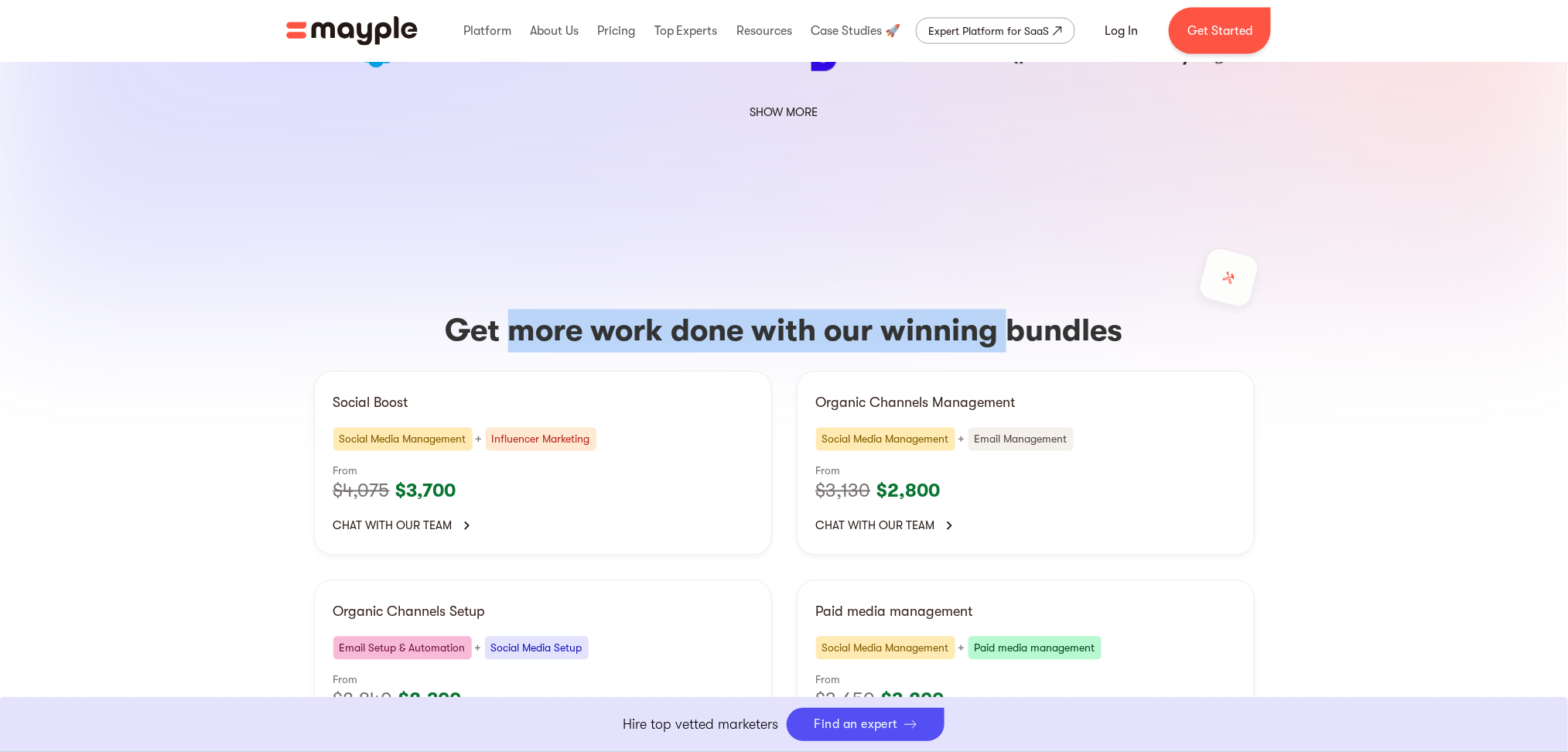
drag, startPoint x: 1011, startPoint y: 210, endPoint x: 514, endPoint y: 202, distance: 497.1
click at [516, 309] on h3 "Get more work done with our winning bundles" at bounding box center [784, 331] width 941 height 43
click at [514, 309] on h3 "Get more work done with our winning bundles" at bounding box center [784, 331] width 941 height 43
drag, startPoint x: 514, startPoint y: 202, endPoint x: 998, endPoint y: 205, distance: 484.0
click at [998, 309] on h3 "Get more work done with our winning bundles" at bounding box center [784, 331] width 941 height 43
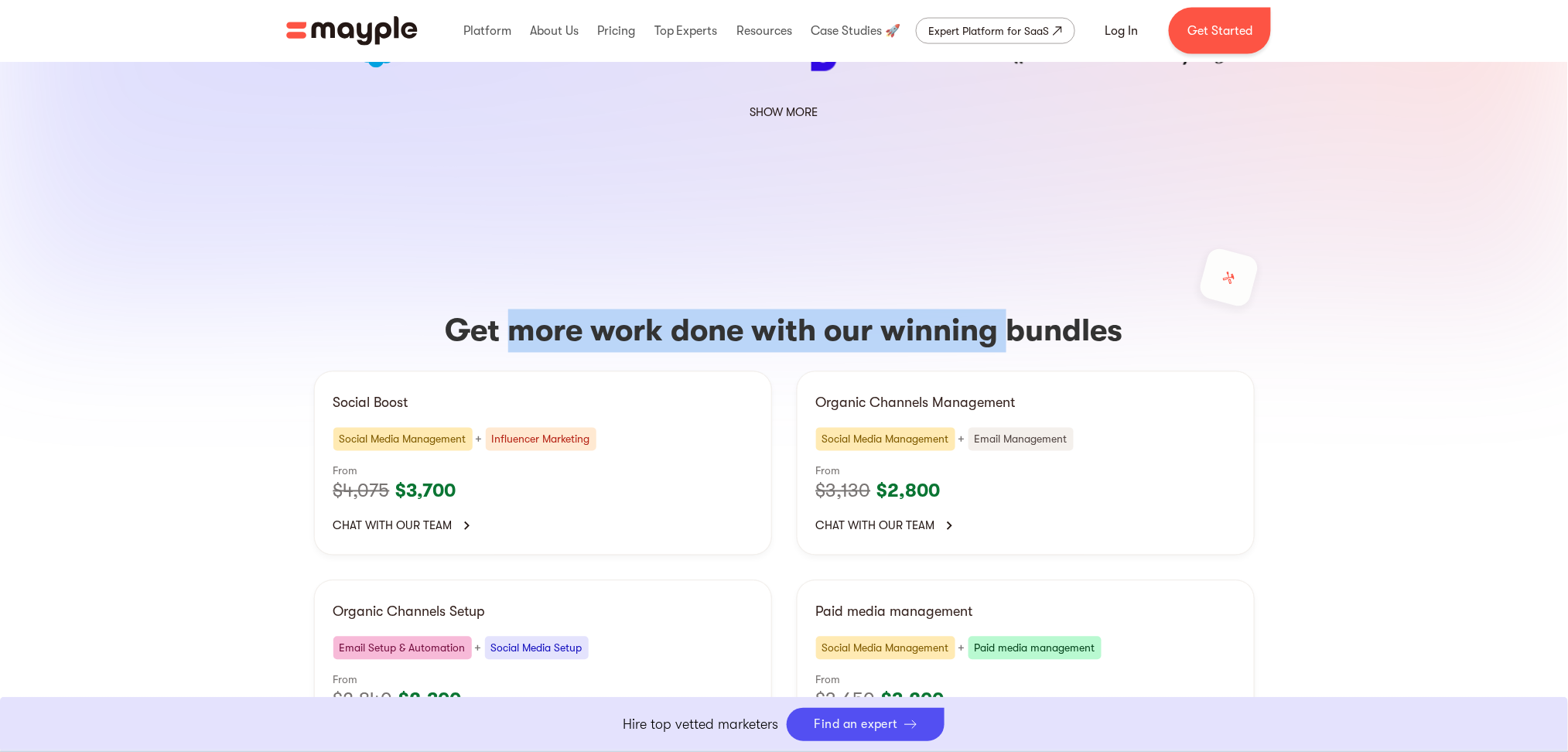
click at [998, 309] on h3 "Get more work done with our winning bundles" at bounding box center [784, 331] width 941 height 43
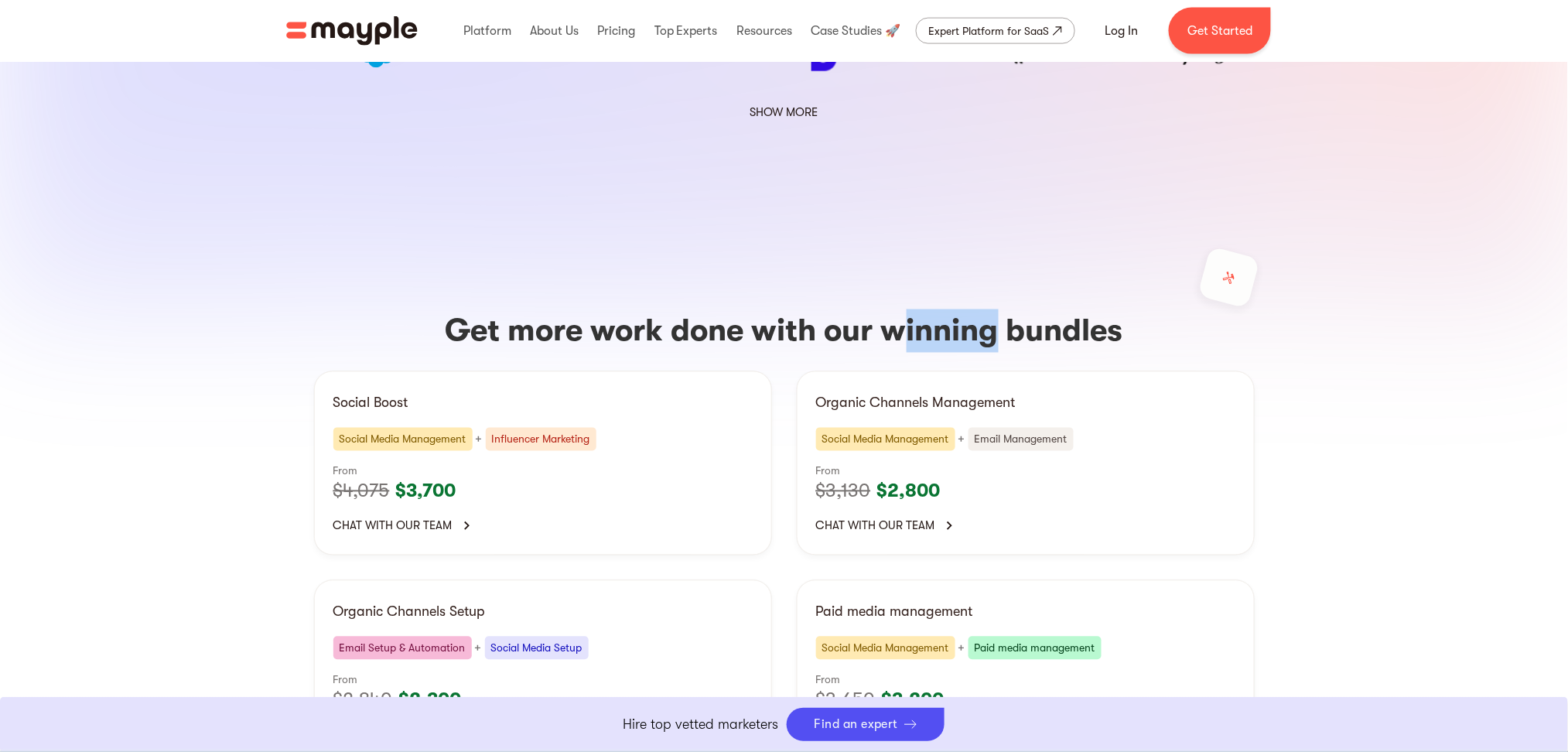
drag, startPoint x: 1002, startPoint y: 214, endPoint x: 929, endPoint y: 212, distance: 73.0
click at [899, 309] on h3 "Get more work done with our winning bundles" at bounding box center [784, 331] width 941 height 43
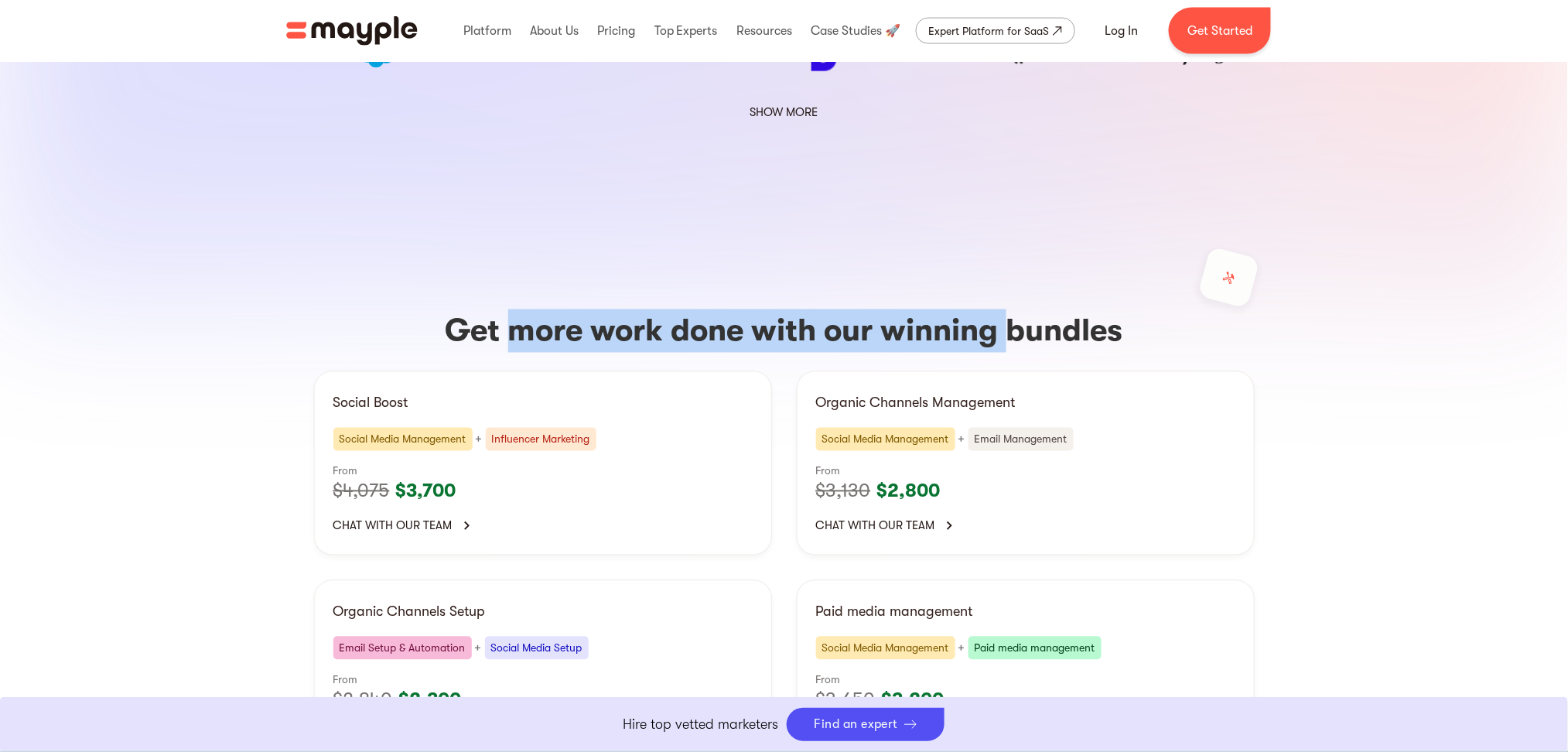
drag, startPoint x: 1009, startPoint y: 217, endPoint x: 518, endPoint y: 202, distance: 491.2
click at [518, 309] on h3 "Get more work done with our winning bundles" at bounding box center [784, 331] width 941 height 43
drag, startPoint x: 518, startPoint y: 202, endPoint x: 994, endPoint y: 210, distance: 476.1
click at [994, 309] on h3 "Get more work done with our winning bundles" at bounding box center [784, 331] width 941 height 43
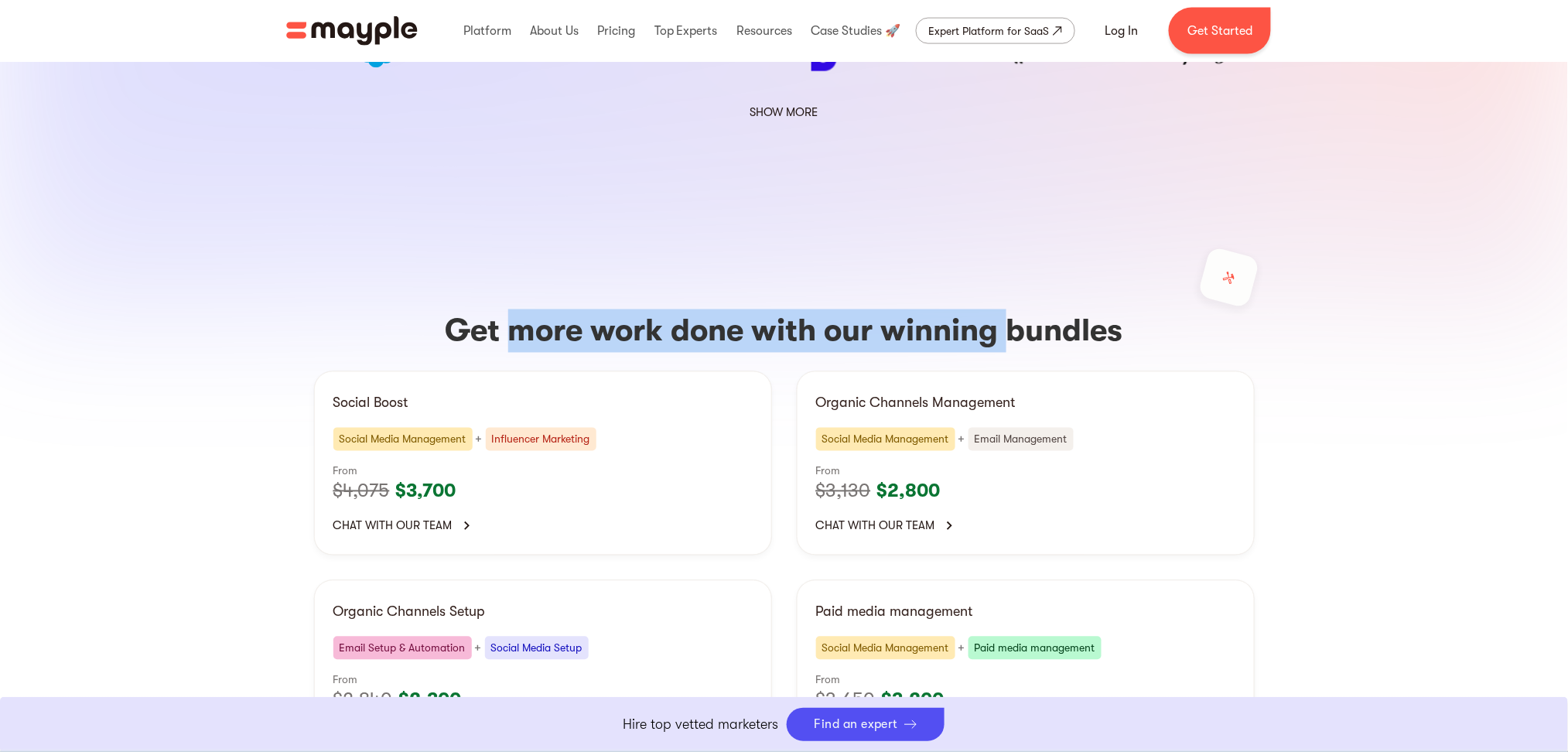
click at [1003, 309] on h3 "Get more work done with our winning bundles" at bounding box center [784, 331] width 941 height 43
drag, startPoint x: 1005, startPoint y: 224, endPoint x: 520, endPoint y: 221, distance: 485.0
click at [520, 309] on h3 "Get more work done with our winning bundles" at bounding box center [784, 331] width 941 height 43
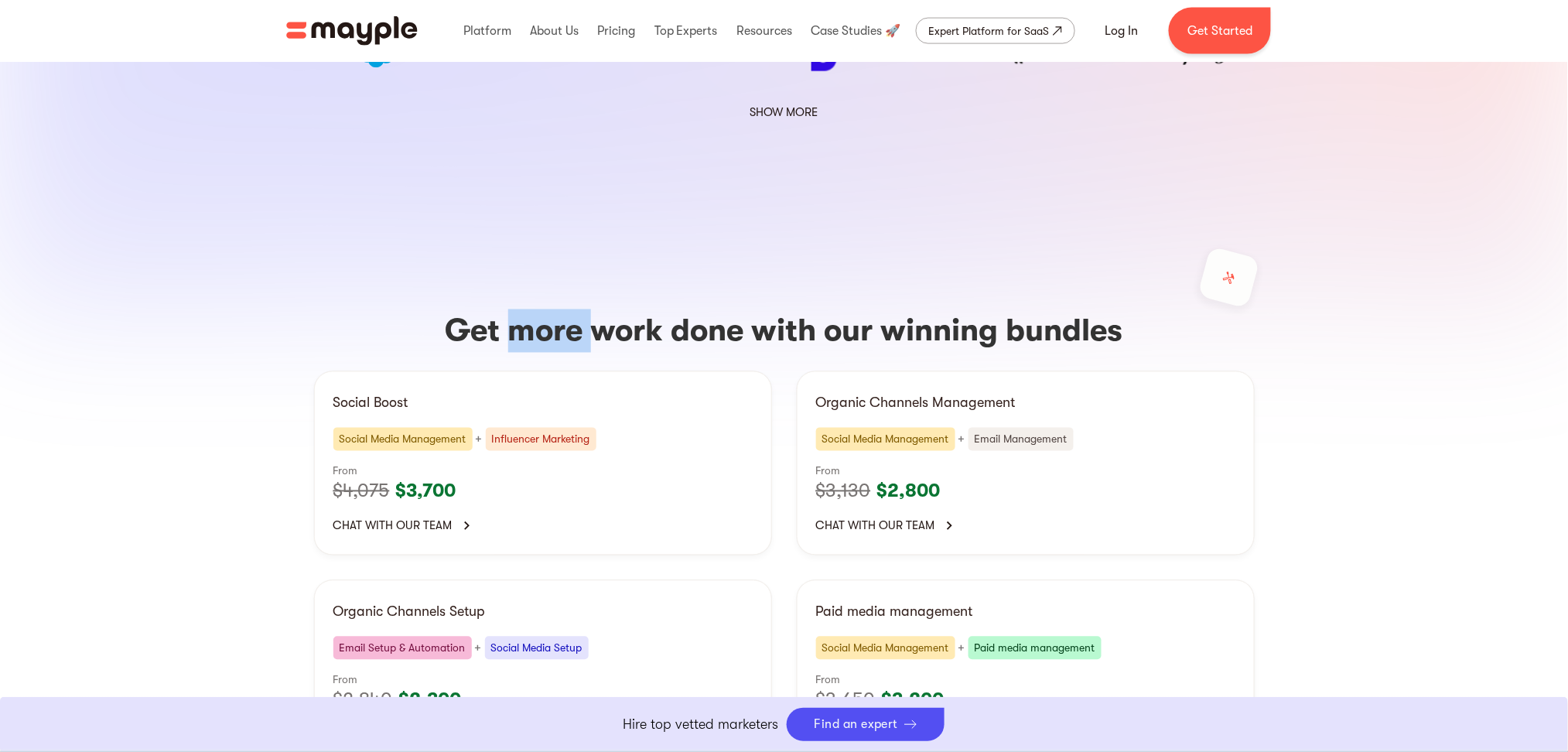
click at [520, 309] on h3 "Get more work done with our winning bundles" at bounding box center [784, 331] width 941 height 43
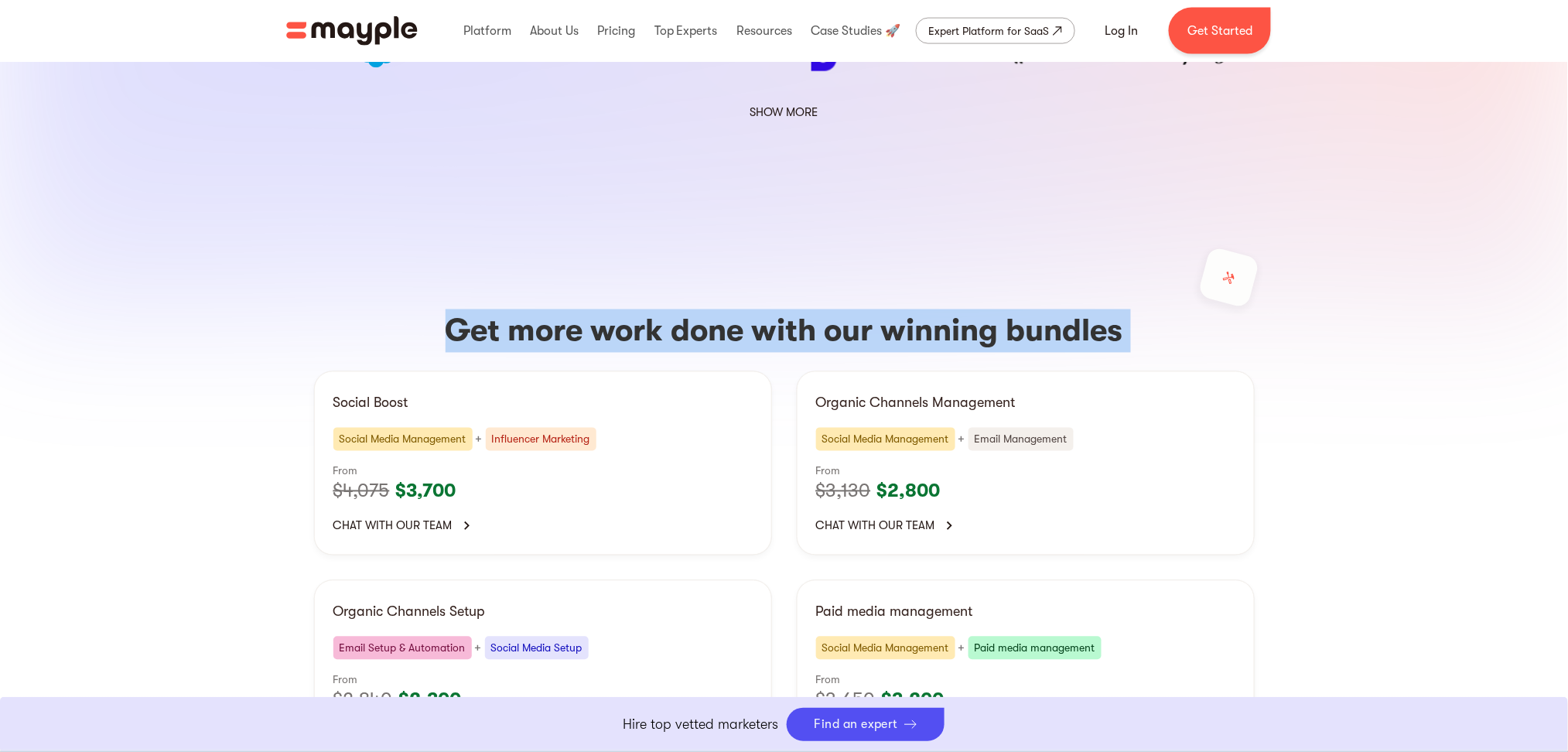
drag, startPoint x: 520, startPoint y: 221, endPoint x: 726, endPoint y: 201, distance: 207.0
click at [747, 309] on h3 "Get more work done with our winning bundles" at bounding box center [784, 331] width 941 height 43
click at [580, 309] on h3 "Get more work done with our winning bundles" at bounding box center [784, 331] width 941 height 43
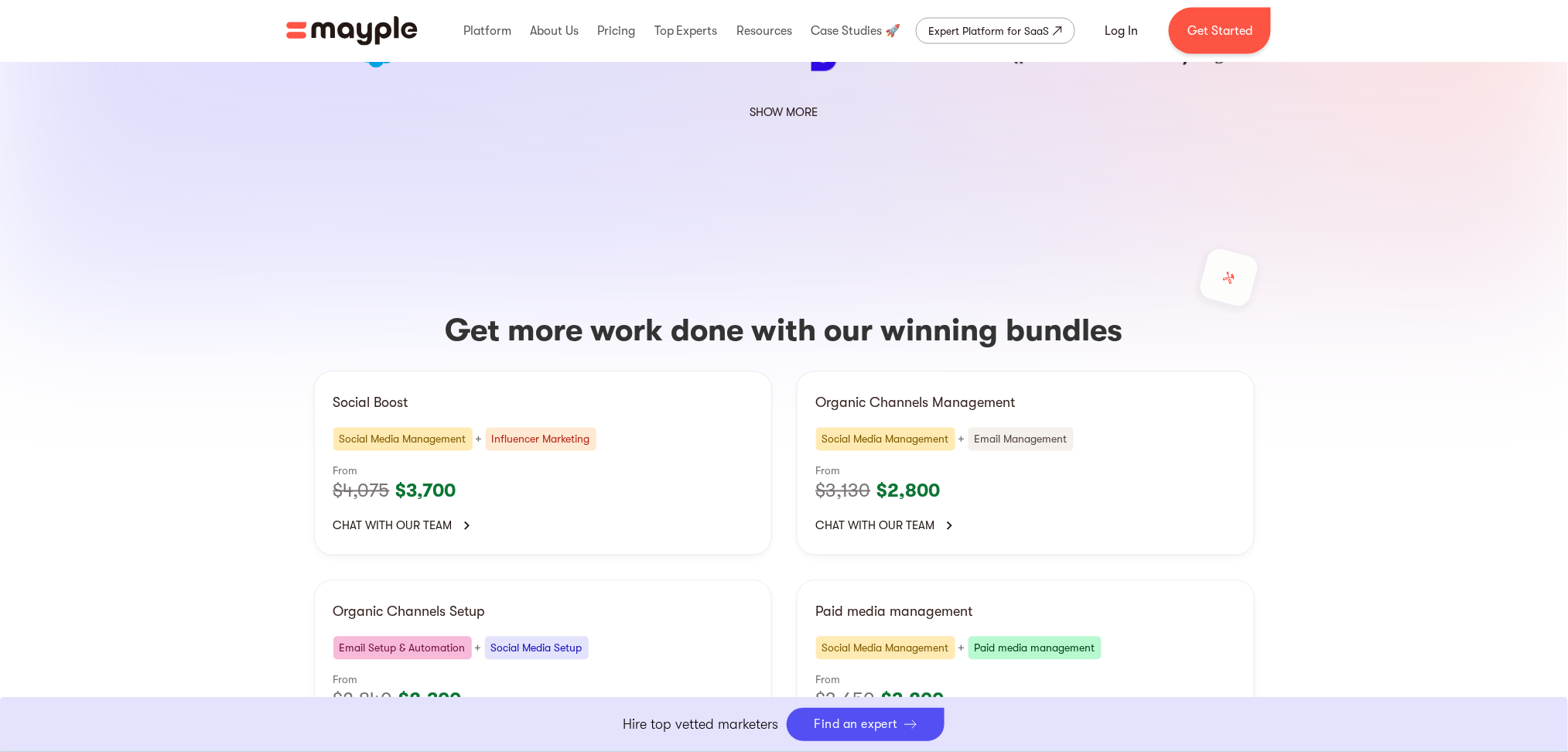
click at [552, 309] on h3 "Get more work done with our winning bundles" at bounding box center [784, 331] width 941 height 43
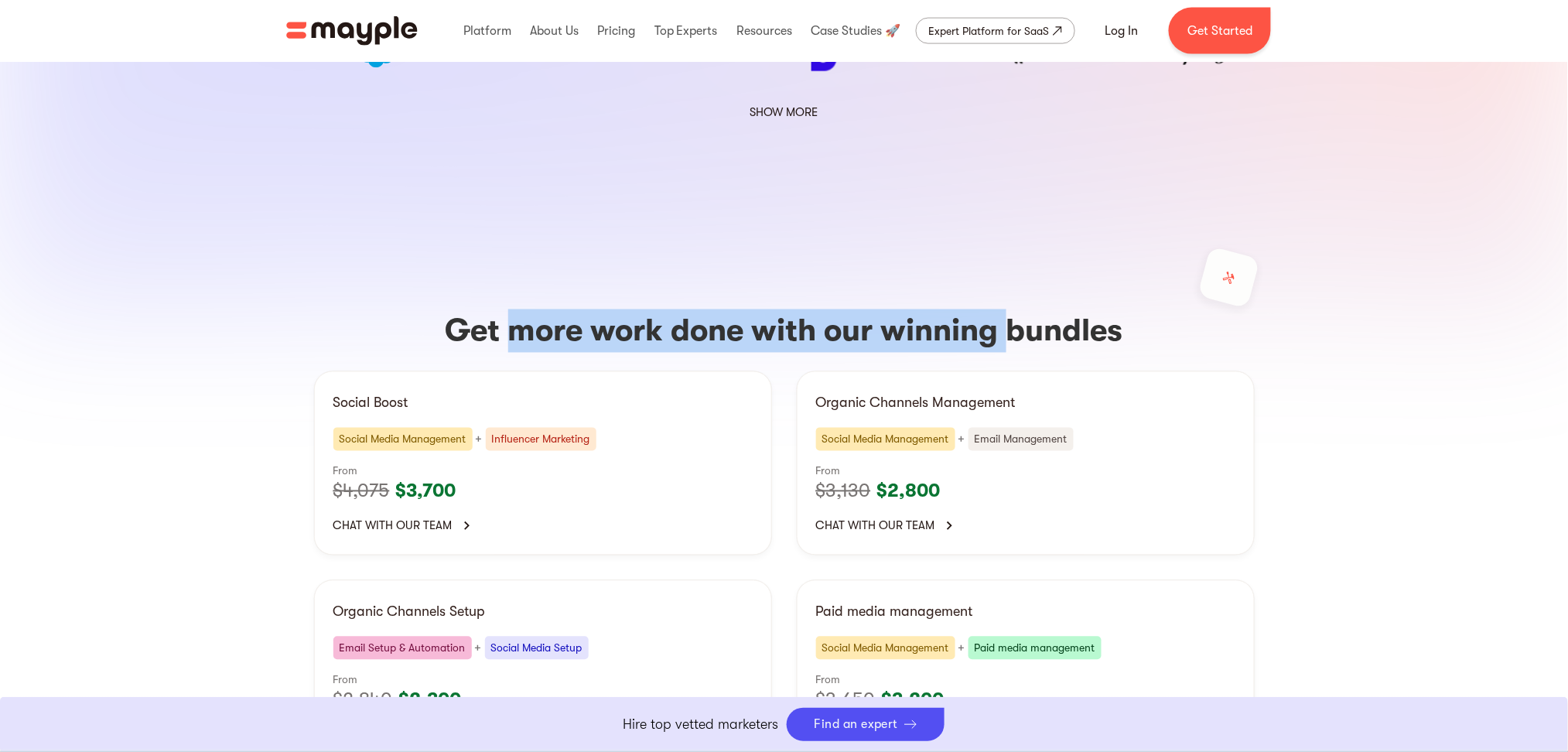
drag, startPoint x: 552, startPoint y: 199, endPoint x: 998, endPoint y: 195, distance: 446.0
click at [998, 309] on h3 "Get more work done with our winning bundles" at bounding box center [784, 331] width 941 height 43
click at [530, 309] on h3 "Get more work done with our winning bundles" at bounding box center [784, 331] width 941 height 43
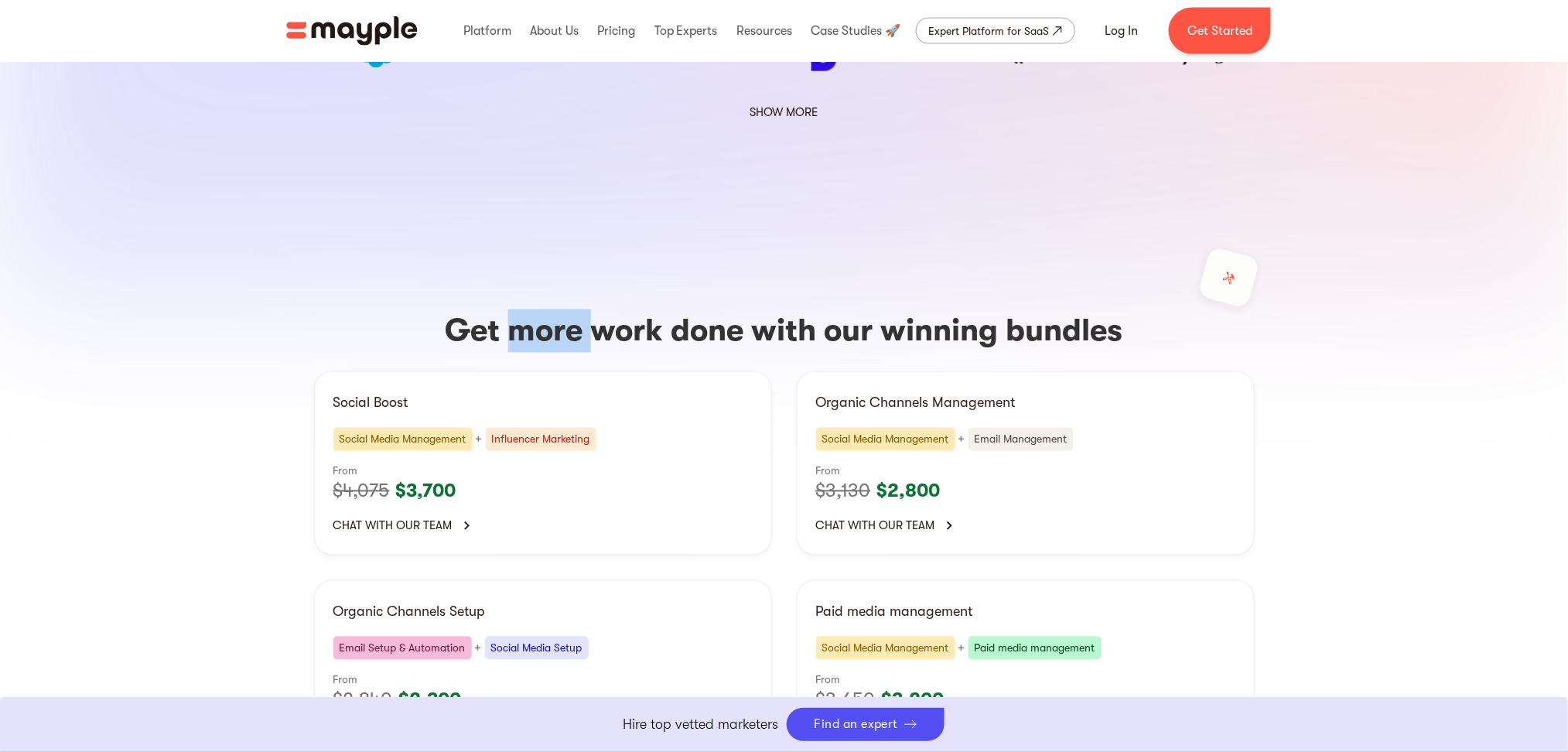
click at [530, 309] on h3 "Get more work done with our winning bundles" at bounding box center [784, 331] width 941 height 43
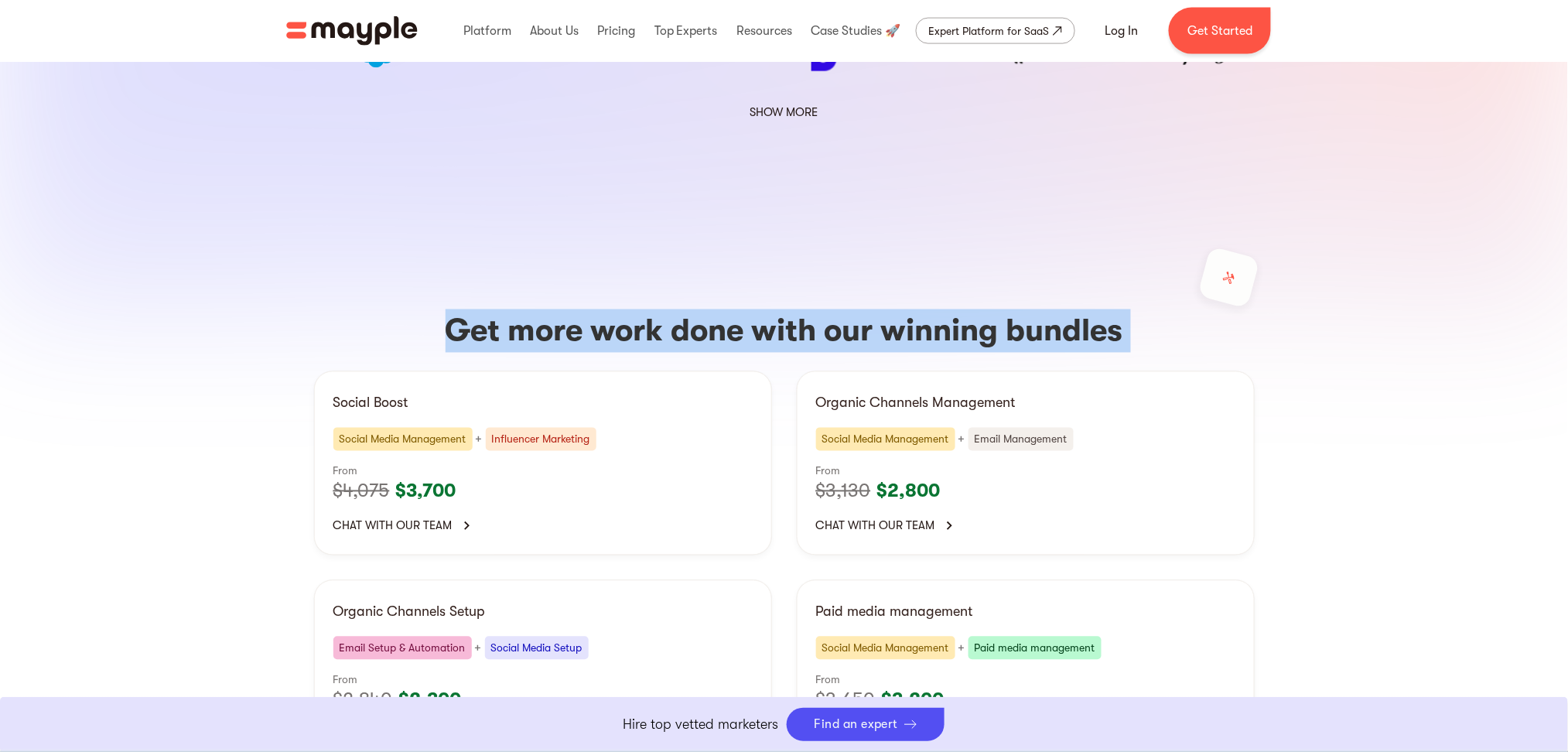
drag, startPoint x: 530, startPoint y: 217, endPoint x: 764, endPoint y: 202, distance: 234.5
click at [764, 309] on h3 "Get more work done with our winning bundles" at bounding box center [784, 331] width 941 height 43
click at [551, 309] on h3 "Get more work done with our winning bundles" at bounding box center [784, 331] width 941 height 43
drag, startPoint x: 551, startPoint y: 223, endPoint x: 883, endPoint y: 227, distance: 332.0
click at [883, 309] on h3 "Get more work done with our winning bundles" at bounding box center [784, 331] width 941 height 43
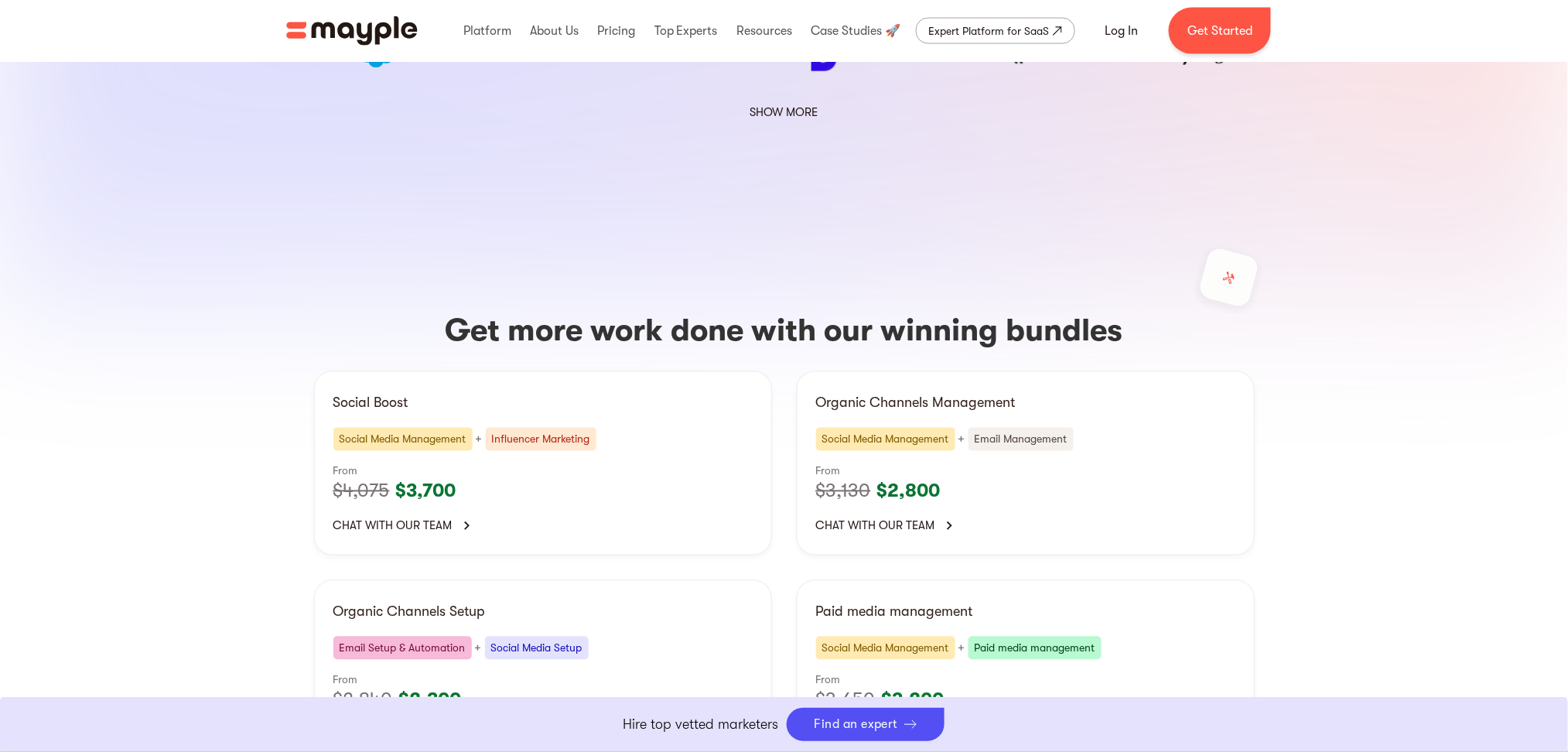
click at [1003, 309] on h3 "Get more work done with our winning bundles" at bounding box center [784, 331] width 941 height 43
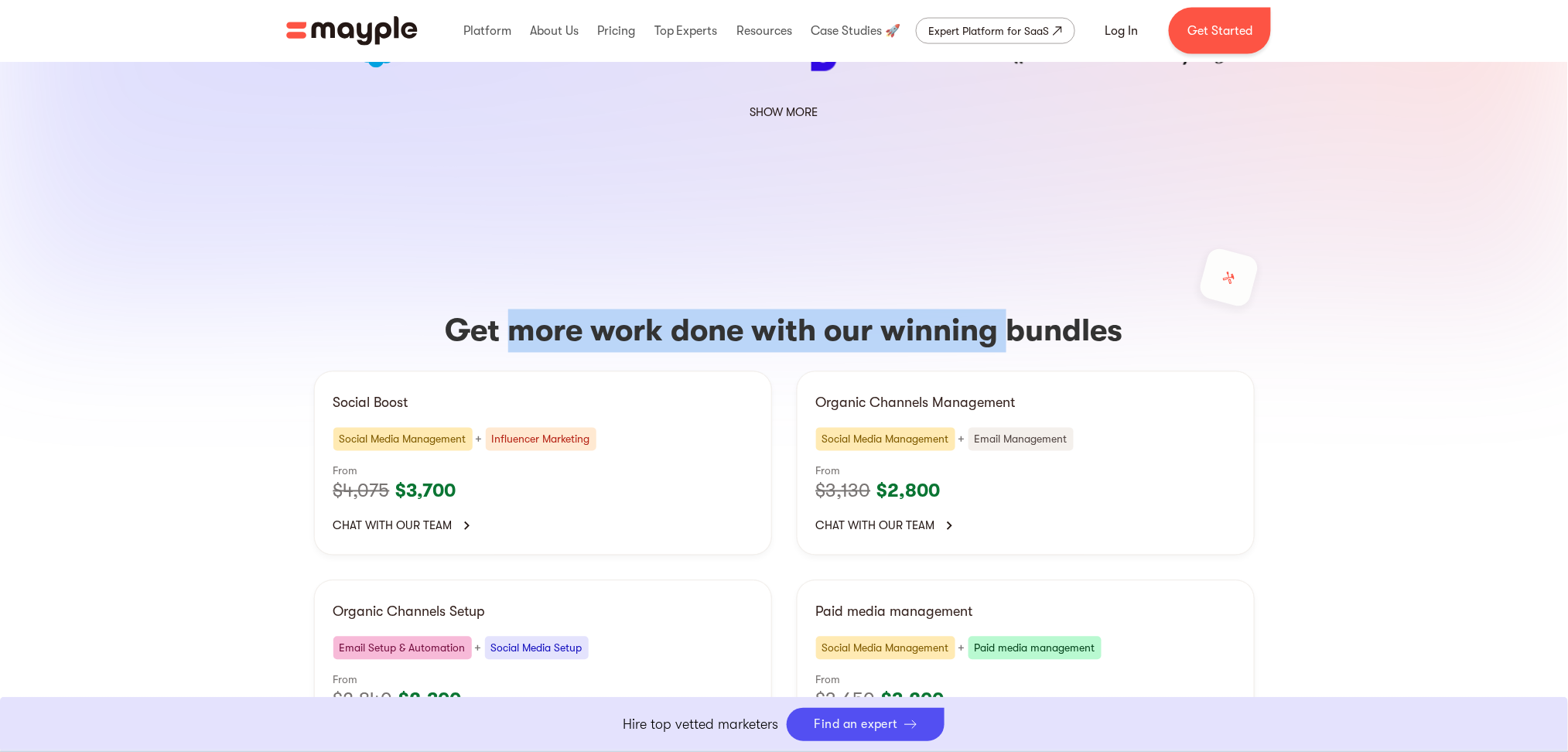
drag, startPoint x: 1011, startPoint y: 216, endPoint x: 518, endPoint y: 229, distance: 493.2
click at [518, 309] on h3 "Get more work done with our winning bundles" at bounding box center [784, 331] width 941 height 43
click at [517, 309] on h3 "Get more work done with our winning bundles" at bounding box center [784, 331] width 941 height 43
drag, startPoint x: 517, startPoint y: 228, endPoint x: 1003, endPoint y: 228, distance: 486.0
click at [998, 309] on h3 "Get more work done with our winning bundles" at bounding box center [784, 331] width 941 height 43
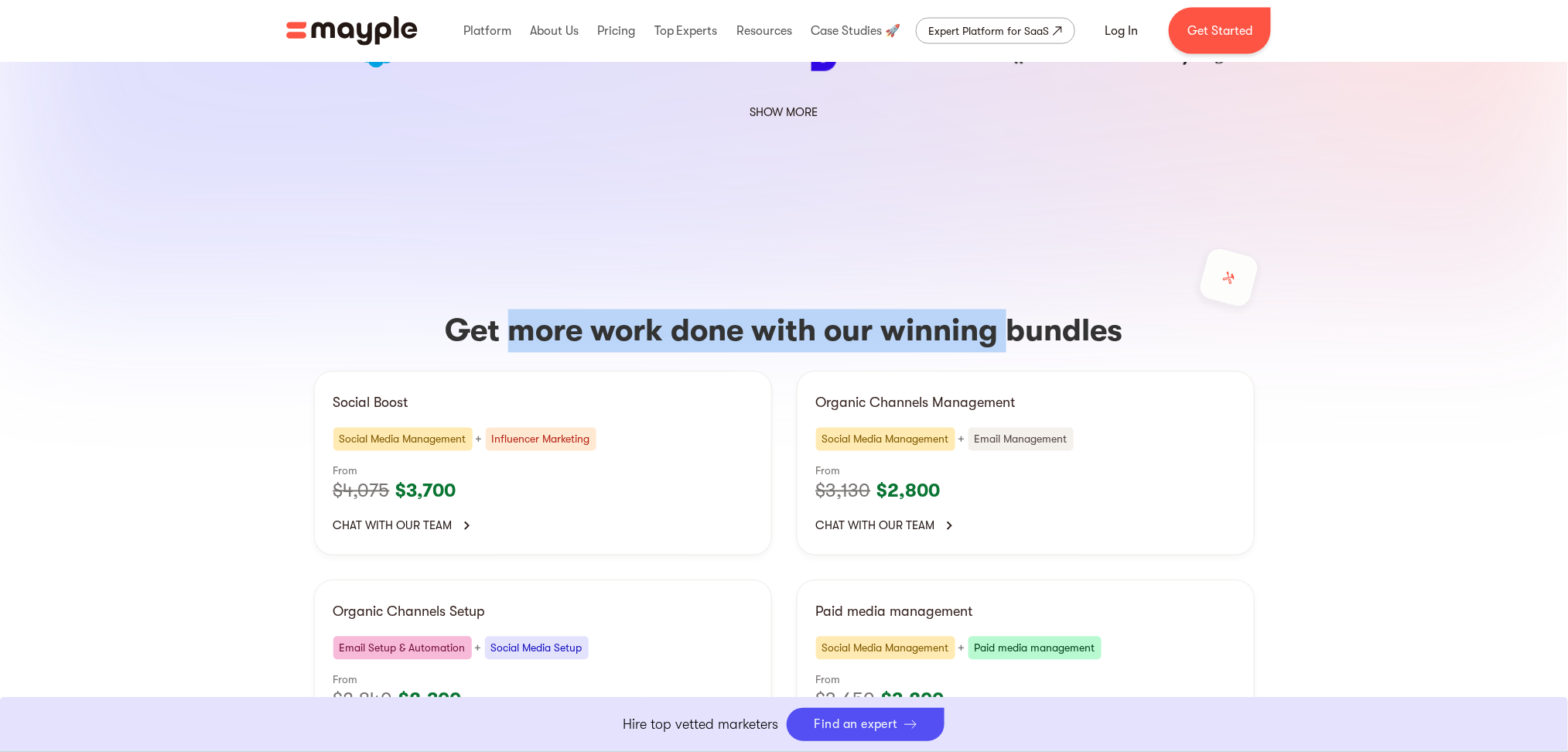
click at [1004, 309] on h3 "Get more work done with our winning bundles" at bounding box center [784, 331] width 941 height 43
drag, startPoint x: 1006, startPoint y: 214, endPoint x: 505, endPoint y: 215, distance: 501.0
click at [505, 309] on h3 "Get more work done with our winning bundles" at bounding box center [784, 331] width 941 height 43
drag, startPoint x: 505, startPoint y: 215, endPoint x: 998, endPoint y: 220, distance: 493.0
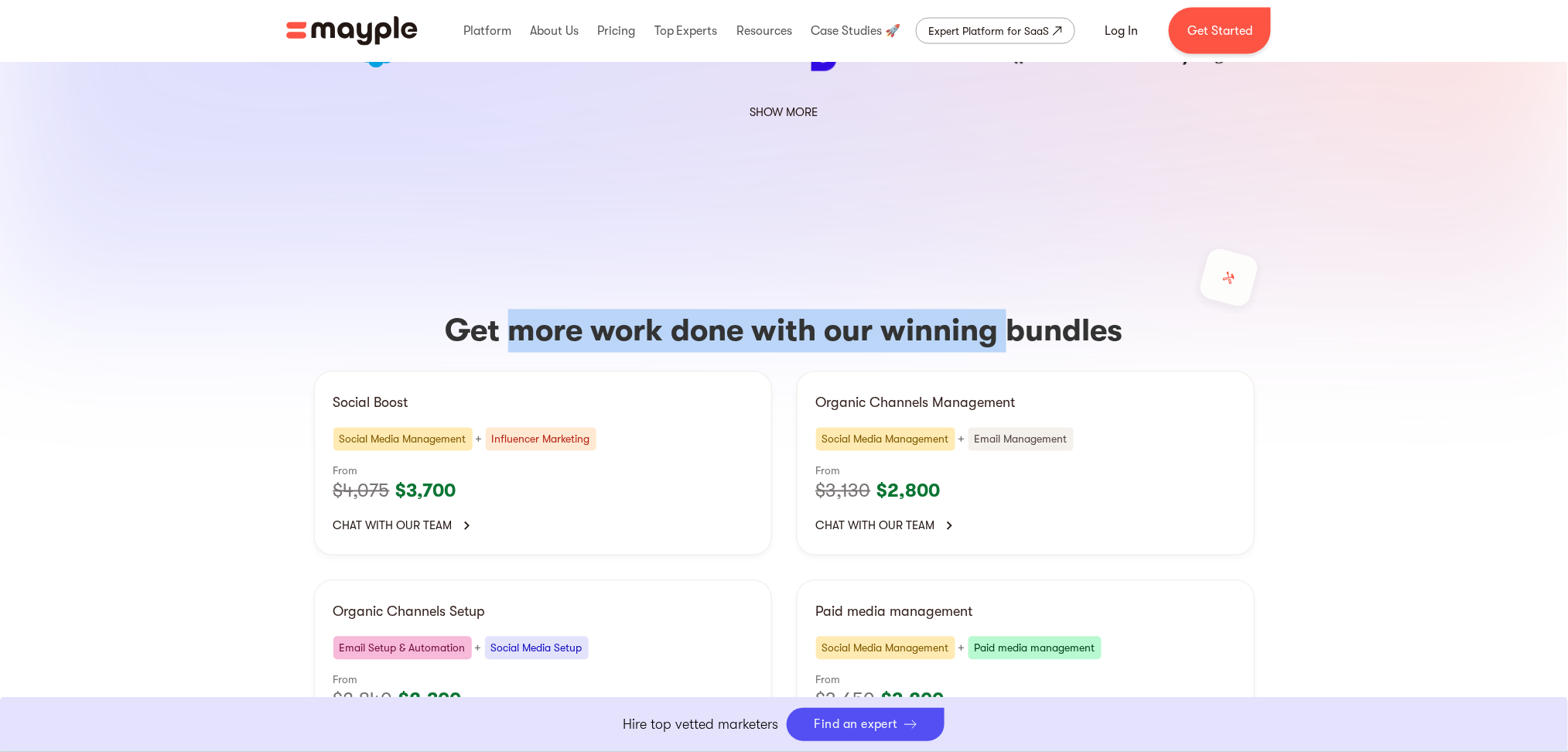
click at [998, 309] on h3 "Get more work done with our winning bundles" at bounding box center [784, 331] width 941 height 43
click at [1007, 309] on h3 "Get more work done with our winning bundles" at bounding box center [784, 331] width 941 height 43
drag, startPoint x: 1008, startPoint y: 223, endPoint x: 519, endPoint y: 224, distance: 489.0
click at [555, 309] on h3 "Get more work done with our winning bundles" at bounding box center [784, 331] width 941 height 43
click at [519, 309] on h3 "Get more work done with our winning bundles" at bounding box center [784, 331] width 941 height 43
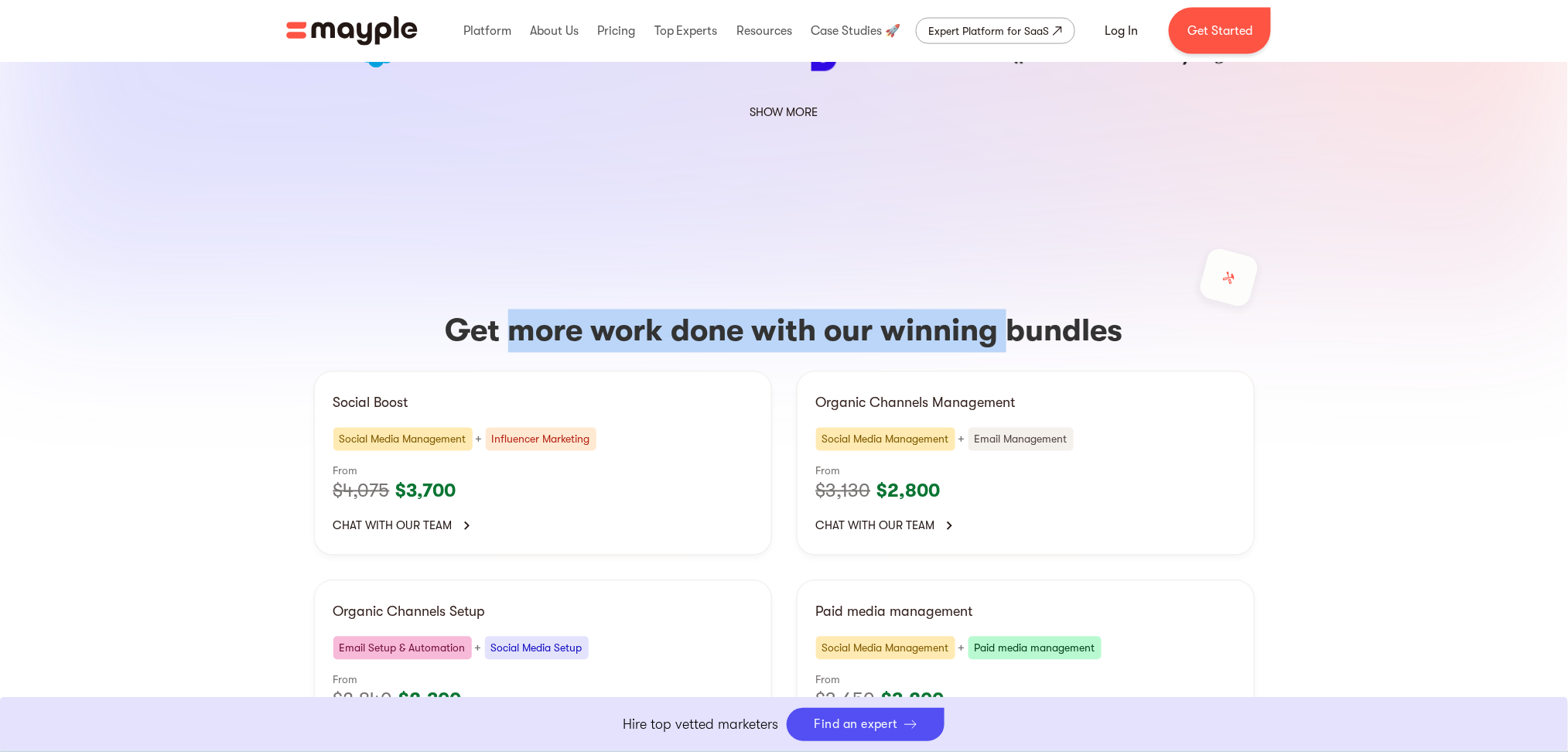
drag, startPoint x: 519, startPoint y: 224, endPoint x: 992, endPoint y: 221, distance: 473.0
click at [992, 309] on h3 "Get more work done with our winning bundles" at bounding box center [784, 331] width 941 height 43
click at [999, 309] on h3 "Get more work done with our winning bundles" at bounding box center [784, 331] width 941 height 43
drag, startPoint x: 1008, startPoint y: 217, endPoint x: 511, endPoint y: 224, distance: 497.0
click at [513, 309] on h3 "Get more work done with our winning bundles" at bounding box center [784, 331] width 941 height 43
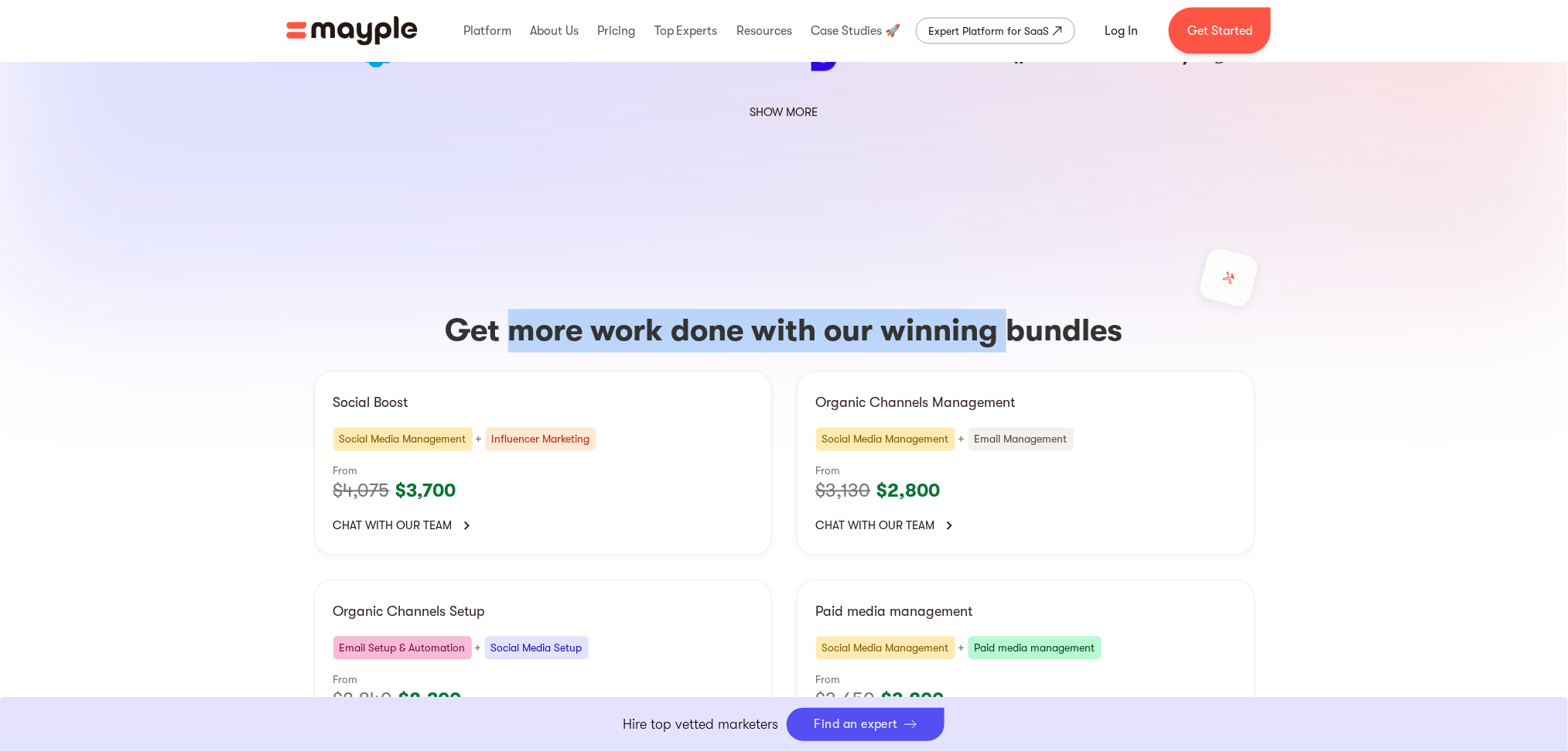
click at [508, 309] on h3 "Get more work done with our winning bundles" at bounding box center [784, 331] width 941 height 43
drag, startPoint x: 508, startPoint y: 213, endPoint x: 580, endPoint y: 210, distance: 72.1
click at [578, 309] on h3 "Get more work done with our winning bundles" at bounding box center [784, 331] width 941 height 43
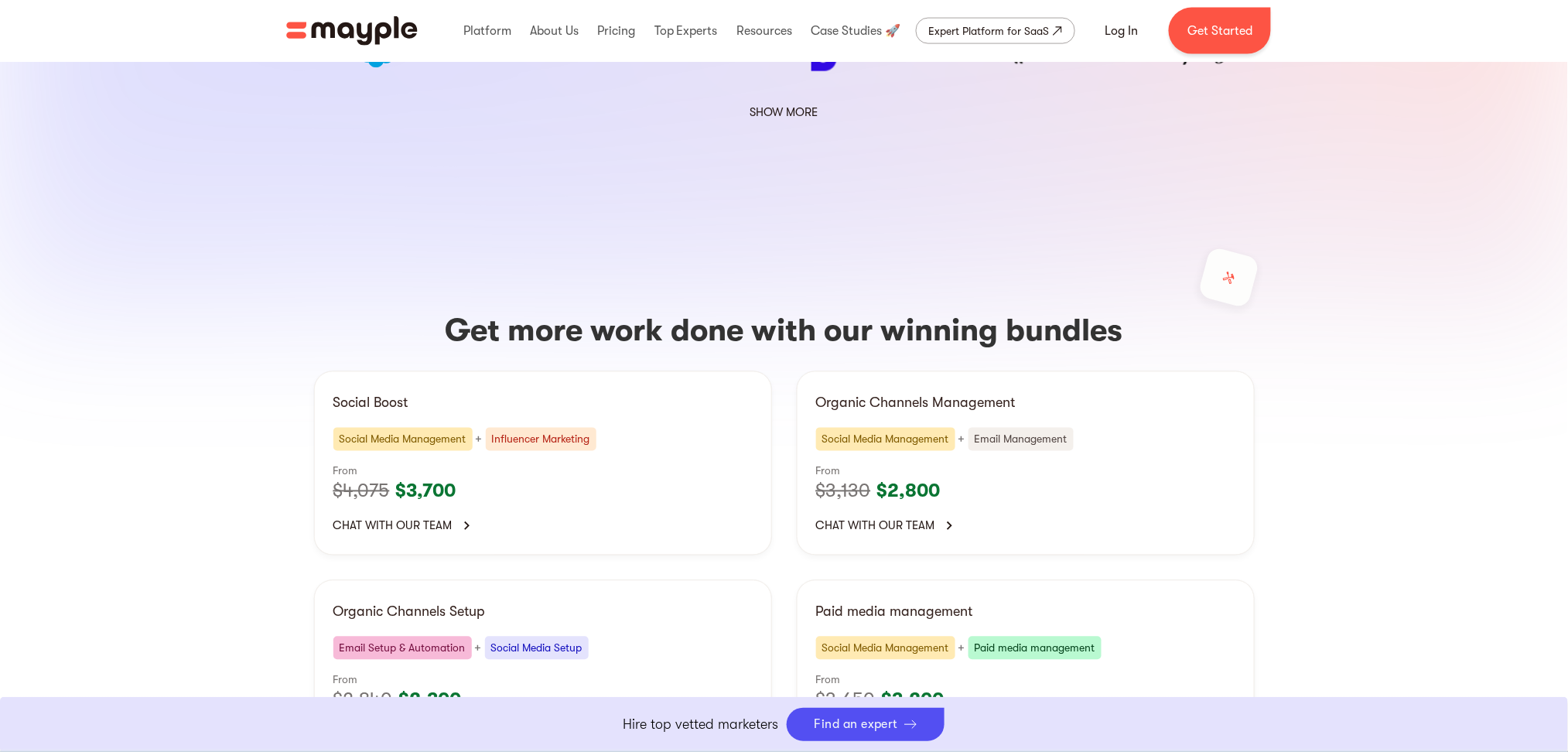
click at [545, 309] on h3 "Get more work done with our winning bundles" at bounding box center [784, 331] width 941 height 43
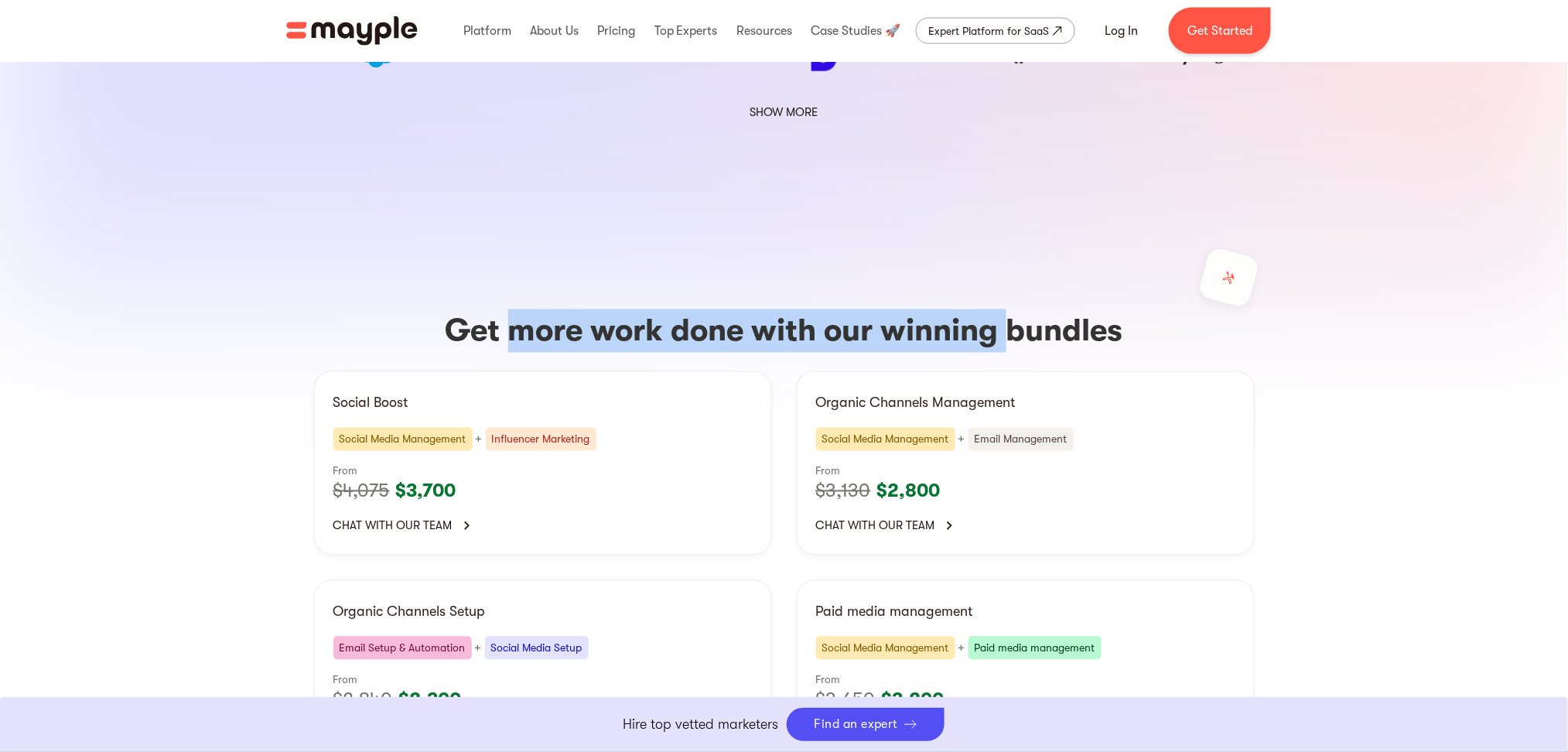
drag, startPoint x: 545, startPoint y: 204, endPoint x: 994, endPoint y: 203, distance: 449.0
click at [994, 309] on h3 "Get more work done with our winning bundles" at bounding box center [784, 331] width 941 height 43
click at [1012, 309] on h3 "Get more work done with our winning bundles" at bounding box center [784, 331] width 941 height 43
